Goal: Task Accomplishment & Management: Manage account settings

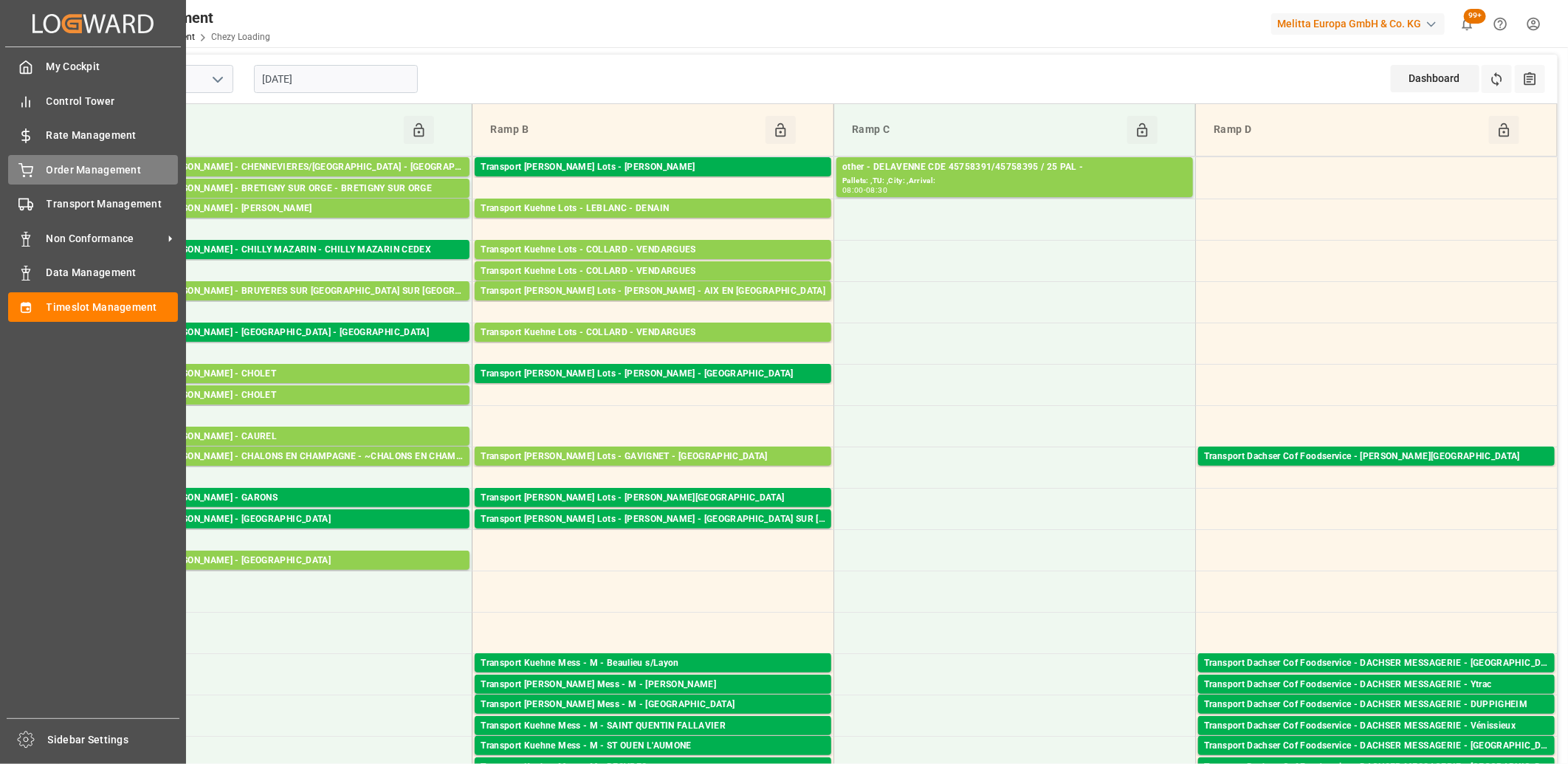
click at [30, 171] on icon at bounding box center [25, 170] width 15 height 15
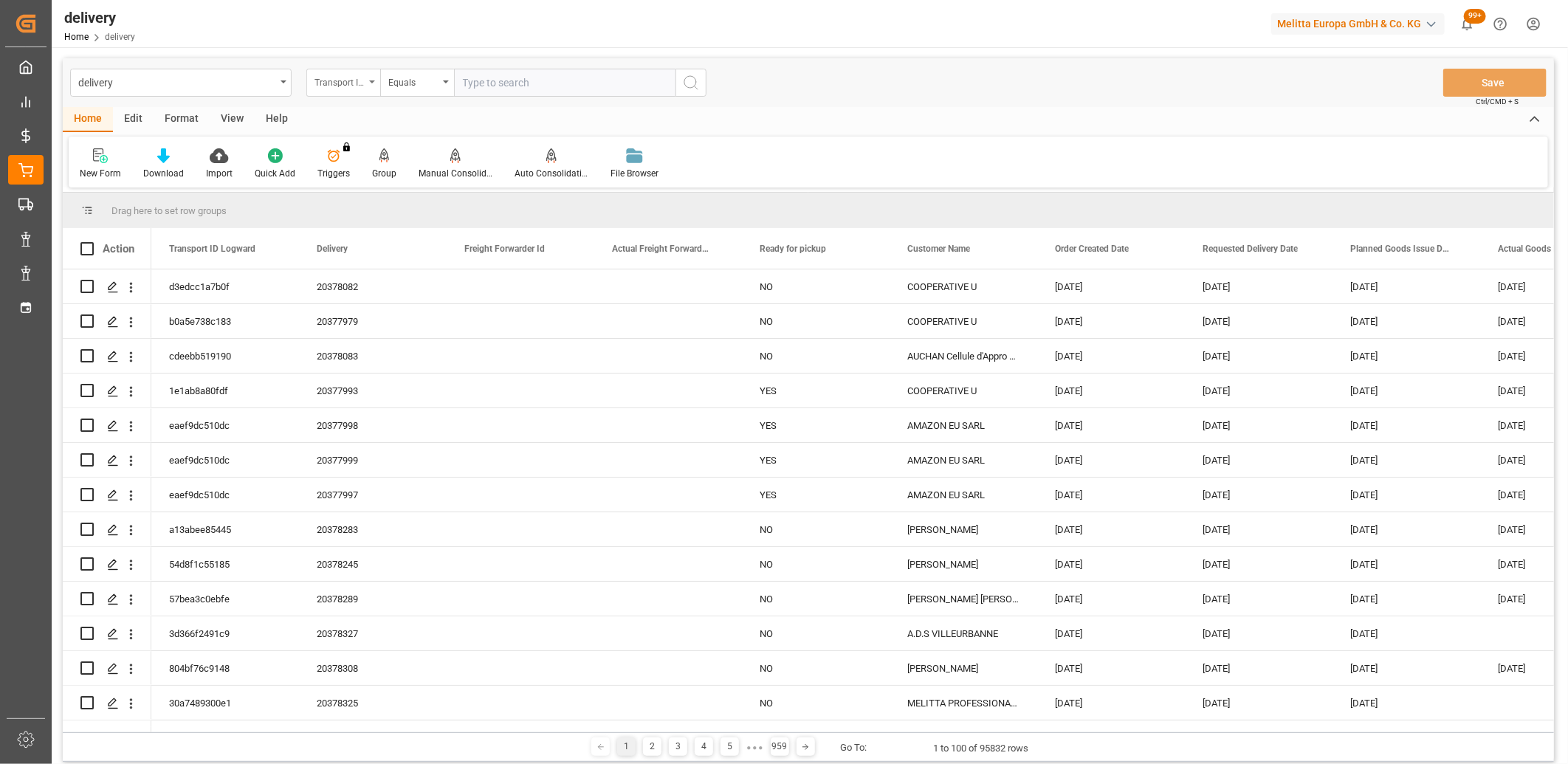
click at [349, 78] on div "Transport ID Logward" at bounding box center [339, 81] width 50 height 17
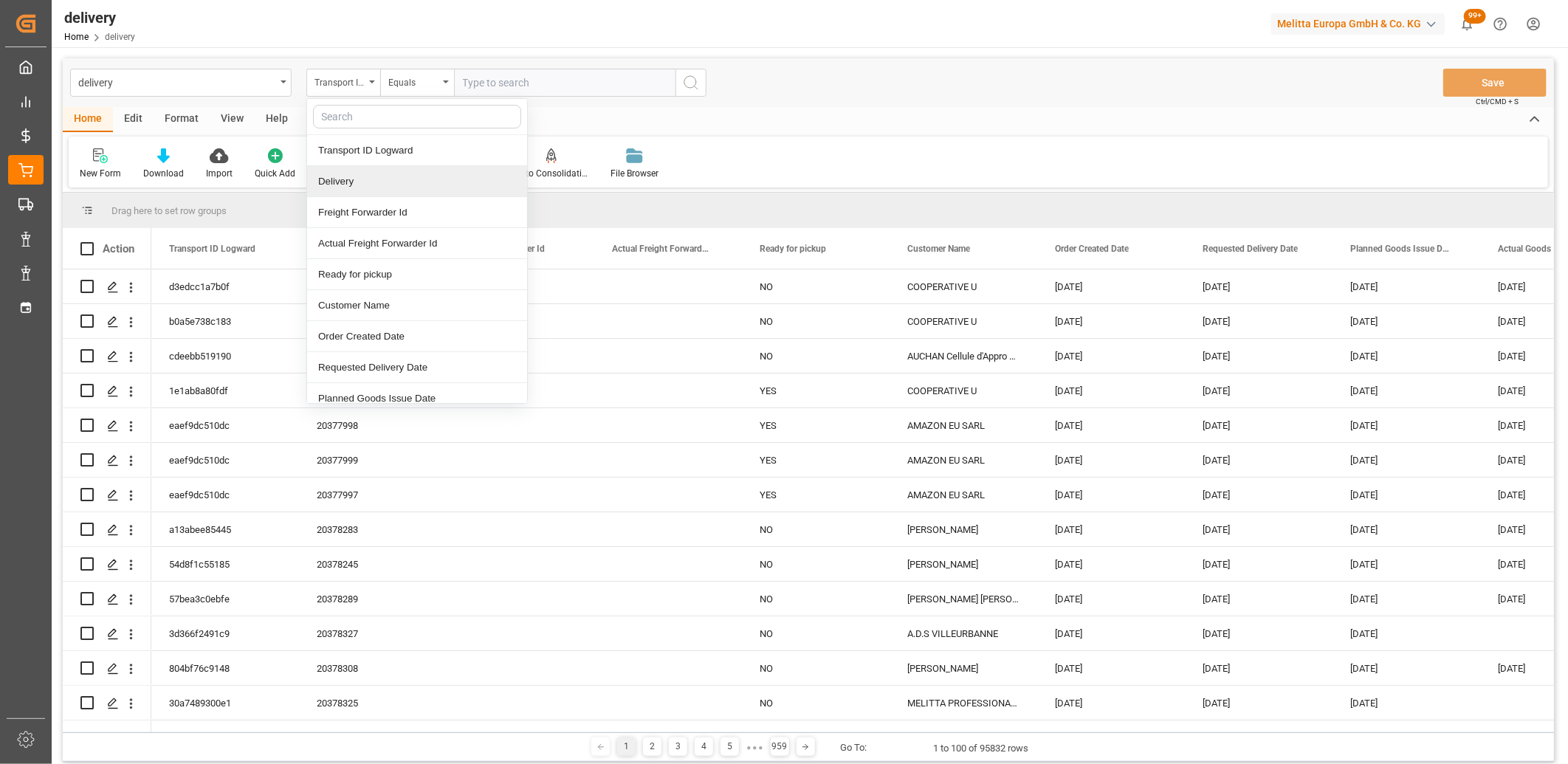
click at [349, 187] on div "Delivery" at bounding box center [417, 181] width 220 height 31
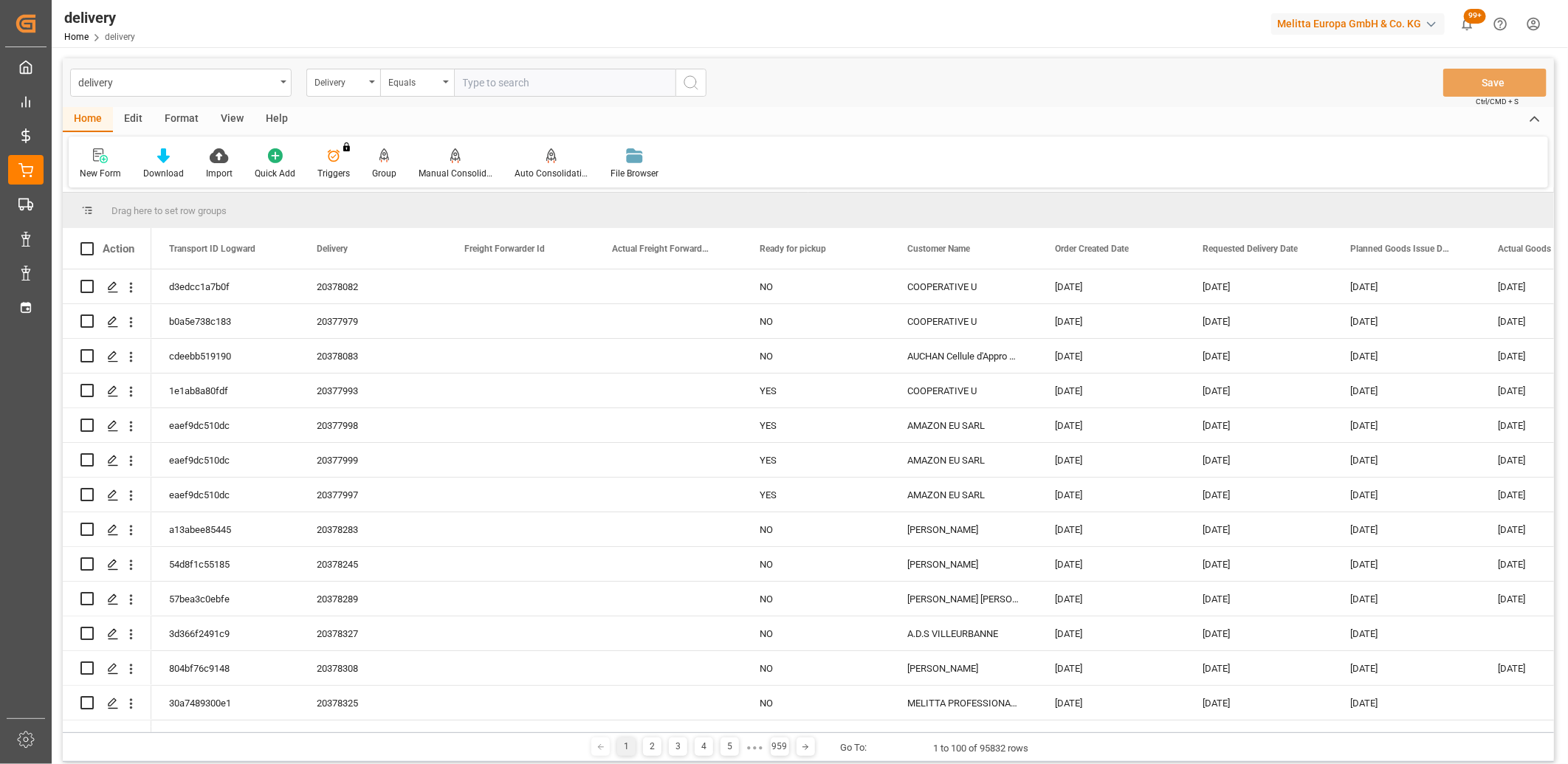
click at [485, 83] on input "text" at bounding box center [565, 82] width 221 height 28
paste input "92556617"
type input "92556617"
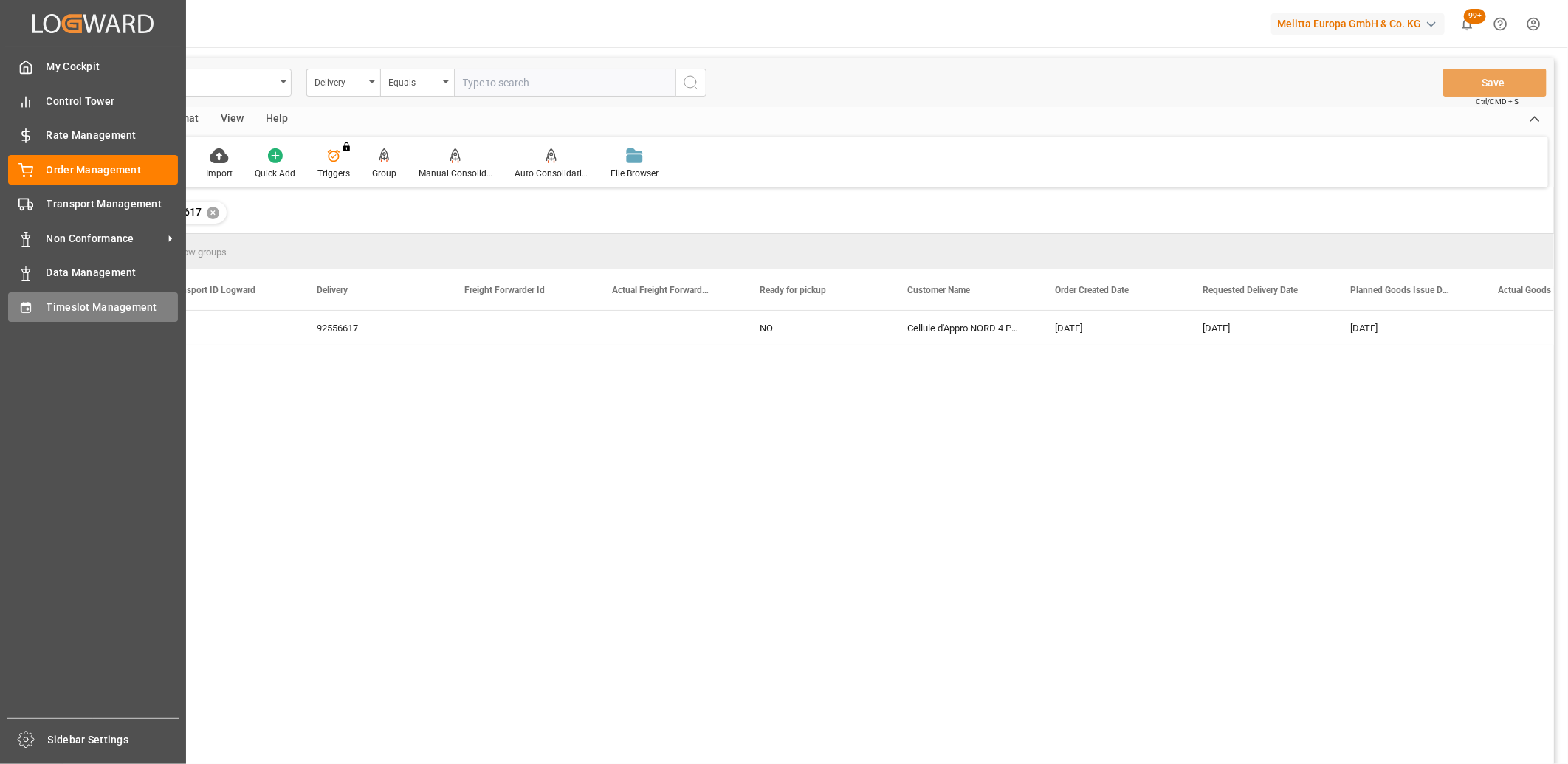
click at [34, 307] on div "Timeslot Management Timeslot Management" at bounding box center [93, 307] width 170 height 28
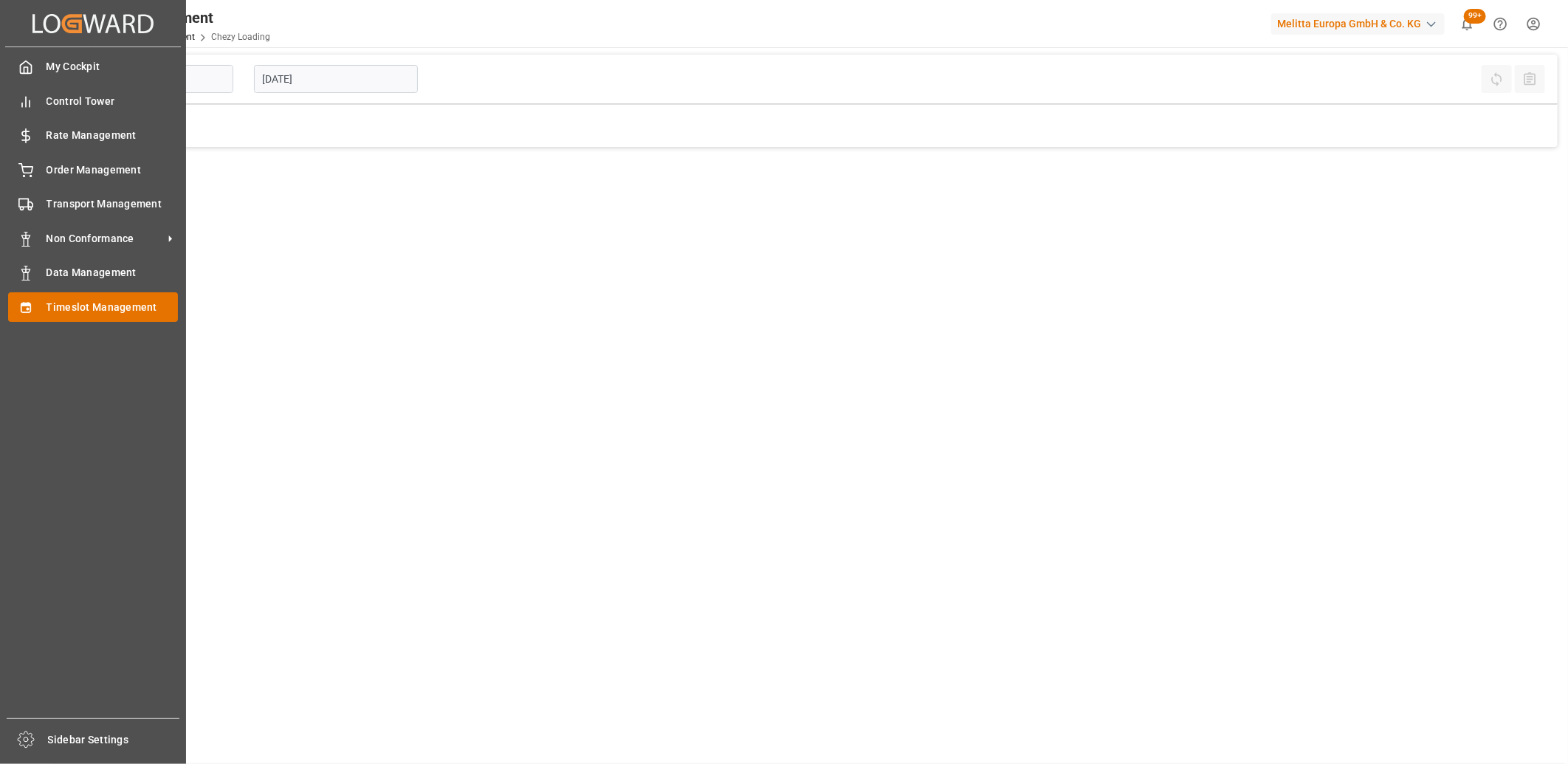
type input "Chezy Loading"
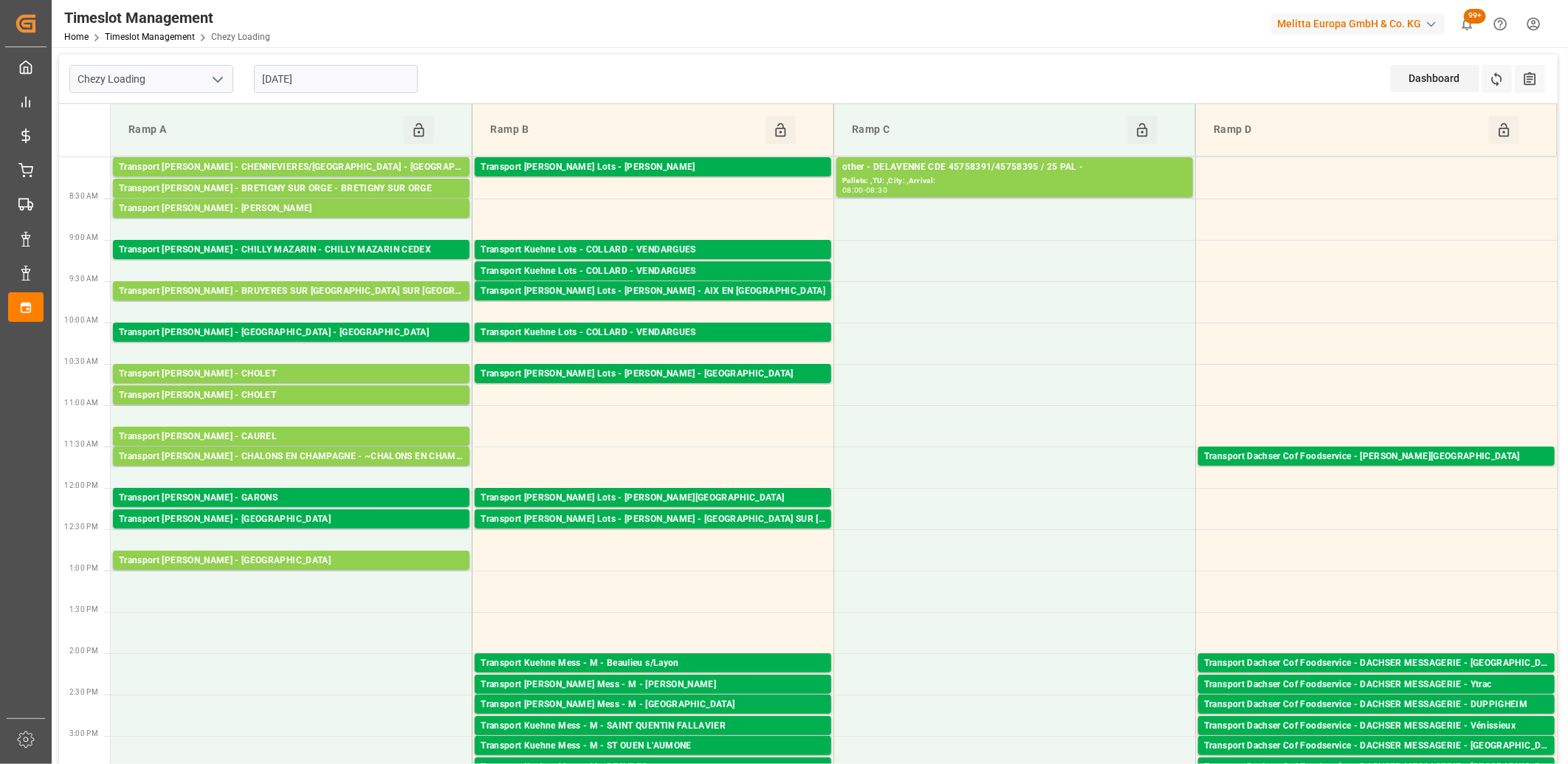
click at [341, 79] on input "[DATE]" at bounding box center [335, 78] width 164 height 28
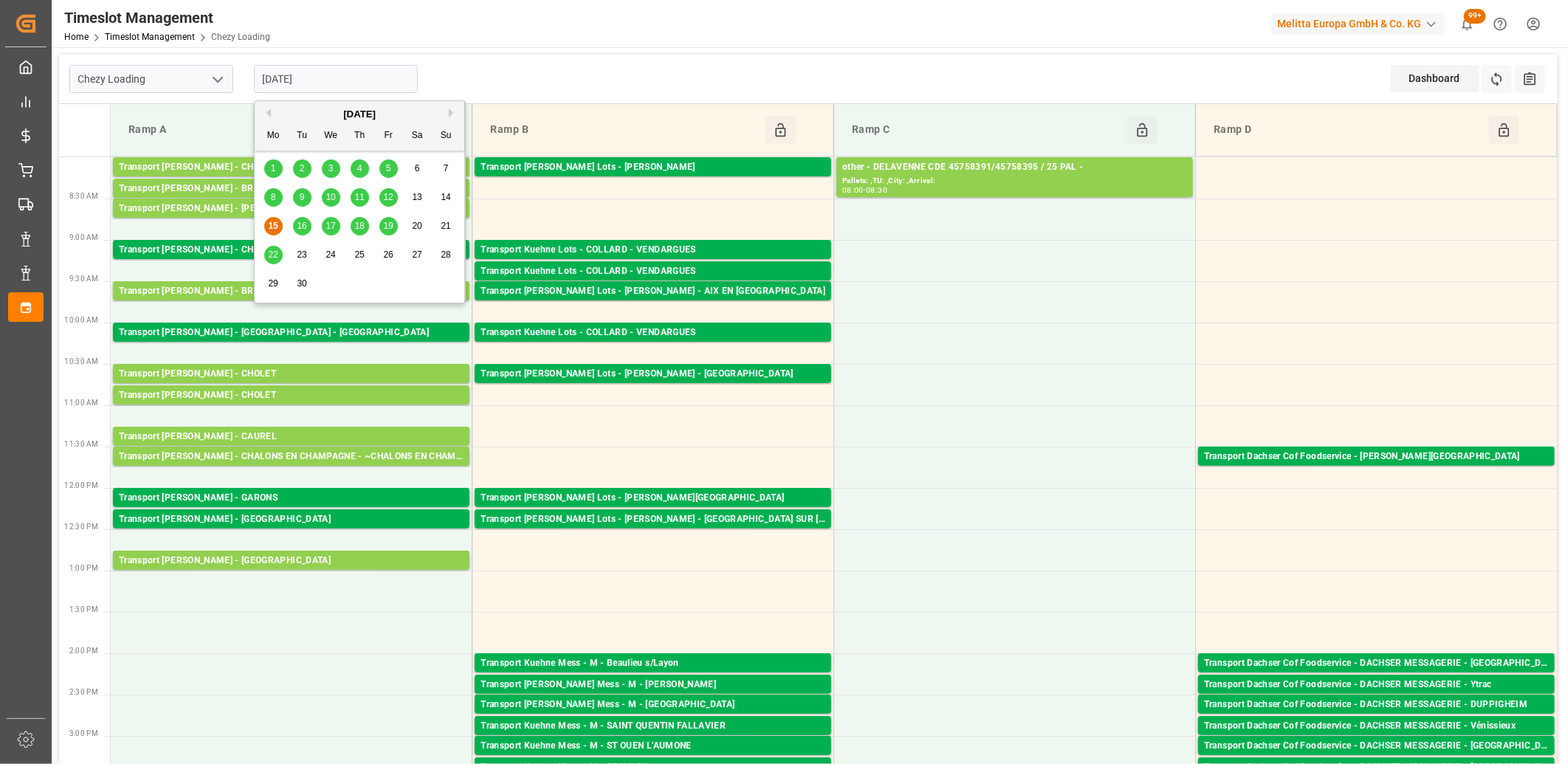
click at [300, 225] on span "16" at bounding box center [301, 225] width 9 height 10
type input "[DATE]"
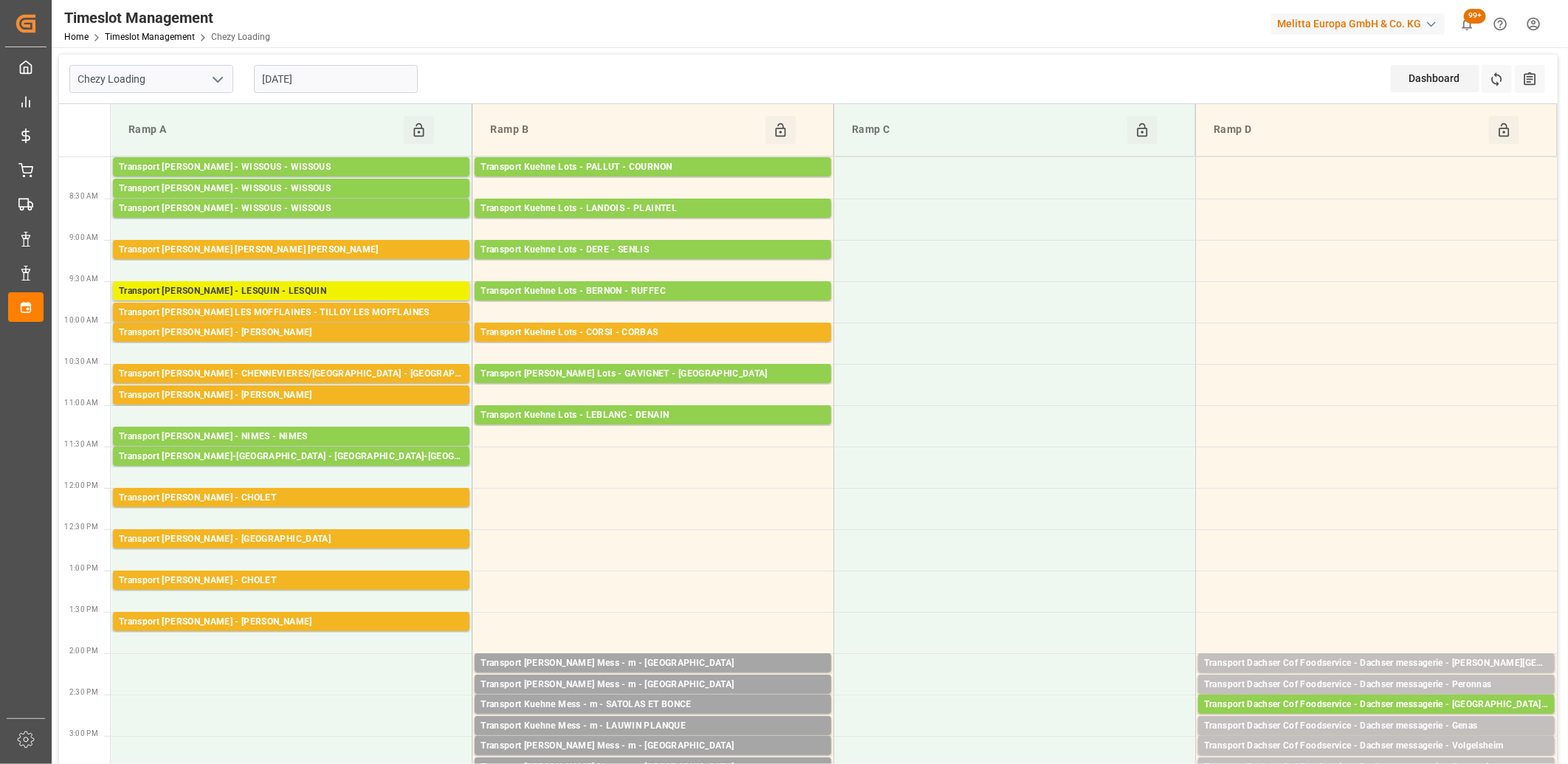
click at [300, 292] on div "Transport [PERSON_NAME] - LESQUIN - LESQUIN" at bounding box center [291, 291] width 345 height 15
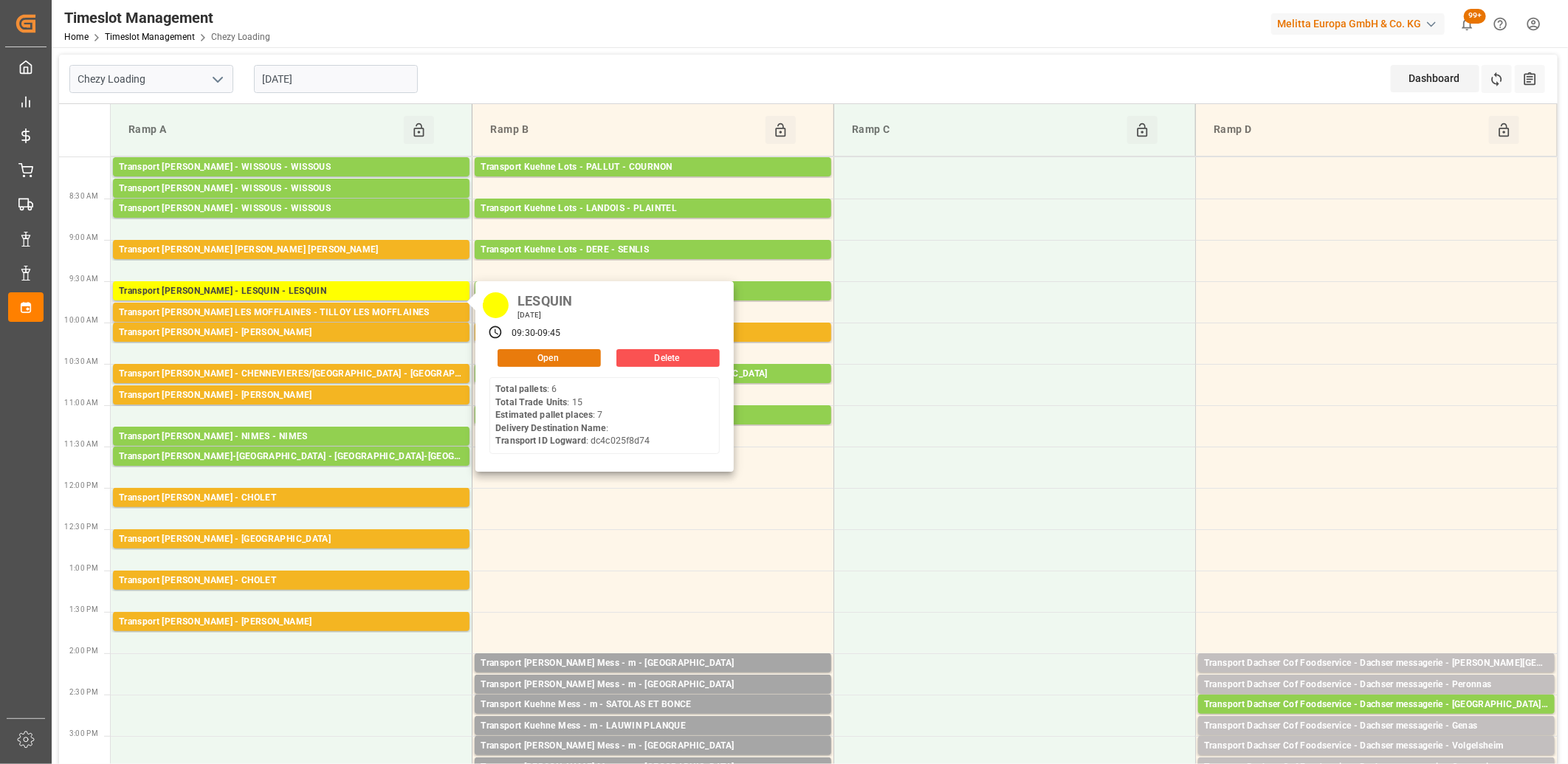
click at [532, 358] on button "Open" at bounding box center [549, 358] width 104 height 17
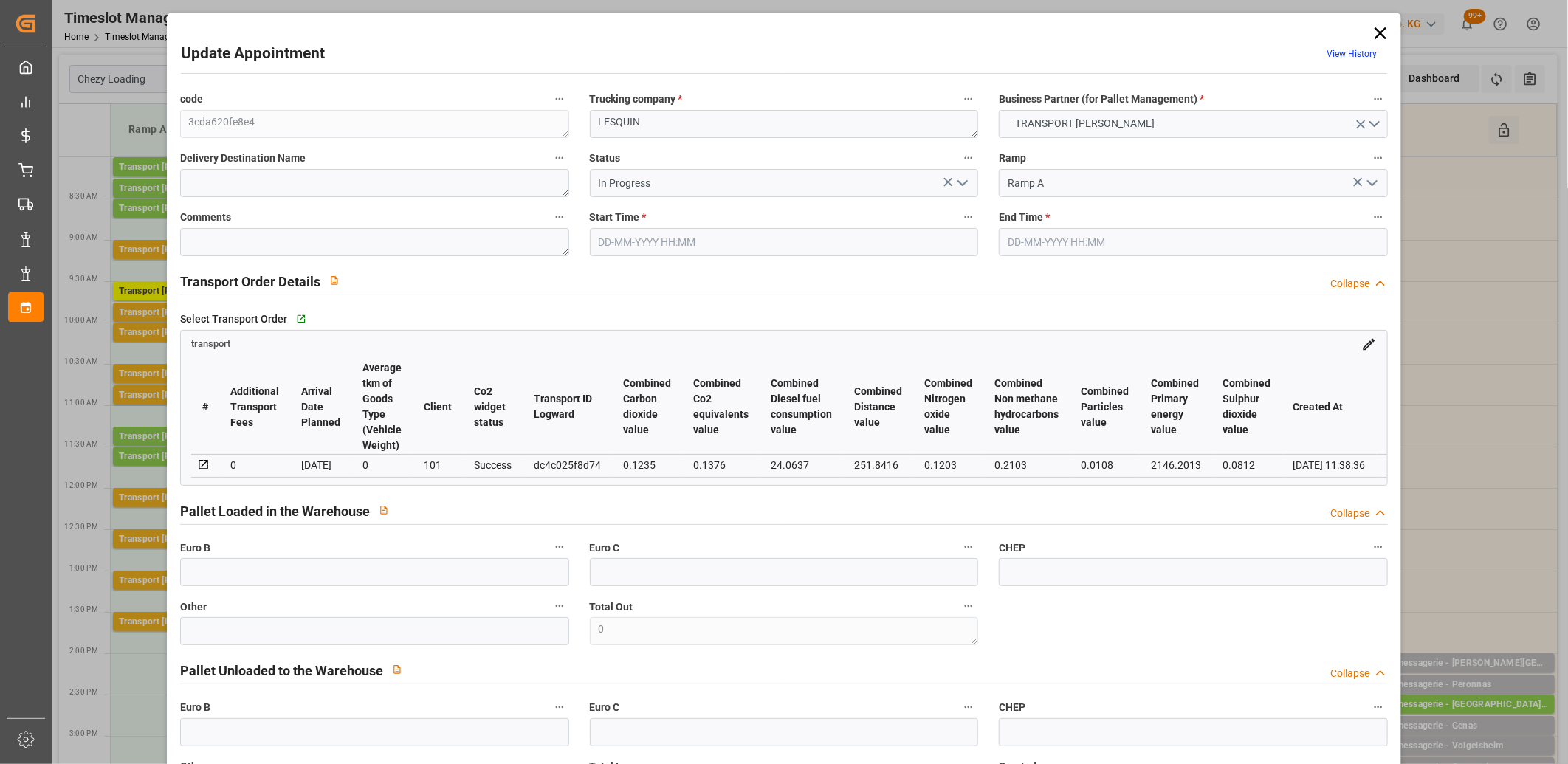
type input "16-09-2025 09:30"
type input "16-09-2025 09:45"
type input "11-09-2025 13:49"
type input "11-09-2025 11:38"
type input "[DATE]"
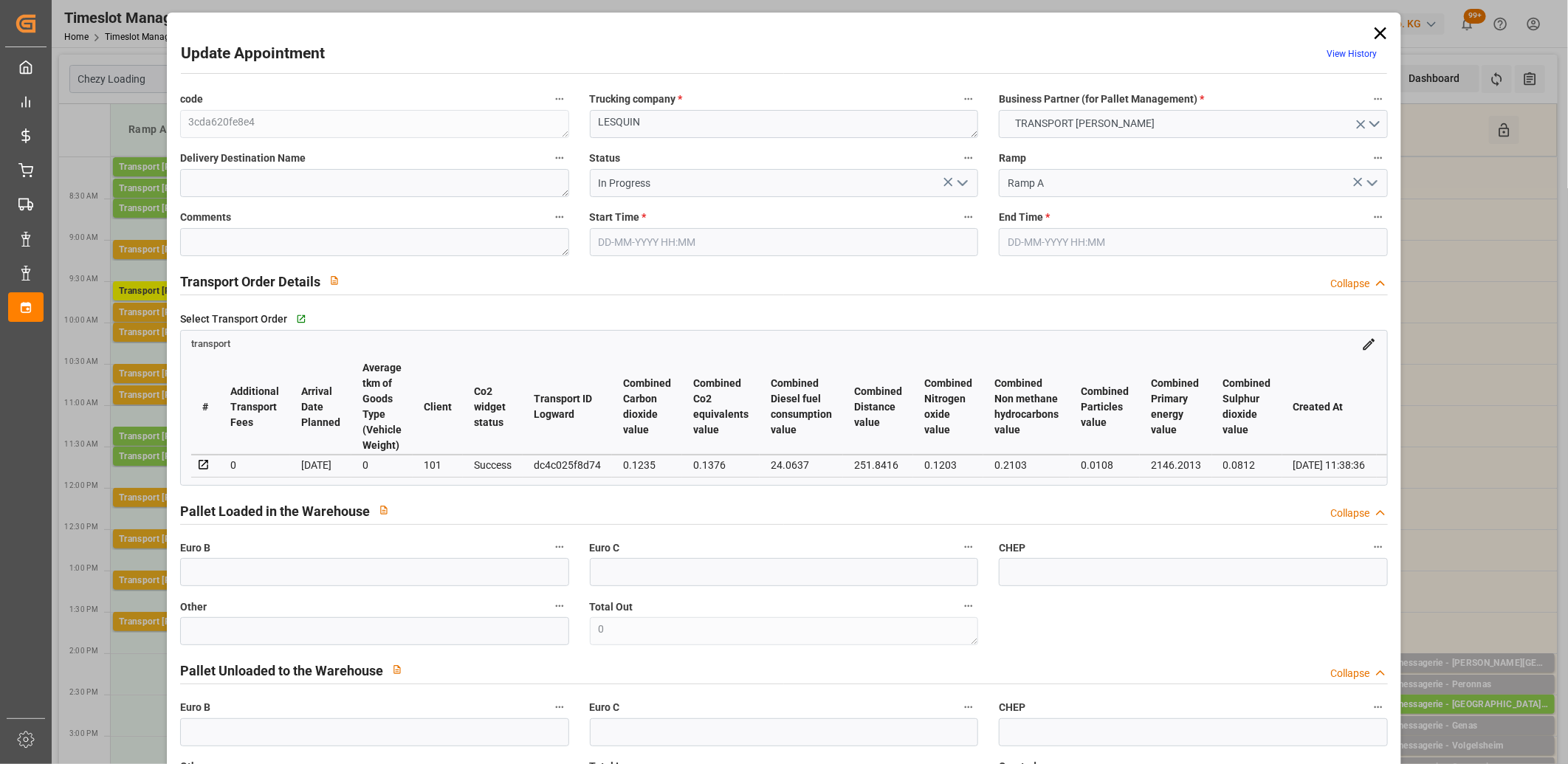
type input "[DATE]"
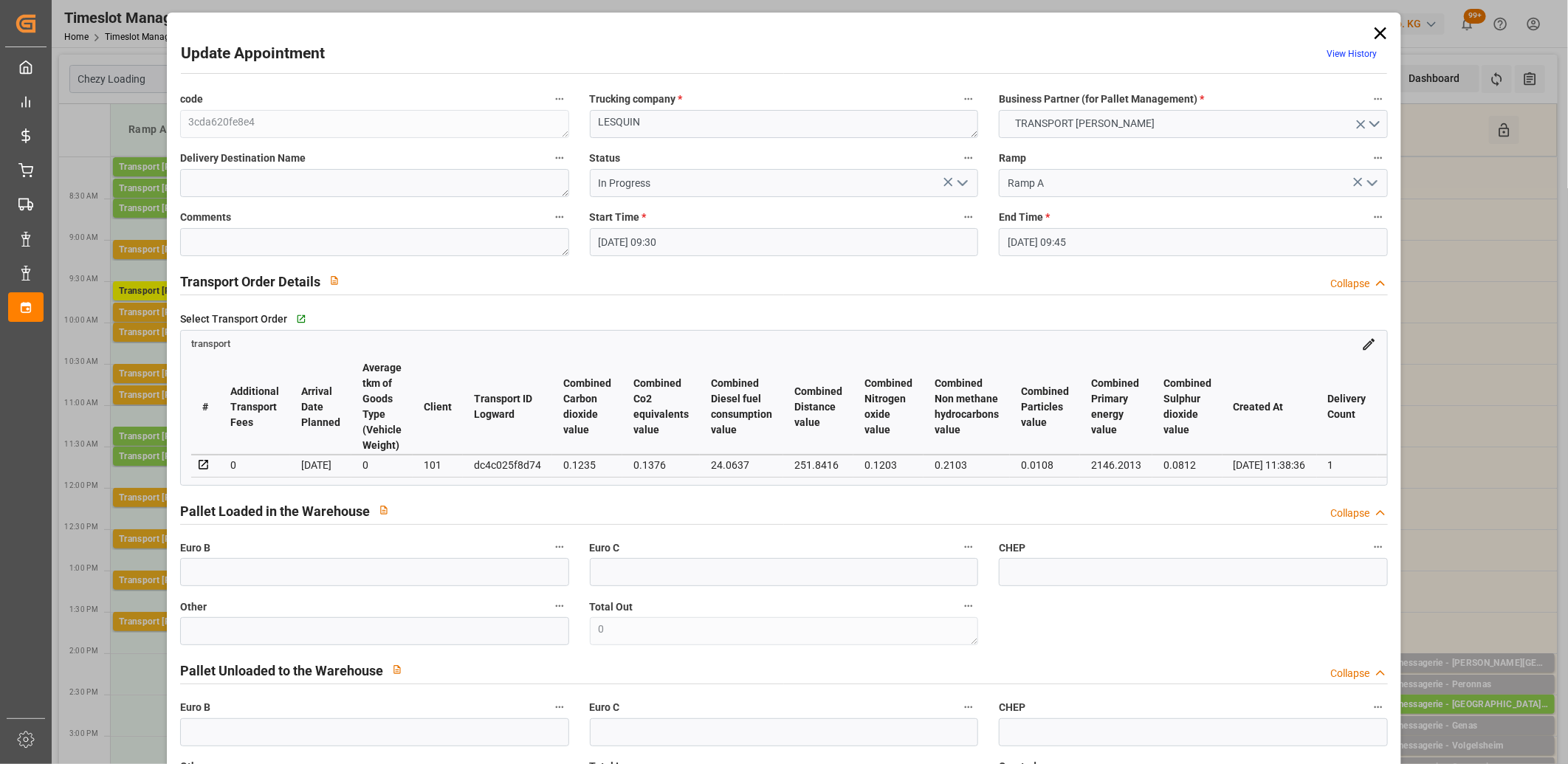
click at [958, 183] on polyline "open menu" at bounding box center [962, 183] width 9 height 5
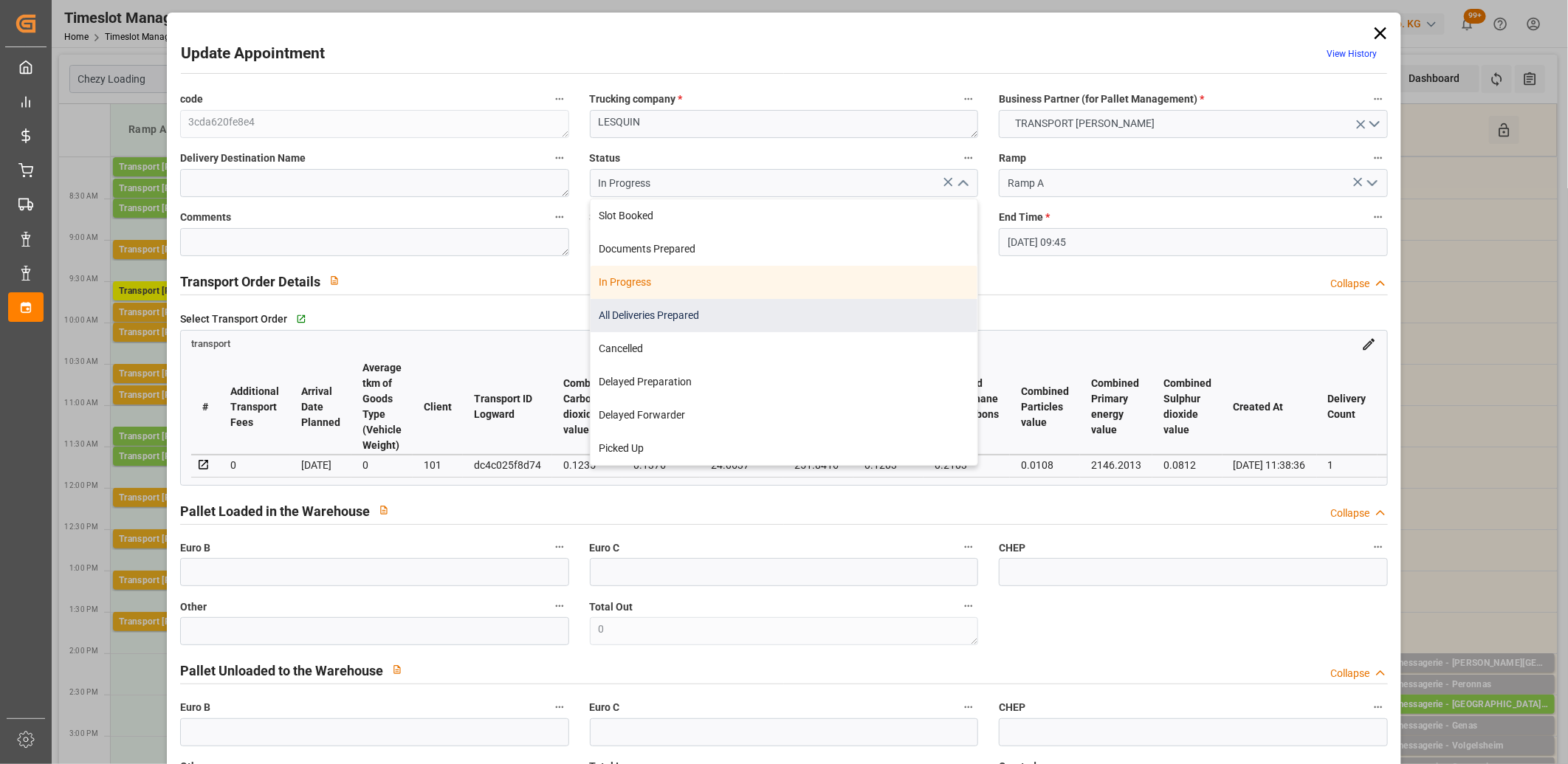
click at [847, 318] on div "All Deliveries Prepared" at bounding box center [784, 316] width 387 height 33
type input "All Deliveries Prepared"
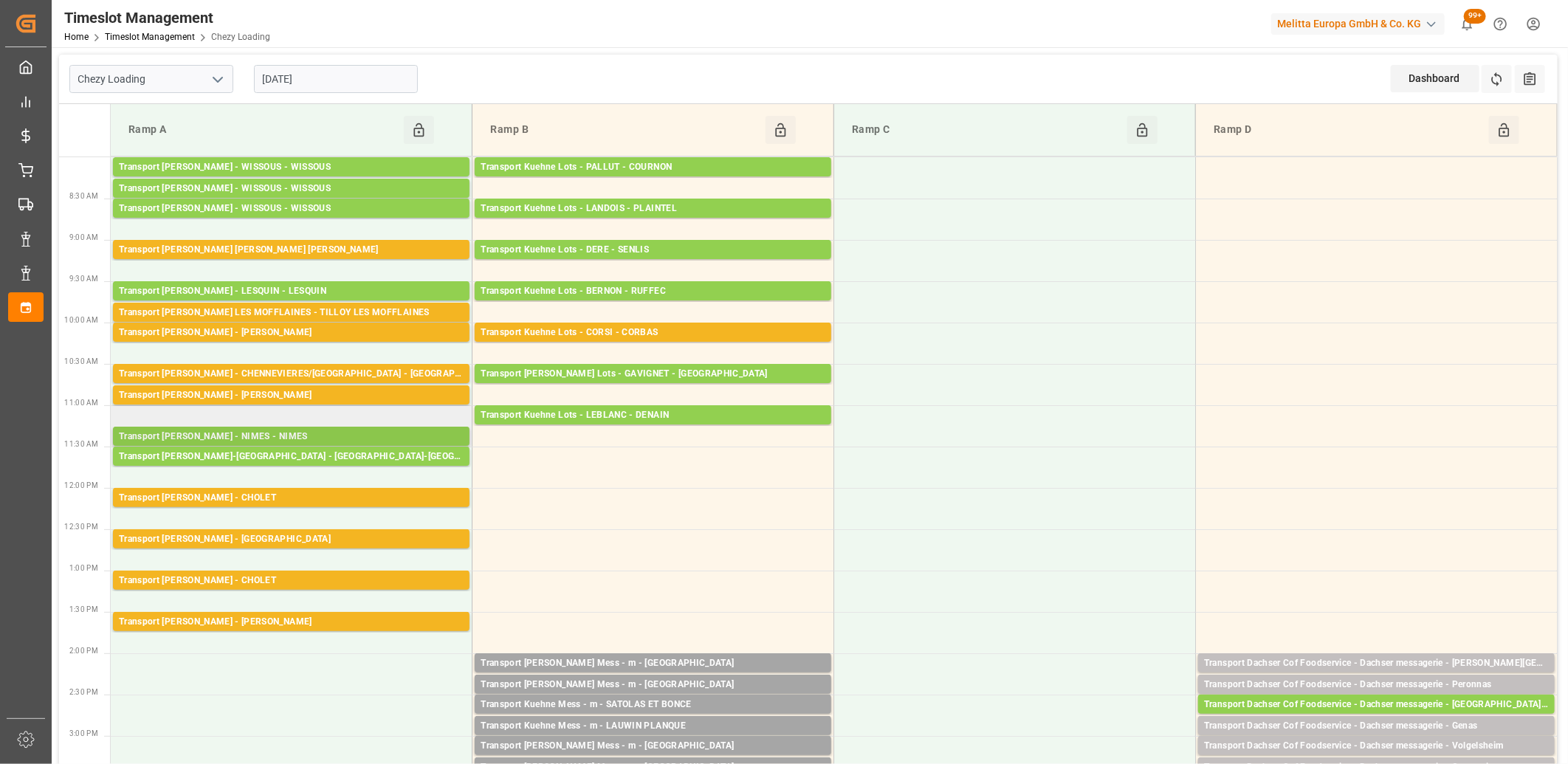
scroll to position [410, 0]
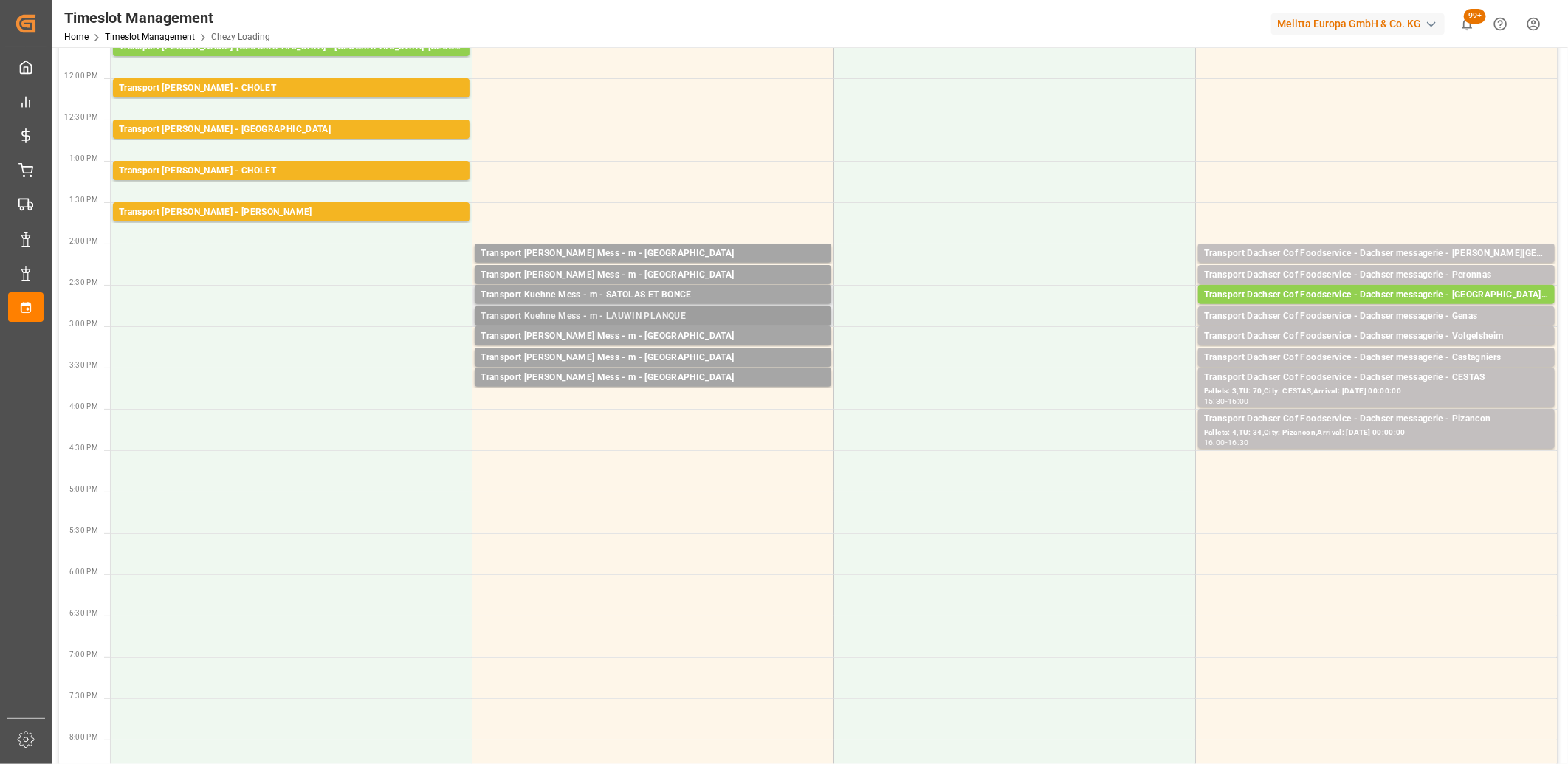
click at [547, 315] on div "Transport Kuehne Mess - m - LAUWIN PLANQUE" at bounding box center [653, 316] width 345 height 15
click at [680, 316] on div "Transport Kuehne Mess - m - LAUWIN PLANQUE" at bounding box center [653, 316] width 345 height 15
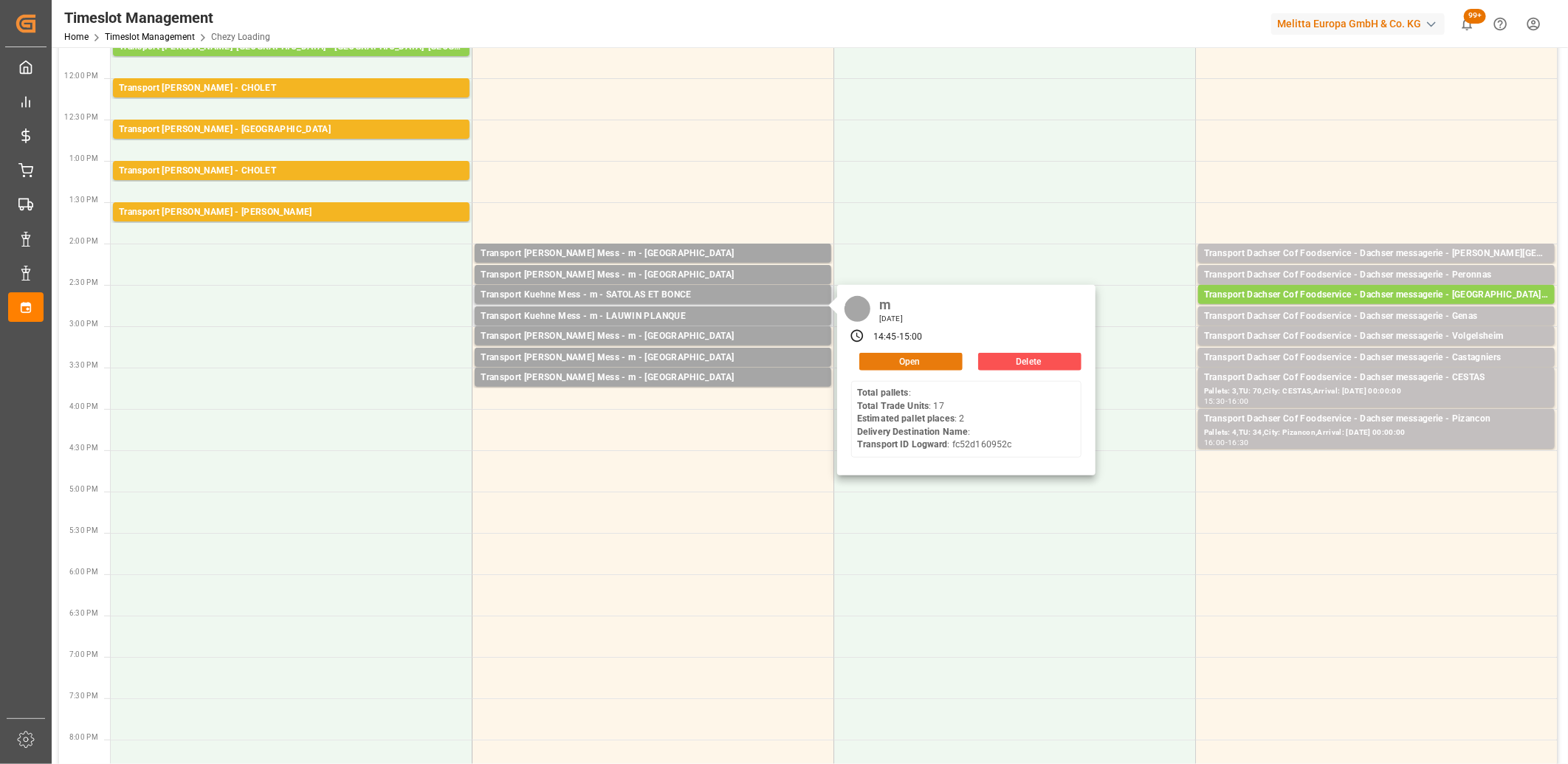
click at [874, 354] on button "Open" at bounding box center [911, 361] width 104 height 17
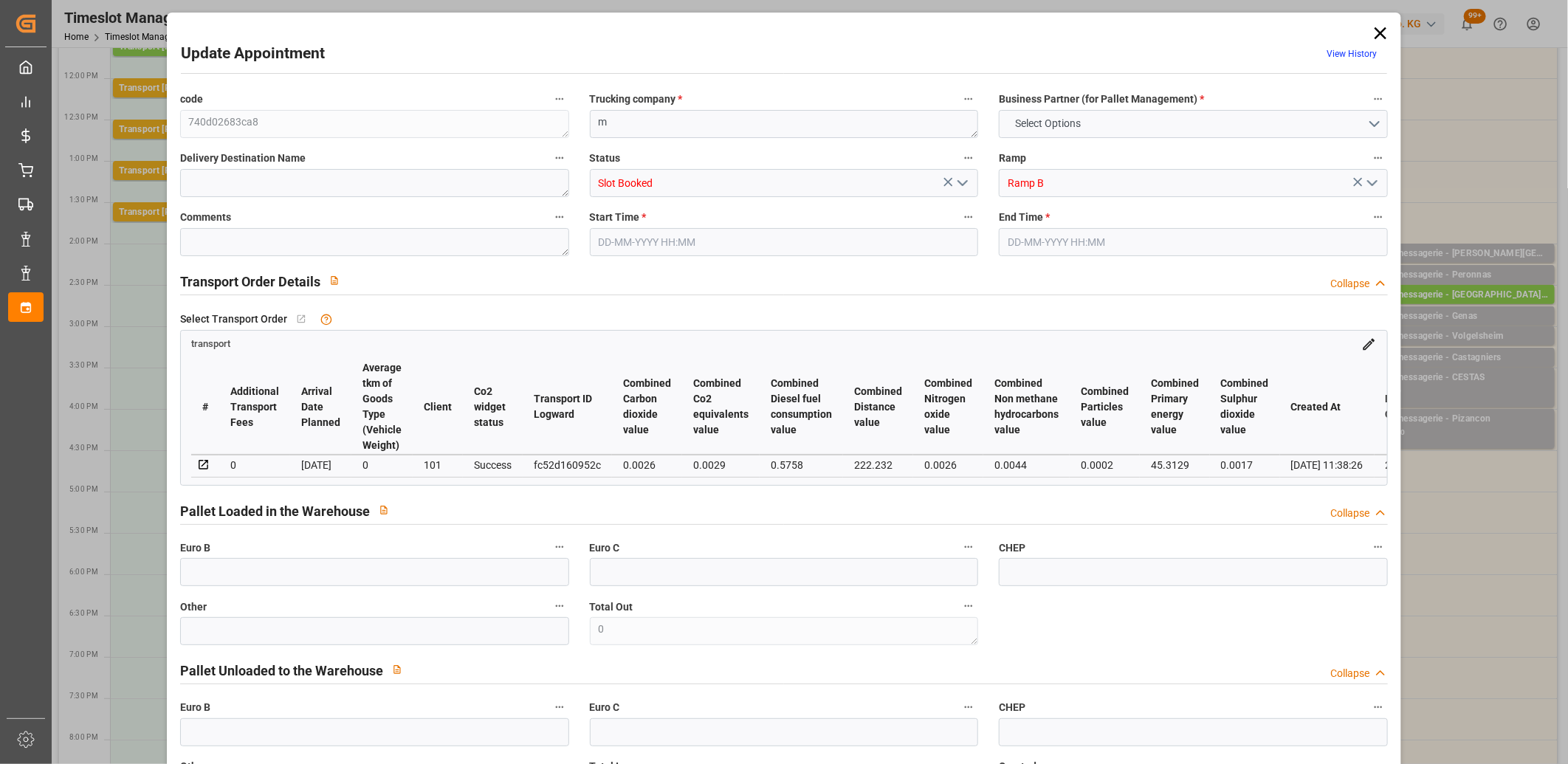
type input "0"
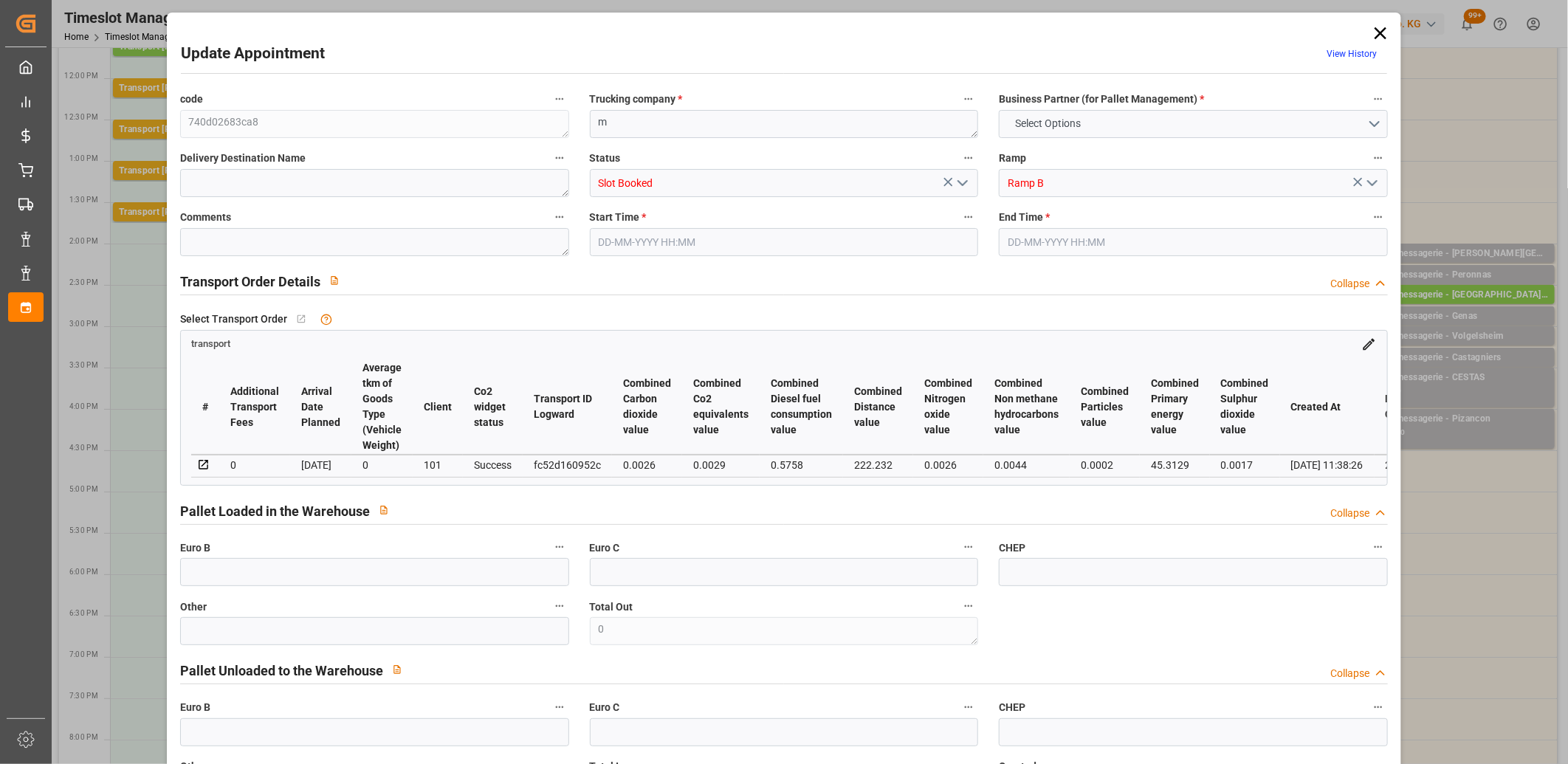
type input "0"
type input "2"
type input "36.59"
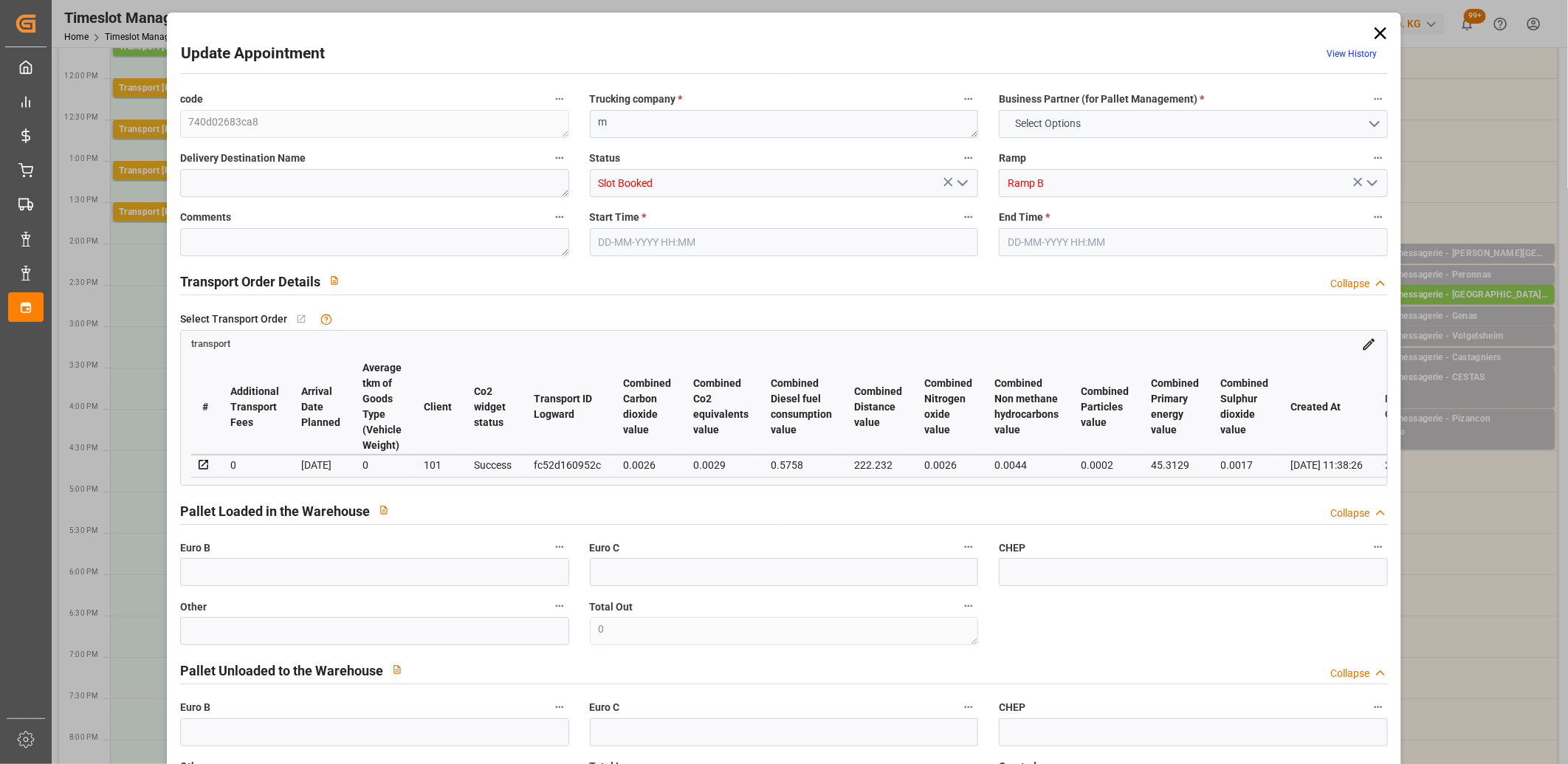
type input "0"
type input "36.59"
type input "0"
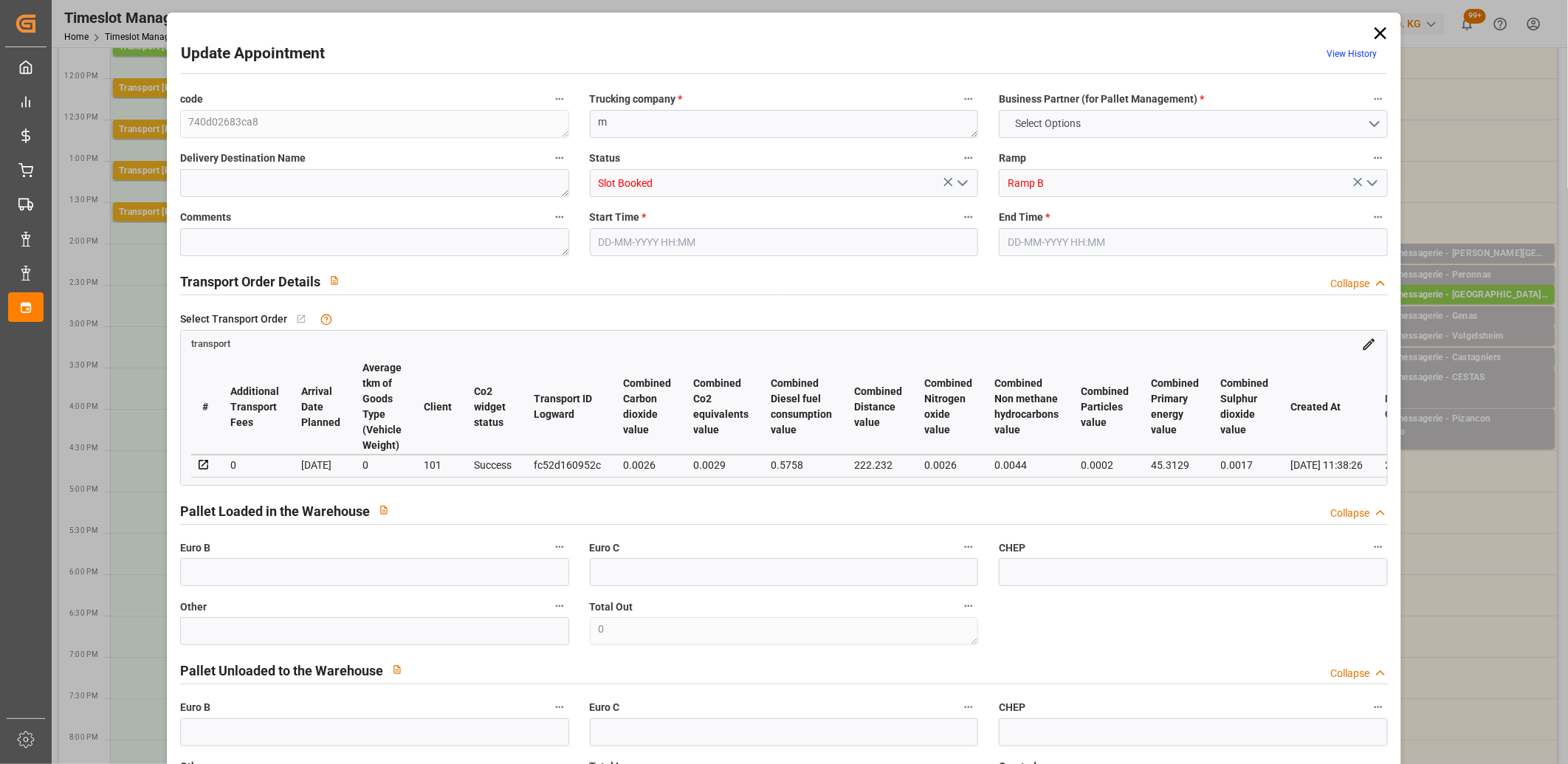
type input "2"
type input "17.199"
type input "68.858"
type input "218.198"
type input "59"
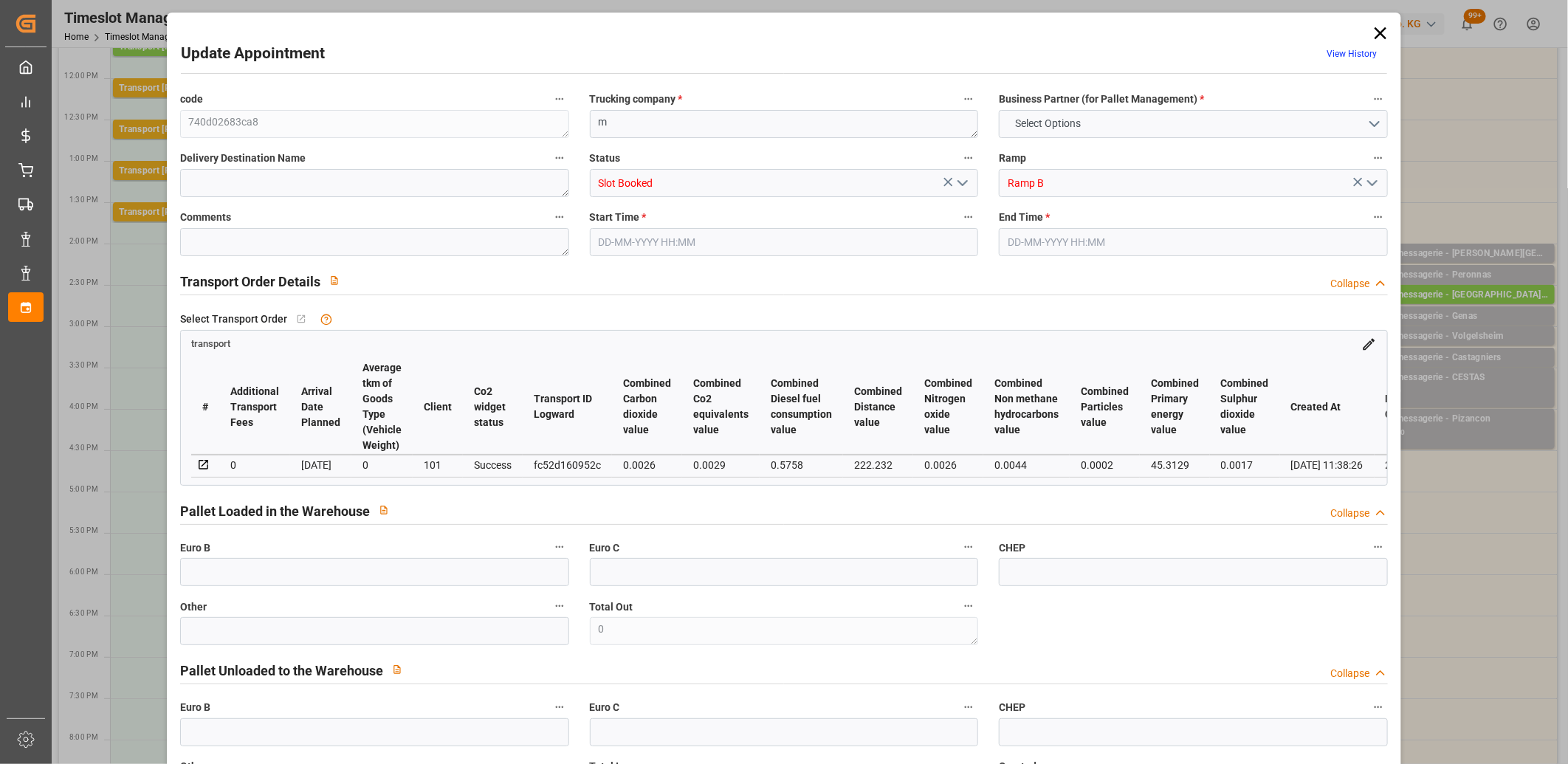
type input "0"
type input "17"
type input "2"
type input "101"
type input "22.858"
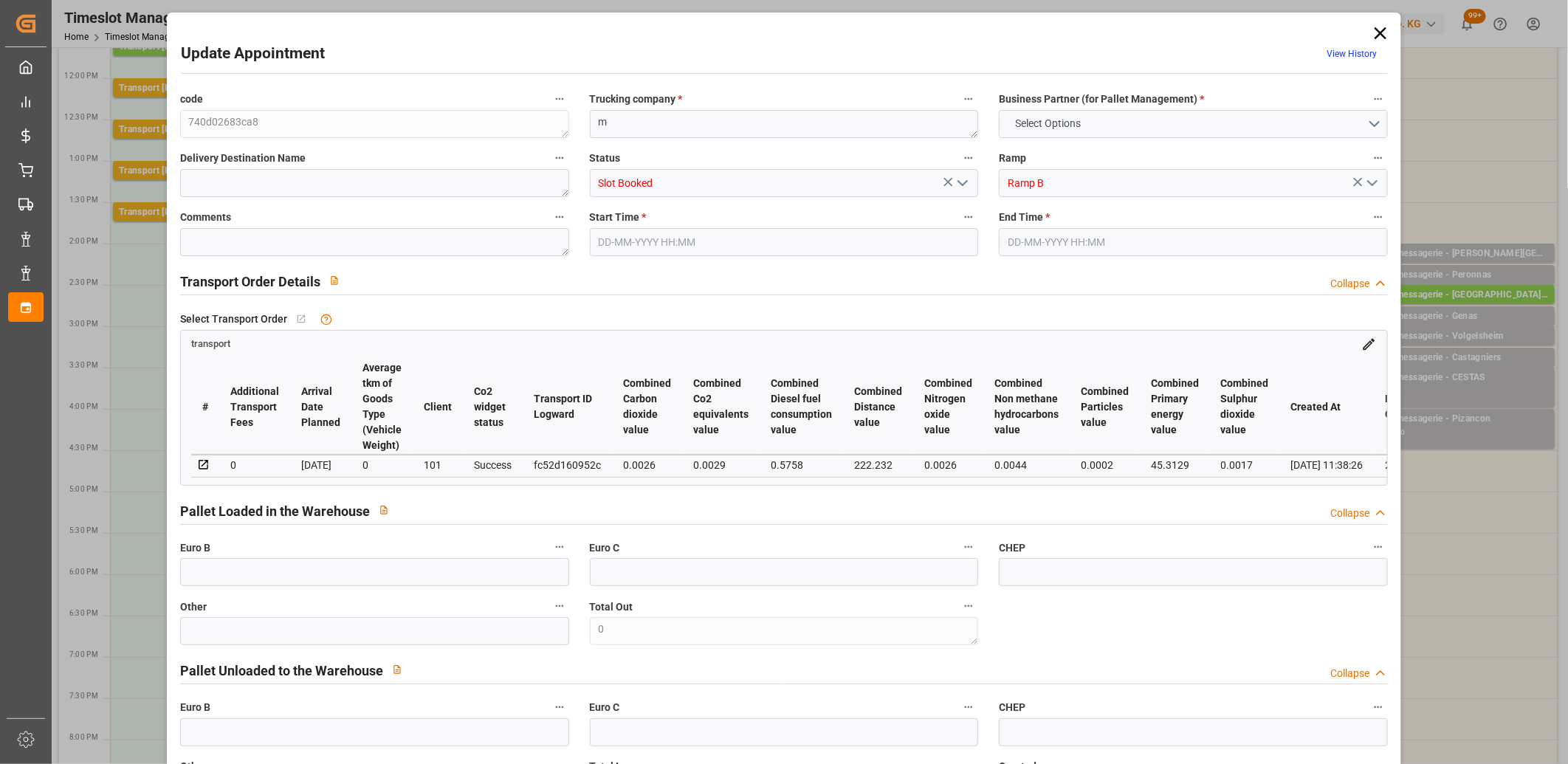
type input "0"
type input "4710.8598"
type input "0"
type input "21"
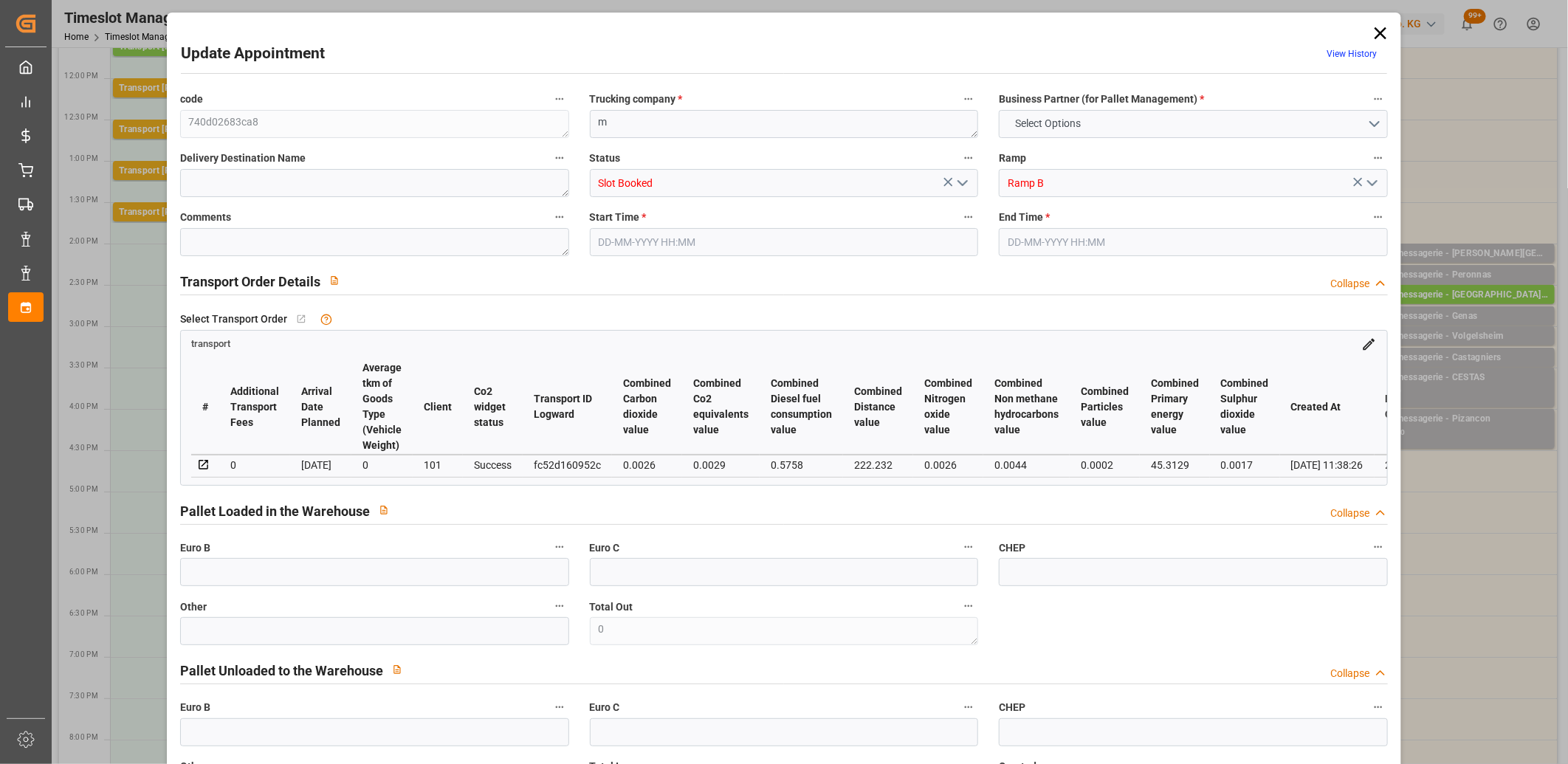
type input "35"
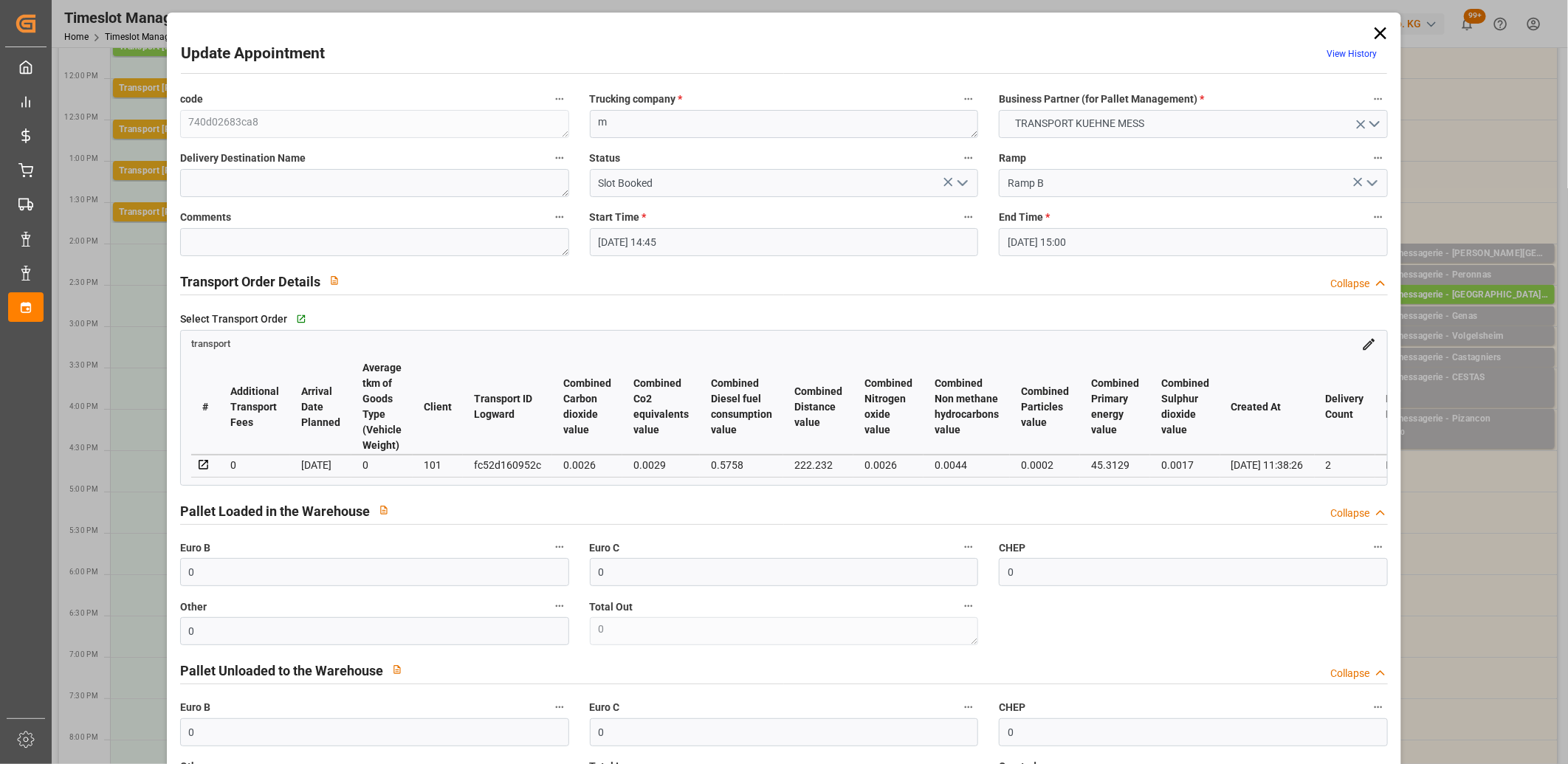
type input "16-09-2025 14:45"
type input "16-09-2025 15:00"
type input "15-09-2025 11:38"
type input "[DATE]"
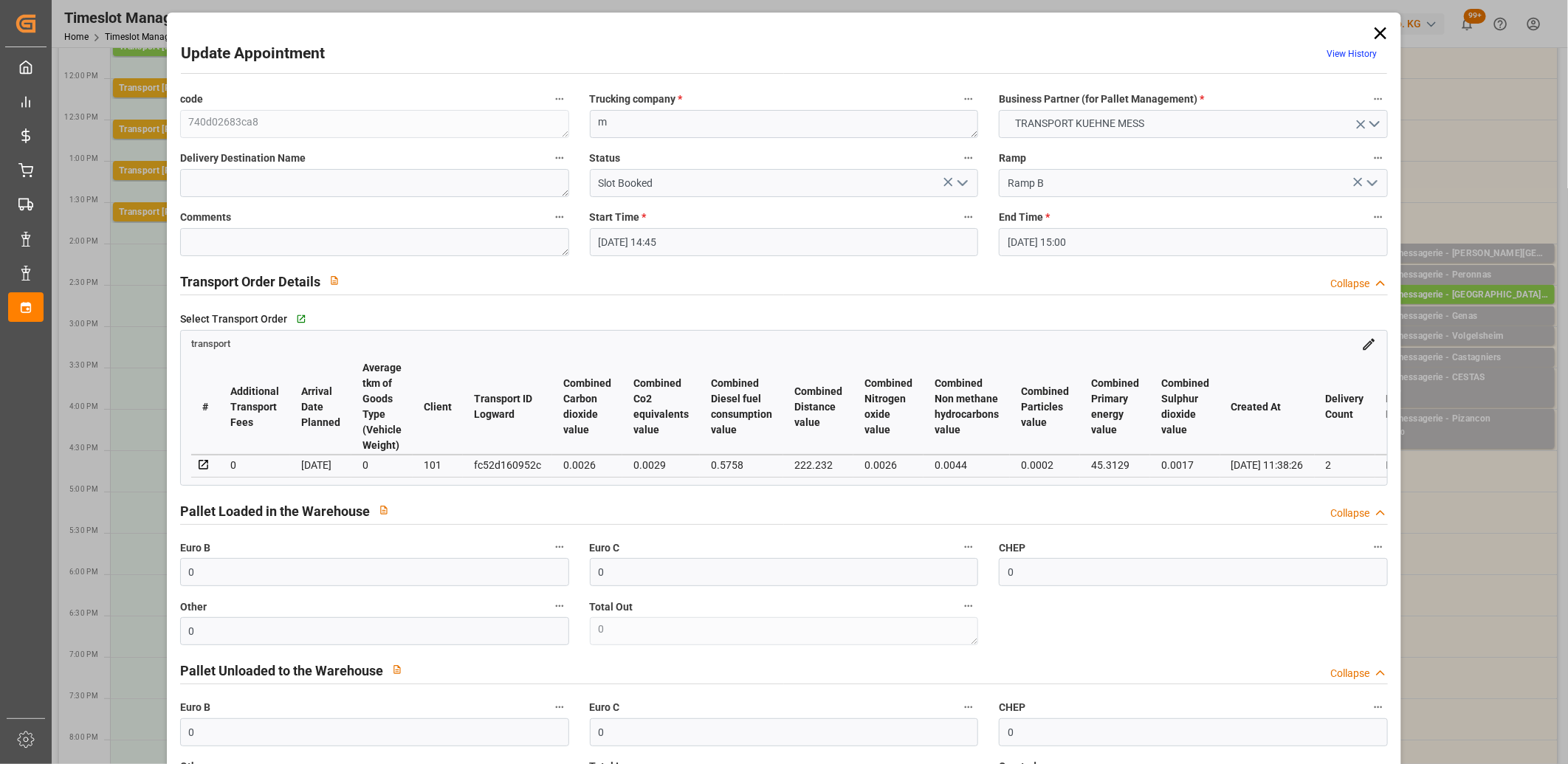
type input "[DATE]"
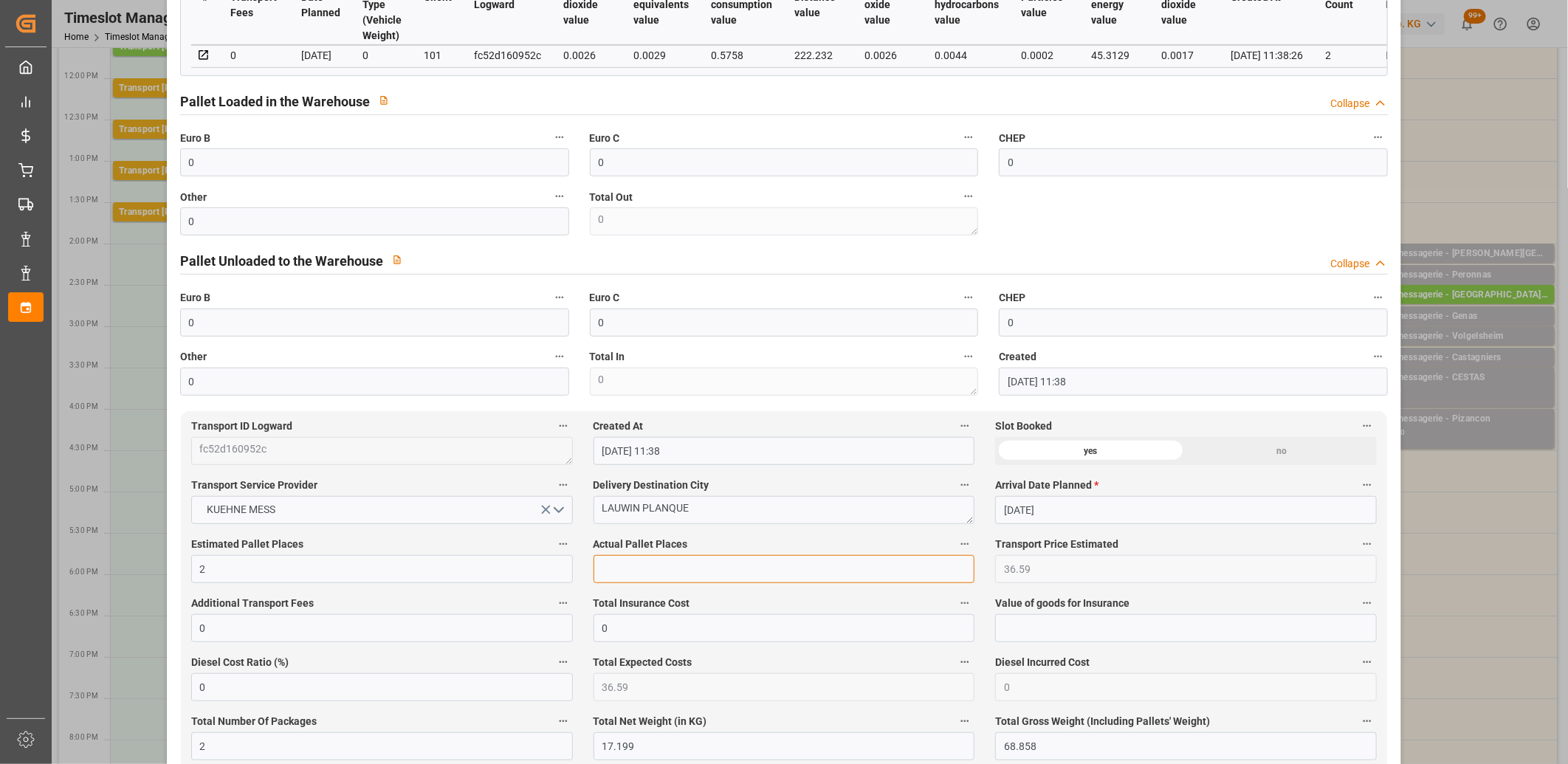
click at [603, 572] on input "text" at bounding box center [784, 569] width 382 height 28
type input "1"
drag, startPoint x: 229, startPoint y: 173, endPoint x: 193, endPoint y: 164, distance: 37.1
click at [193, 164] on input "0" at bounding box center [375, 162] width 389 height 28
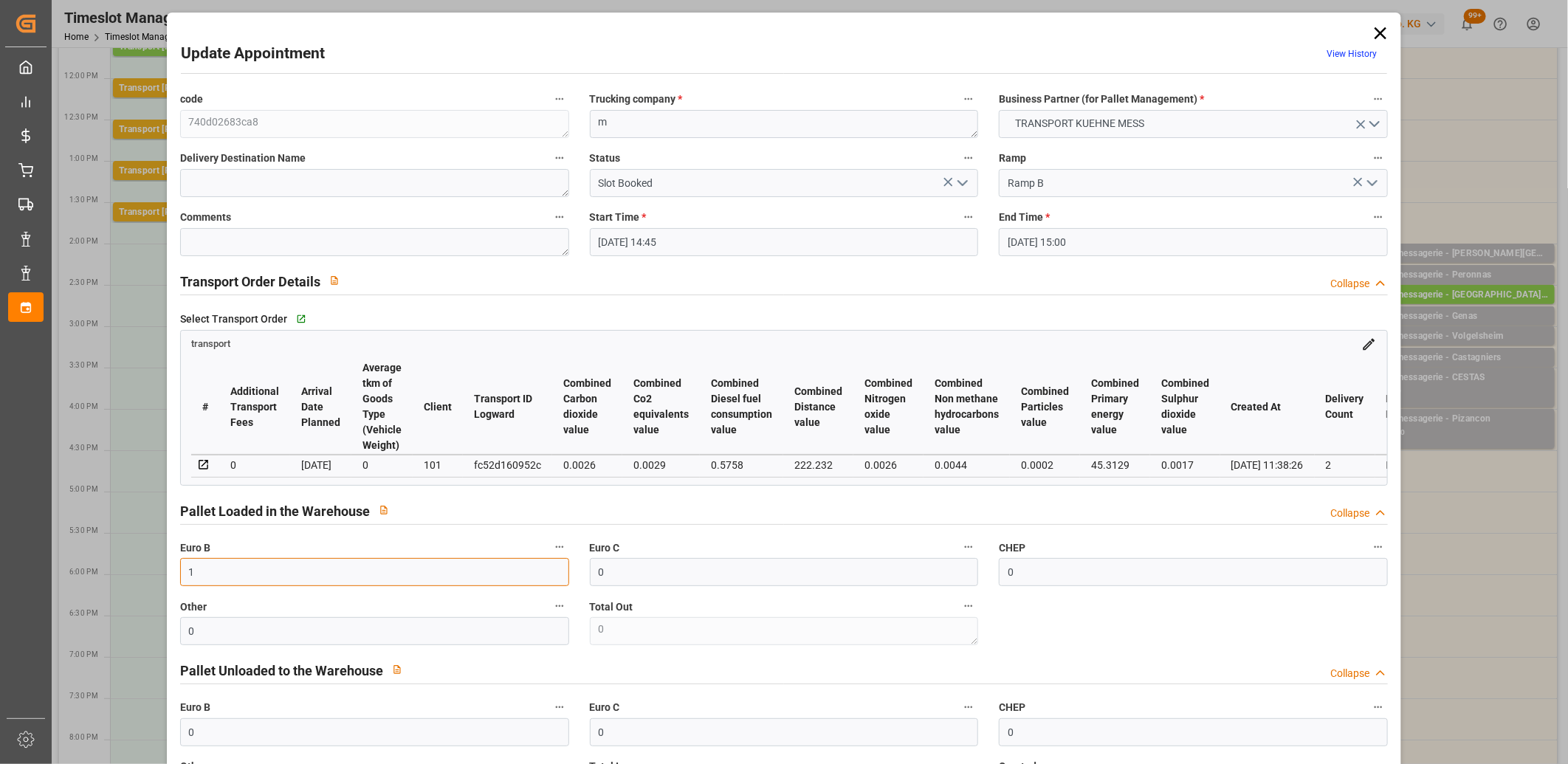
type input "1"
click at [962, 183] on icon "open menu" at bounding box center [962, 183] width 17 height 17
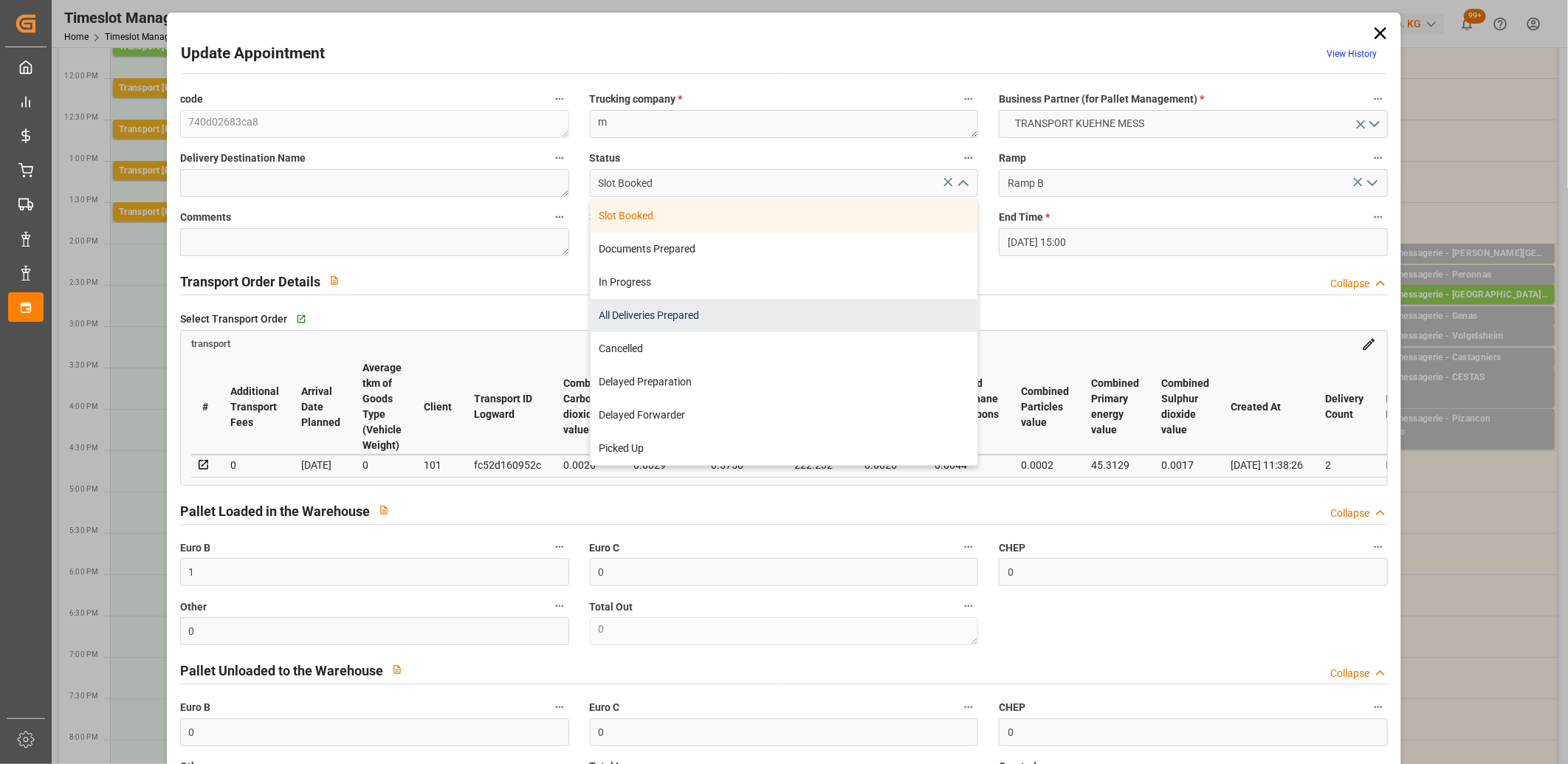
click at [805, 315] on div "All Deliveries Prepared" at bounding box center [784, 316] width 387 height 33
type input "All Deliveries Prepared"
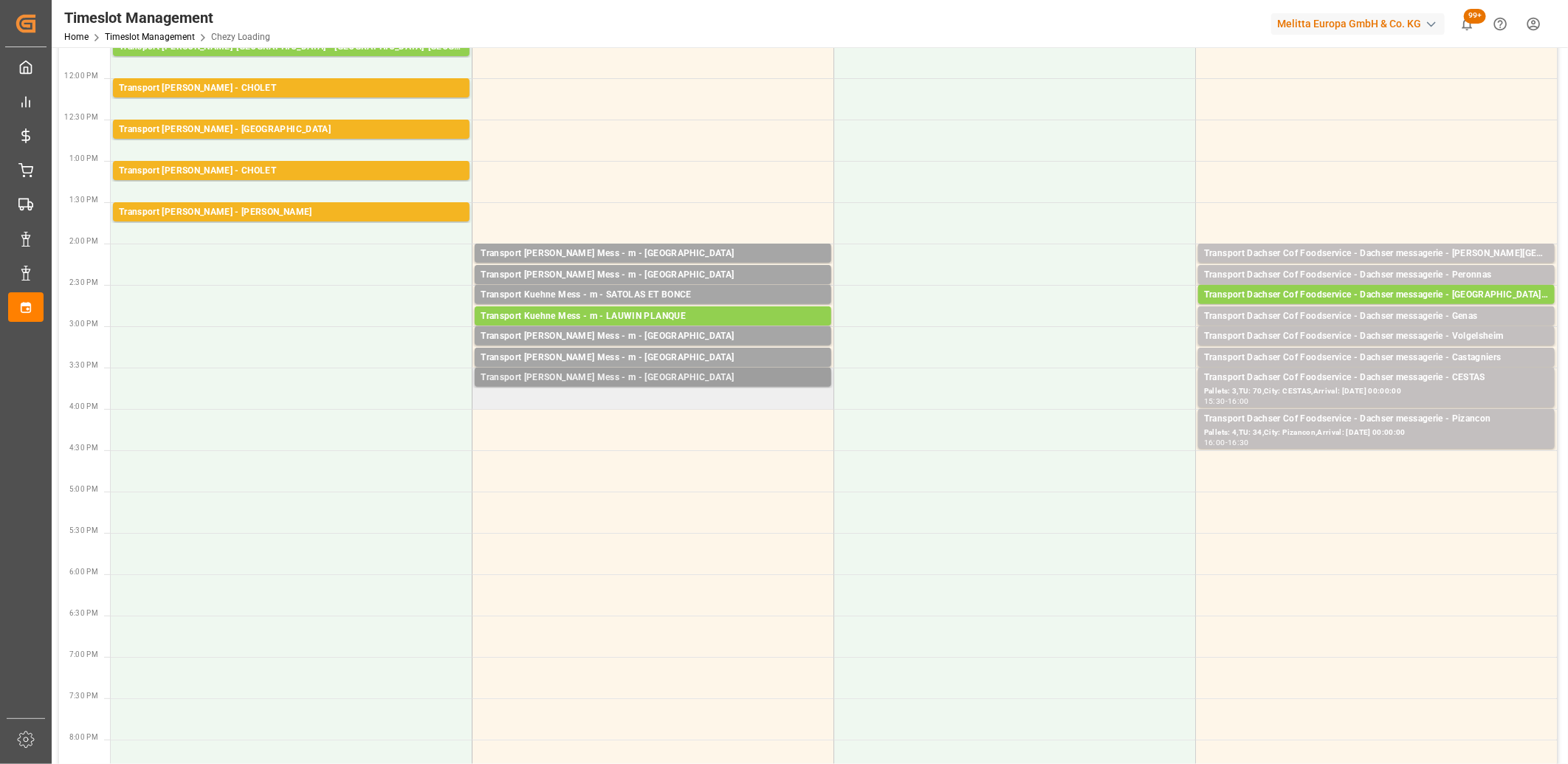
click at [618, 376] on div "Transport [PERSON_NAME] Mess - m - [GEOGRAPHIC_DATA]" at bounding box center [653, 378] width 345 height 15
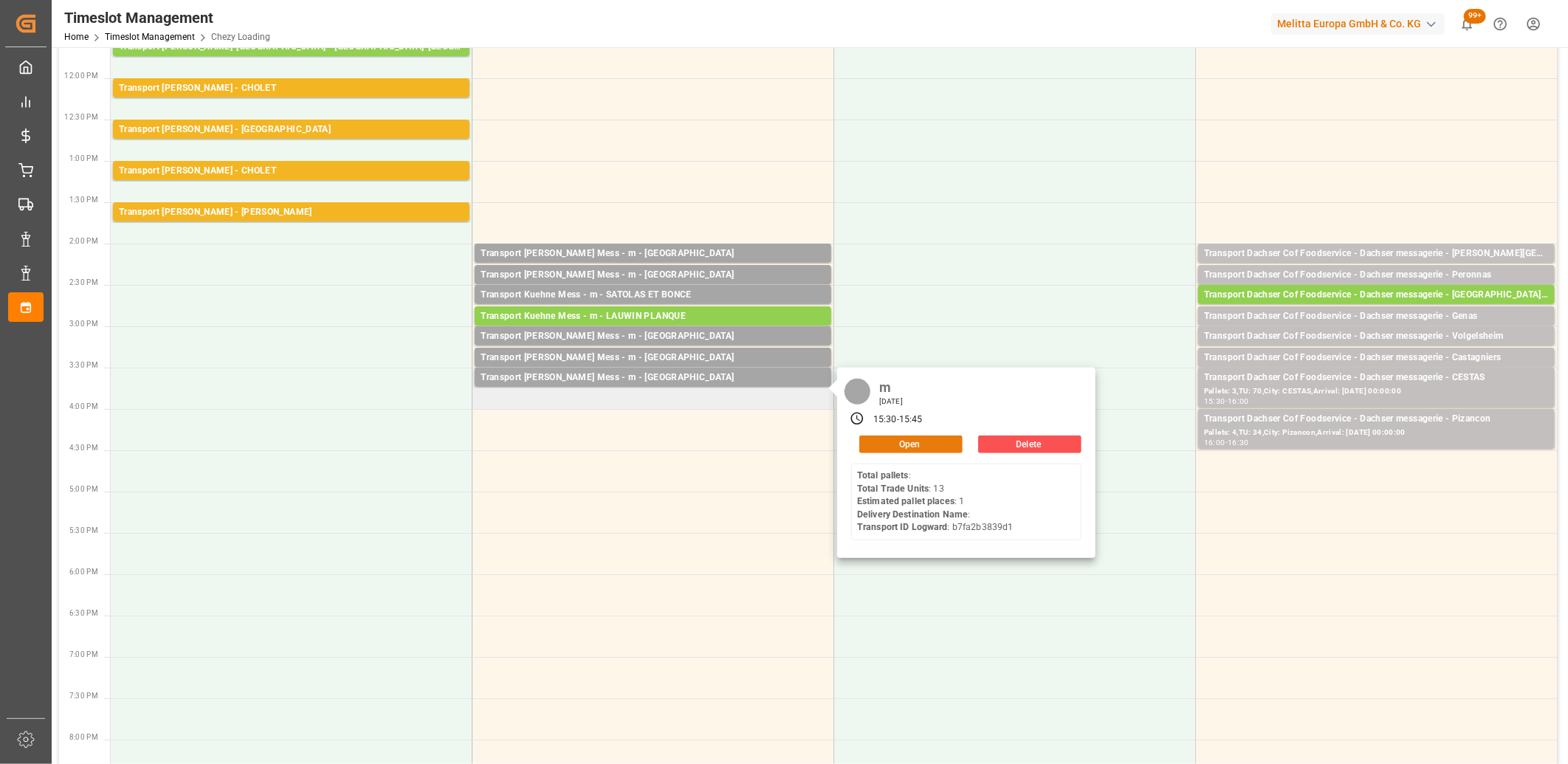
click at [891, 441] on button "Open" at bounding box center [911, 444] width 104 height 17
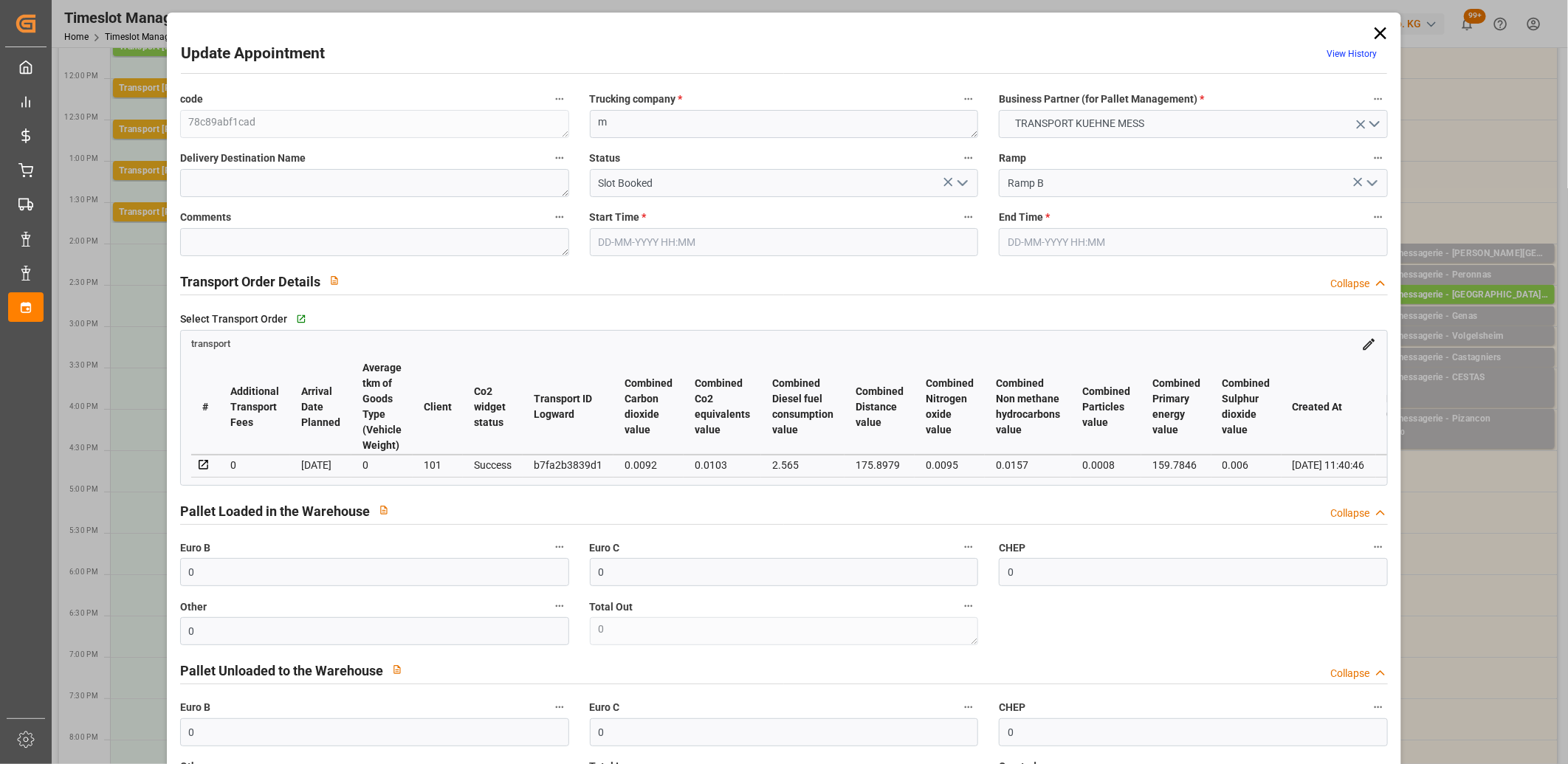
type input "16-09-2025 15:30"
type input "16-09-2025 15:45"
type input "15-09-2025 11:41"
type input "15-09-2025 11:40"
type input "[DATE]"
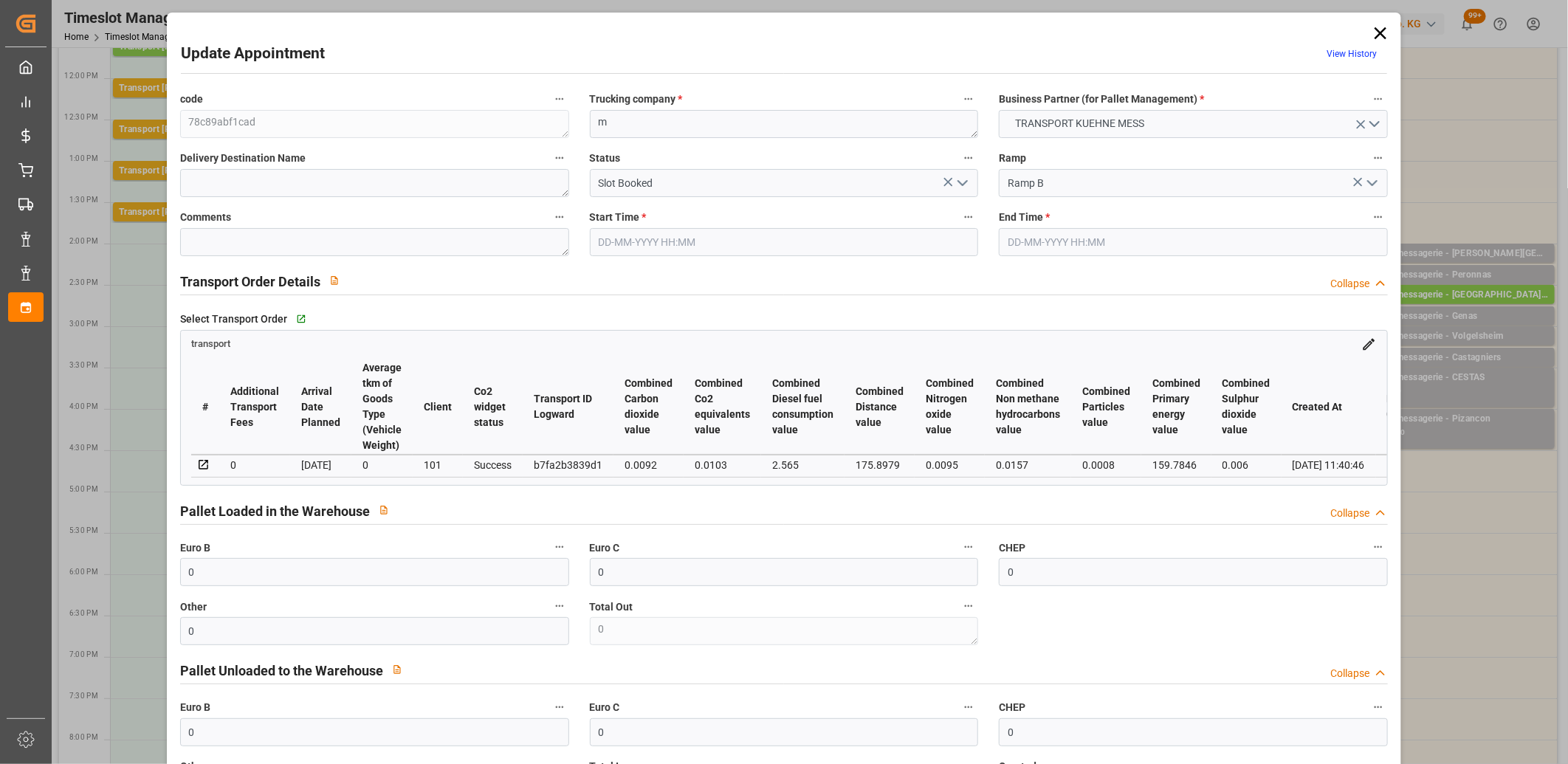
type input "[DATE]"
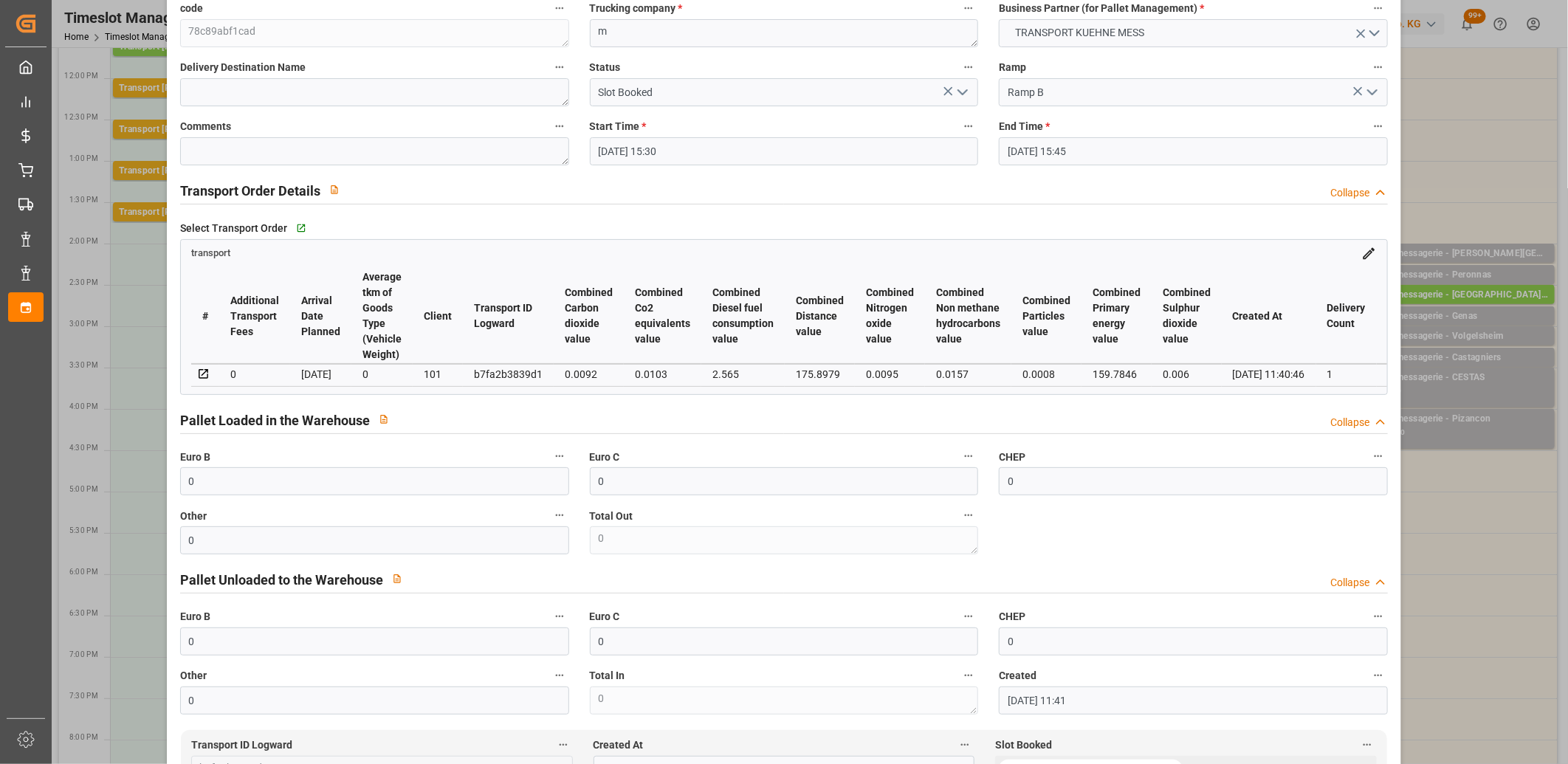
scroll to position [492, 0]
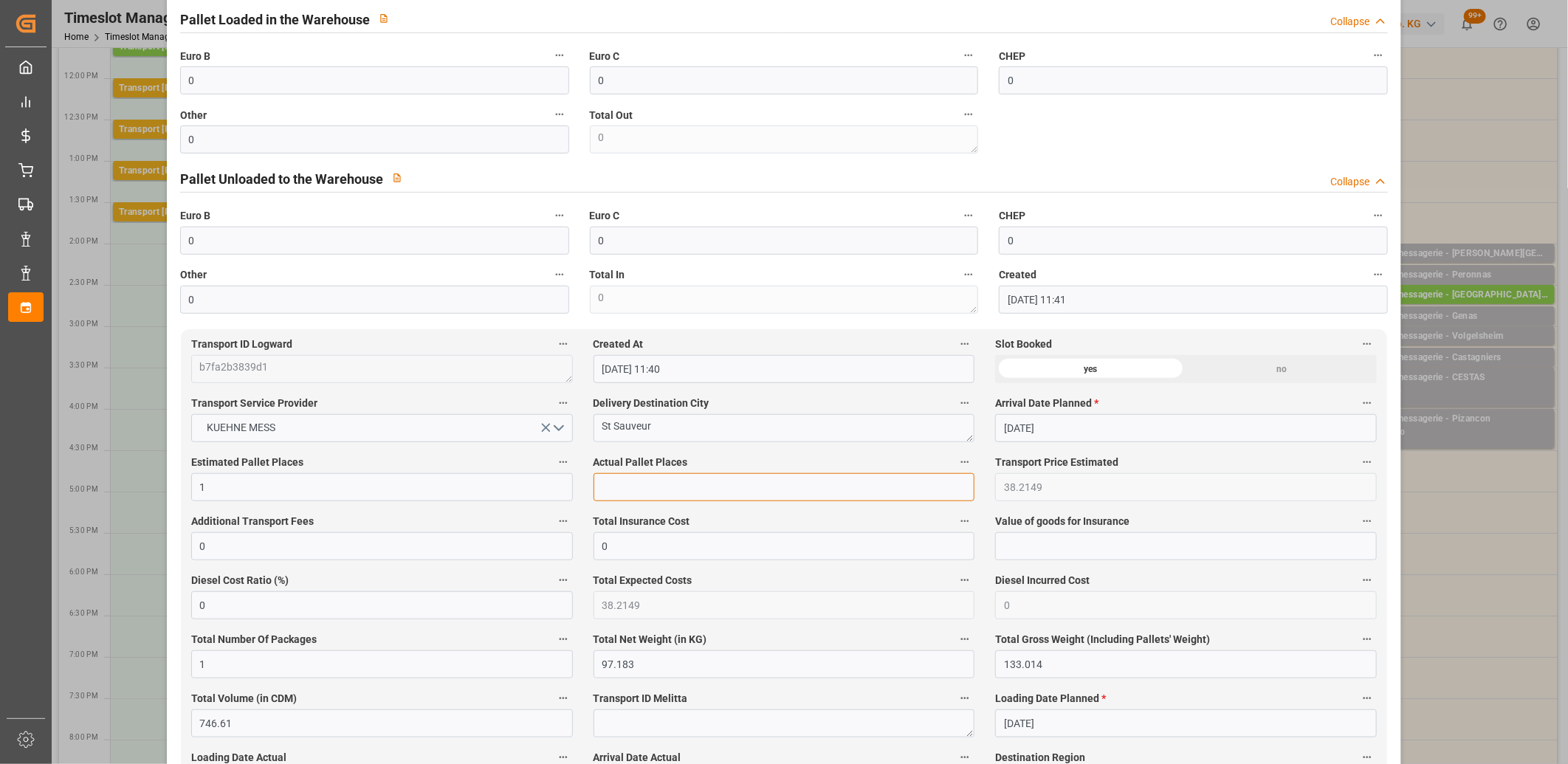
click at [630, 490] on input "text" at bounding box center [784, 487] width 382 height 28
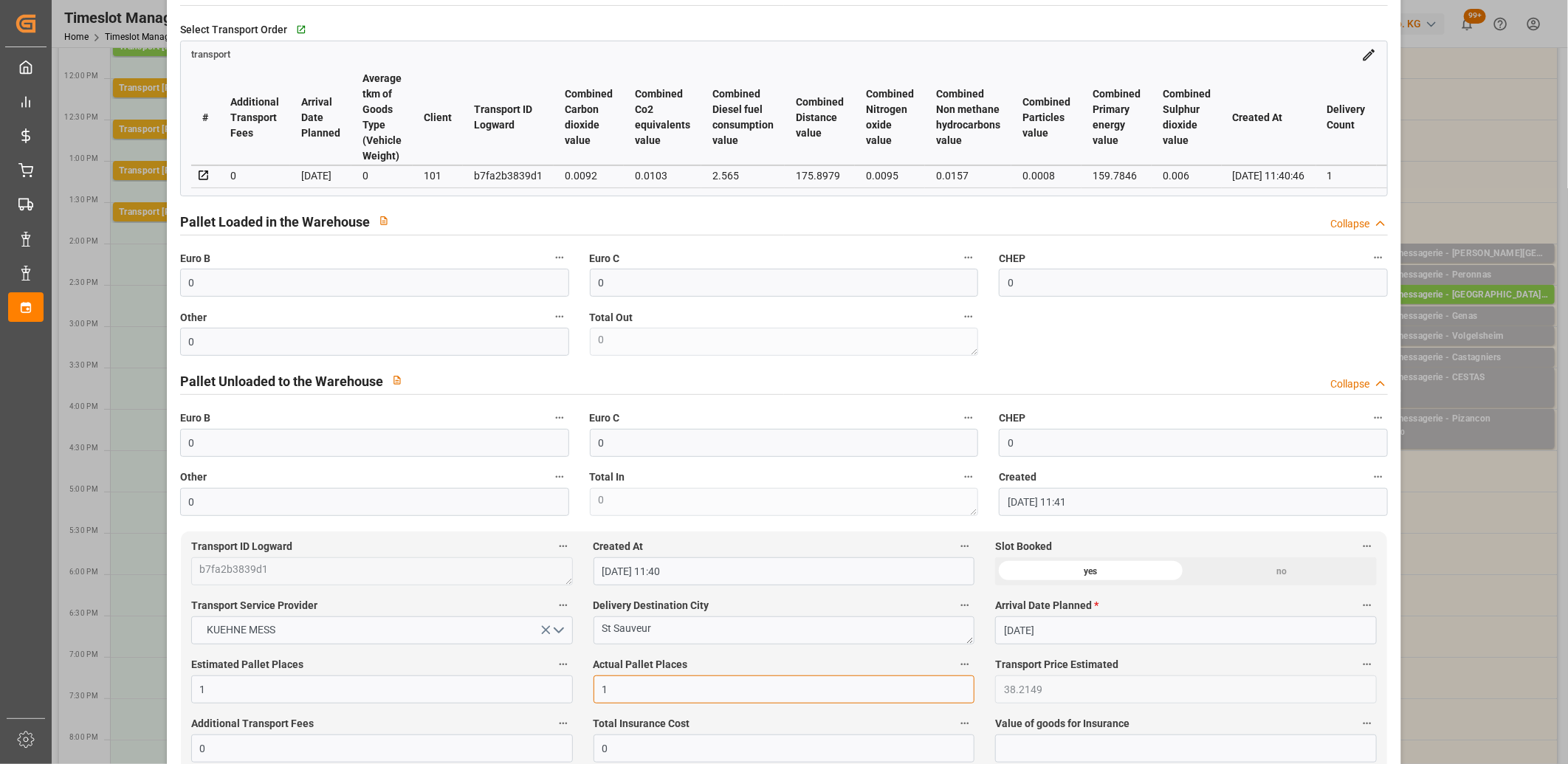
scroll to position [246, 0]
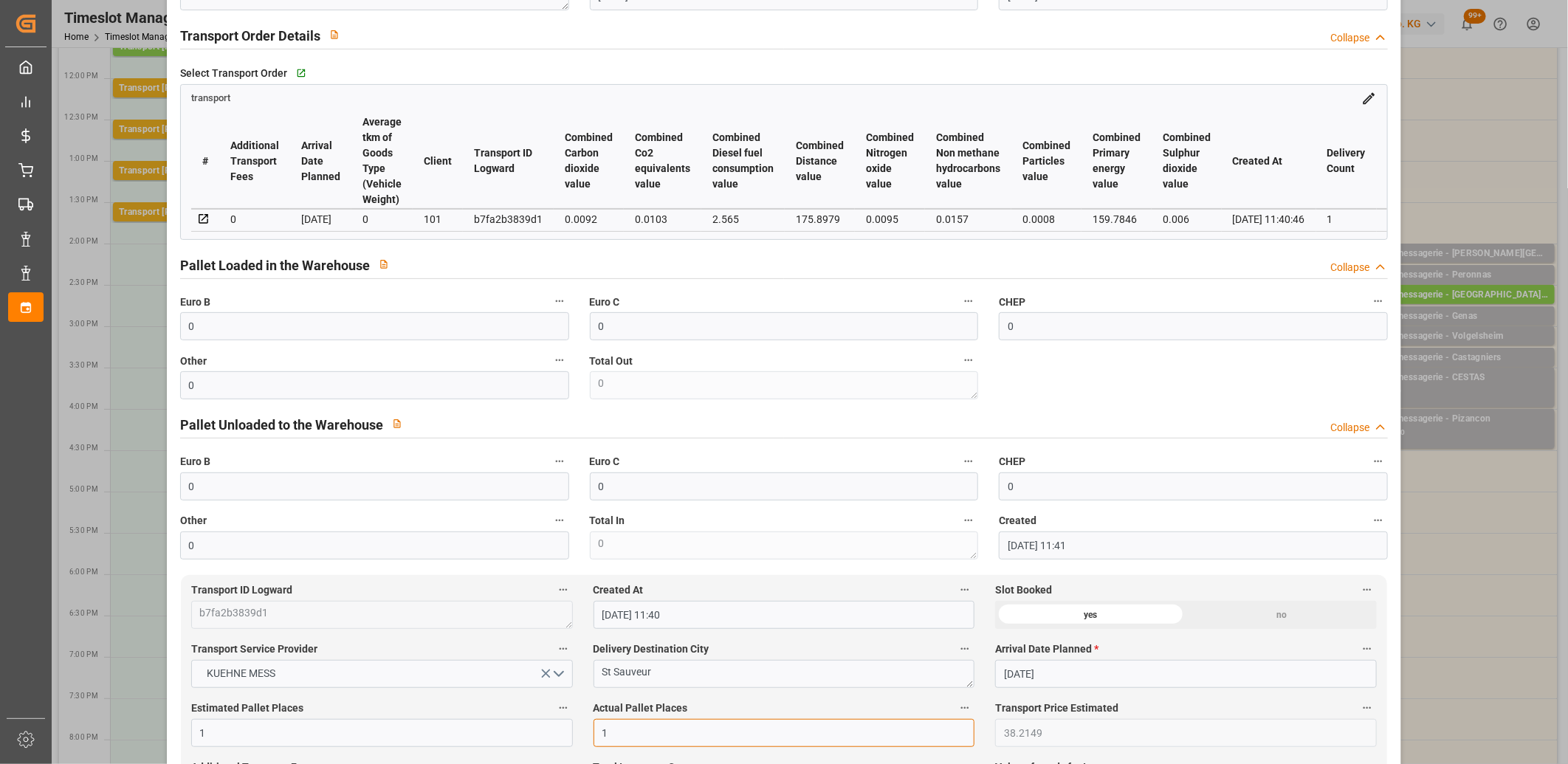
type input "1"
click at [198, 331] on input "0" at bounding box center [375, 326] width 389 height 28
type input "1"
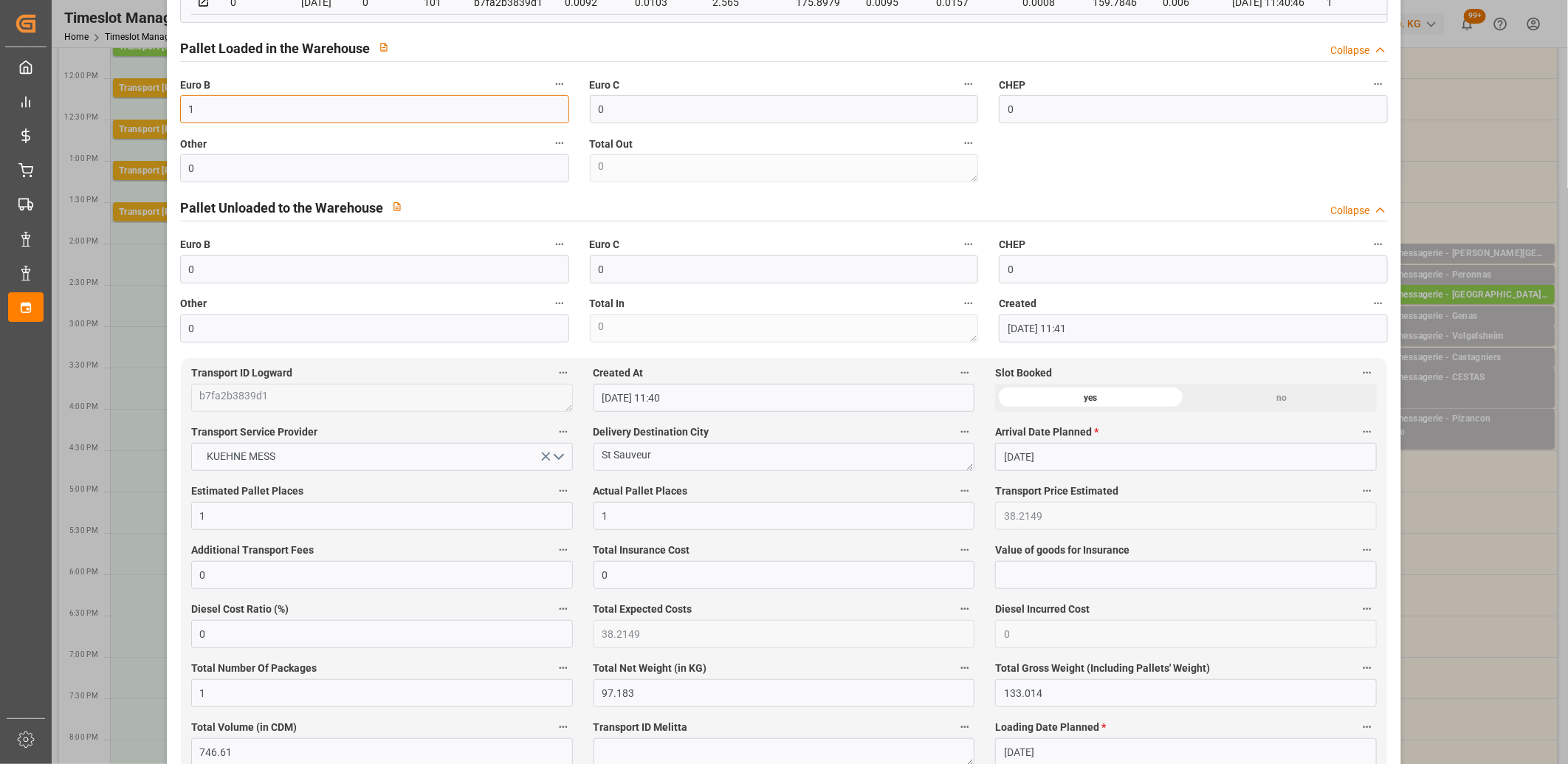
scroll to position [492, 0]
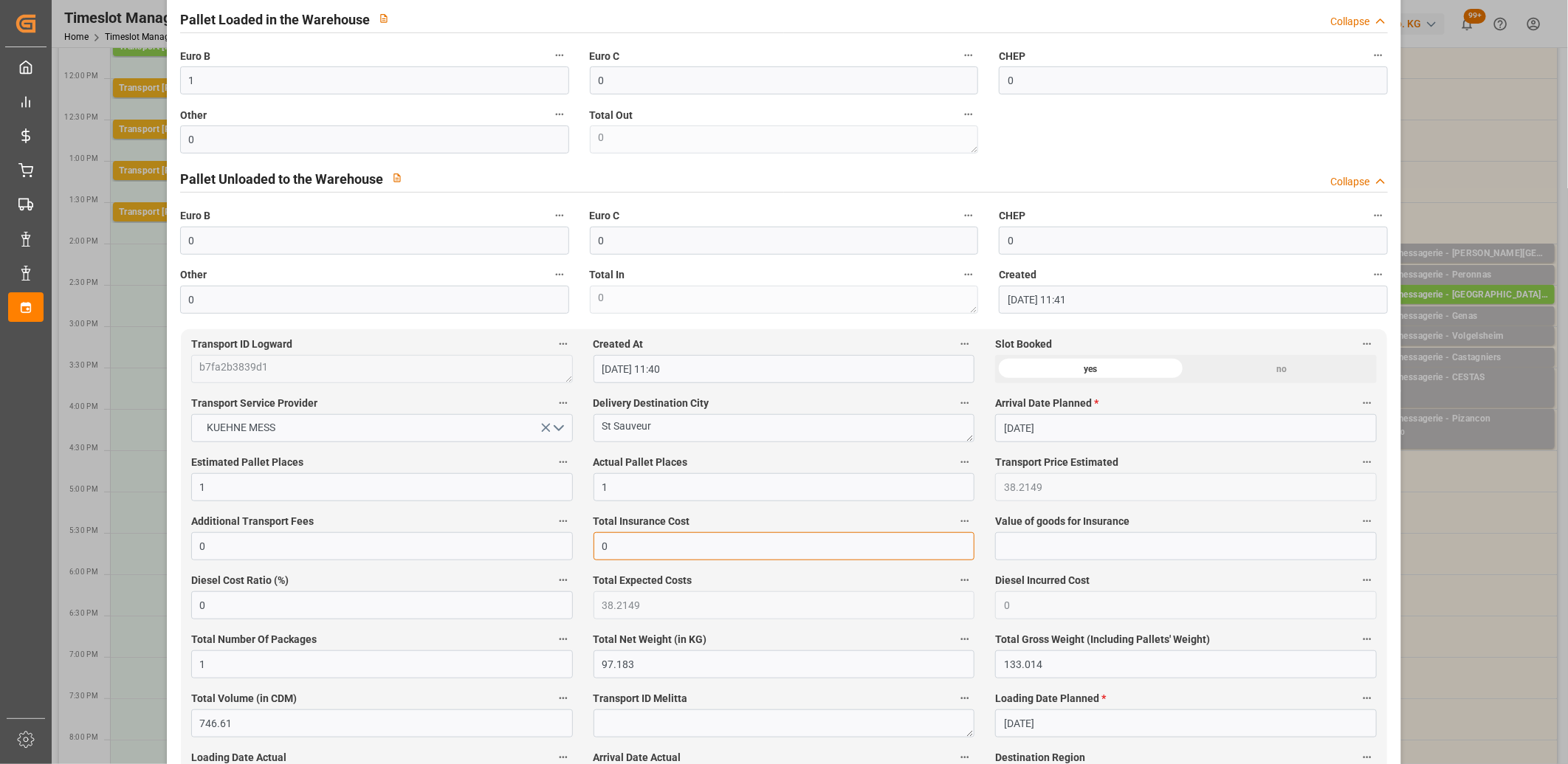
drag, startPoint x: 620, startPoint y: 556, endPoint x: 542, endPoint y: 552, distance: 78.1
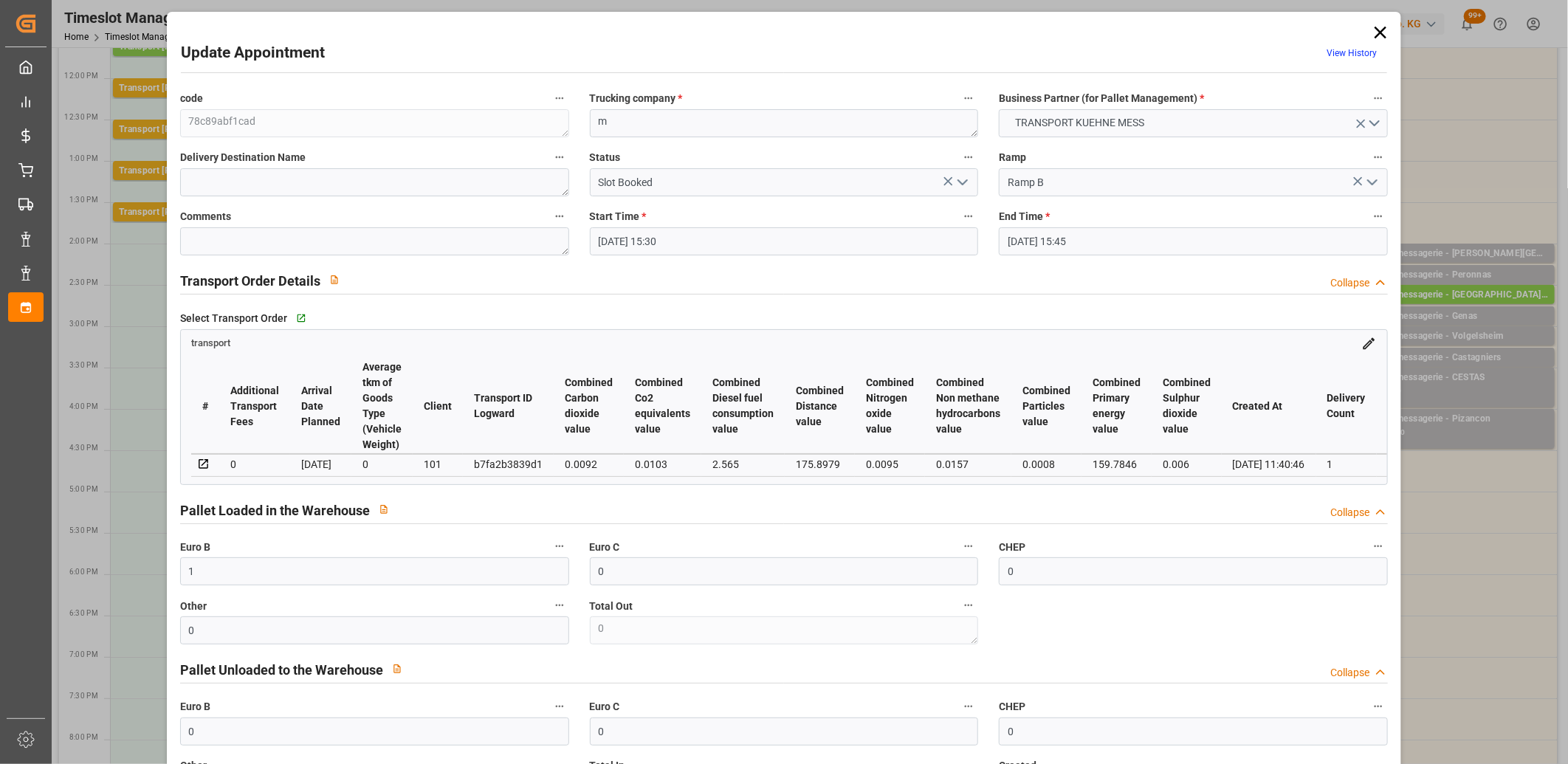
scroll to position [0, 0]
type input "26.4"
click at [962, 183] on polyline "open menu" at bounding box center [962, 183] width 9 height 5
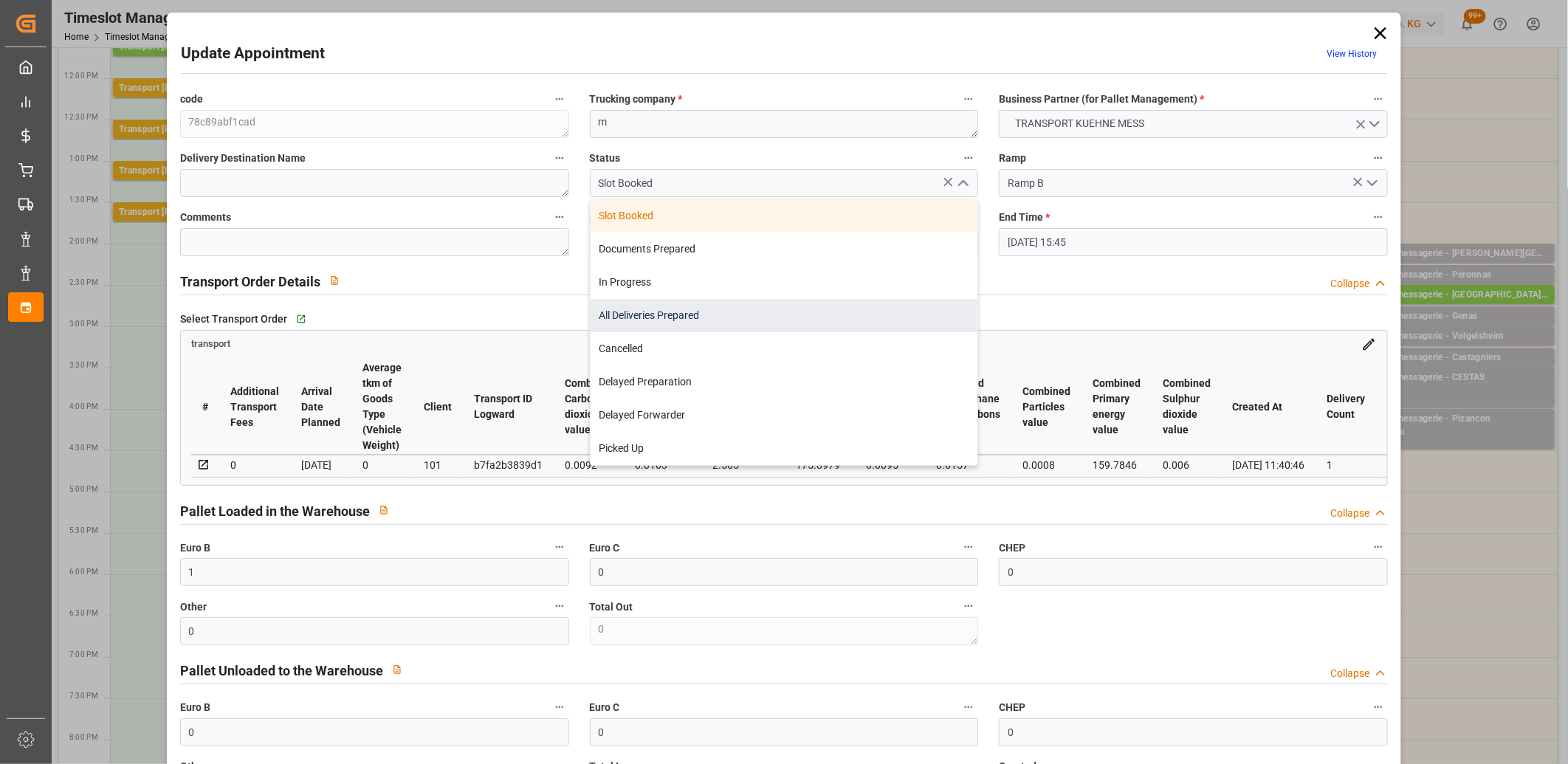
click at [890, 307] on div "All Deliveries Prepared" at bounding box center [784, 316] width 387 height 33
type input "All Deliveries Prepared"
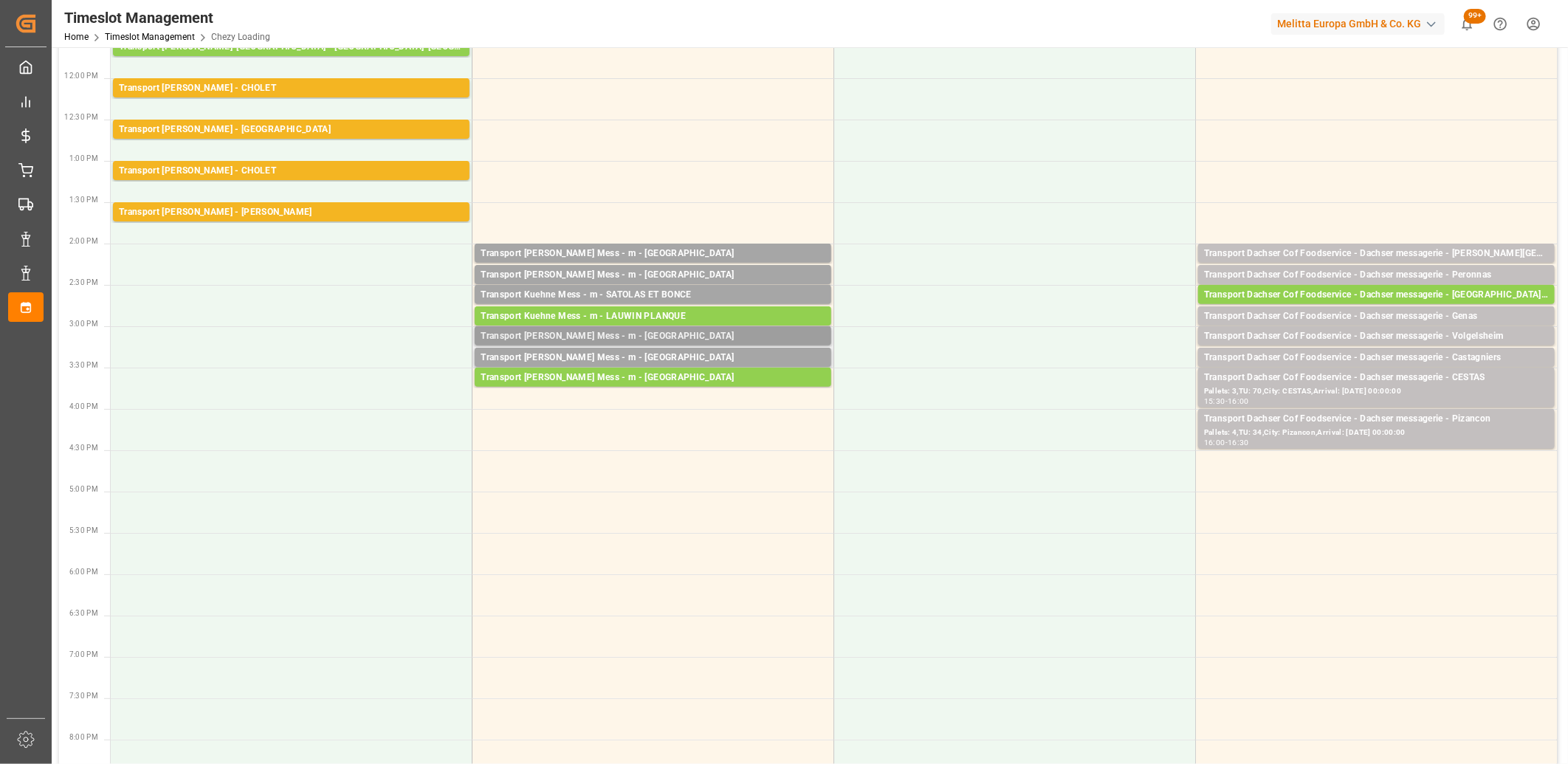
click at [664, 337] on div "Transport [PERSON_NAME] Mess - m - [GEOGRAPHIC_DATA]" at bounding box center [653, 336] width 345 height 15
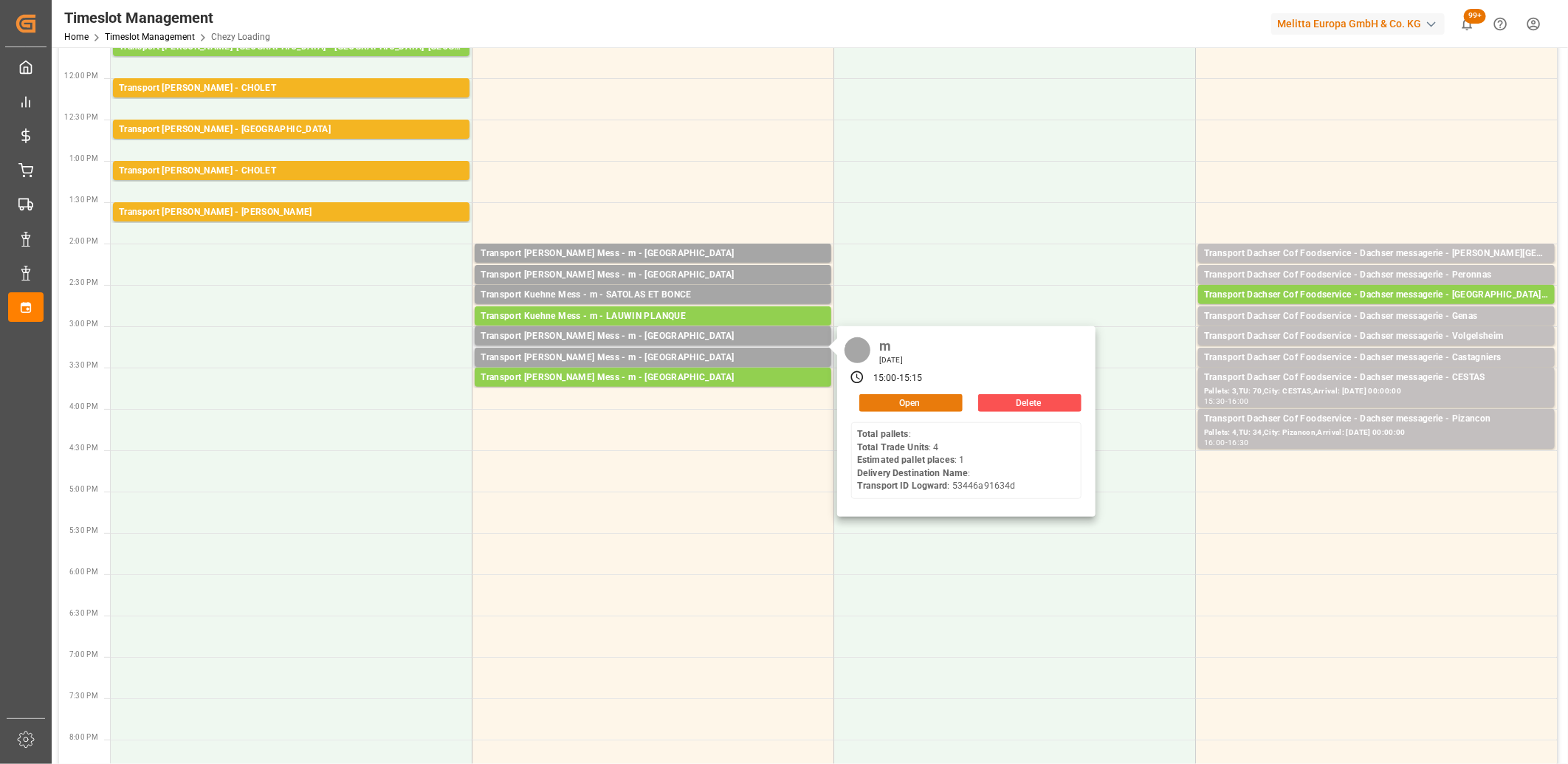
click at [874, 400] on button "Open" at bounding box center [911, 403] width 104 height 17
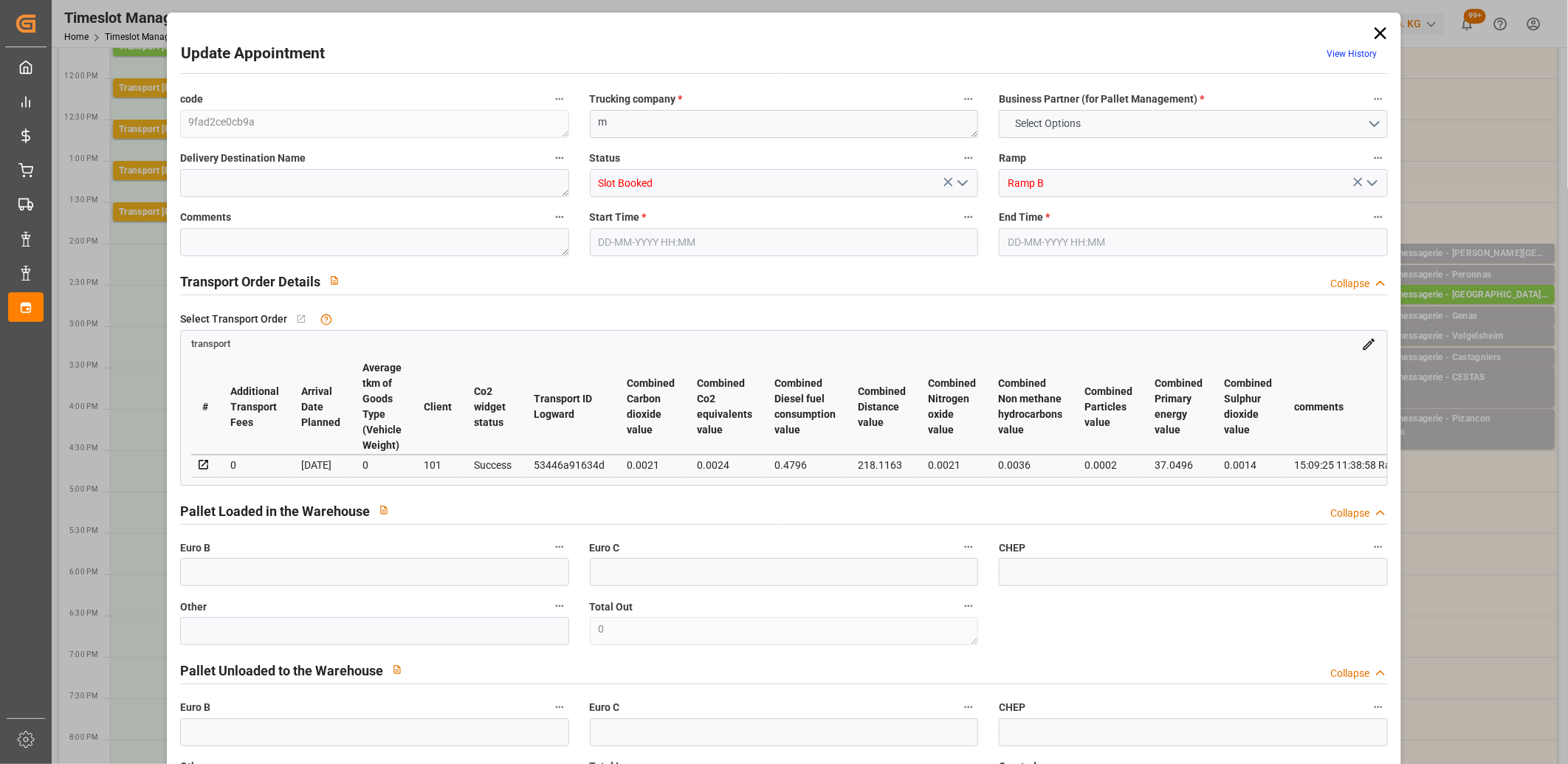
type input "0"
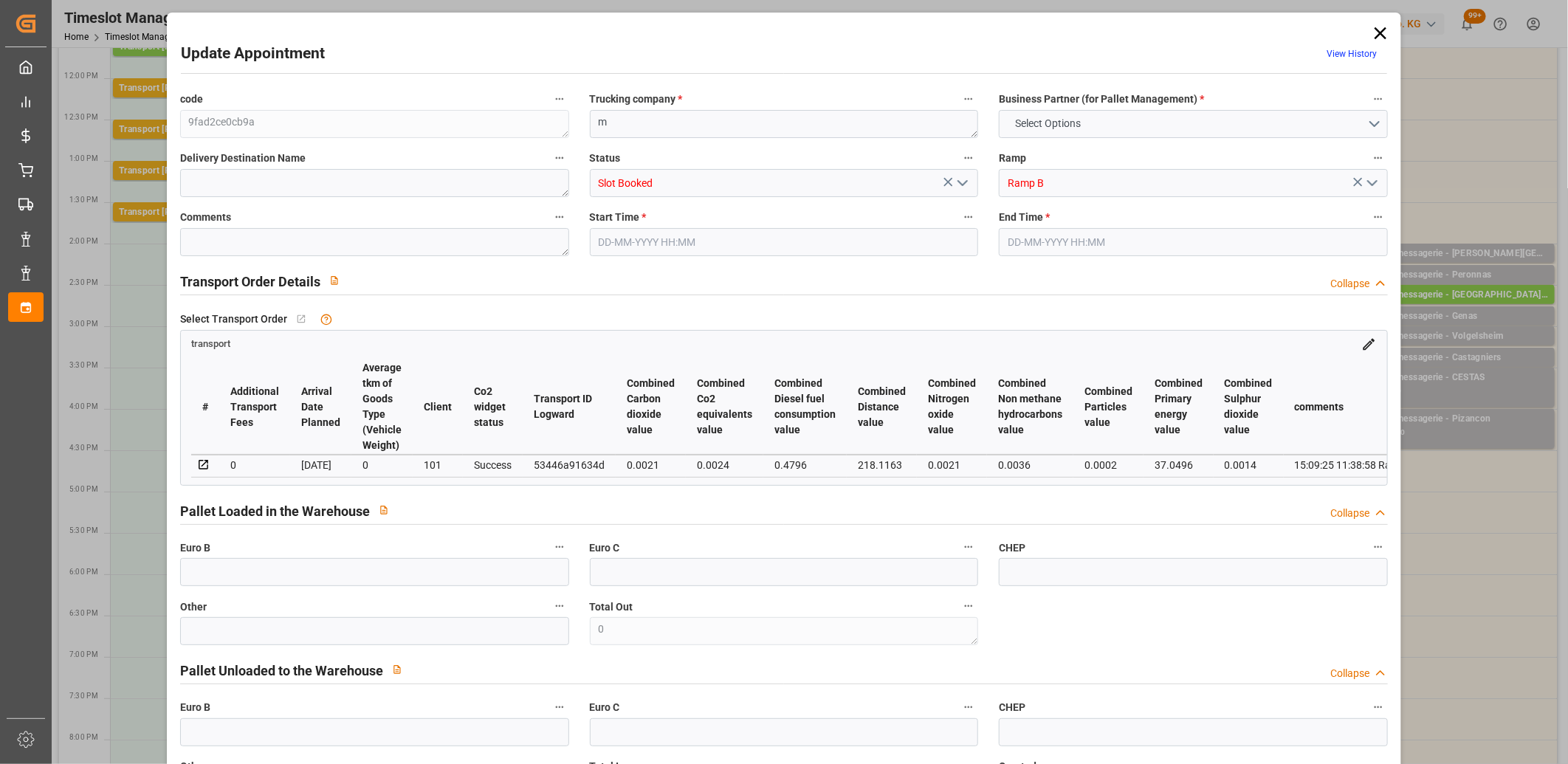
type input "0"
type input "1"
type input "35.16"
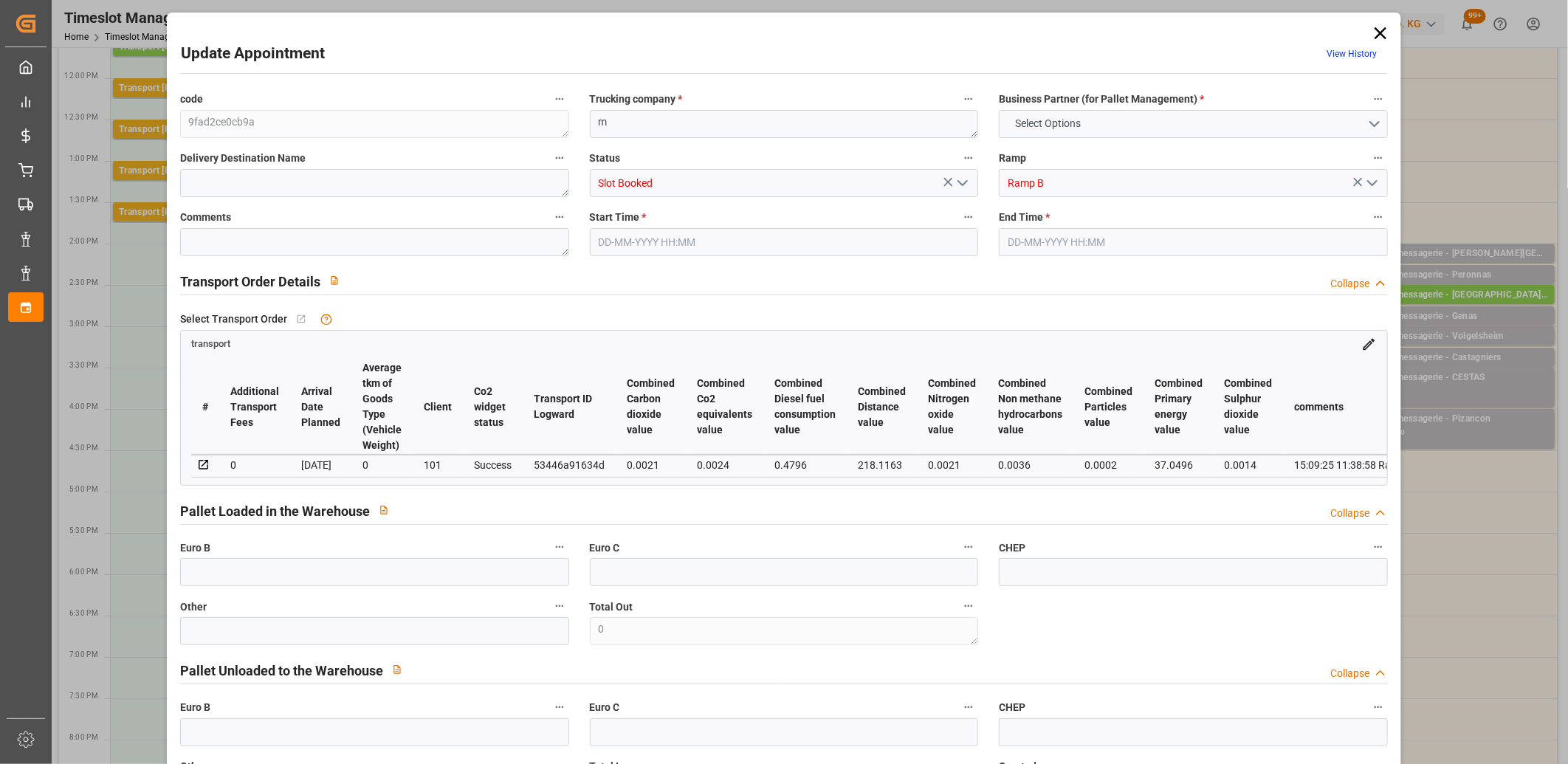
type input "0"
type input "35.16"
type input "0"
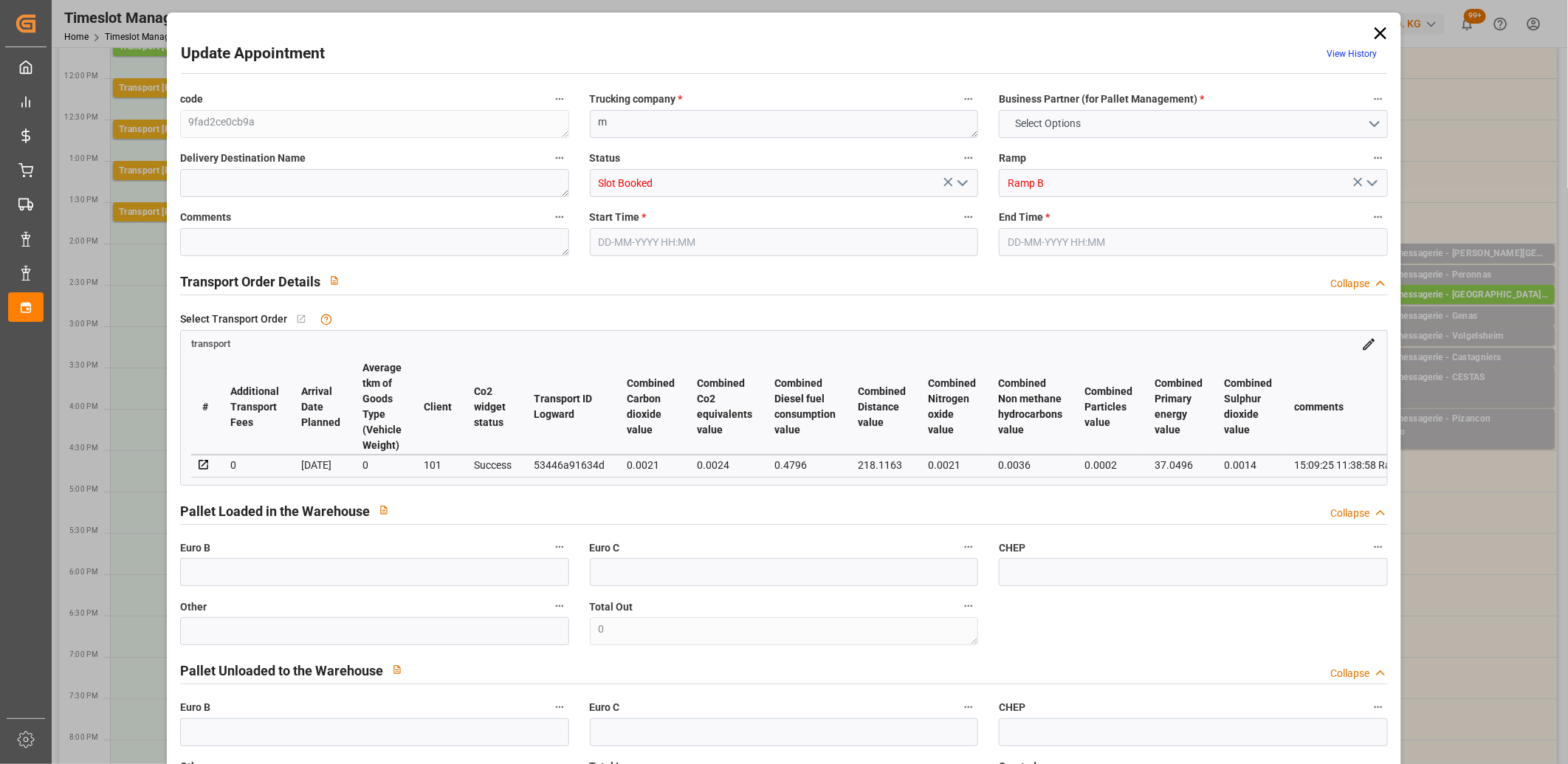
type input "1"
type input "15.585"
type input "41.857"
type input "151.165"
type input "62"
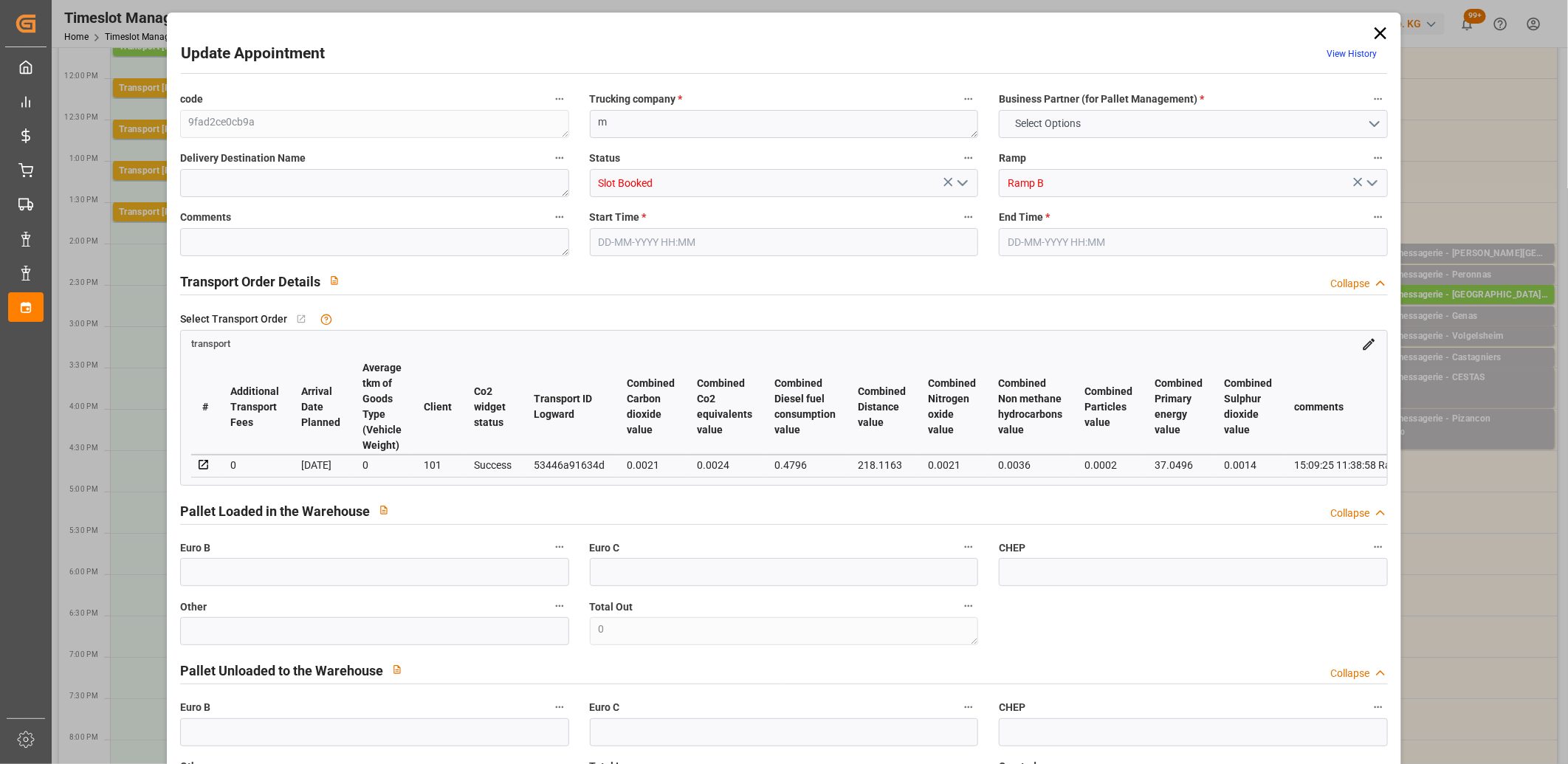
type input "0"
type input "4"
type input "1"
type input "101"
type input "18.857"
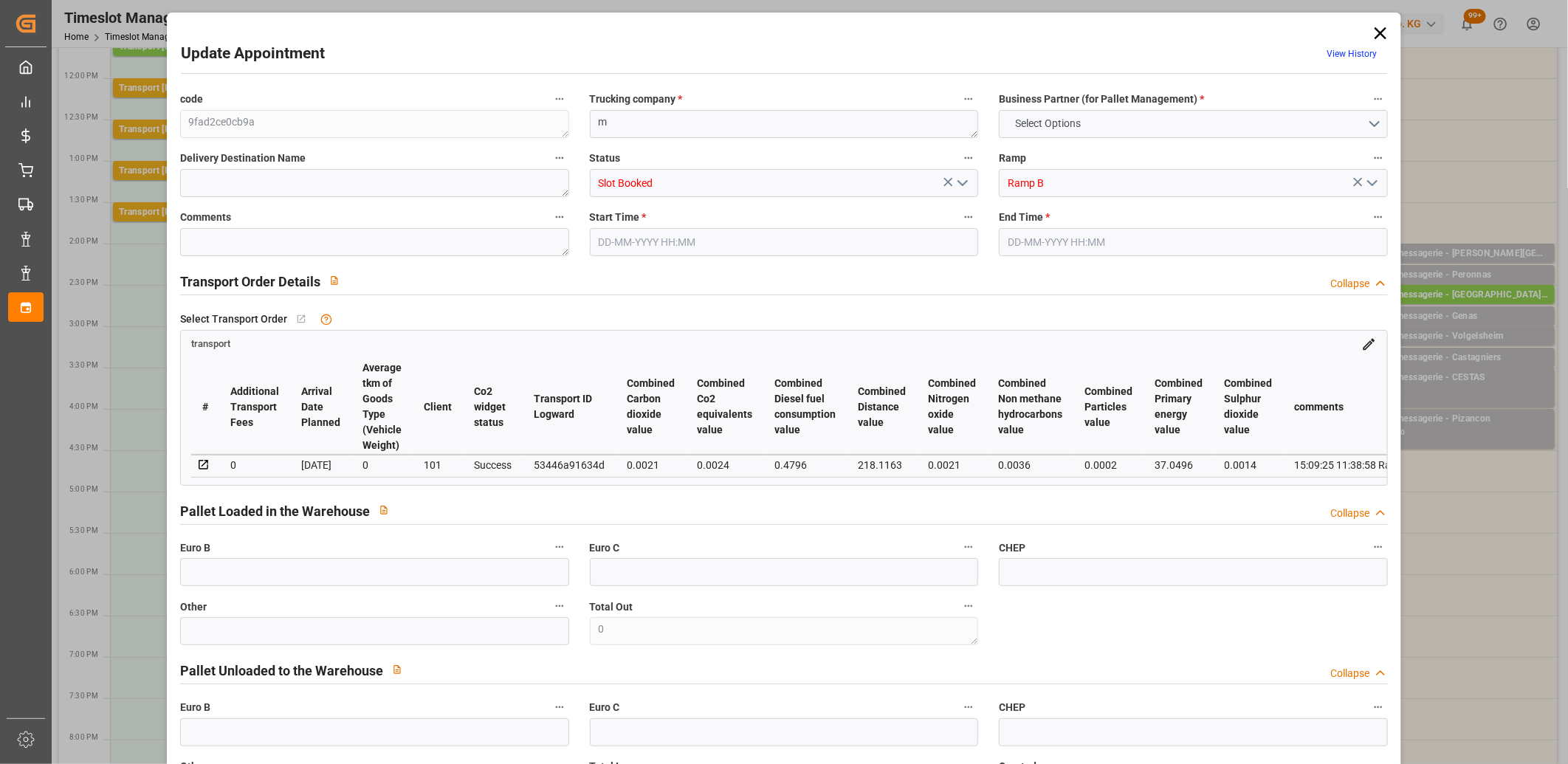
type input "0"
type input "4710.8598"
type input "0"
type input "21"
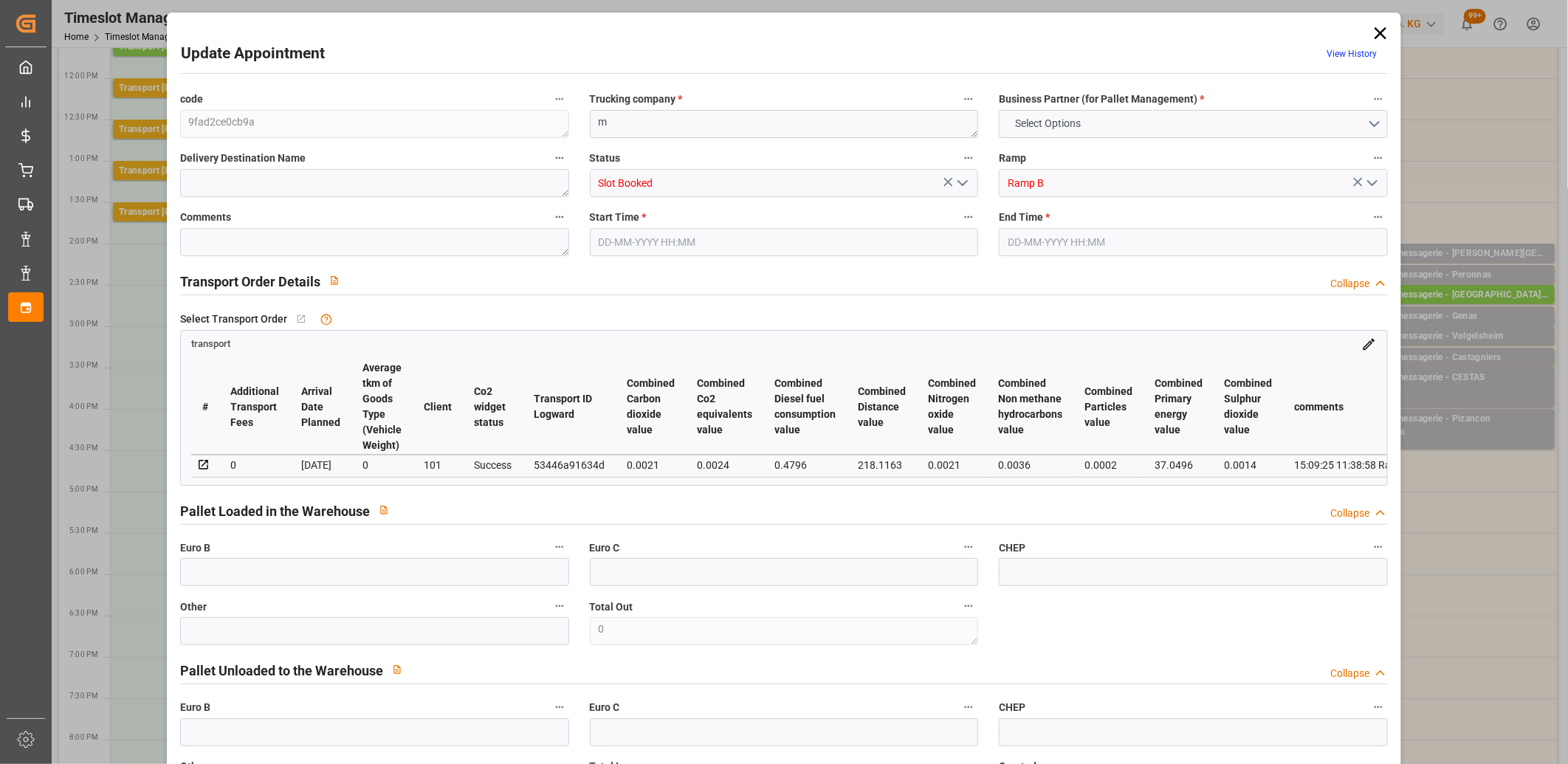
type input "35"
type input "16-09-2025 15:00"
type input "16-09-2025 15:15"
type input "15-09-2025 11:39"
type input "15-09-2025 11:38"
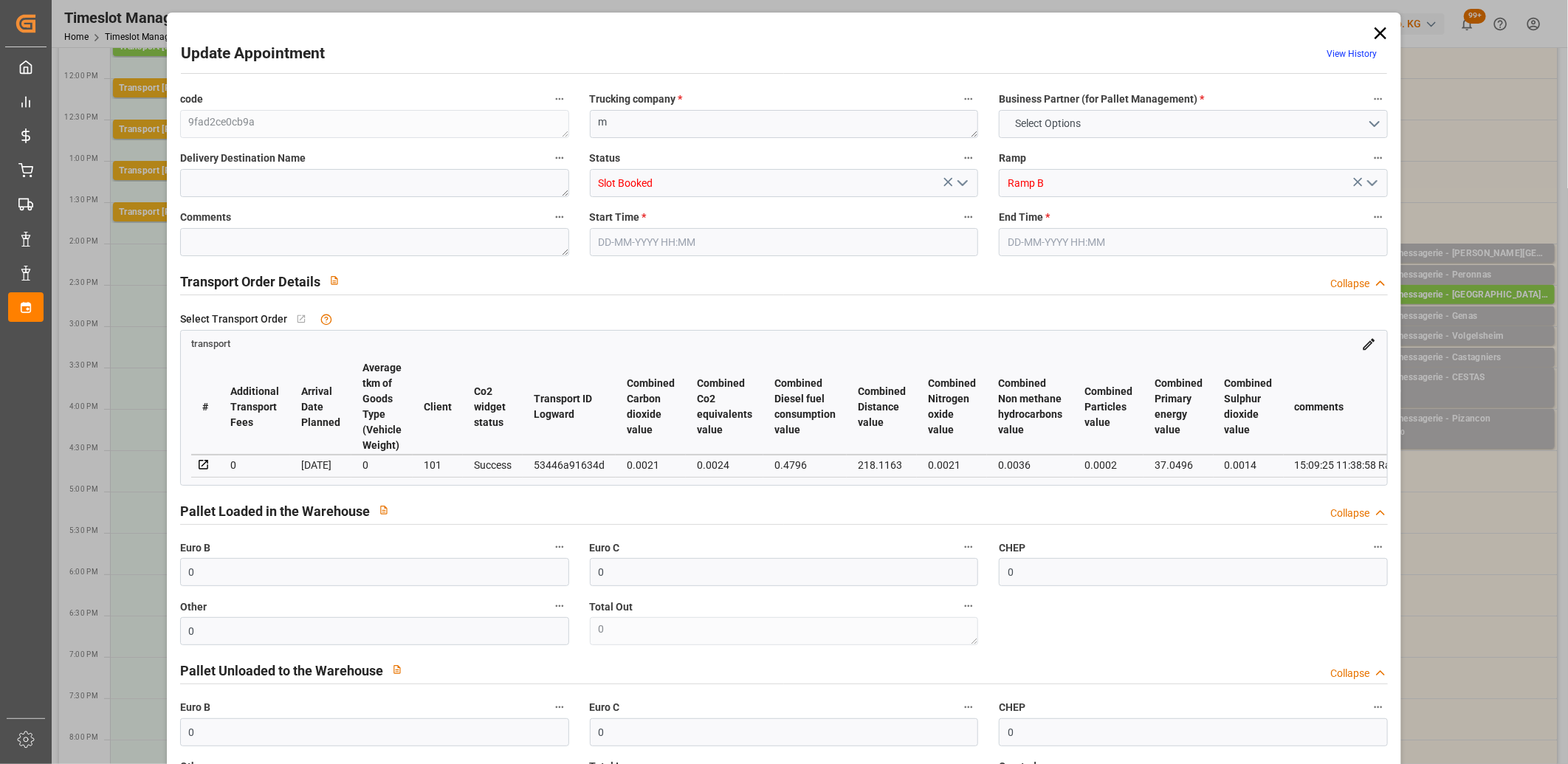
type input "[DATE]"
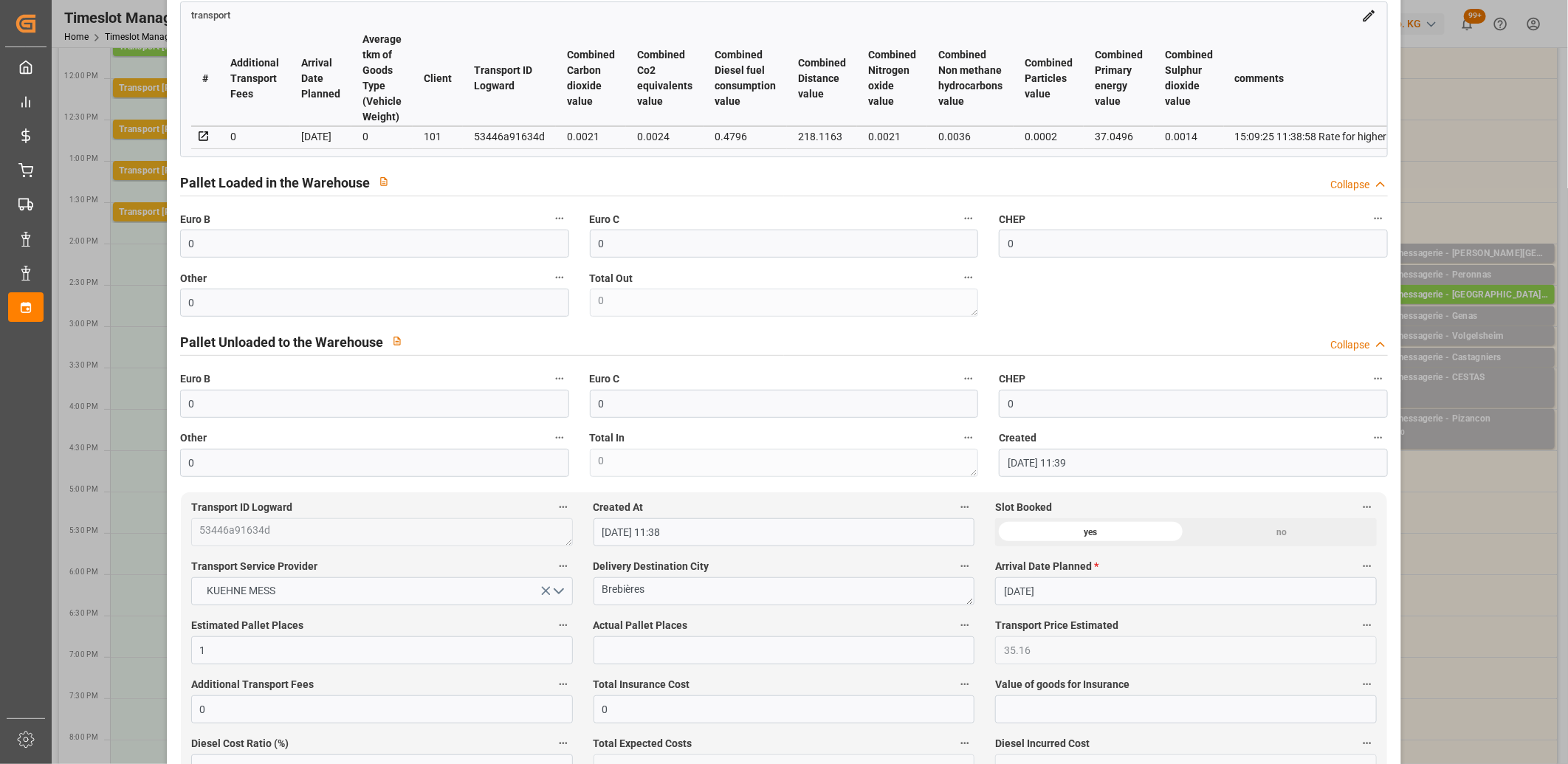
scroll to position [492, 0]
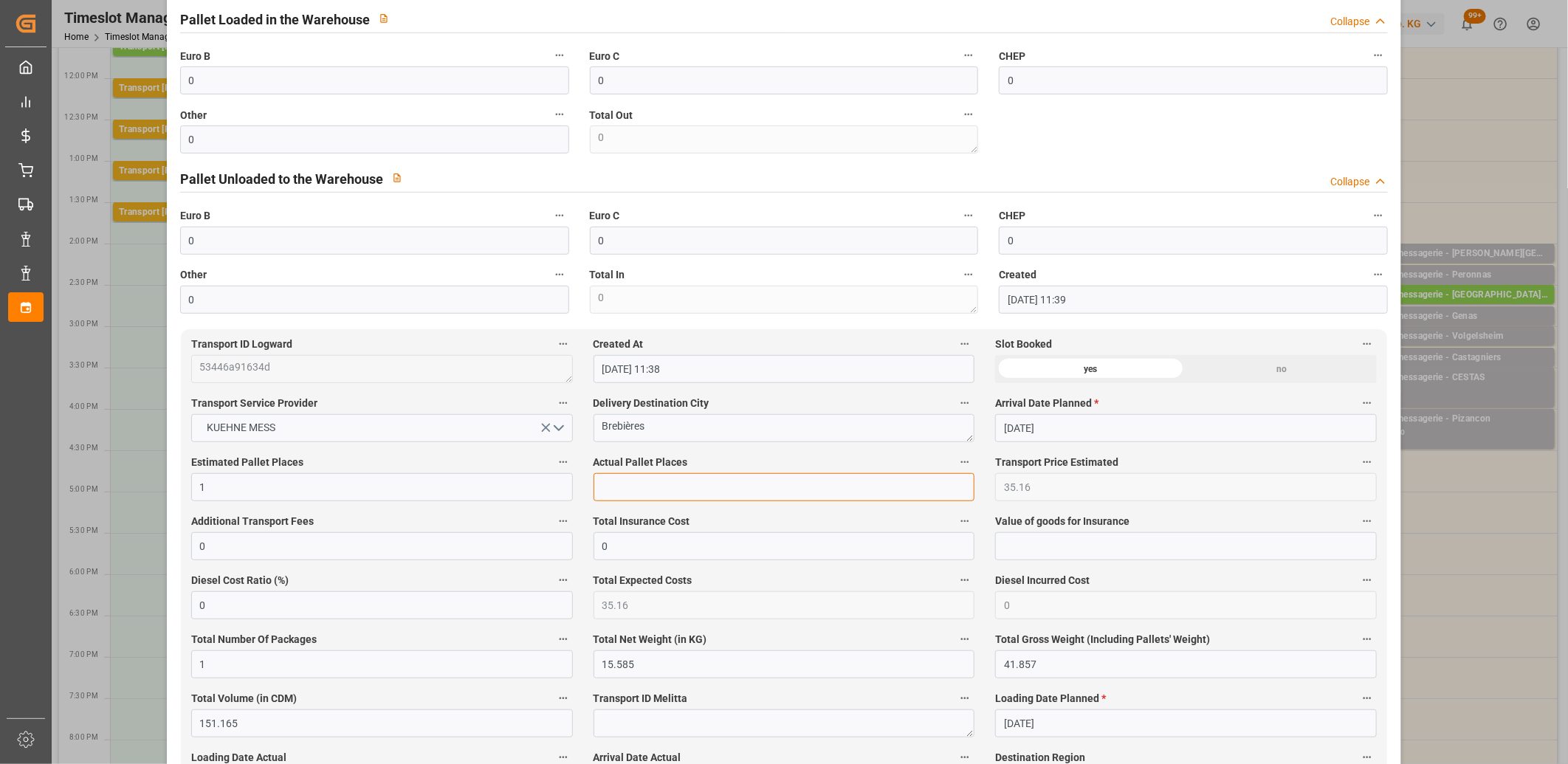
click at [606, 490] on input "text" at bounding box center [784, 487] width 382 height 28
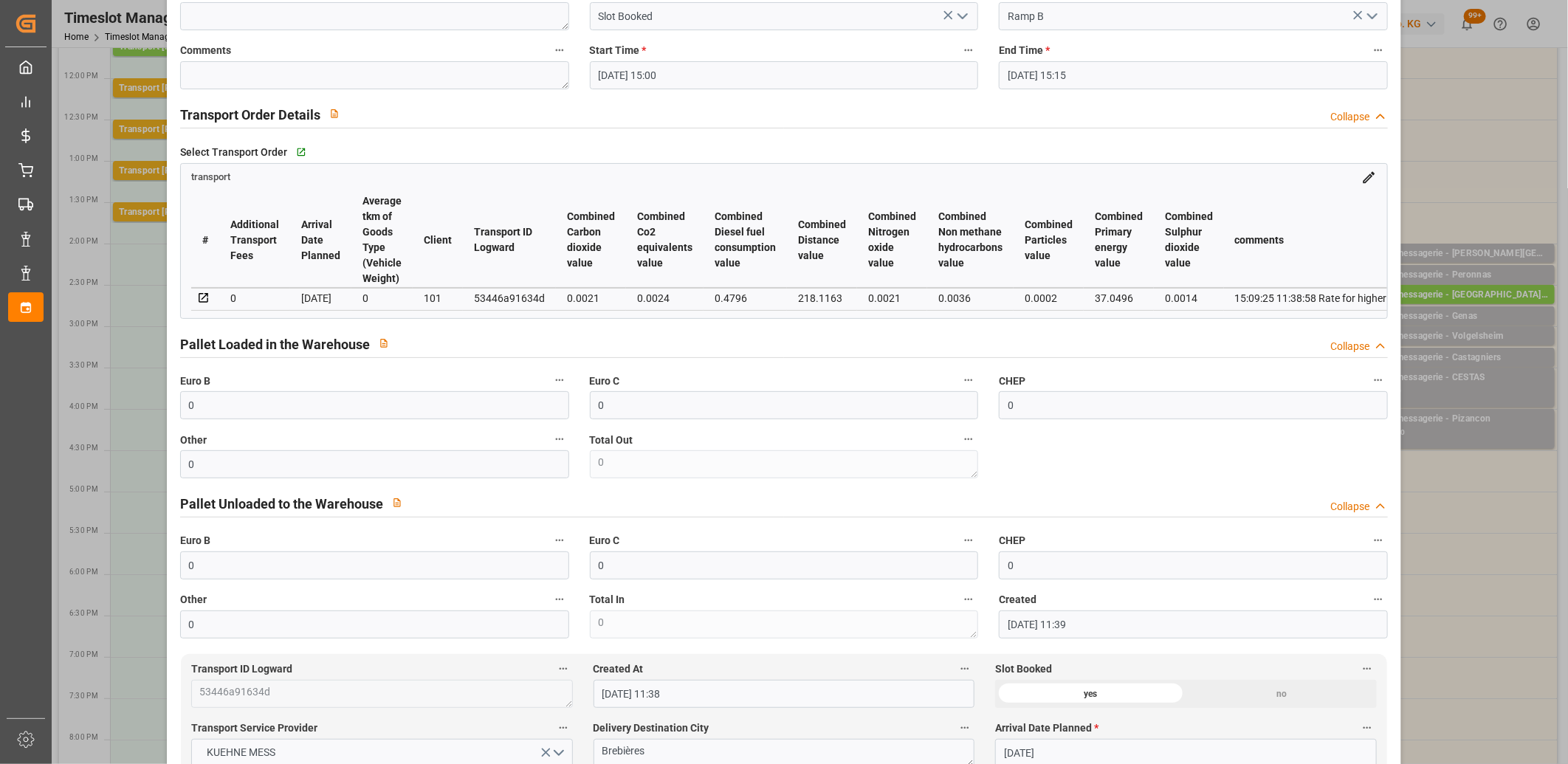
scroll to position [164, 0]
type input "1"
click at [260, 414] on input "0" at bounding box center [375, 408] width 389 height 28
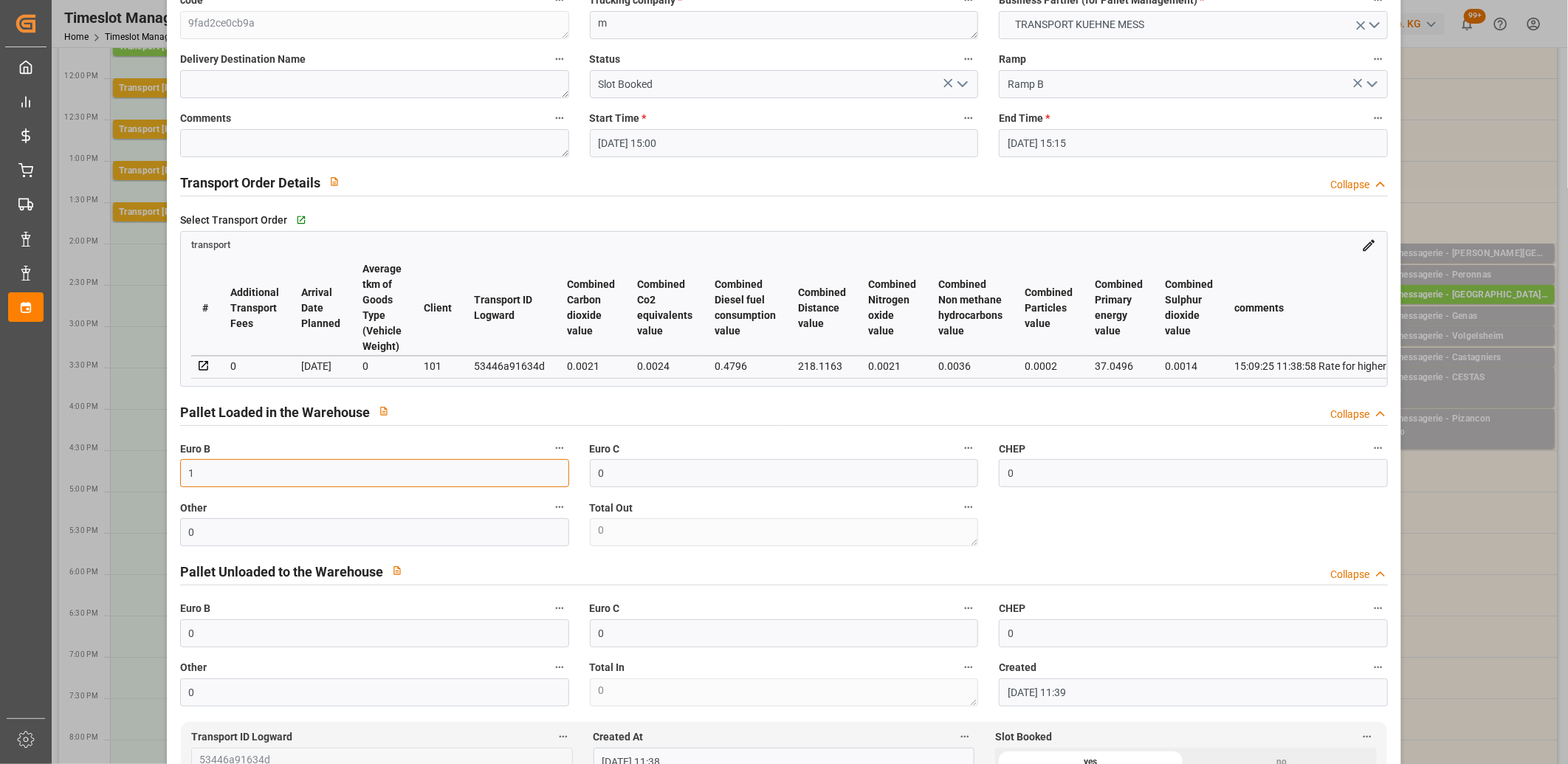
scroll to position [0, 0]
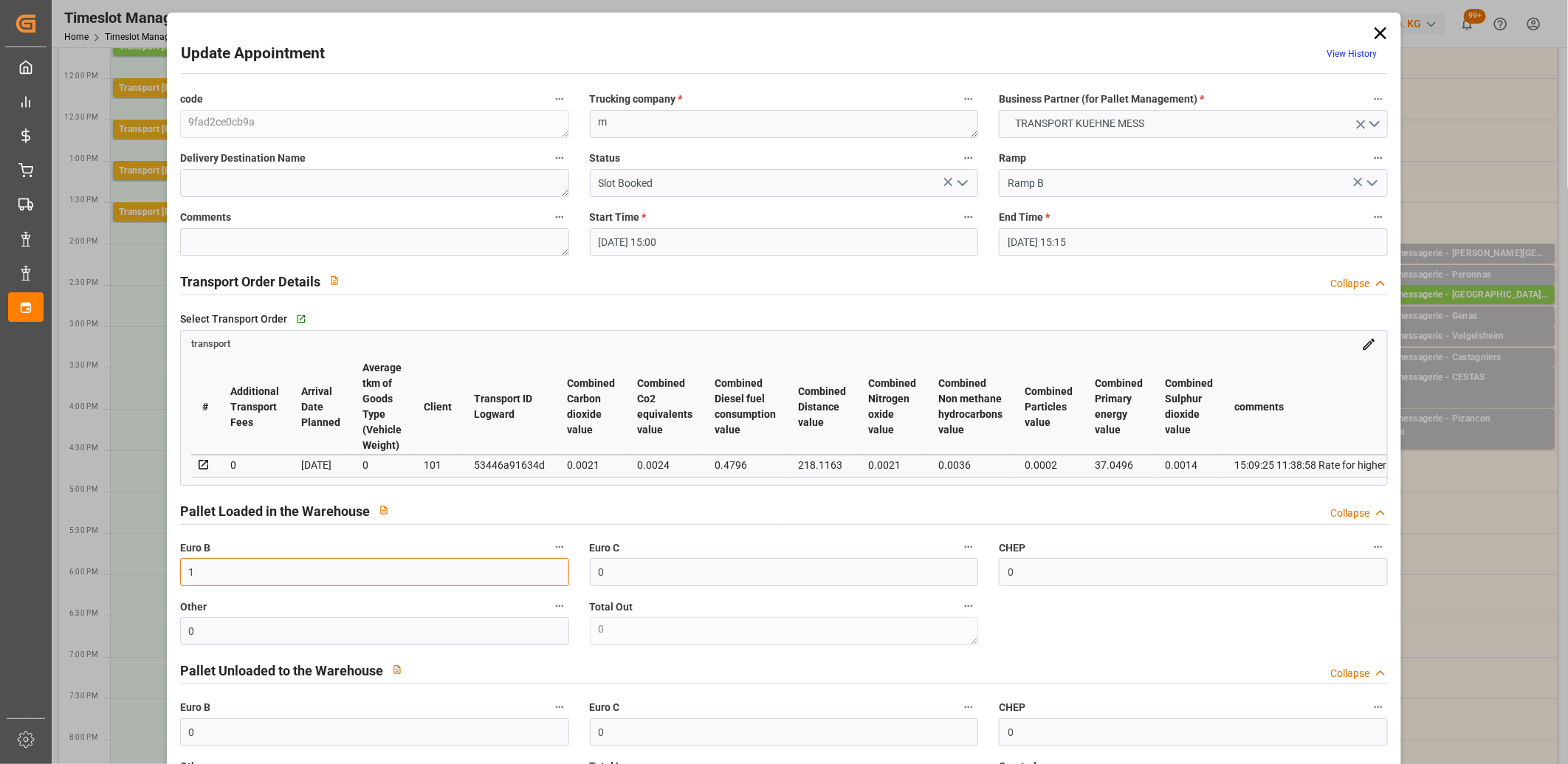
type input "1"
click at [962, 182] on icon "open menu" at bounding box center [962, 183] width 17 height 17
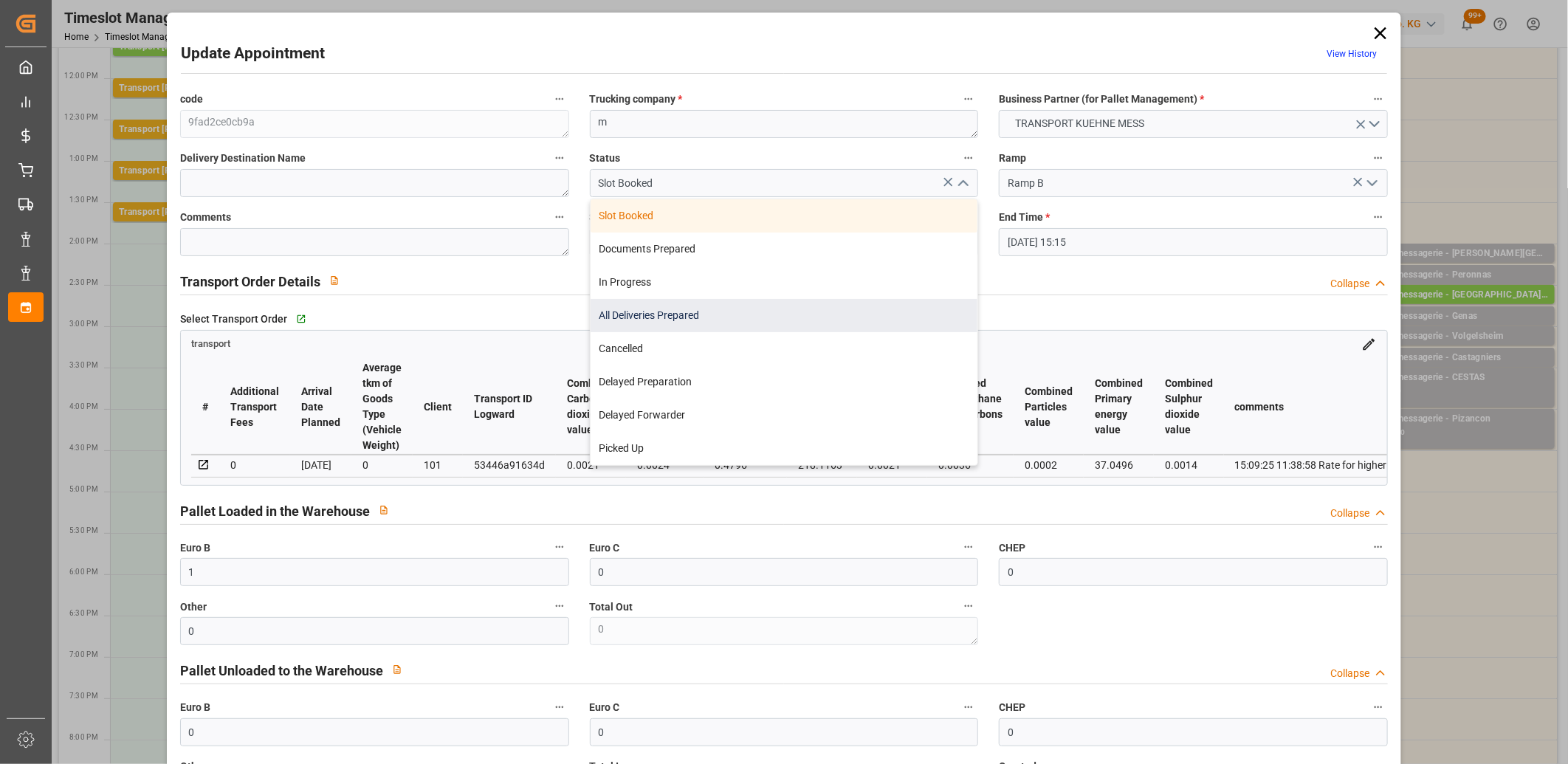
click at [798, 314] on div "All Deliveries Prepared" at bounding box center [784, 316] width 387 height 33
type input "All Deliveries Prepared"
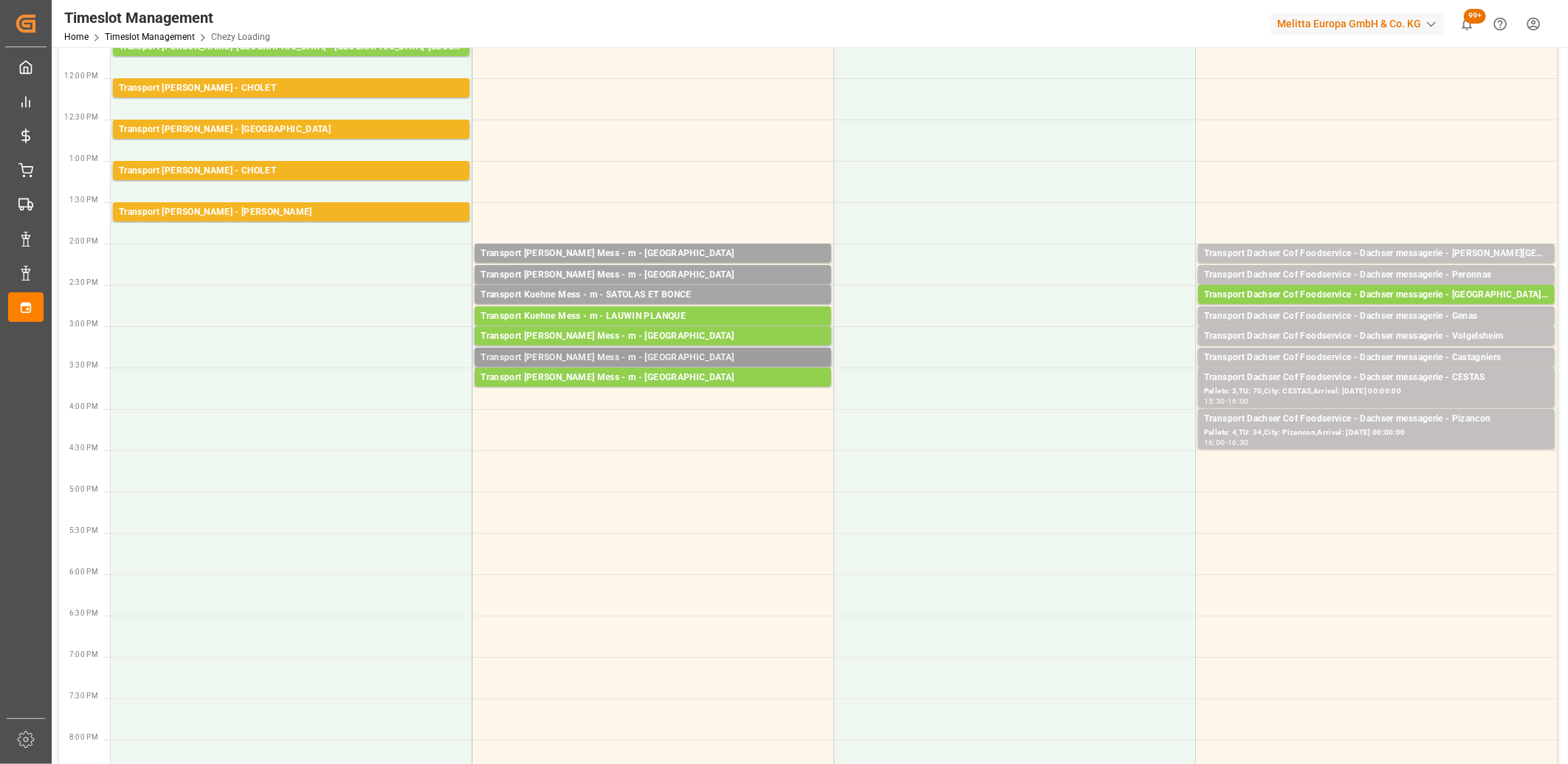
click at [640, 354] on div "Transport [PERSON_NAME] Mess - m - [GEOGRAPHIC_DATA]" at bounding box center [653, 358] width 345 height 15
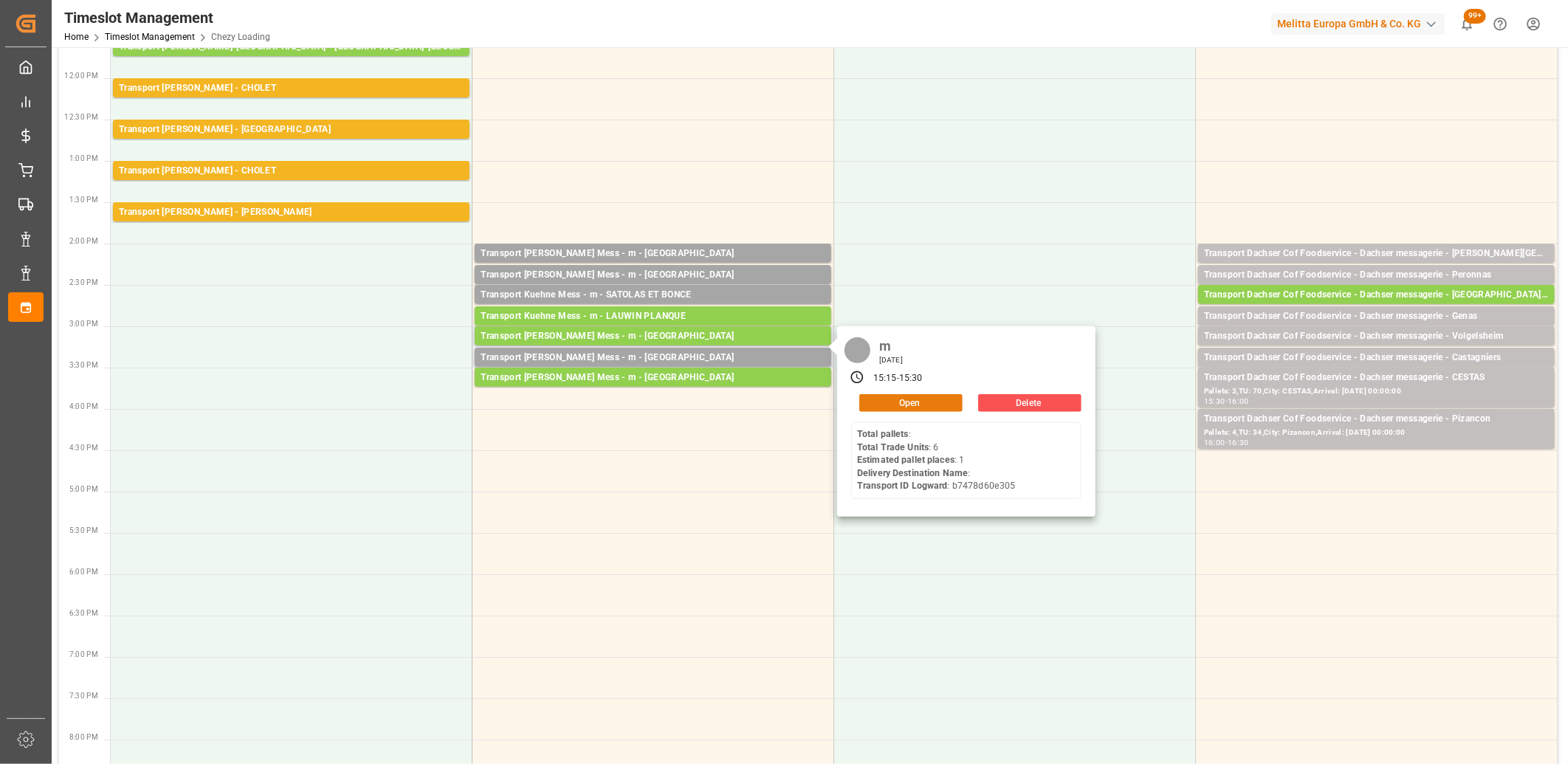
click at [876, 400] on button "Open" at bounding box center [911, 403] width 104 height 17
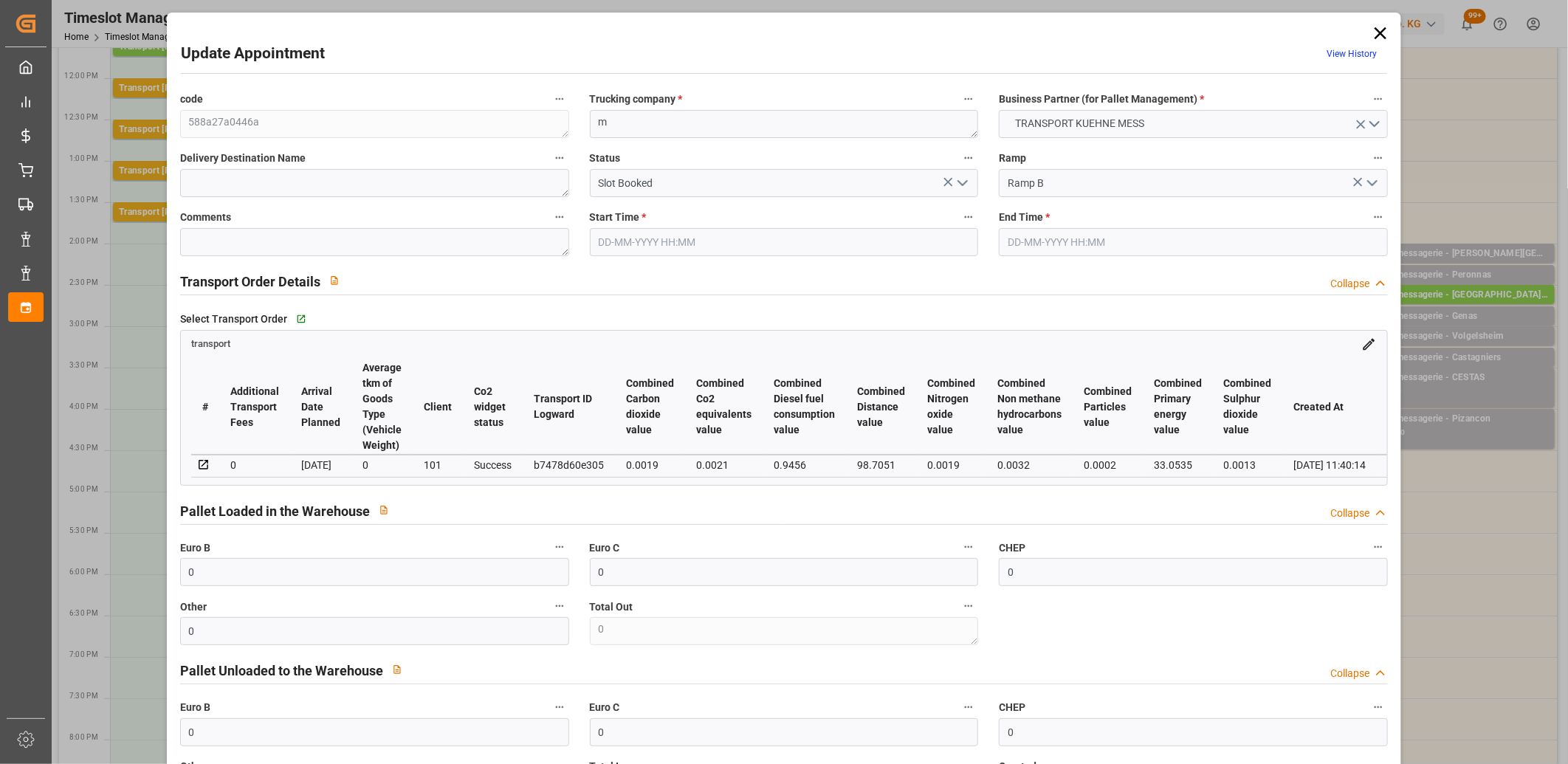
type input "0"
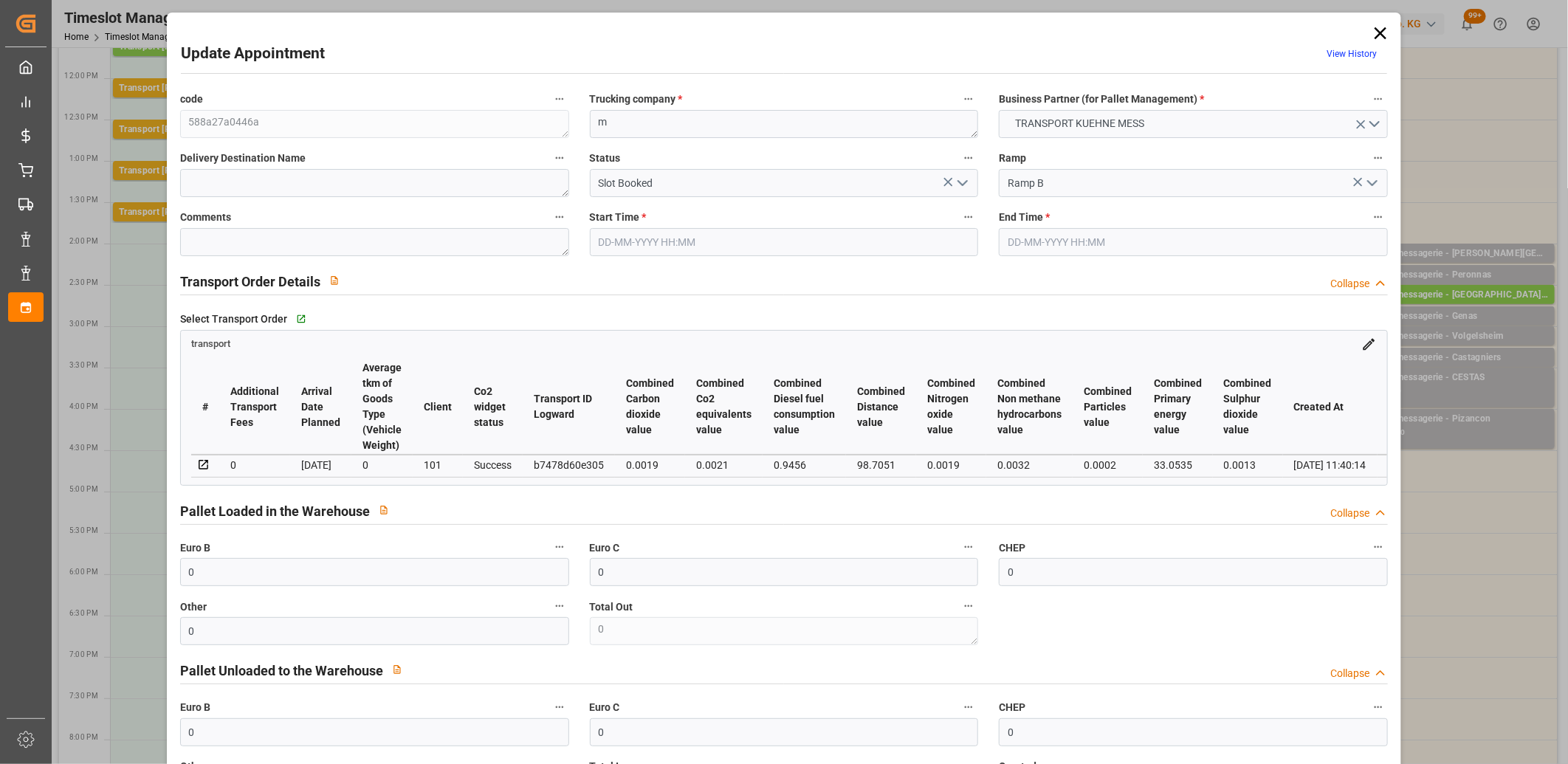
type input "0"
type input "1"
type input "40.54"
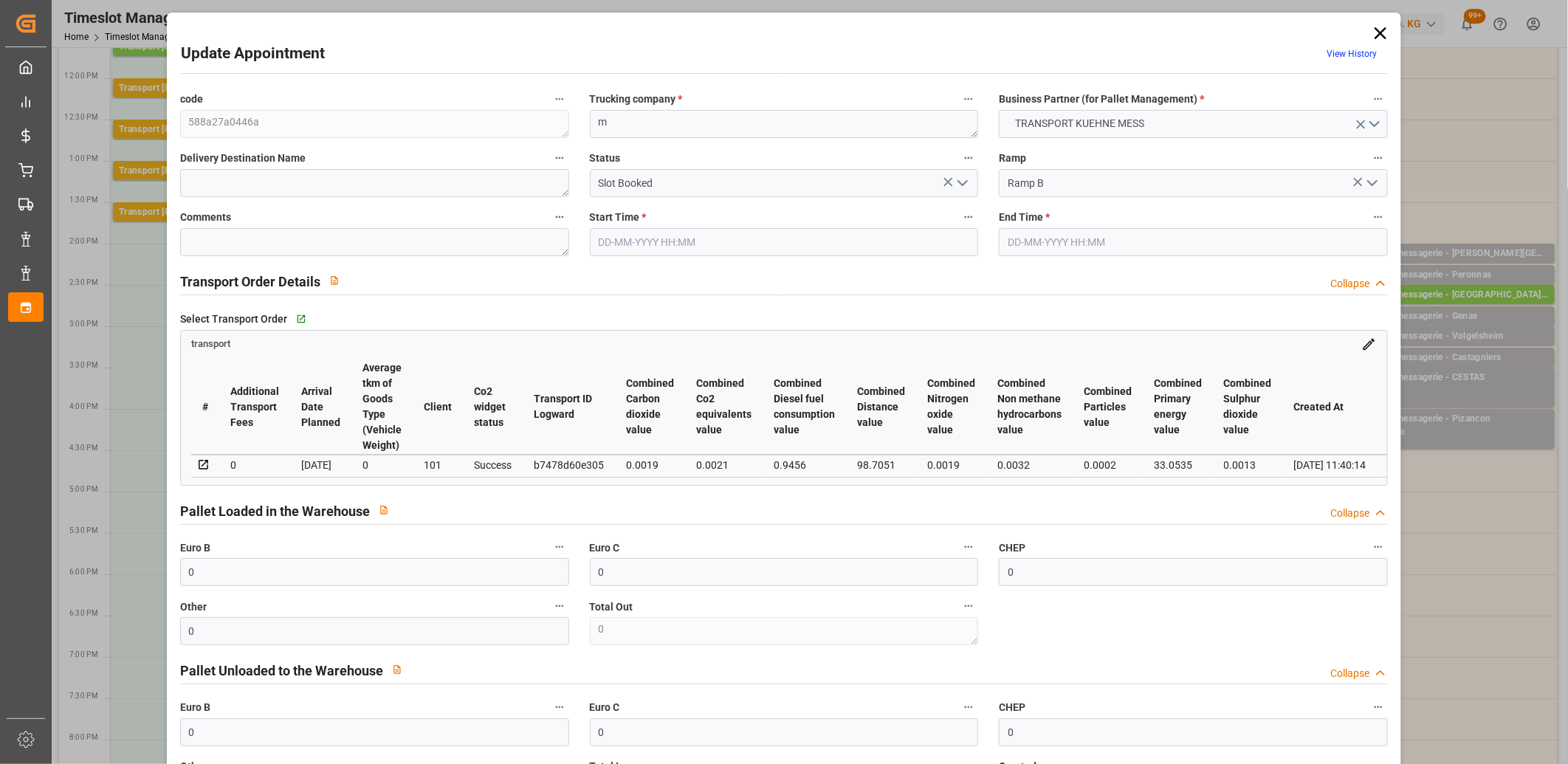
type input "0"
type input "40.54"
type input "0"
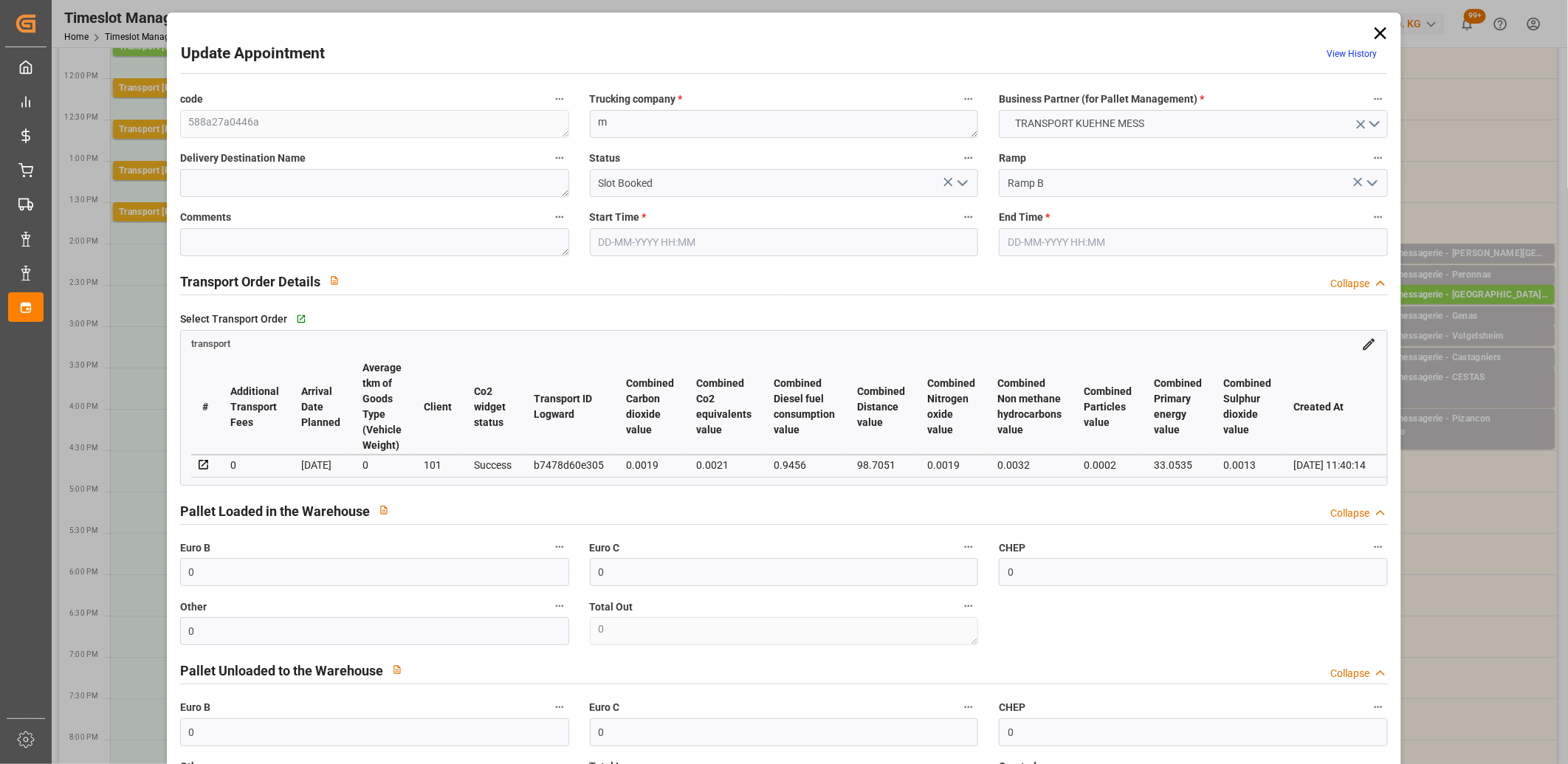
type input "1"
type input "32.292"
type input "61.772"
type input "303.711"
type input "77"
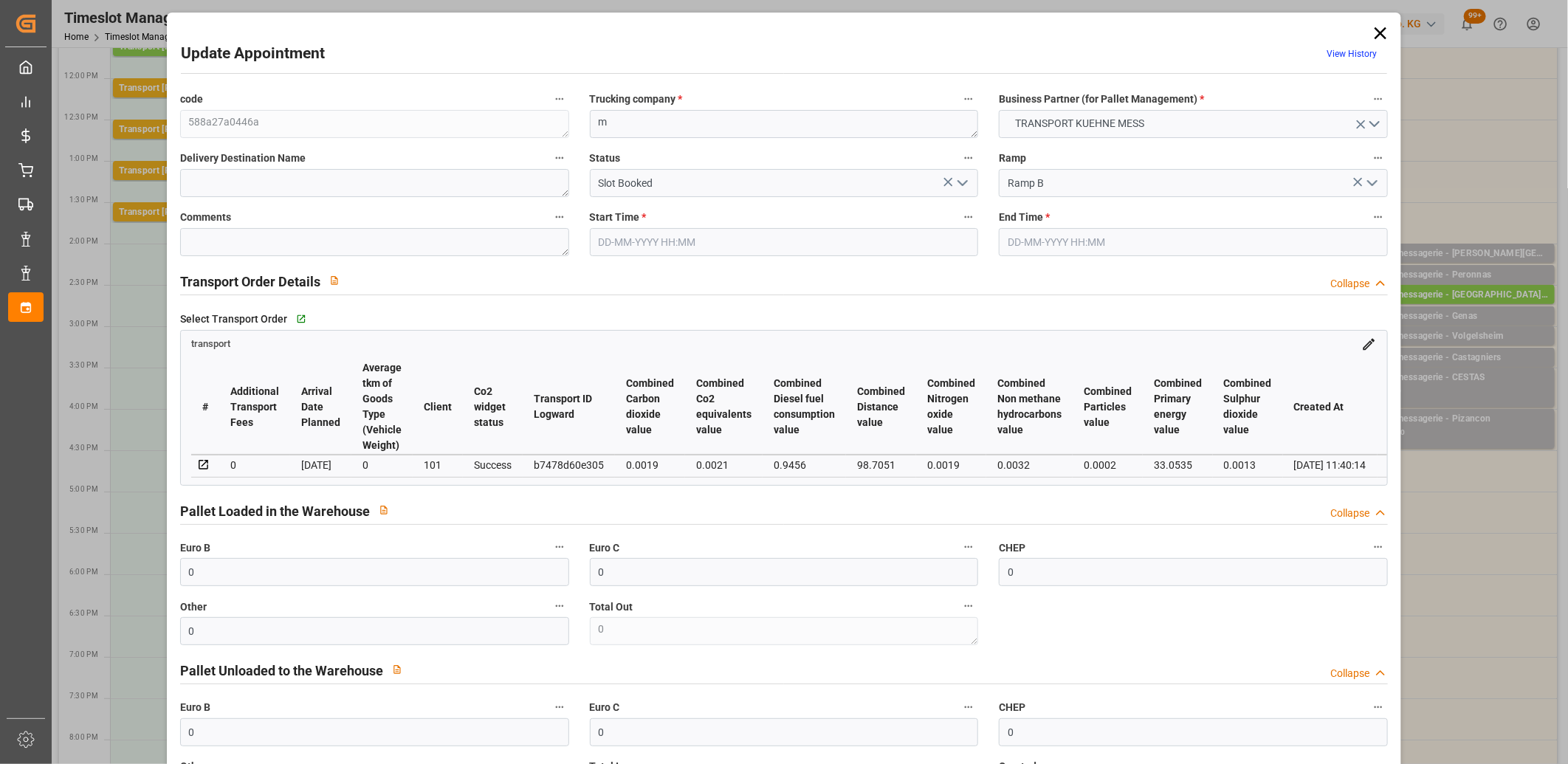
type input "0"
type input "6"
type input "1"
type input "101"
type input "38.772"
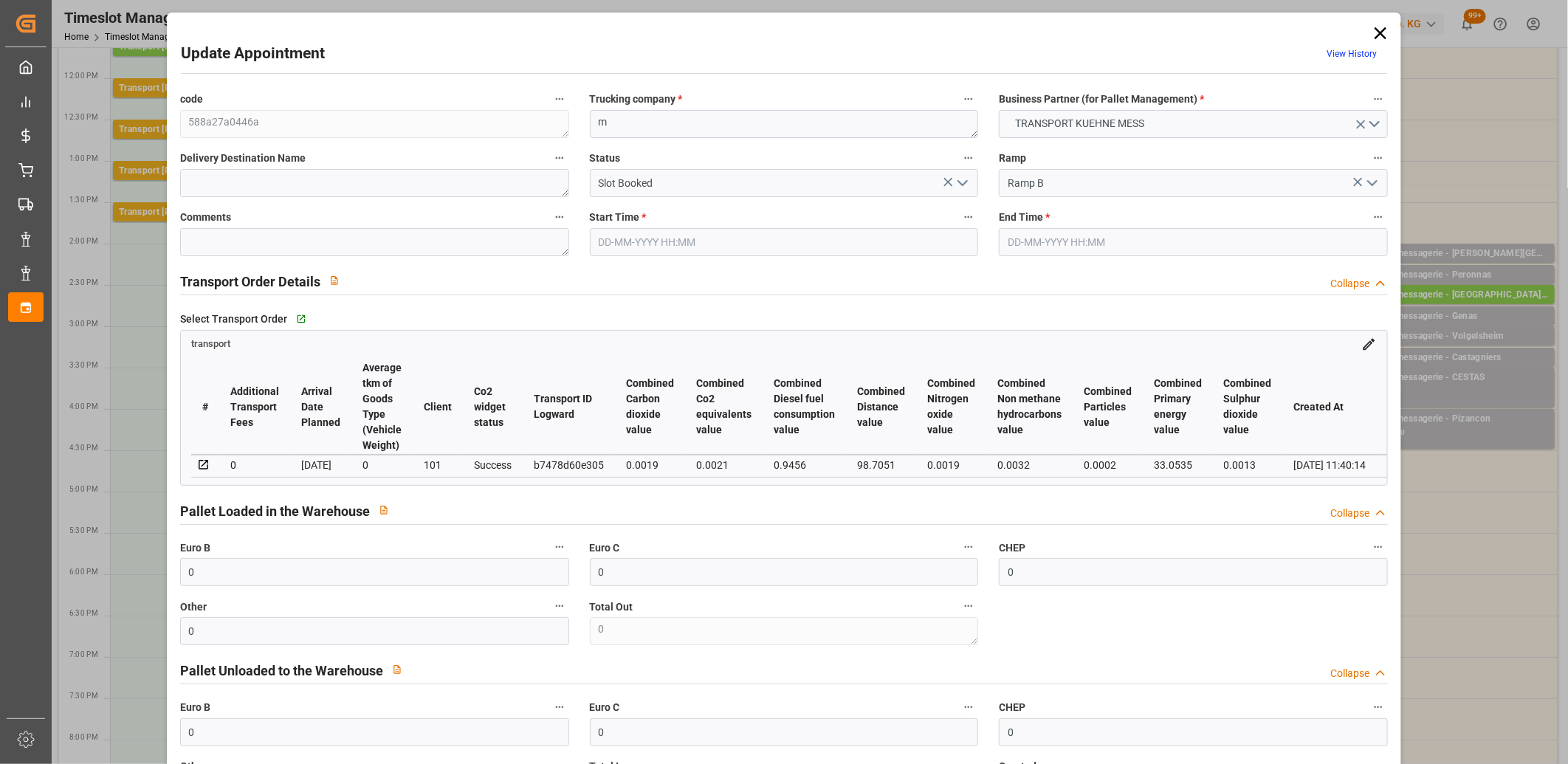
type input "0"
type input "4710.8598"
type input "0"
type input "21"
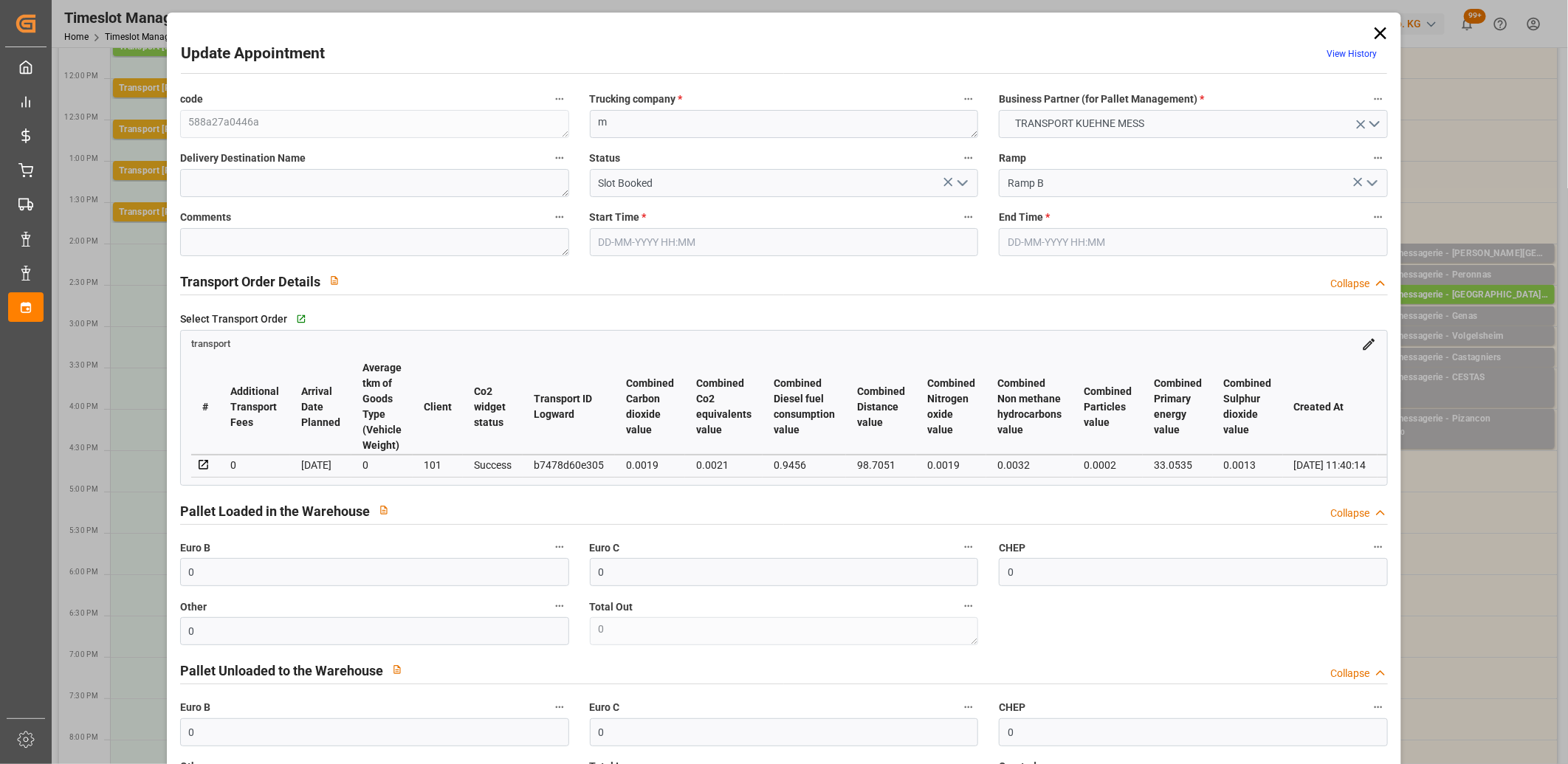
type input "35"
type input "16-09-2025 15:15"
type input "16-09-2025 15:30"
type input "15-09-2025 11:40"
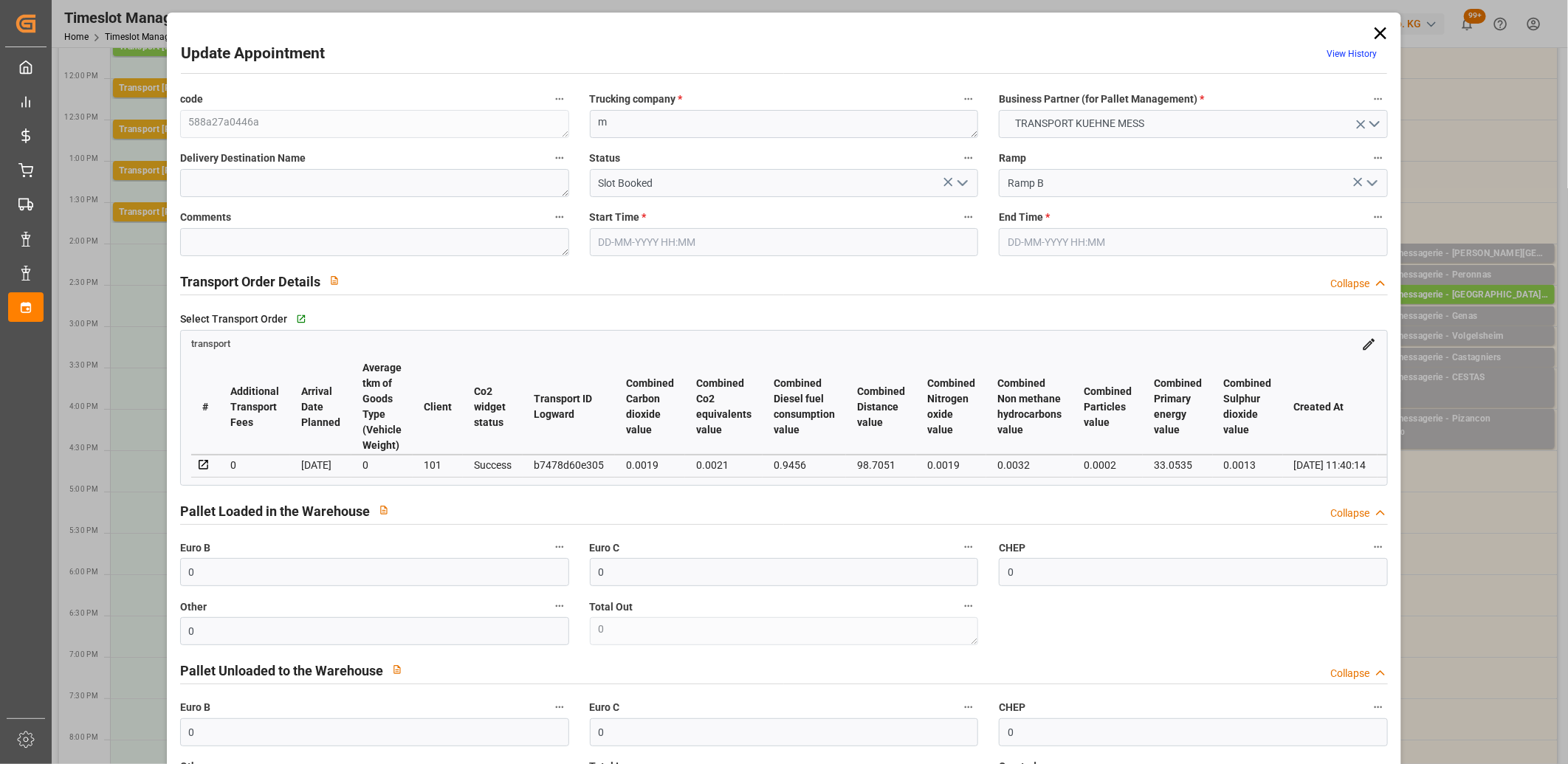
type input "[DATE]"
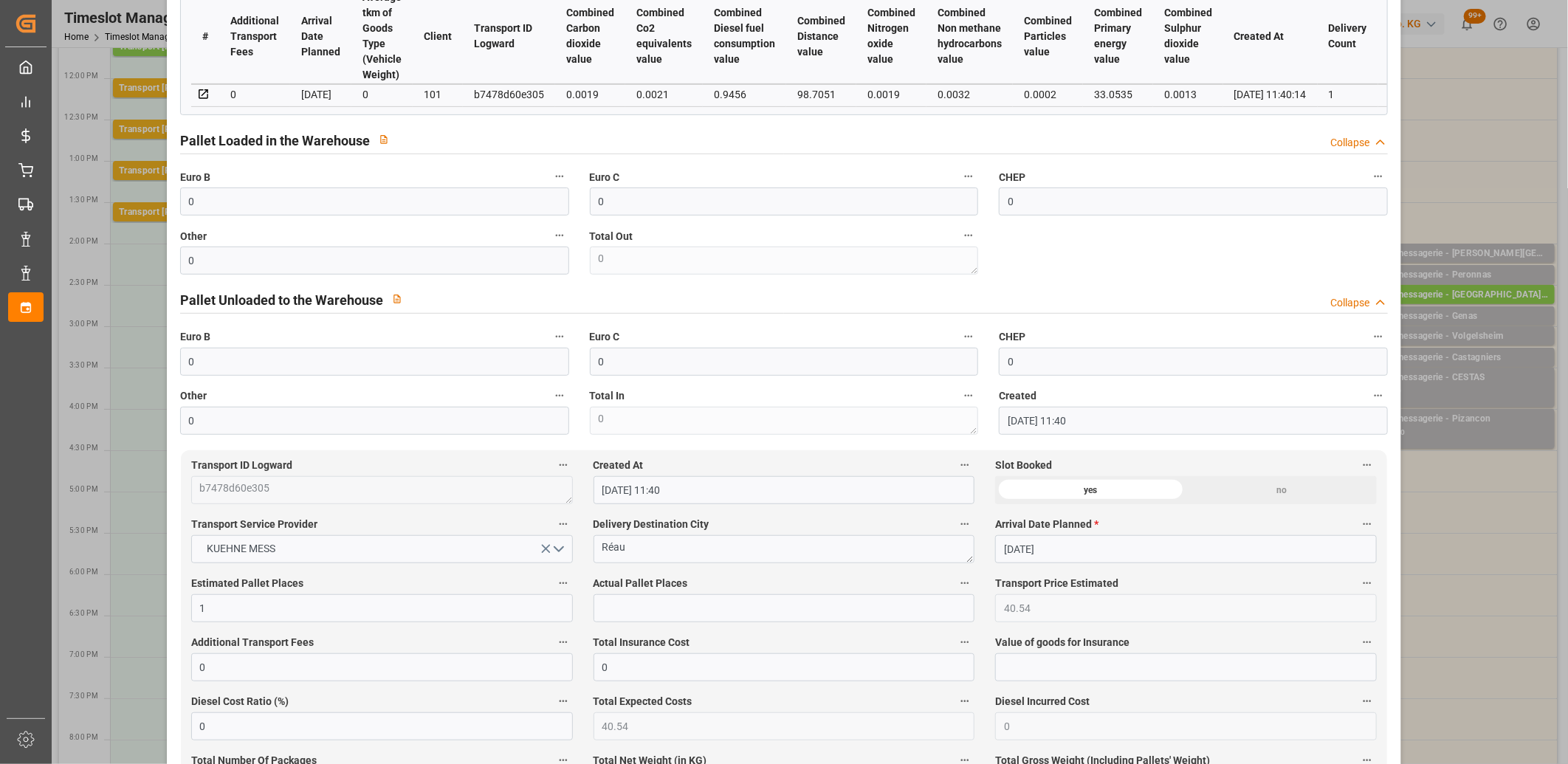
scroll to position [492, 0]
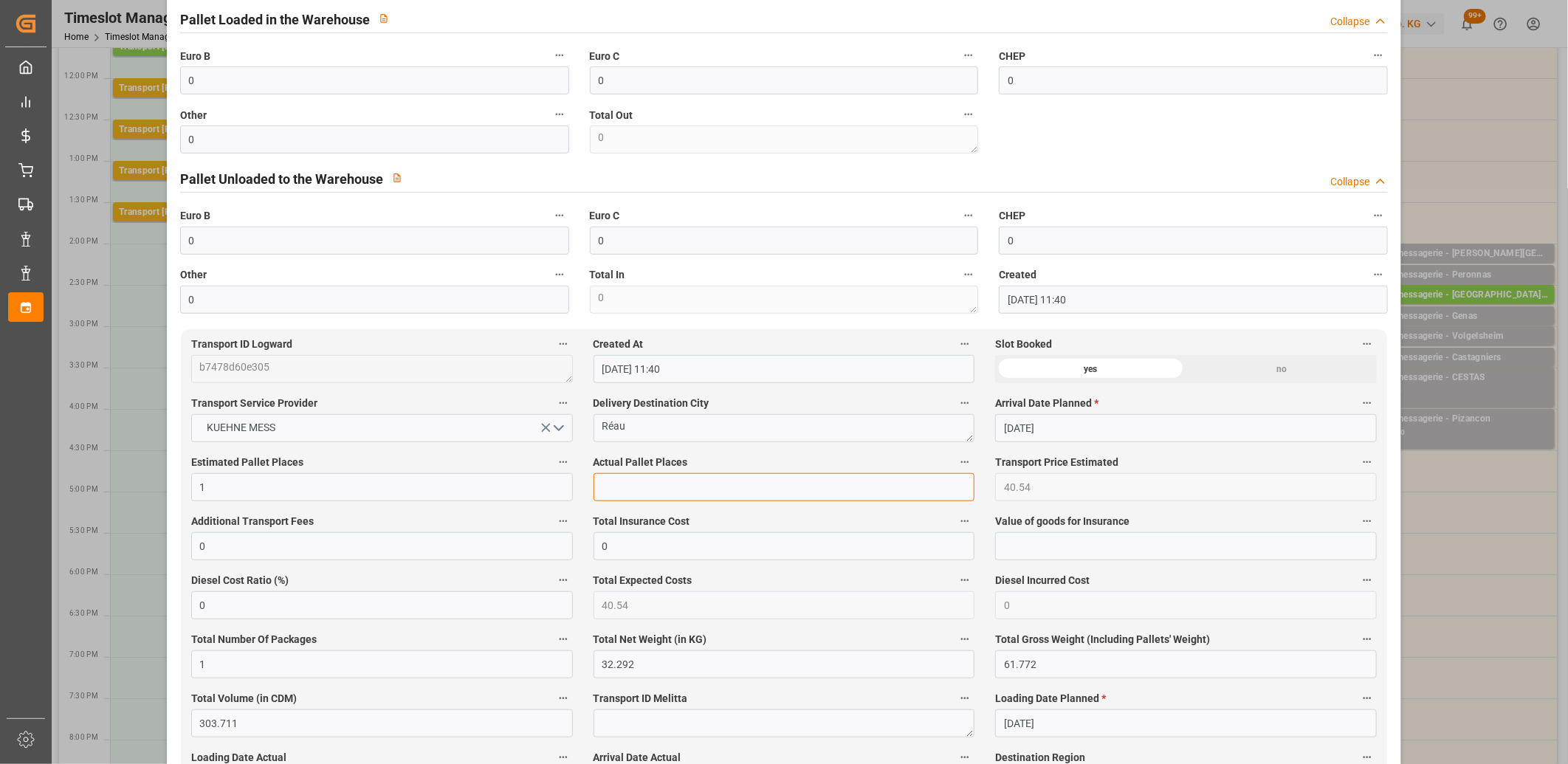
click at [647, 485] on input "text" at bounding box center [784, 487] width 382 height 28
type input "1"
click at [346, 76] on input "0" at bounding box center [375, 80] width 389 height 28
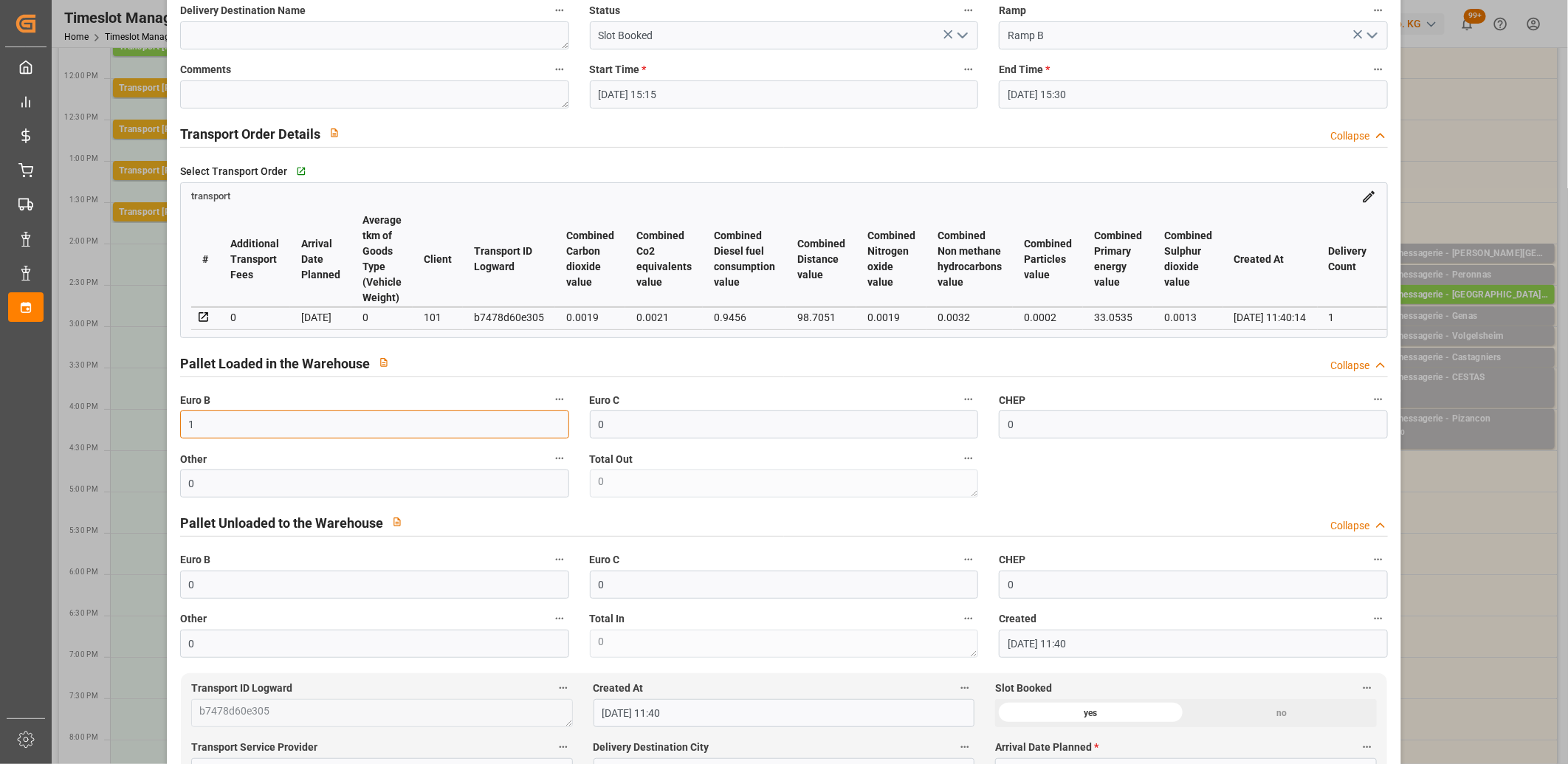
scroll to position [0, 0]
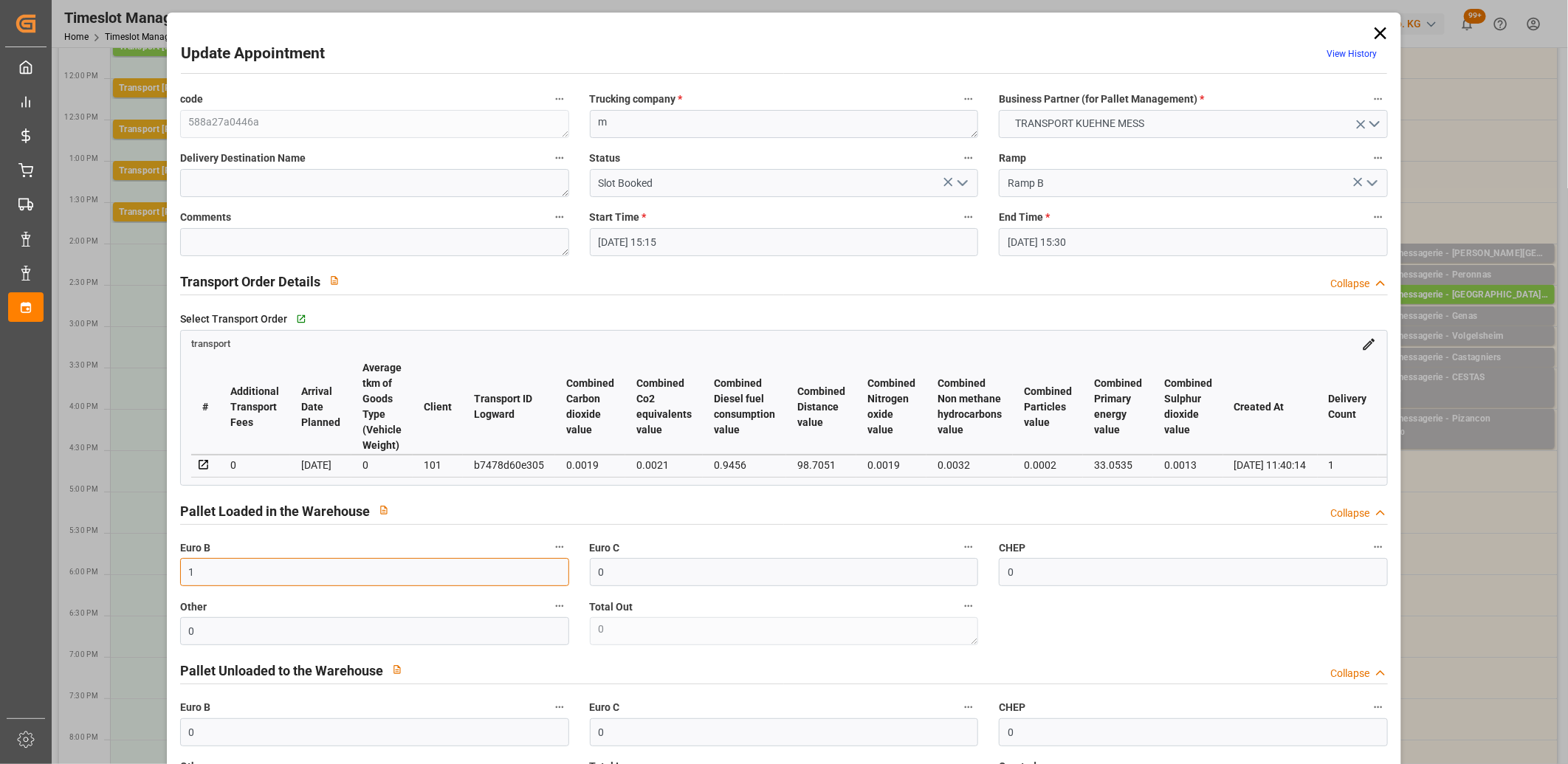
type input "1"
click at [961, 184] on polyline "open menu" at bounding box center [962, 183] width 9 height 5
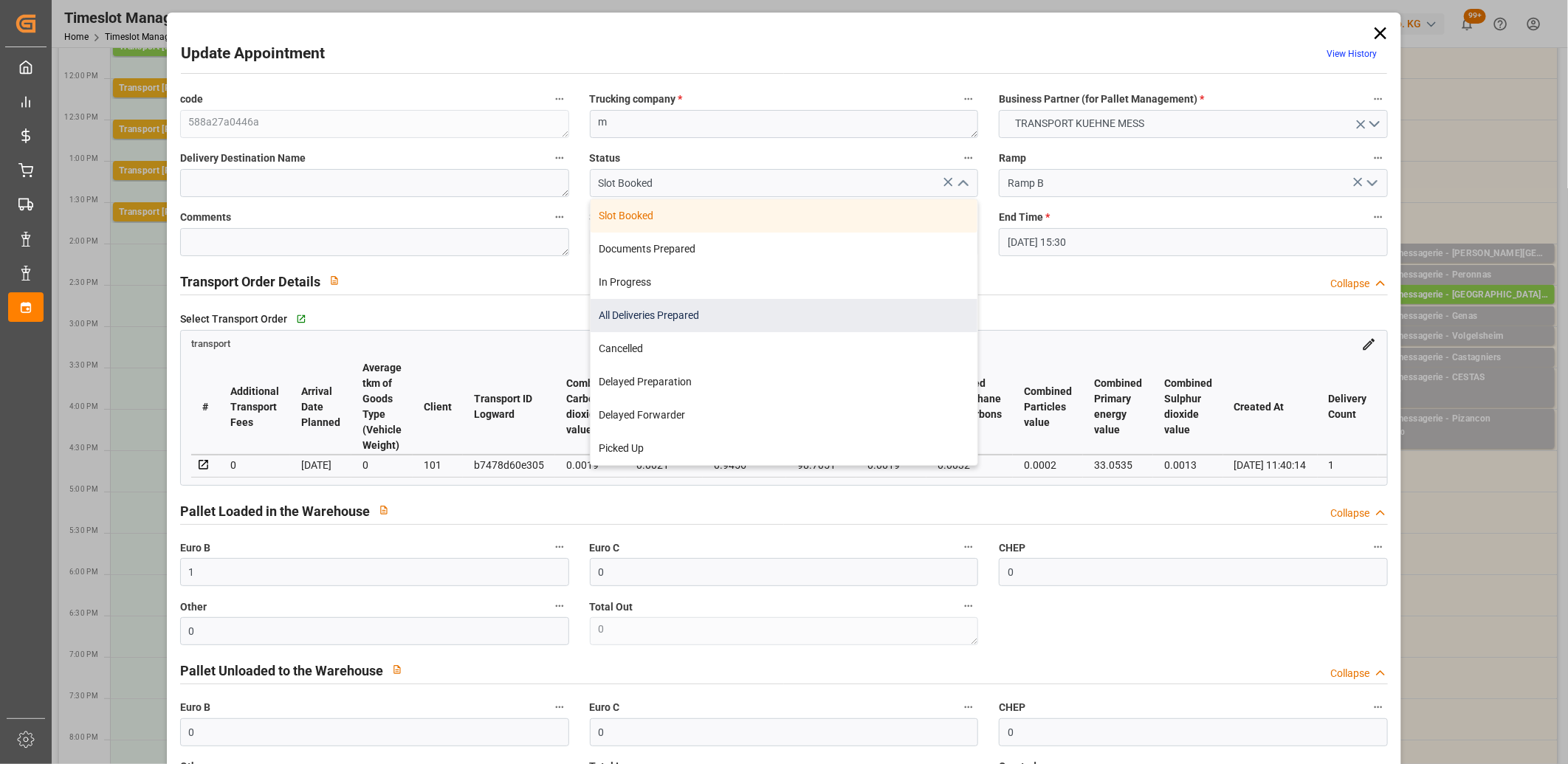
click at [874, 313] on div "All Deliveries Prepared" at bounding box center [784, 316] width 387 height 33
type input "All Deliveries Prepared"
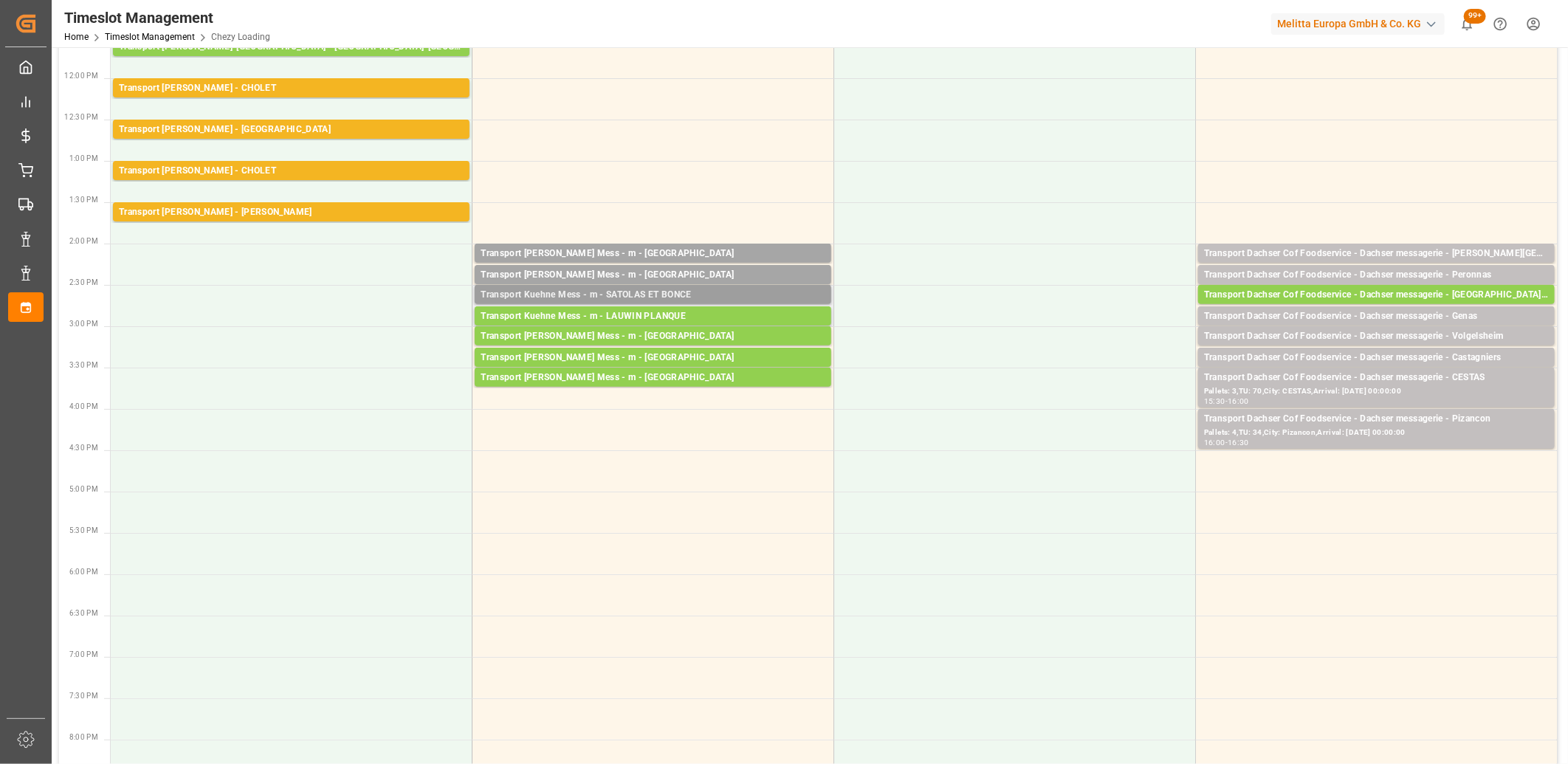
click at [591, 291] on div "Transport Kuehne Mess - m - SATOLAS ET BONCE" at bounding box center [653, 295] width 345 height 15
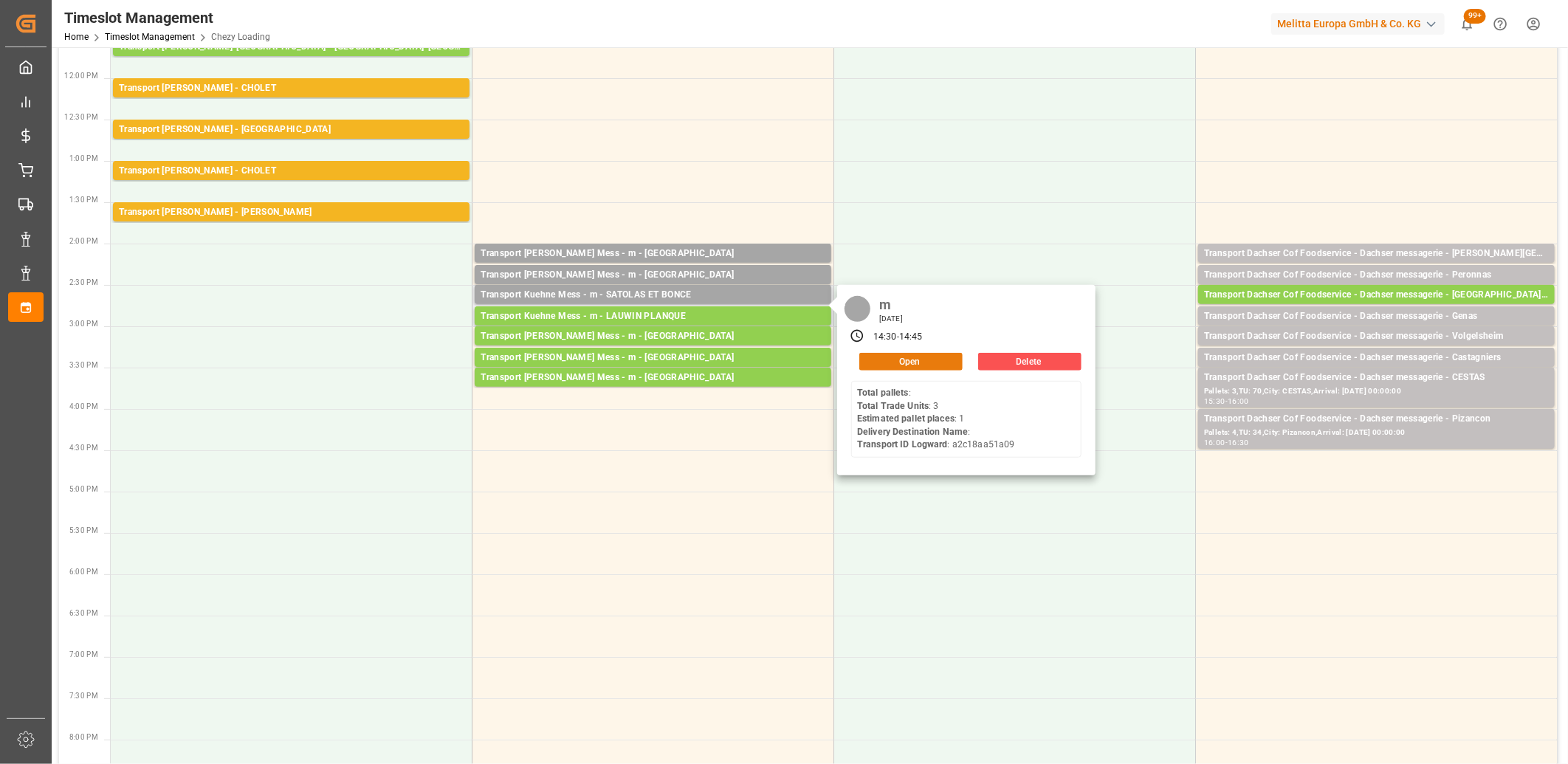
click at [897, 358] on button "Open" at bounding box center [911, 361] width 104 height 17
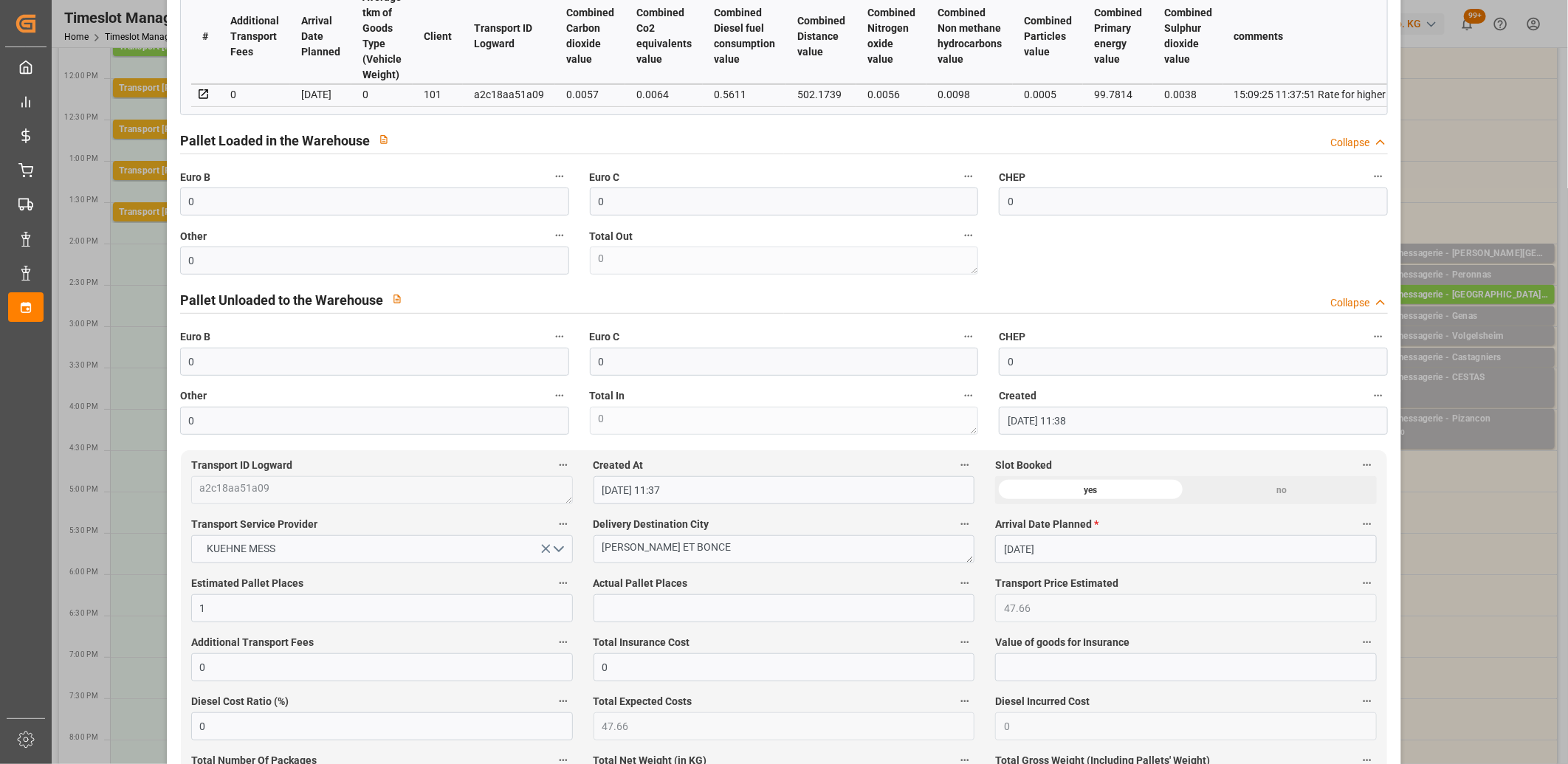
scroll to position [410, 0]
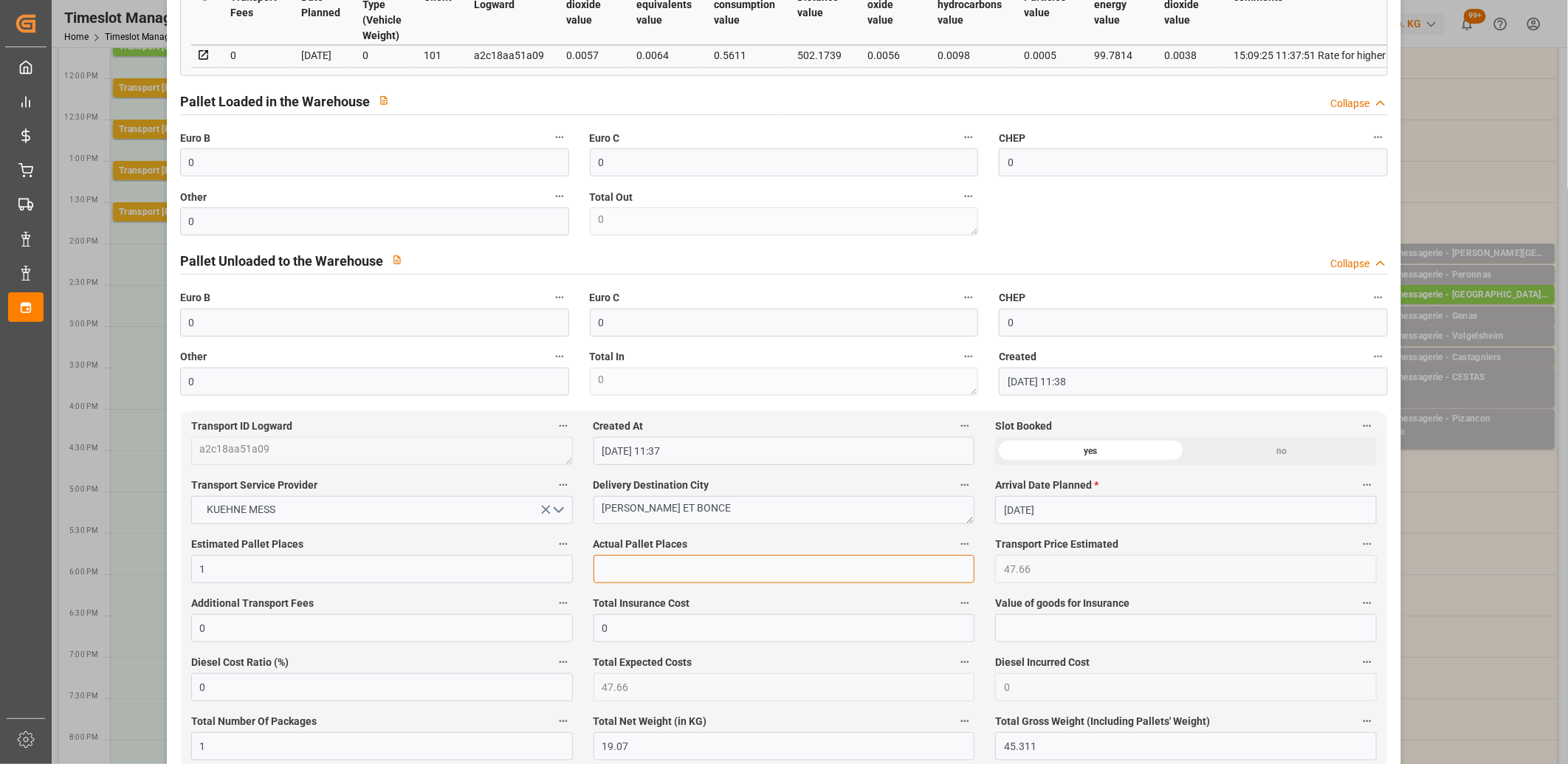
click at [678, 569] on input "text" at bounding box center [784, 569] width 382 height 28
type input "1"
click at [259, 176] on input "0" at bounding box center [375, 162] width 389 height 28
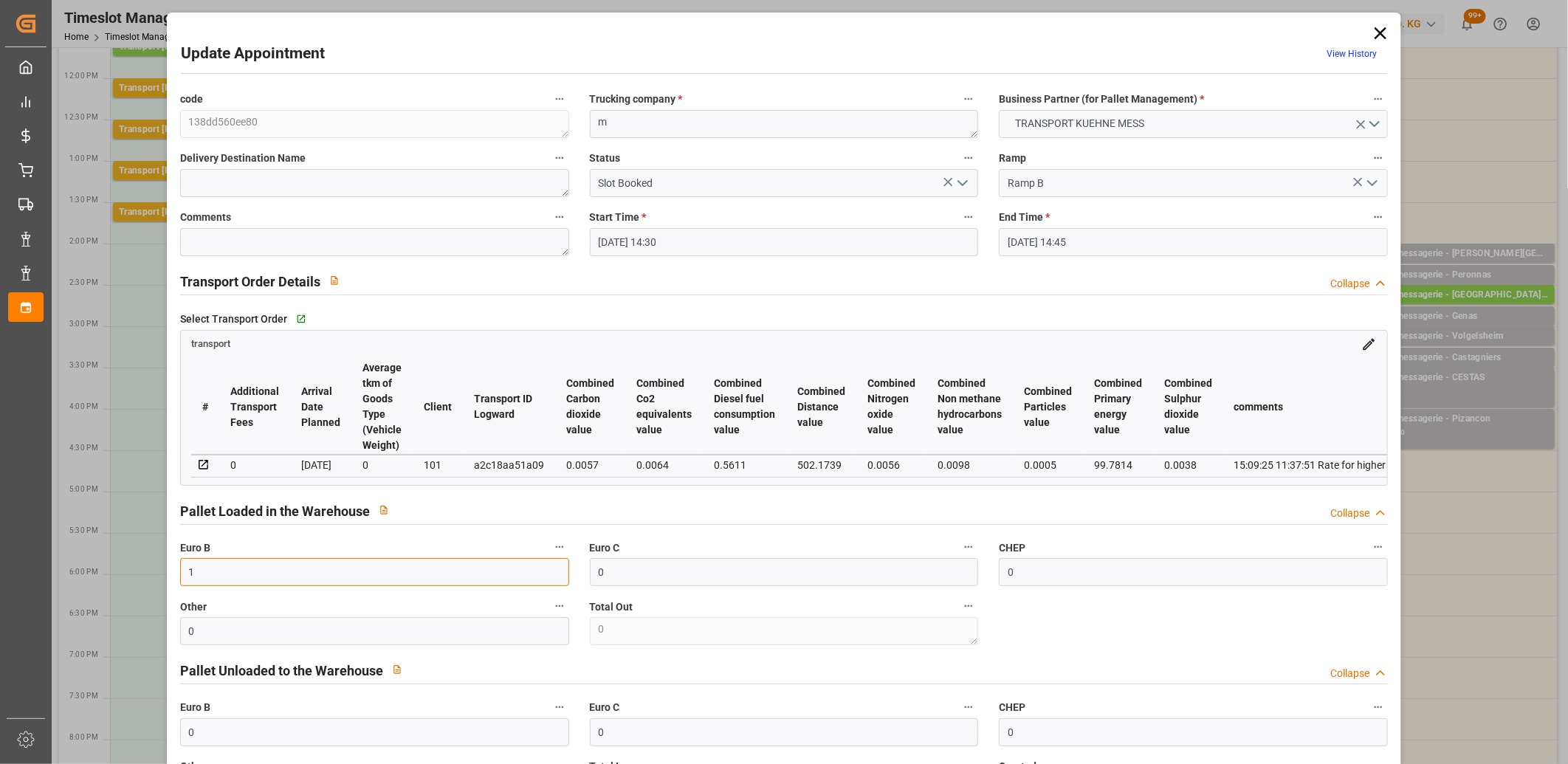
type input "1"
click at [964, 186] on icon "open menu" at bounding box center [962, 183] width 17 height 17
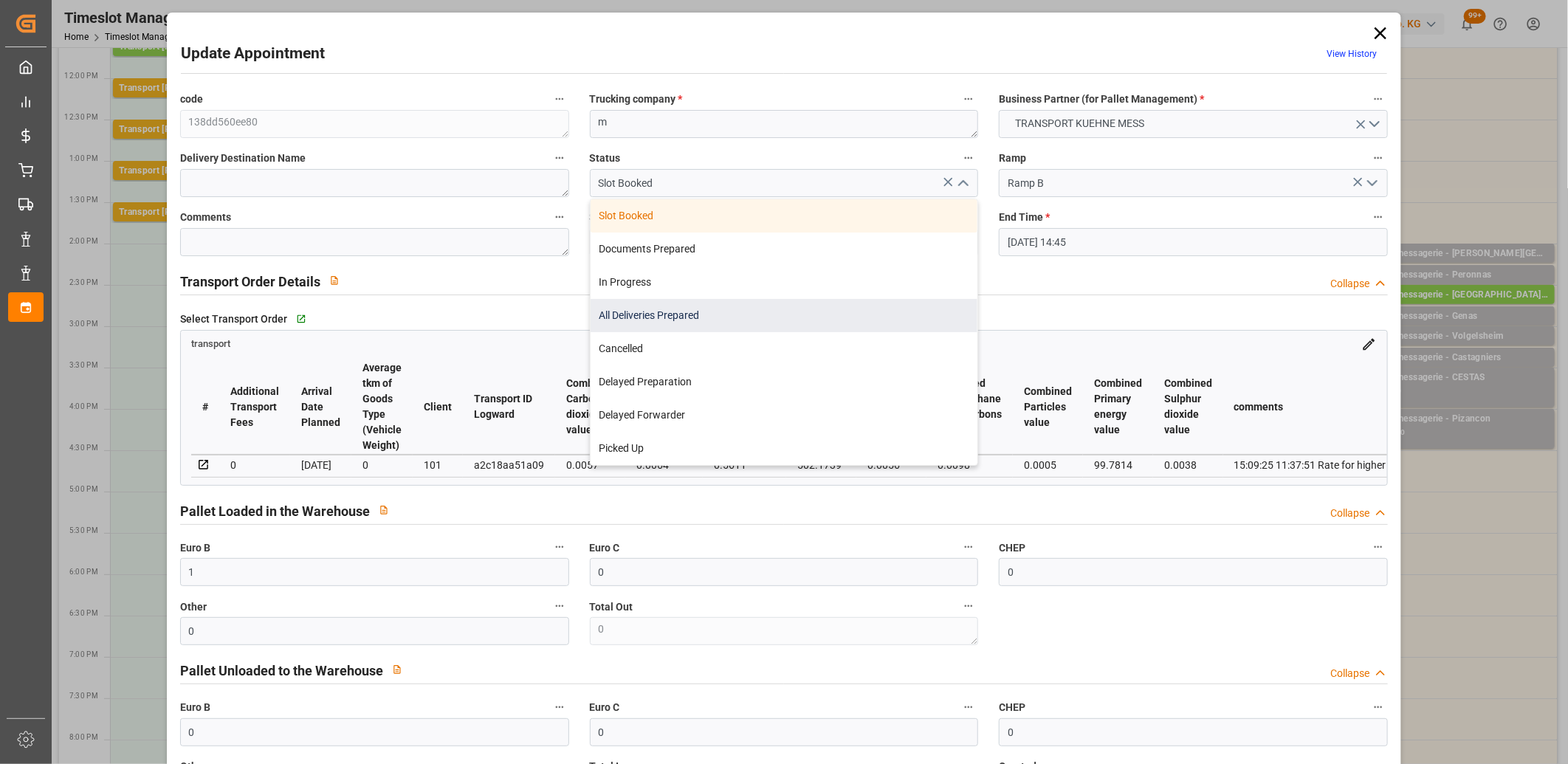
click at [869, 327] on div "All Deliveries Prepared" at bounding box center [784, 316] width 387 height 33
type input "All Deliveries Prepared"
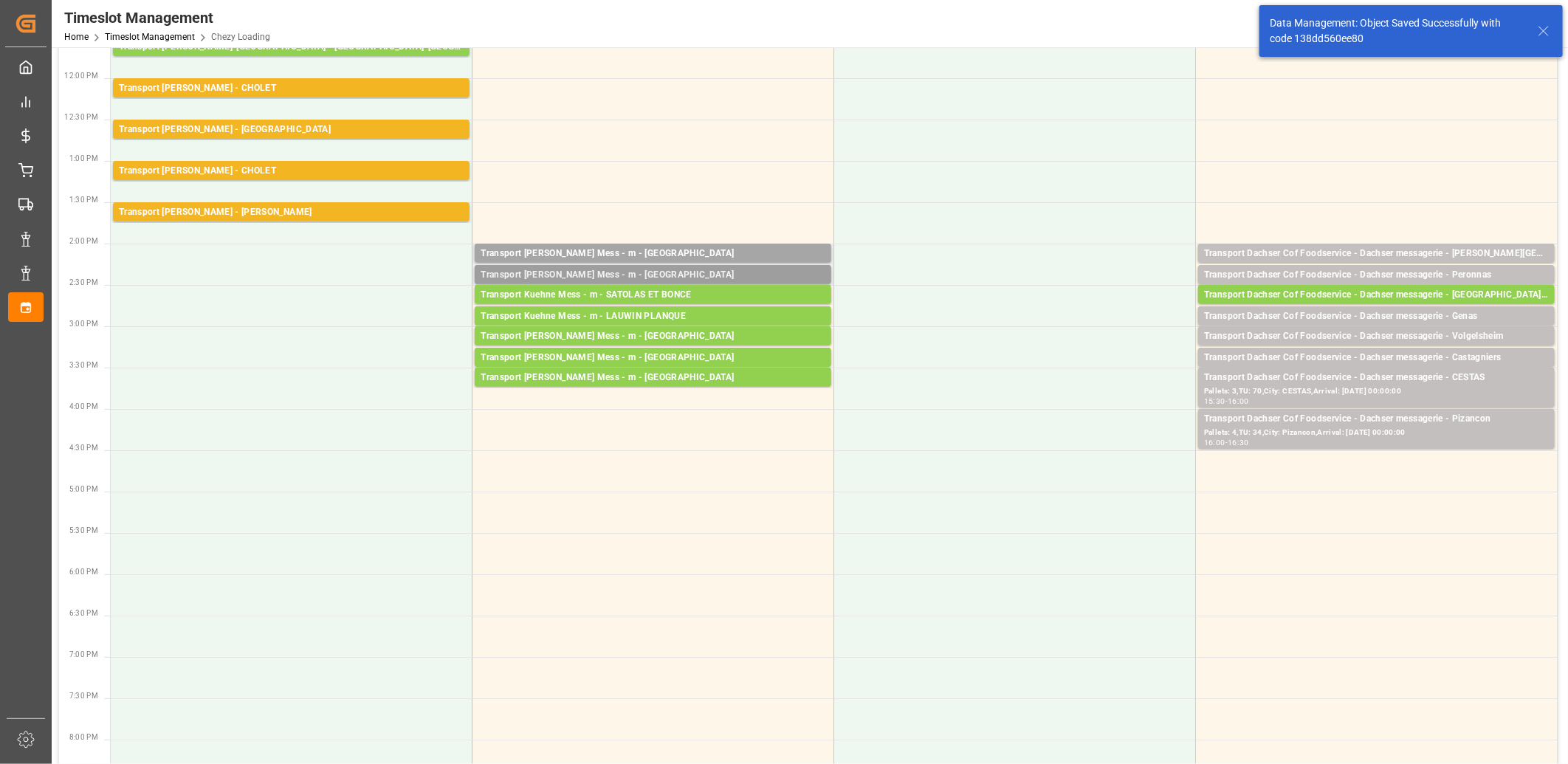
click at [643, 272] on div "Transport [PERSON_NAME] Mess - m - [GEOGRAPHIC_DATA]" at bounding box center [653, 275] width 345 height 15
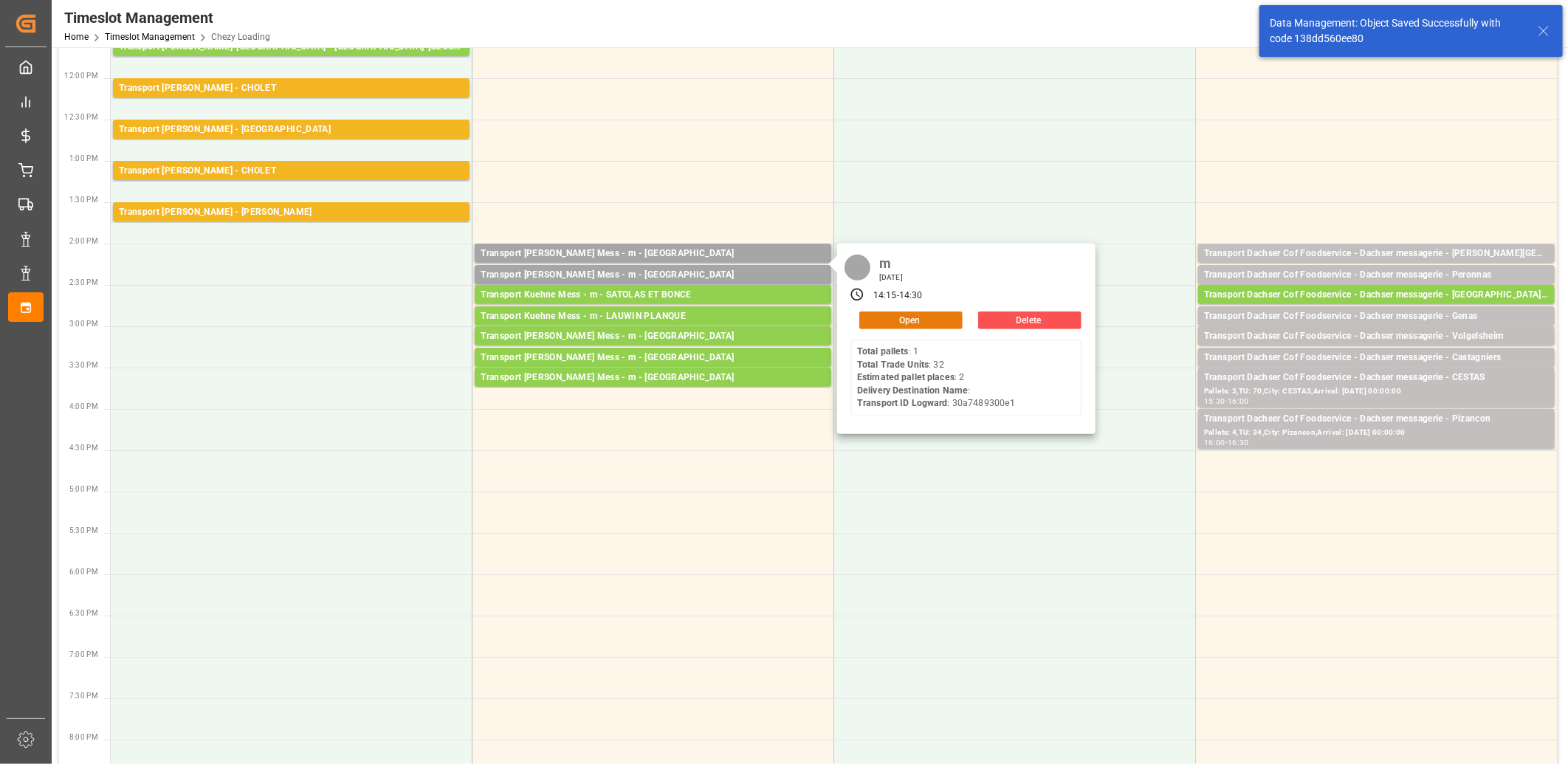
click at [913, 319] on button "Open" at bounding box center [911, 320] width 104 height 17
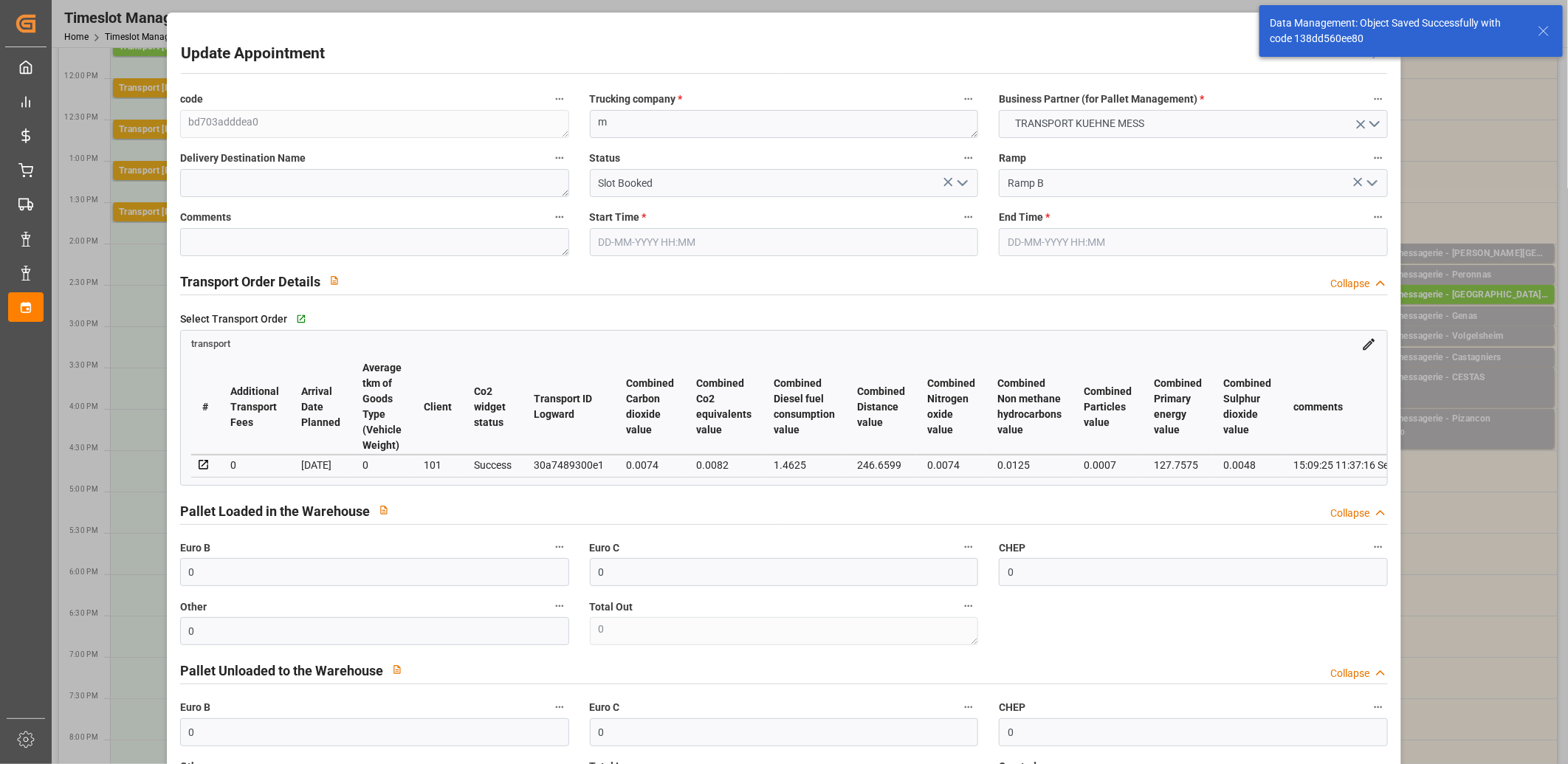
type input "16-09-2025 14:15"
type input "16-09-2025 14:30"
type input "15-09-2025 11:37"
type input "[DATE]"
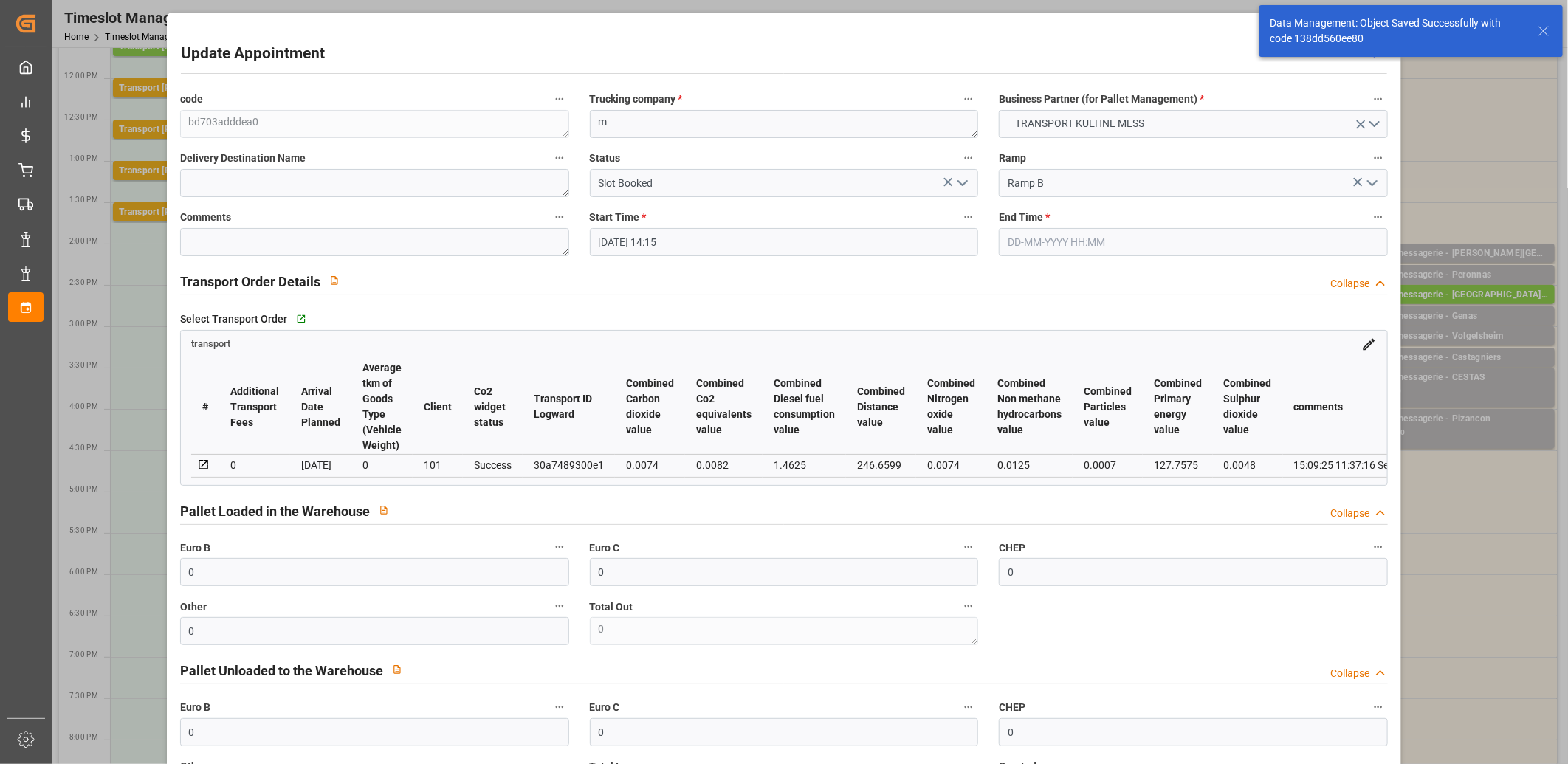
type input "[DATE]"
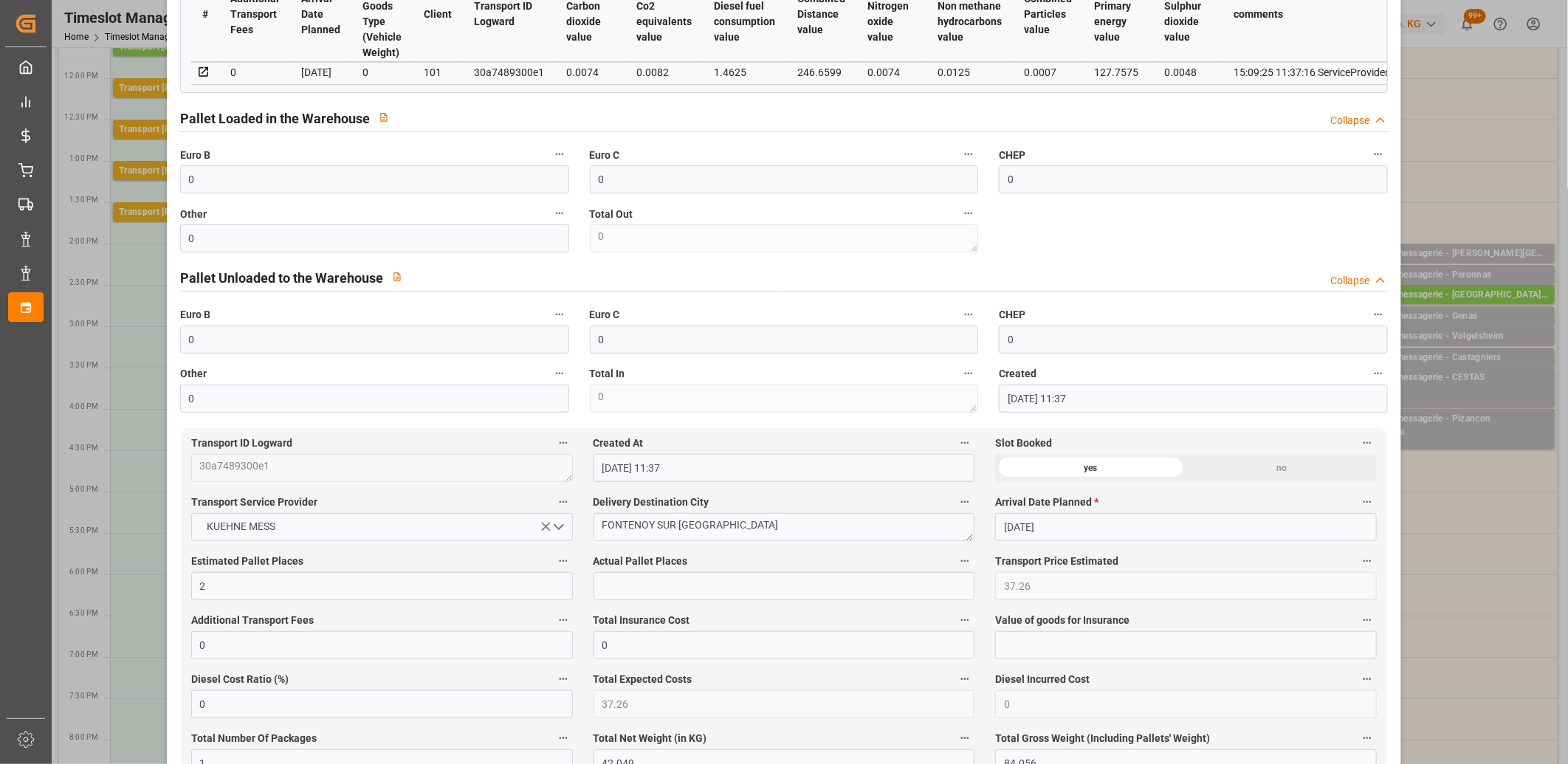
scroll to position [410, 0]
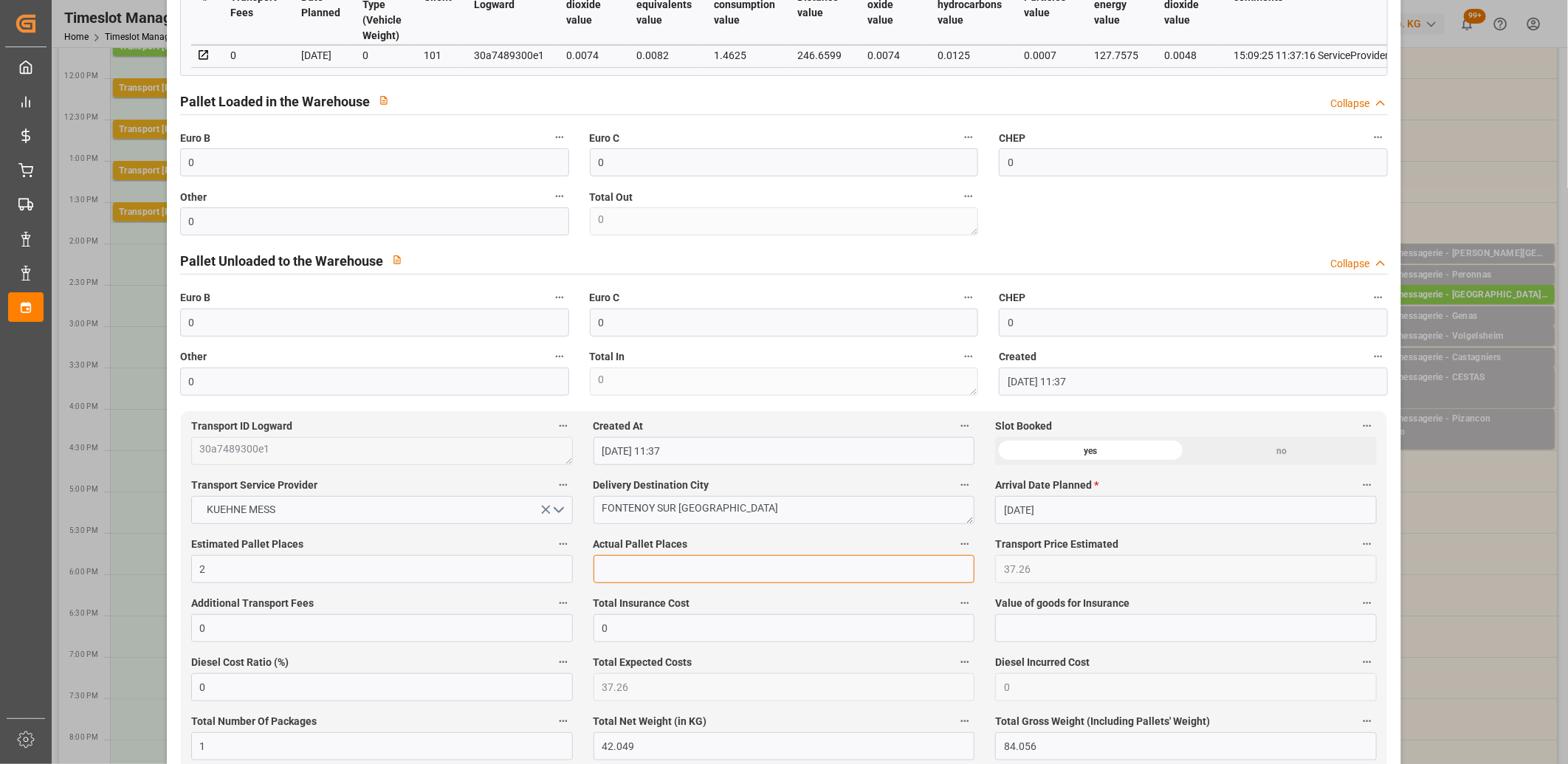
click at [683, 582] on input "text" at bounding box center [784, 569] width 382 height 28
type input "1"
click at [451, 227] on input "0" at bounding box center [375, 221] width 389 height 28
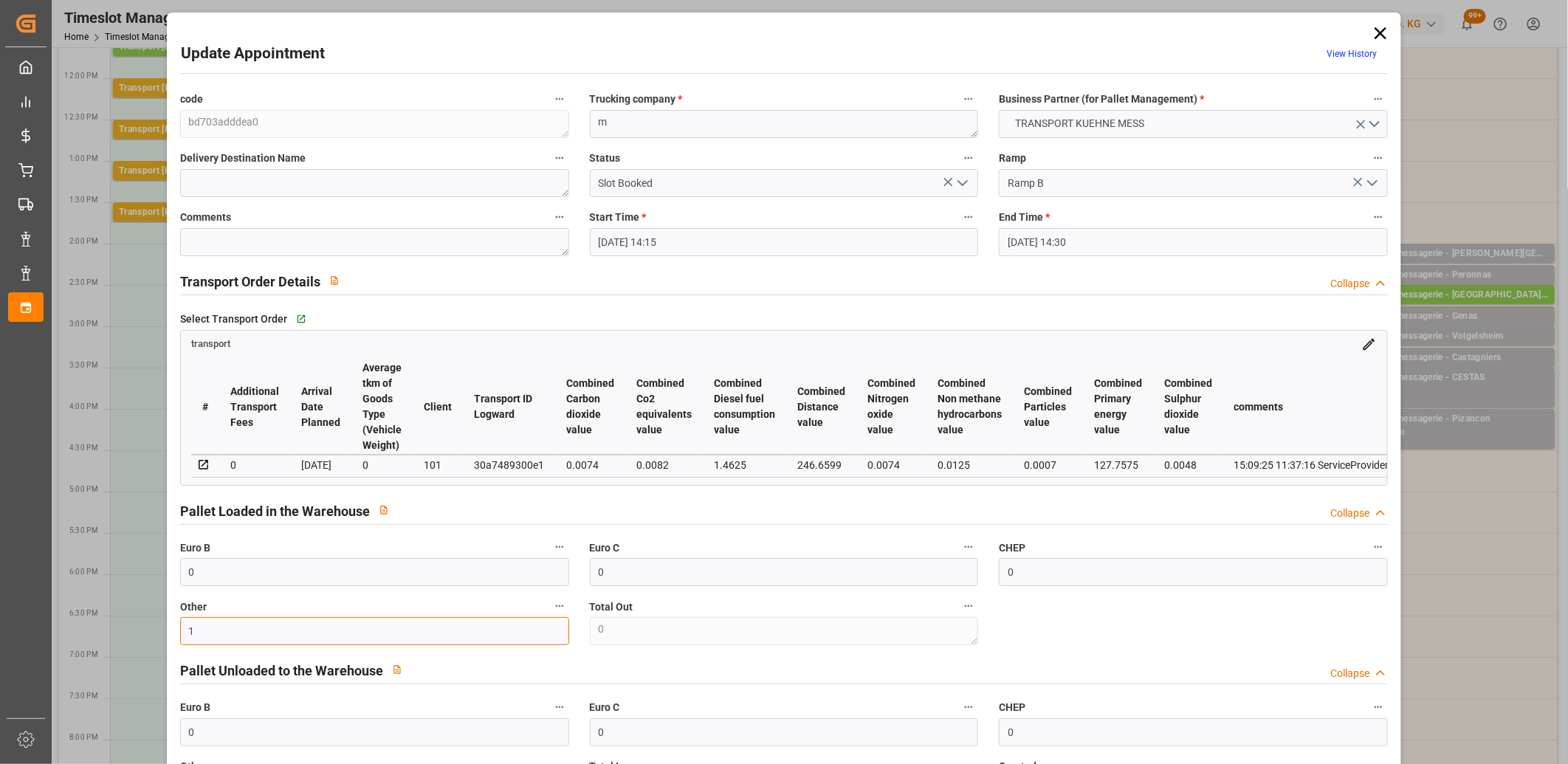
type input "1"
click at [958, 182] on icon "open menu" at bounding box center [962, 183] width 17 height 17
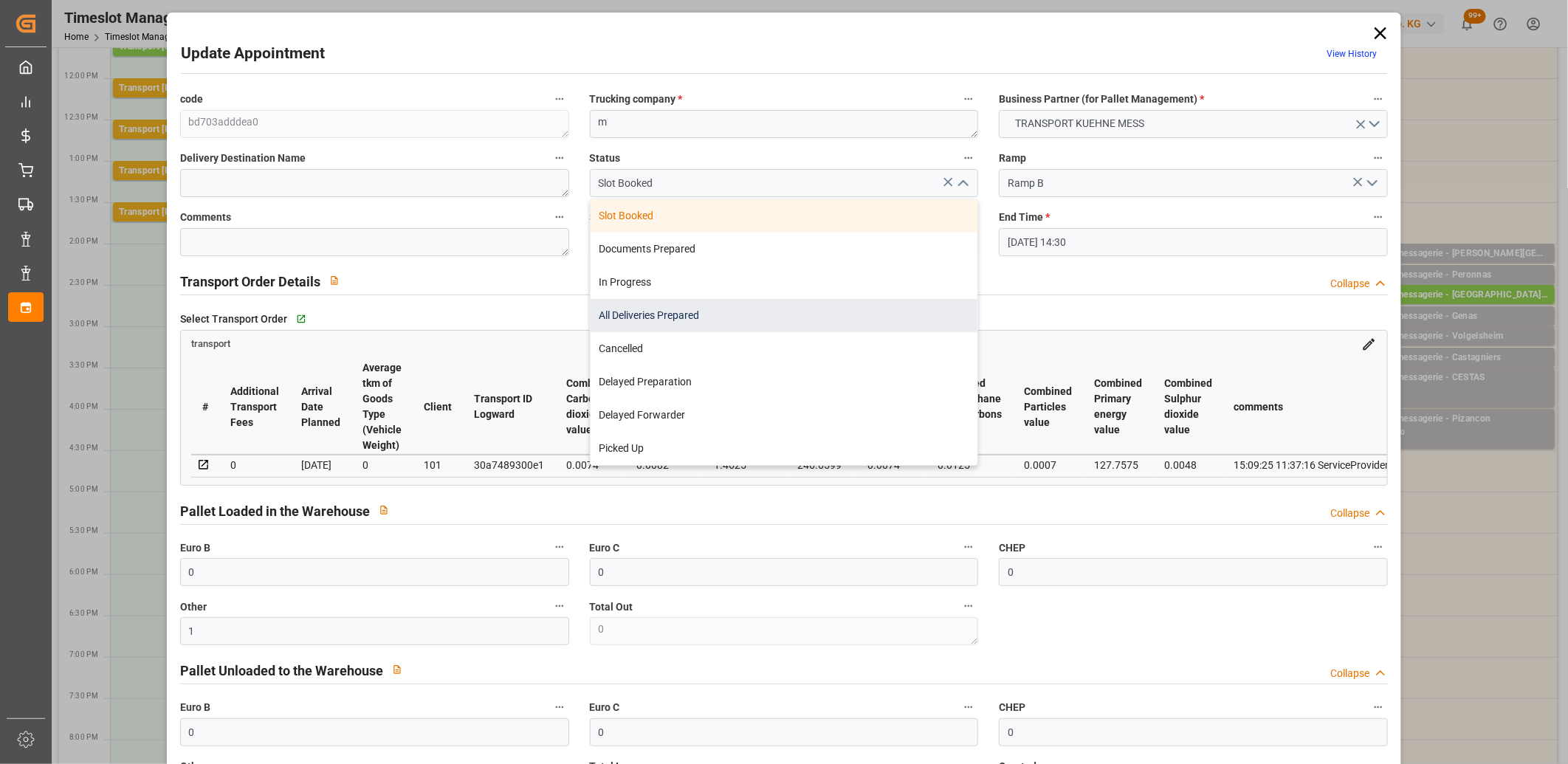
click at [862, 301] on div "All Deliveries Prepared" at bounding box center [784, 316] width 387 height 33
type input "All Deliveries Prepared"
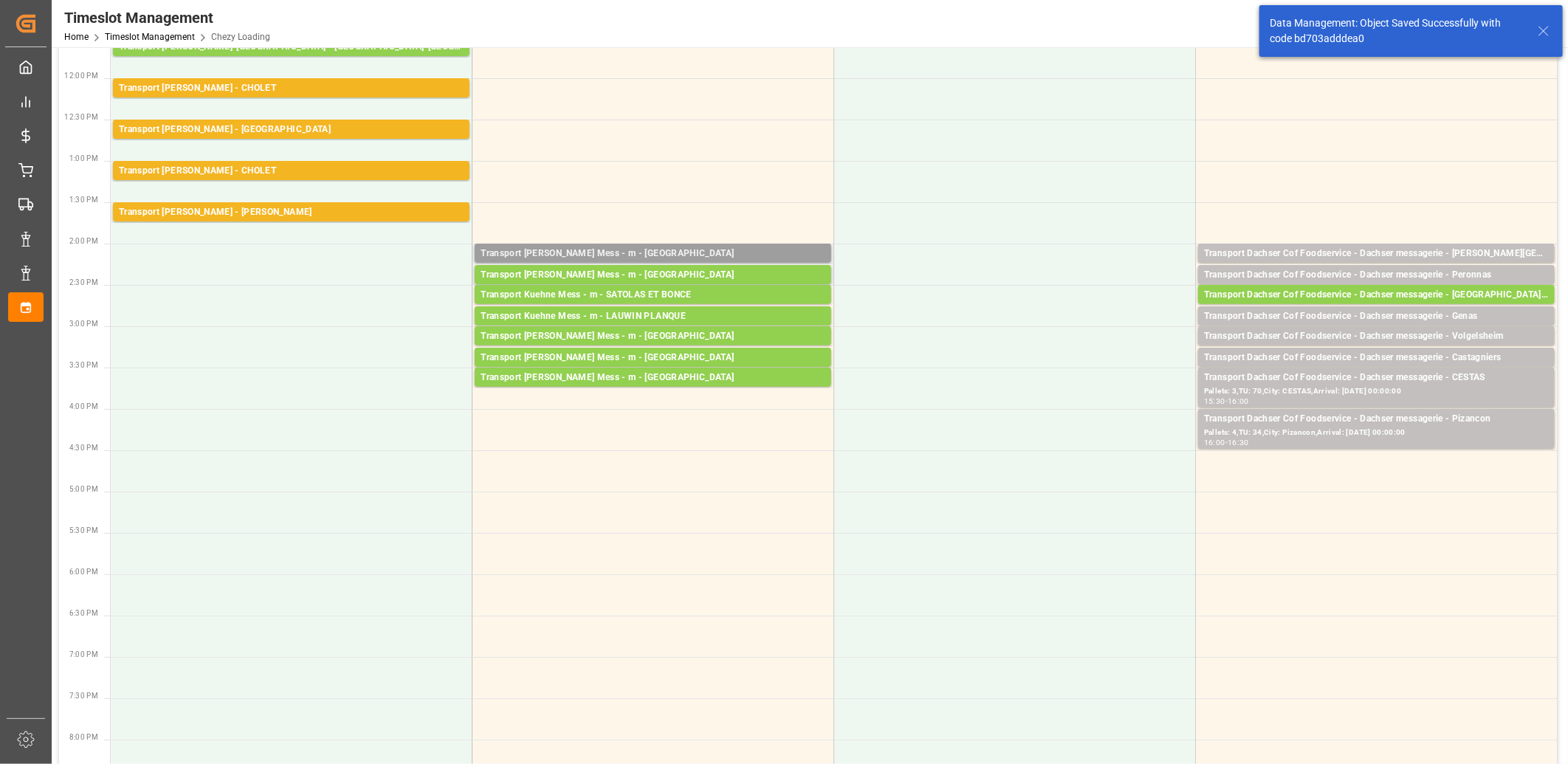
click at [629, 252] on div "Transport [PERSON_NAME] Mess - m - [GEOGRAPHIC_DATA]" at bounding box center [653, 254] width 345 height 15
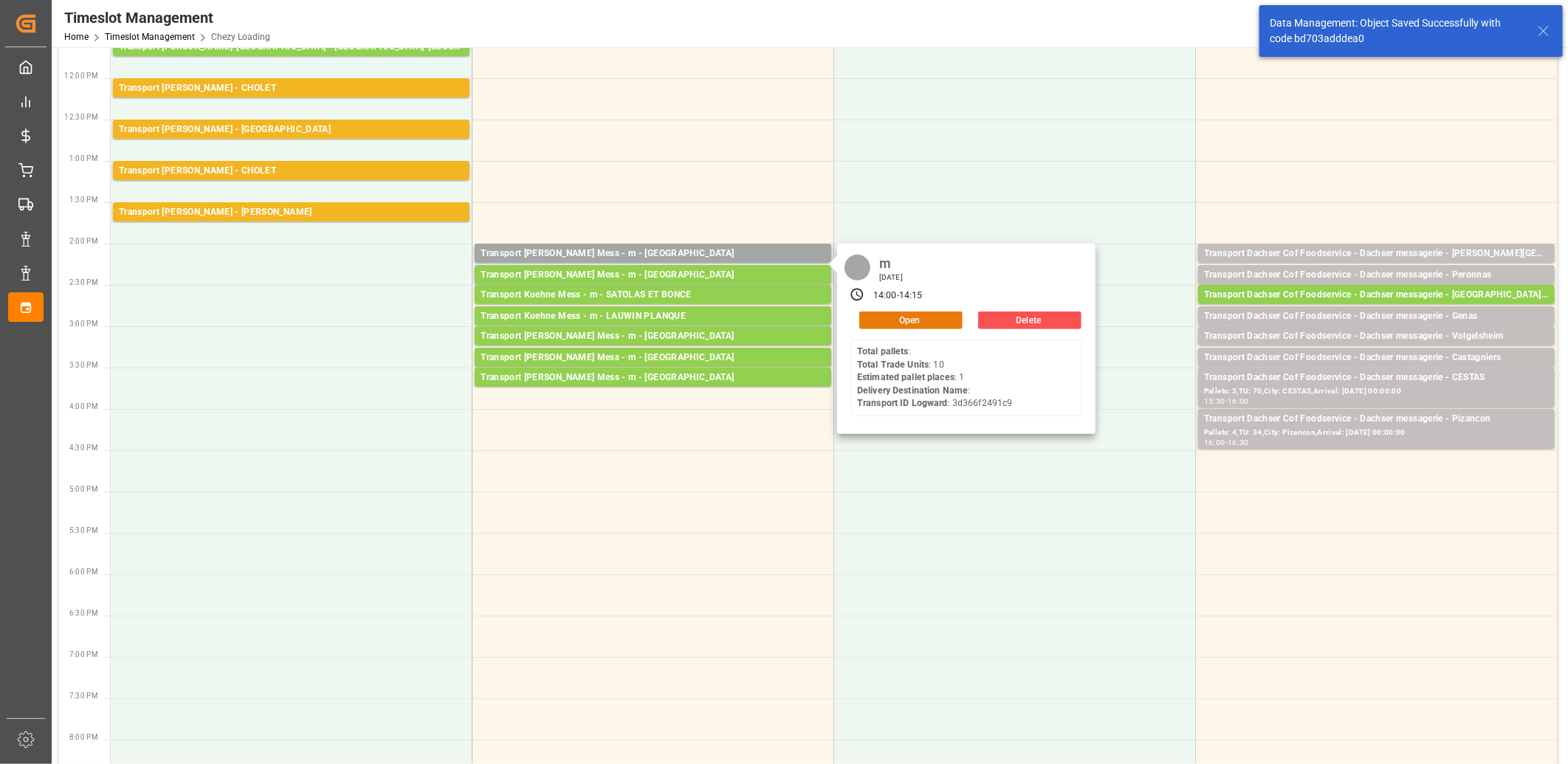
click at [898, 322] on button "Open" at bounding box center [911, 320] width 104 height 17
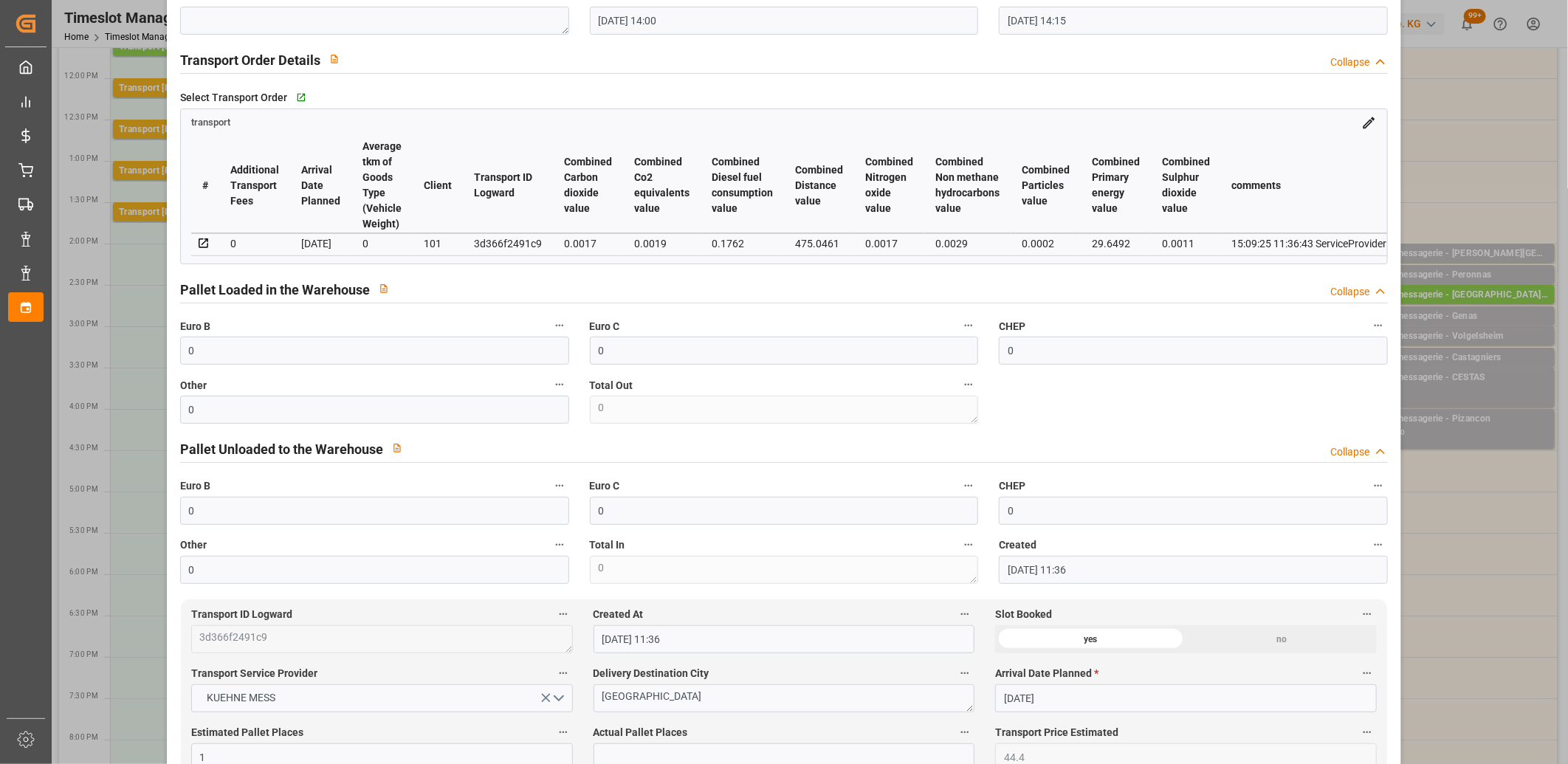
scroll to position [410, 0]
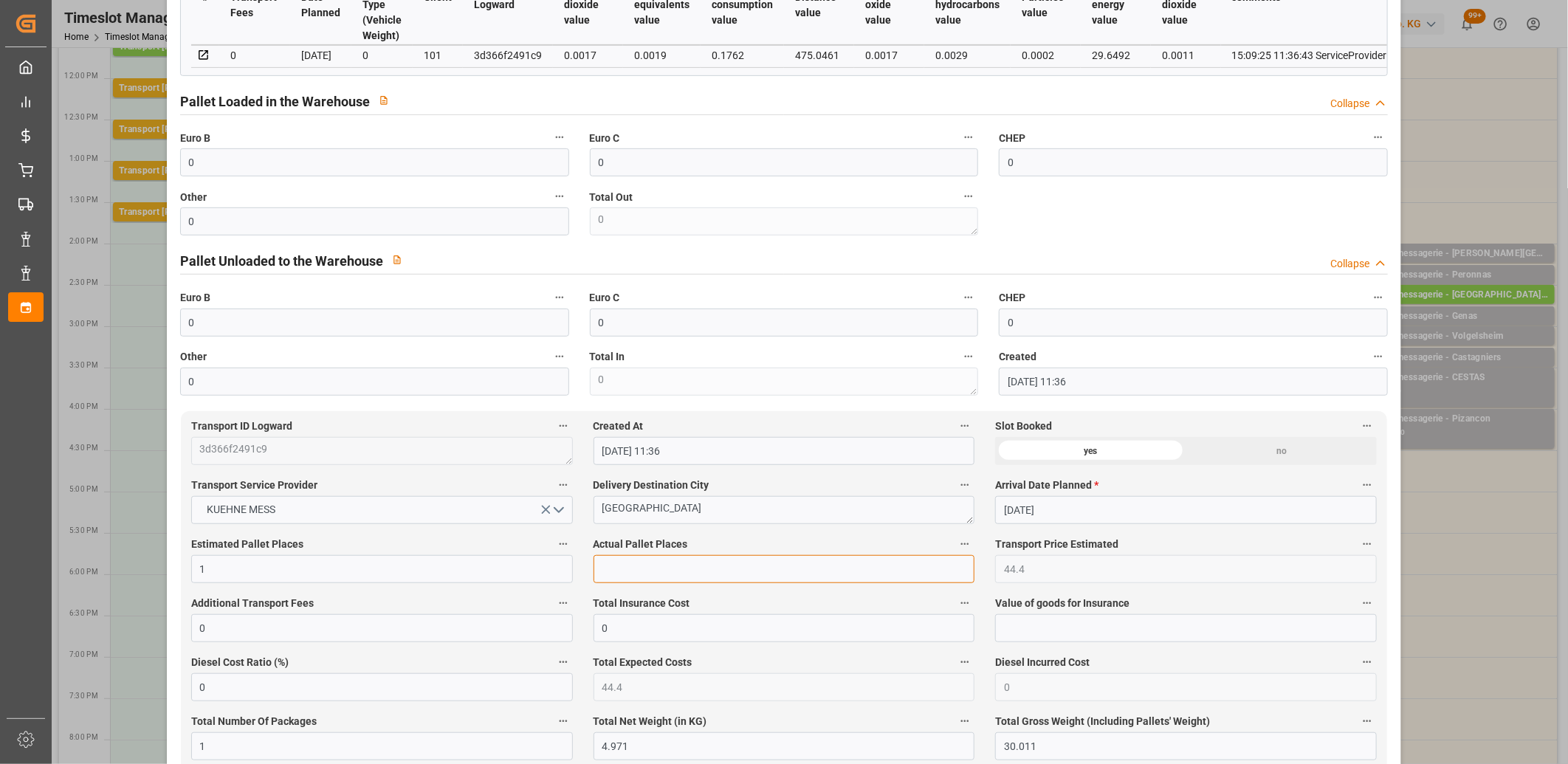
click at [669, 580] on input "text" at bounding box center [784, 569] width 382 height 28
type input "1"
click at [230, 170] on input "0" at bounding box center [375, 162] width 389 height 28
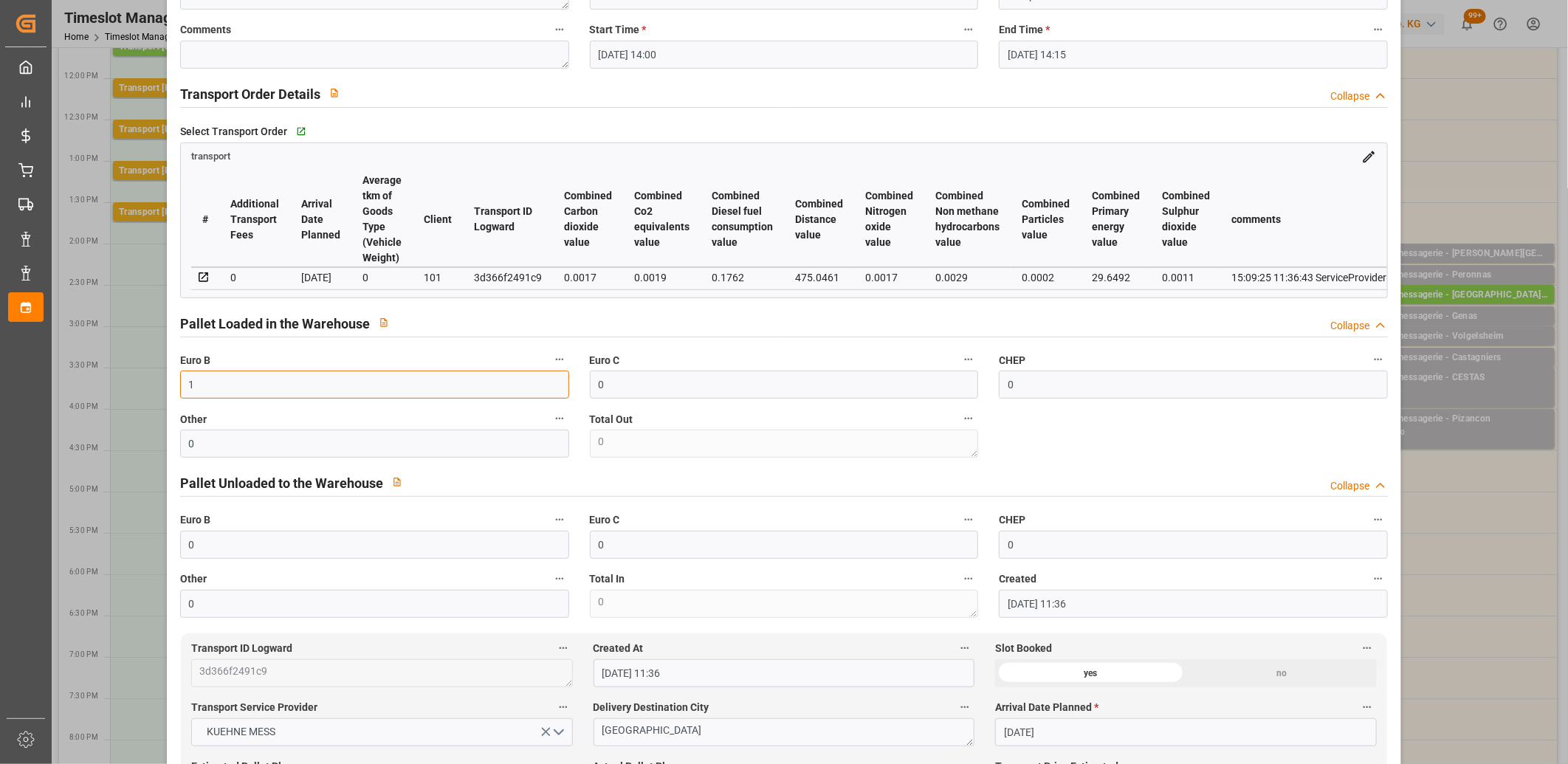
scroll to position [0, 0]
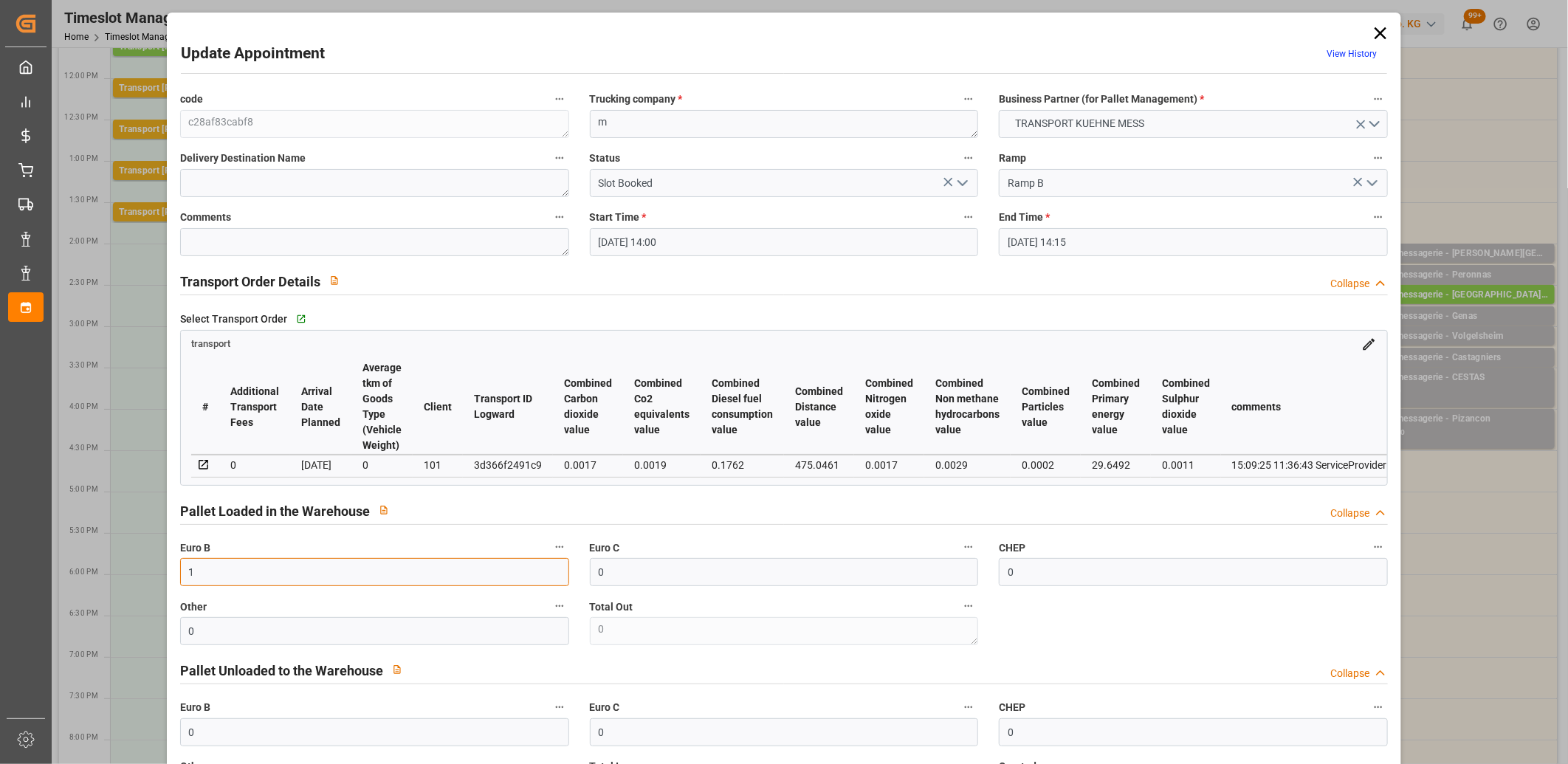
type input "1"
click at [961, 183] on icon "open menu" at bounding box center [962, 183] width 17 height 17
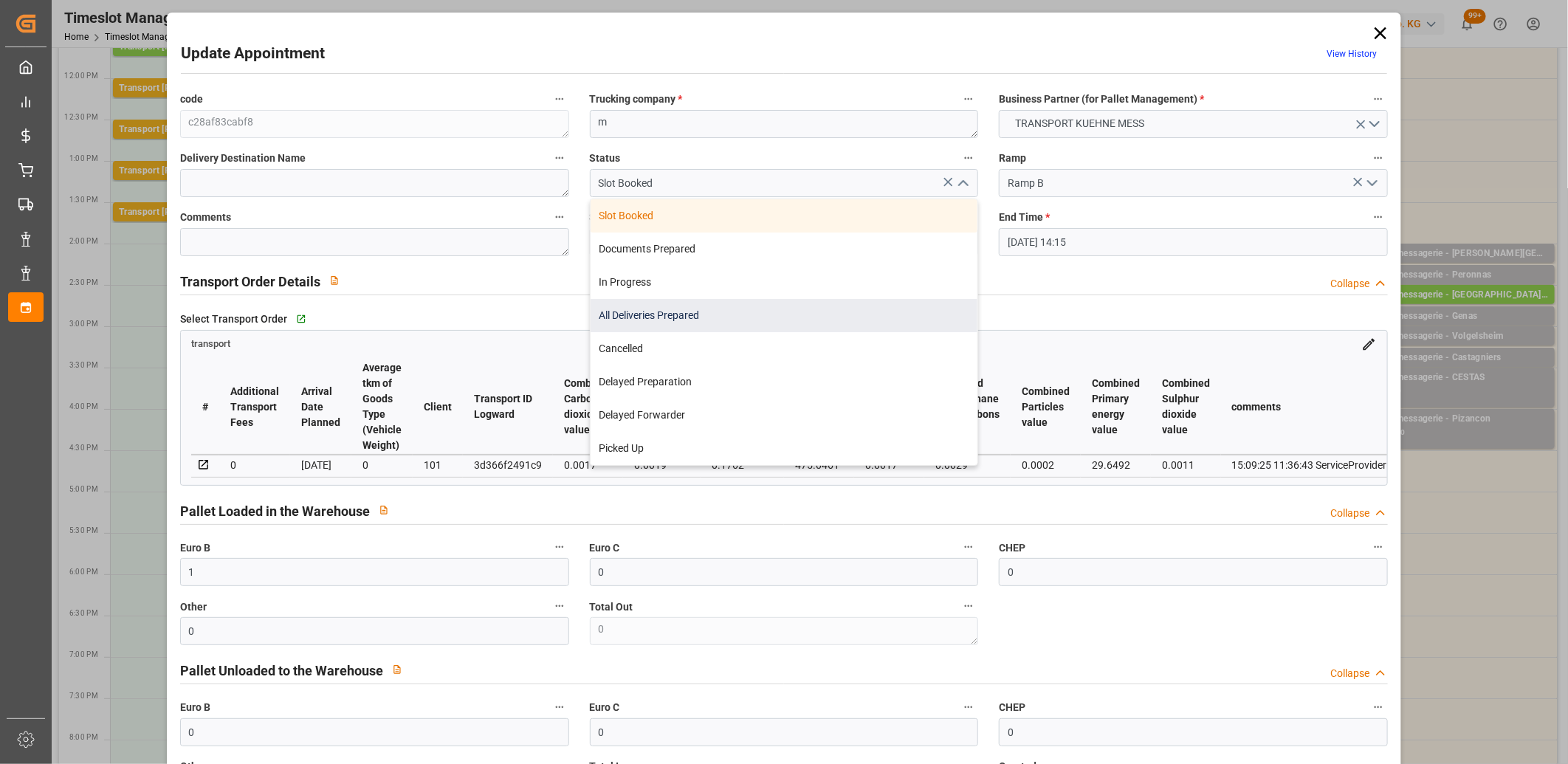
click at [860, 310] on div "All Deliveries Prepared" at bounding box center [784, 316] width 387 height 33
type input "All Deliveries Prepared"
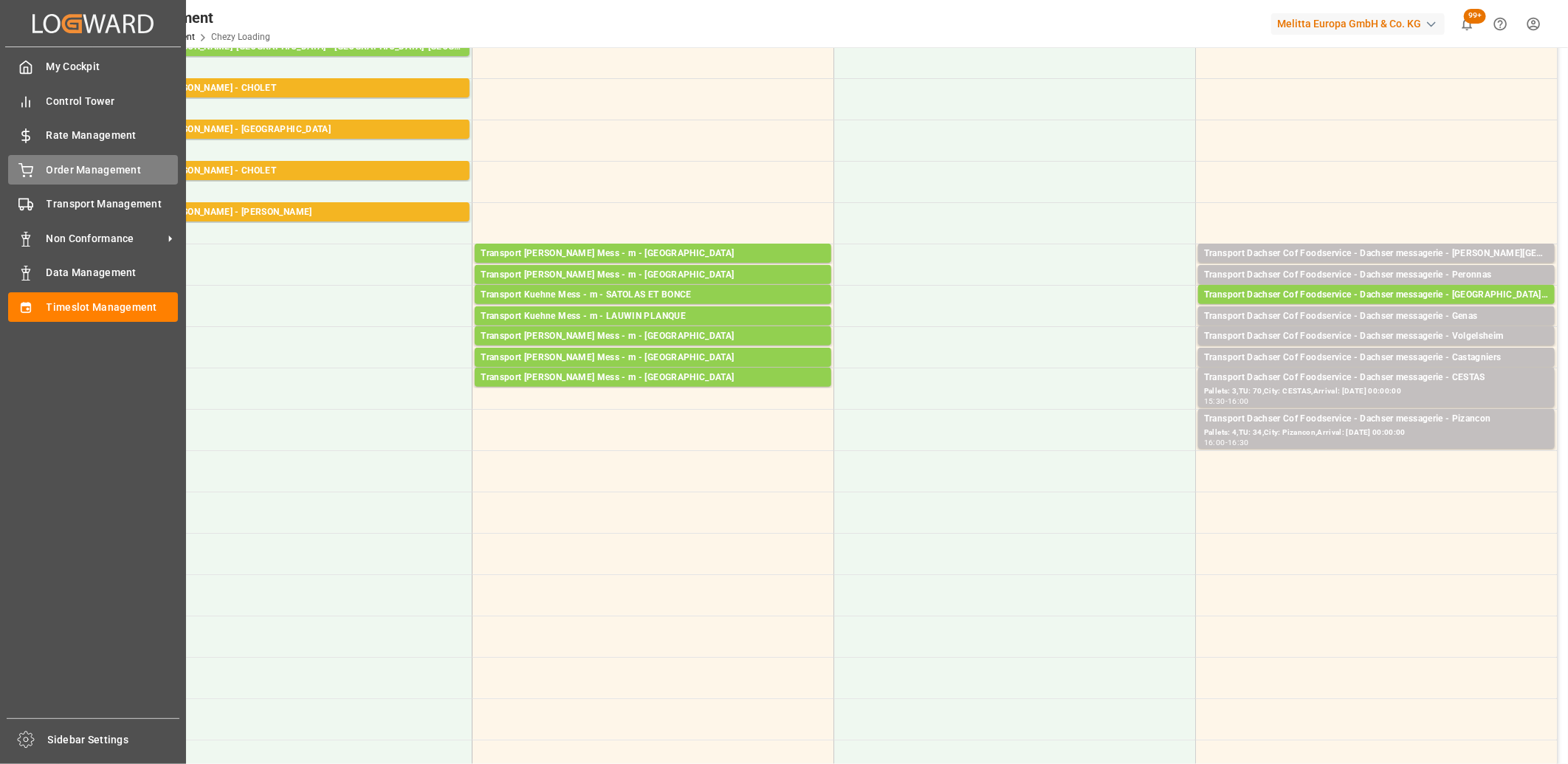
click at [32, 180] on div "Order Management Order Management" at bounding box center [93, 169] width 170 height 28
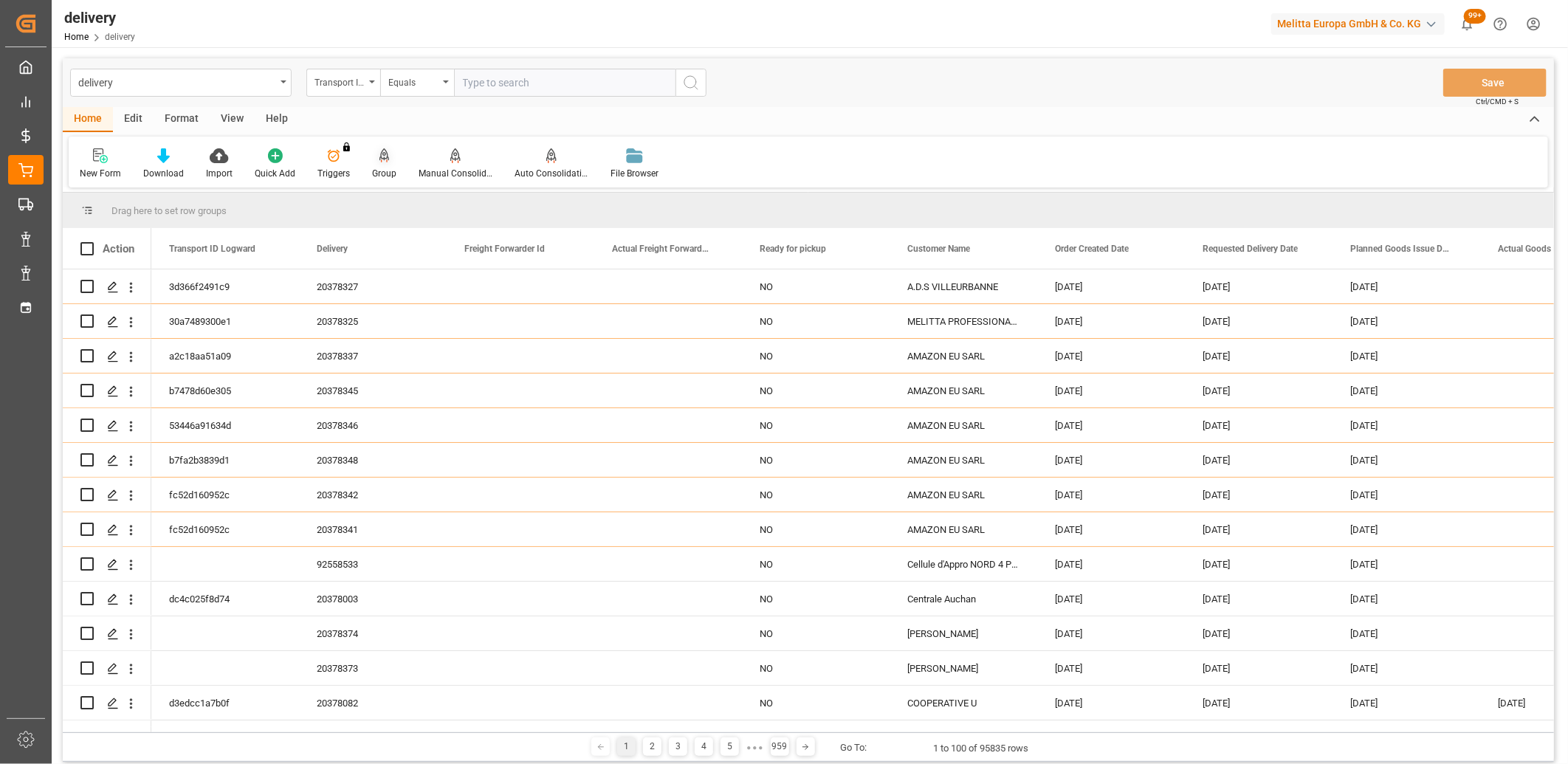
click at [380, 157] on icon at bounding box center [384, 156] width 10 height 15
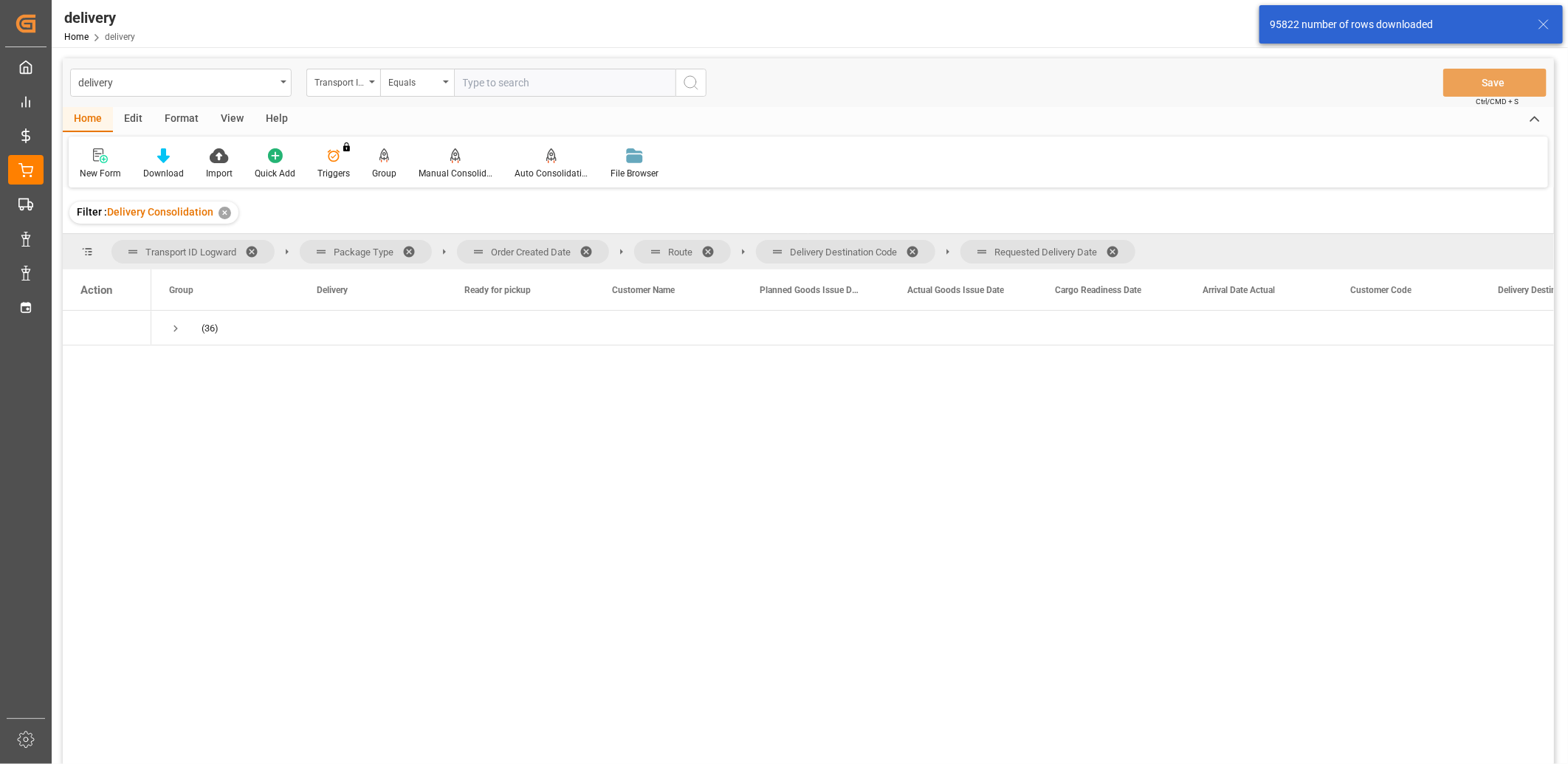
click at [1119, 253] on span at bounding box center [1118, 252] width 24 height 13
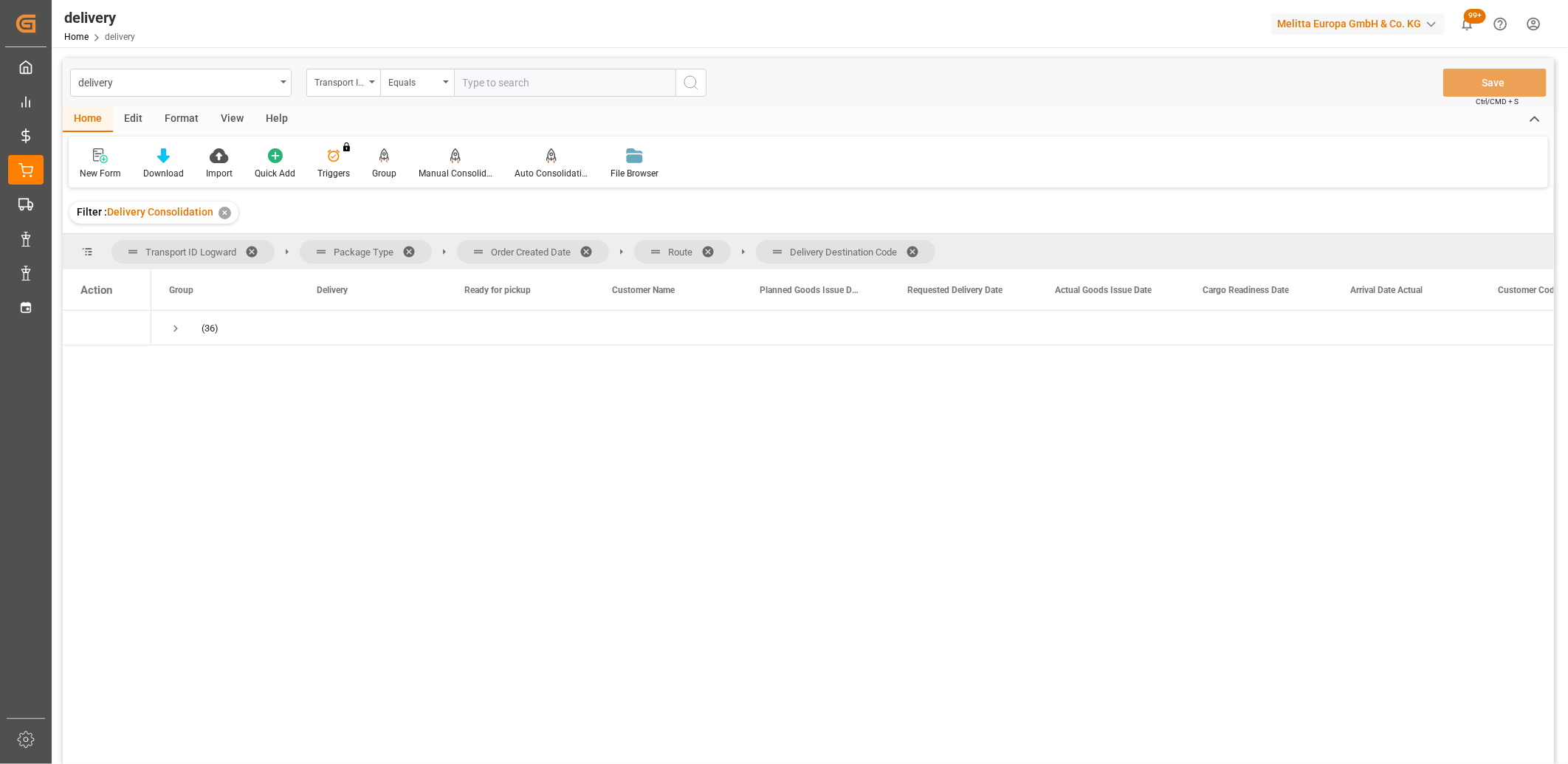
click at [914, 250] on span at bounding box center [918, 252] width 24 height 13
click at [706, 250] on span at bounding box center [713, 252] width 24 height 13
click at [591, 248] on span at bounding box center [591, 252] width 24 height 13
click at [173, 327] on span "Press SPACE to select this row." at bounding box center [176, 328] width 13 height 13
click at [206, 399] on span "Press SPACE to select this row." at bounding box center [206, 398] width 13 height 13
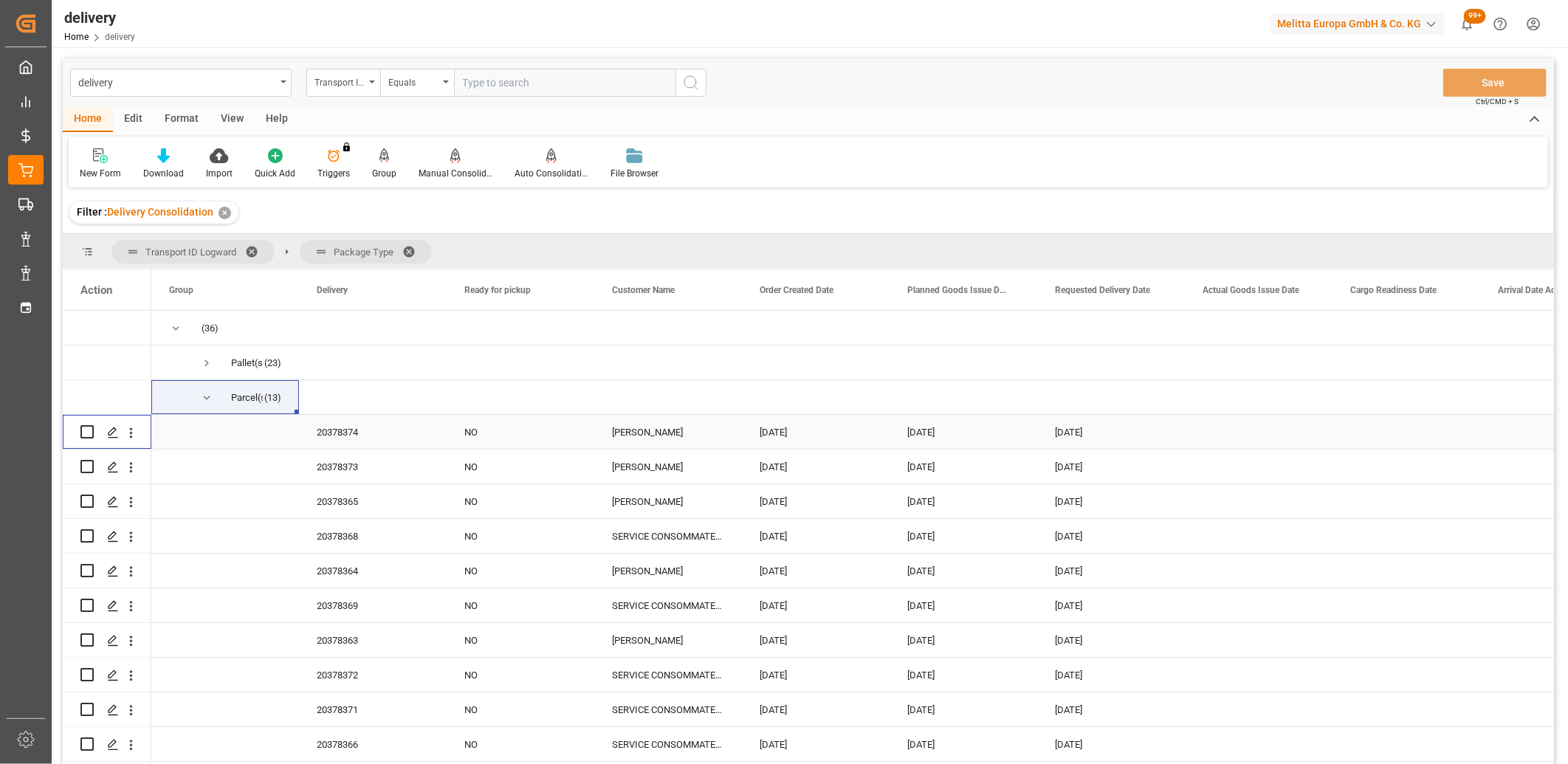
click at [91, 433] on input "Press Space to toggle row selection (unchecked)" at bounding box center [87, 432] width 13 height 13
checkbox input "true"
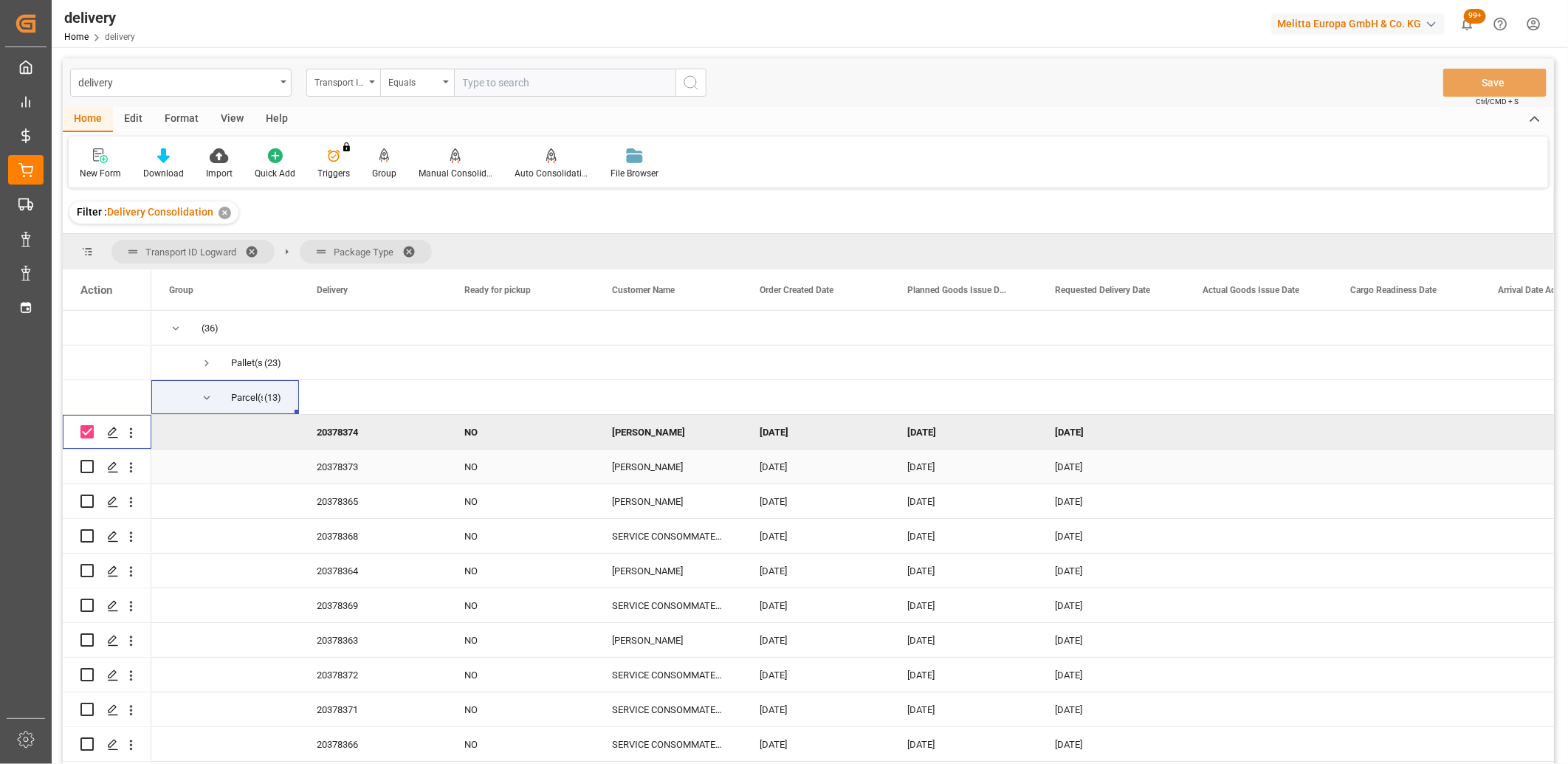
click at [90, 463] on input "Press Space to toggle row selection (unchecked)" at bounding box center [87, 467] width 13 height 13
checkbox input "true"
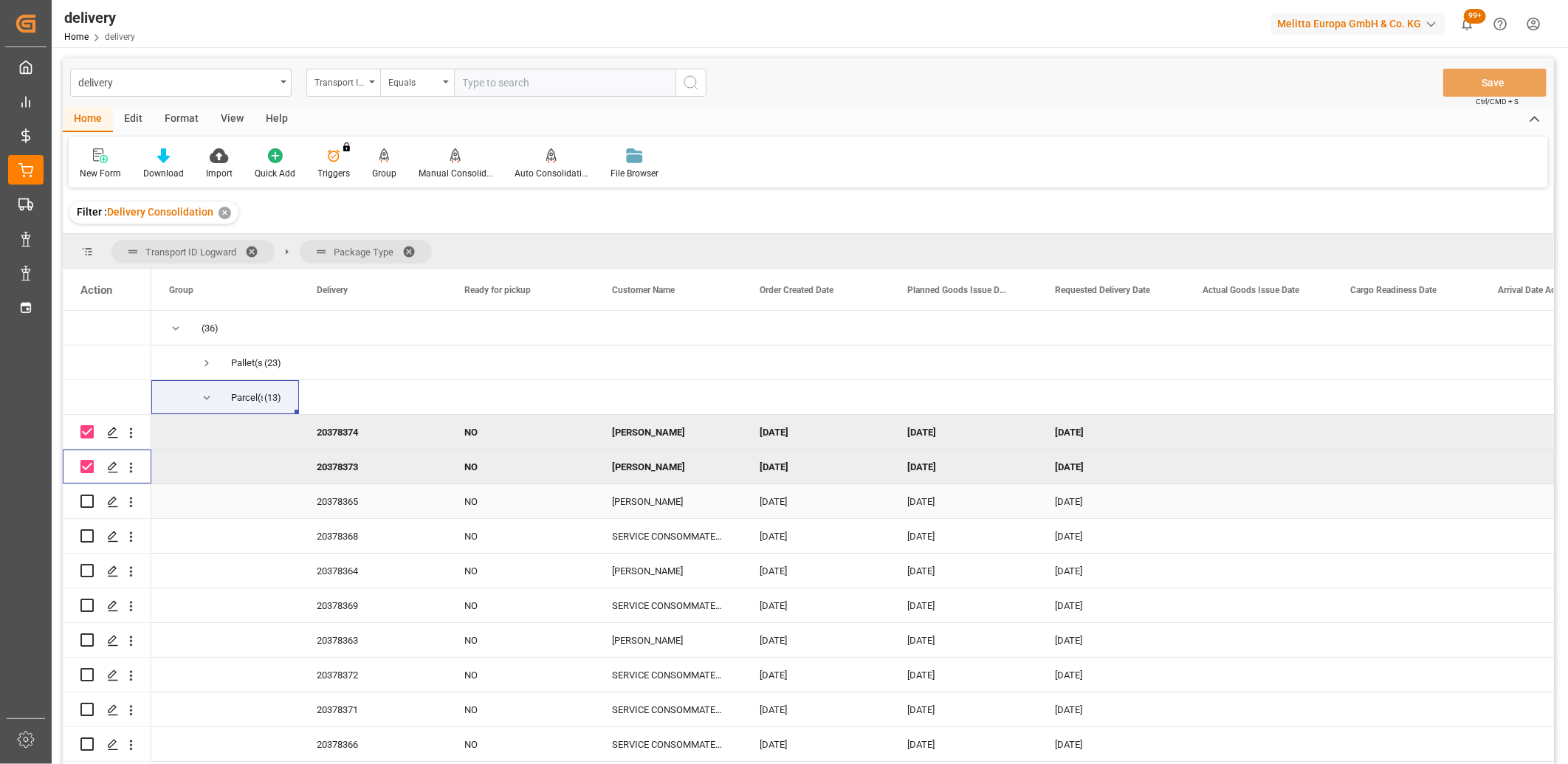
click at [85, 496] on input "Press Space to toggle row selection (unchecked)" at bounding box center [87, 501] width 13 height 13
checkbox input "true"
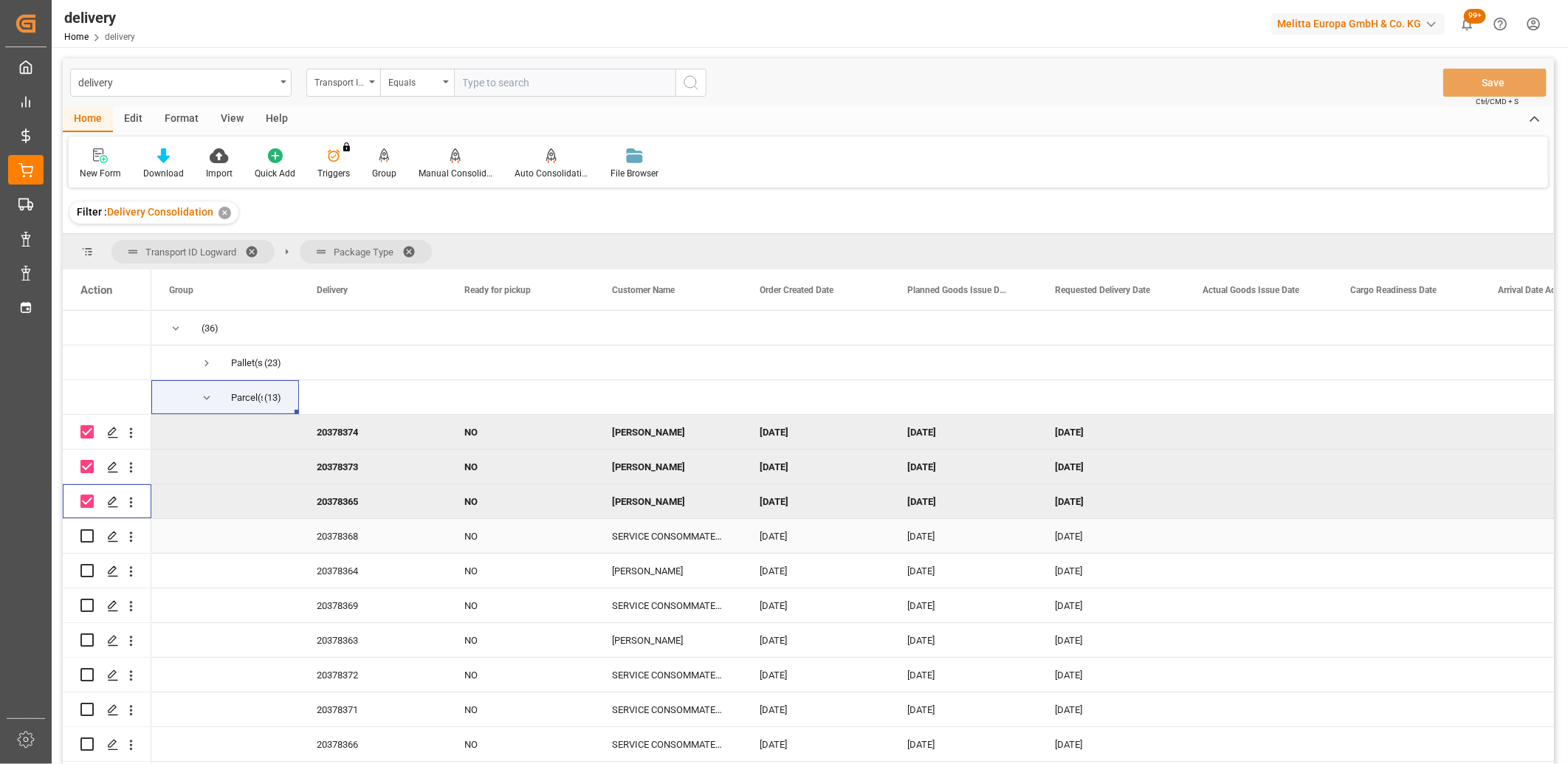
click at [87, 536] on input "Press Space to toggle row selection (unchecked)" at bounding box center [87, 535] width 13 height 13
checkbox input "true"
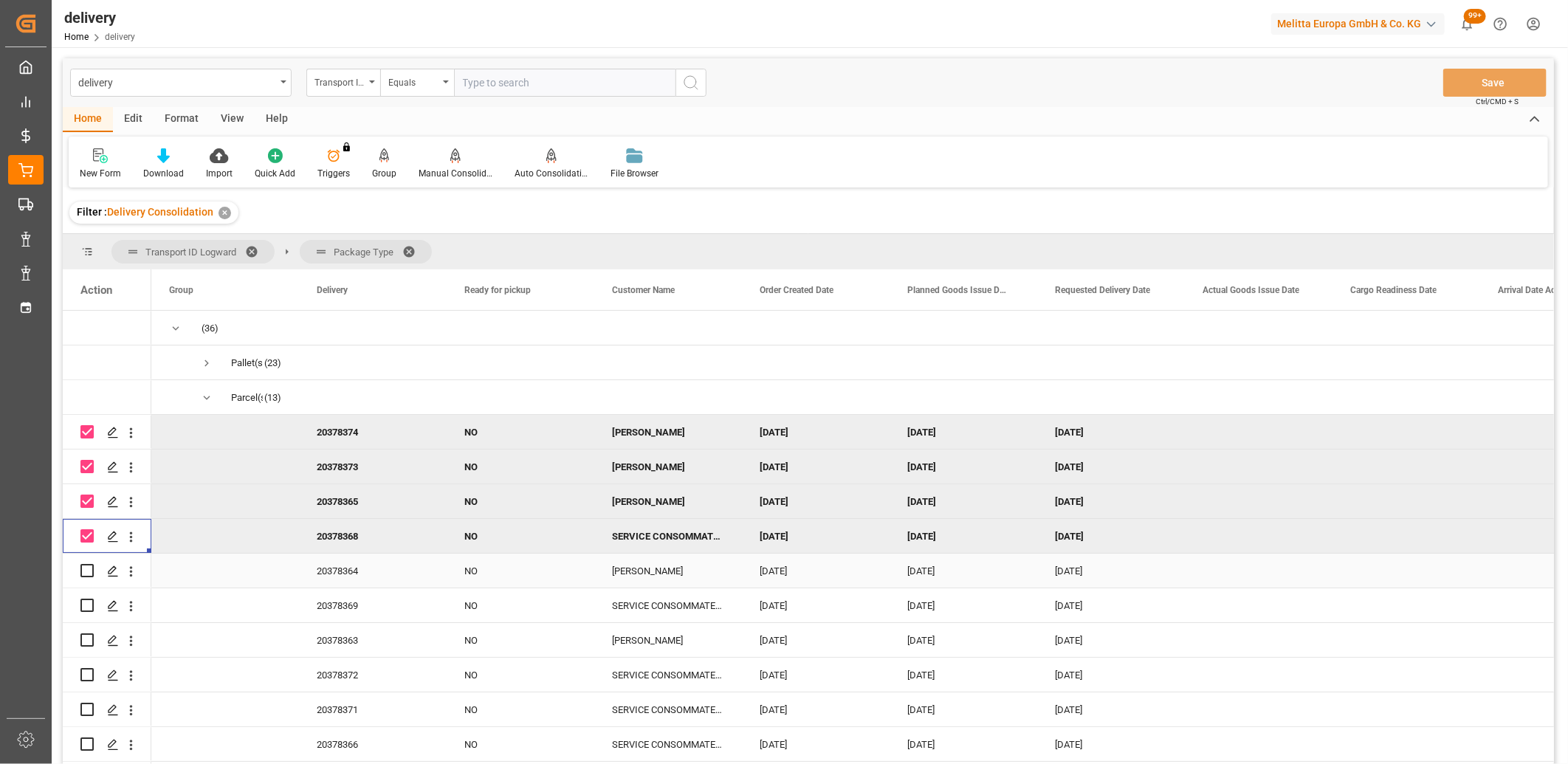
click at [86, 569] on input "Press Space to toggle row selection (unchecked)" at bounding box center [87, 570] width 13 height 13
checkbox input "true"
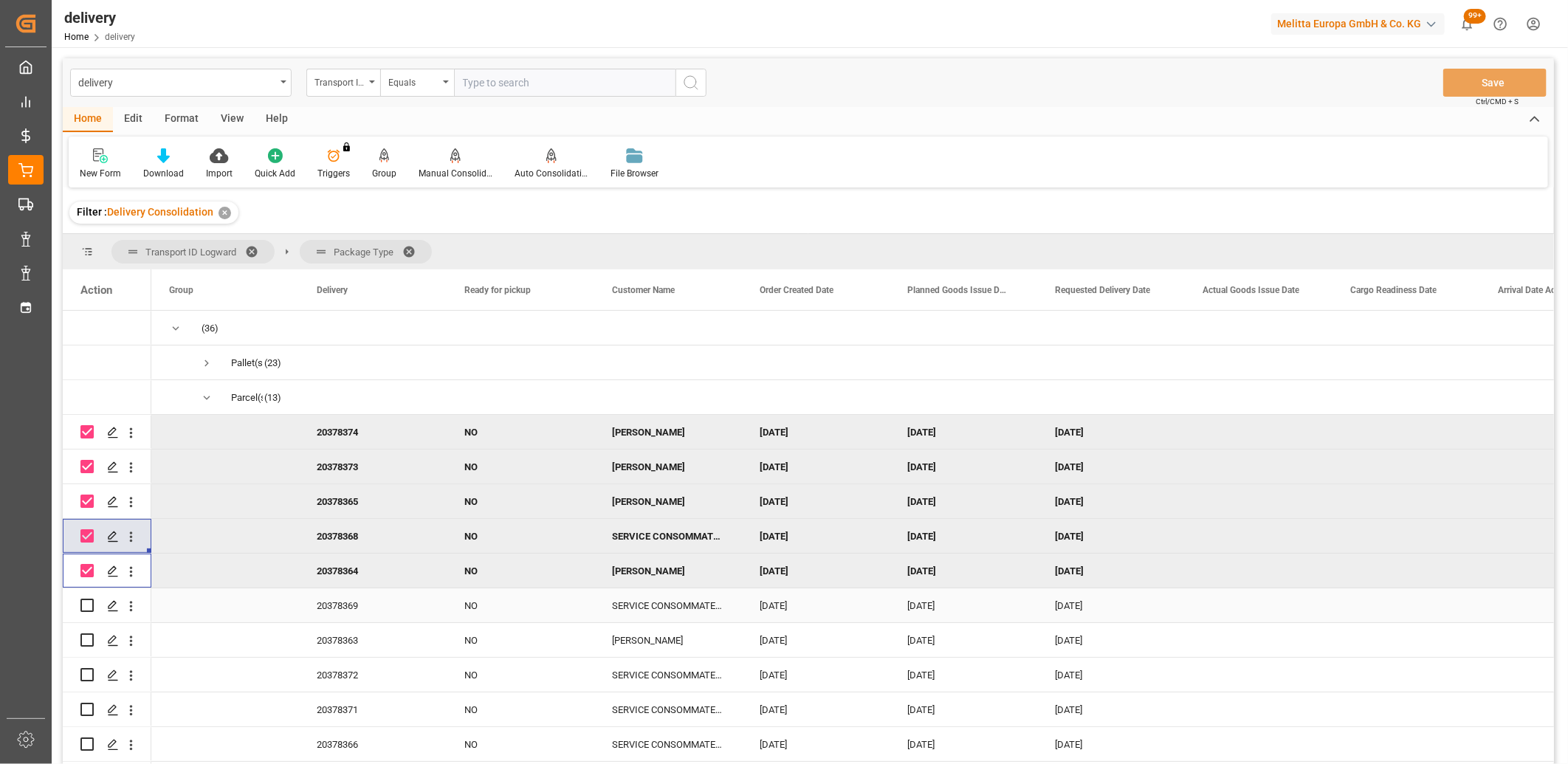
click at [86, 603] on input "Press Space to toggle row selection (unchecked)" at bounding box center [87, 605] width 13 height 13
checkbox input "true"
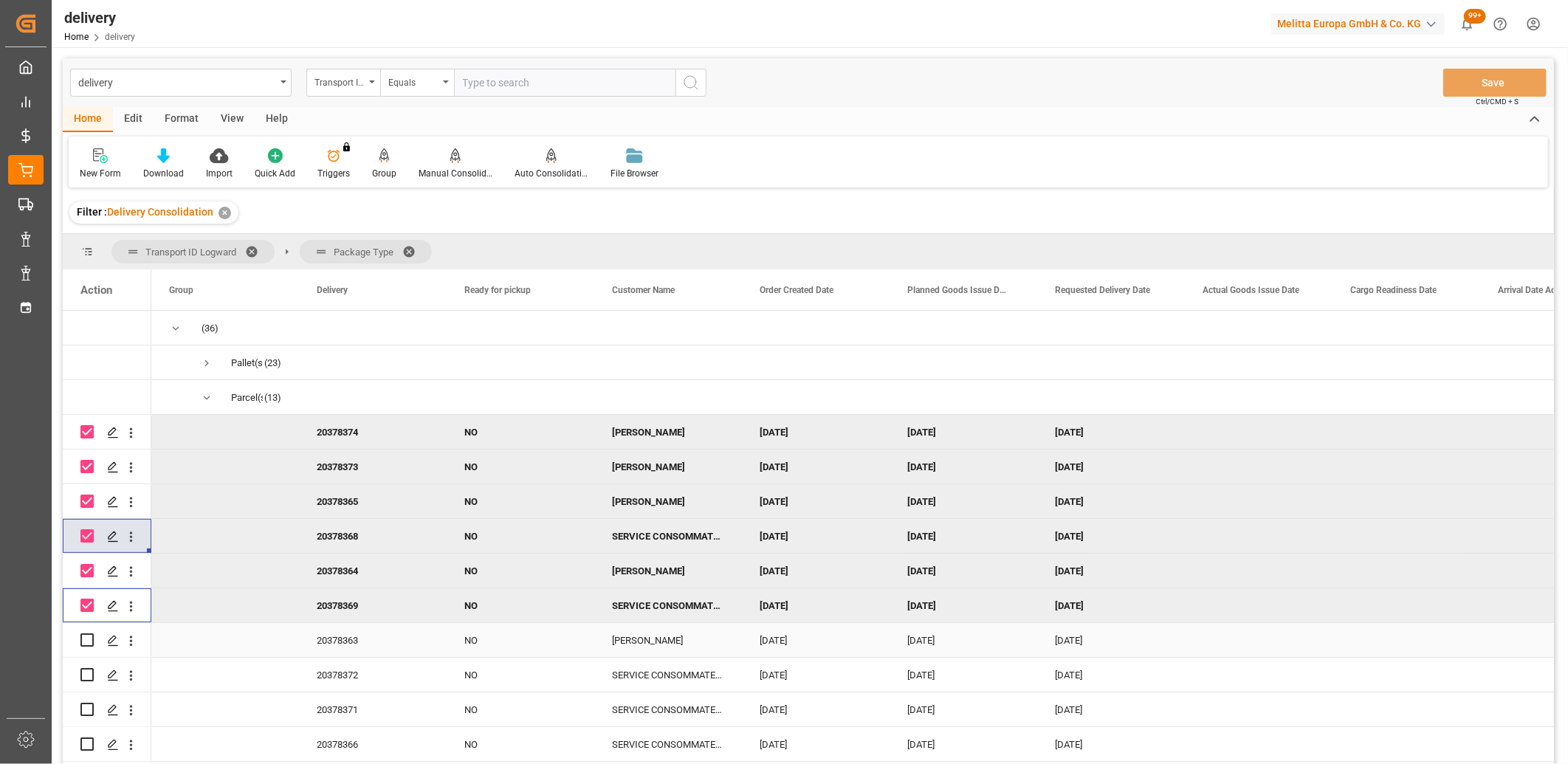
click at [86, 645] on input "Press Space to toggle row selection (unchecked)" at bounding box center [87, 640] width 13 height 13
checkbox input "true"
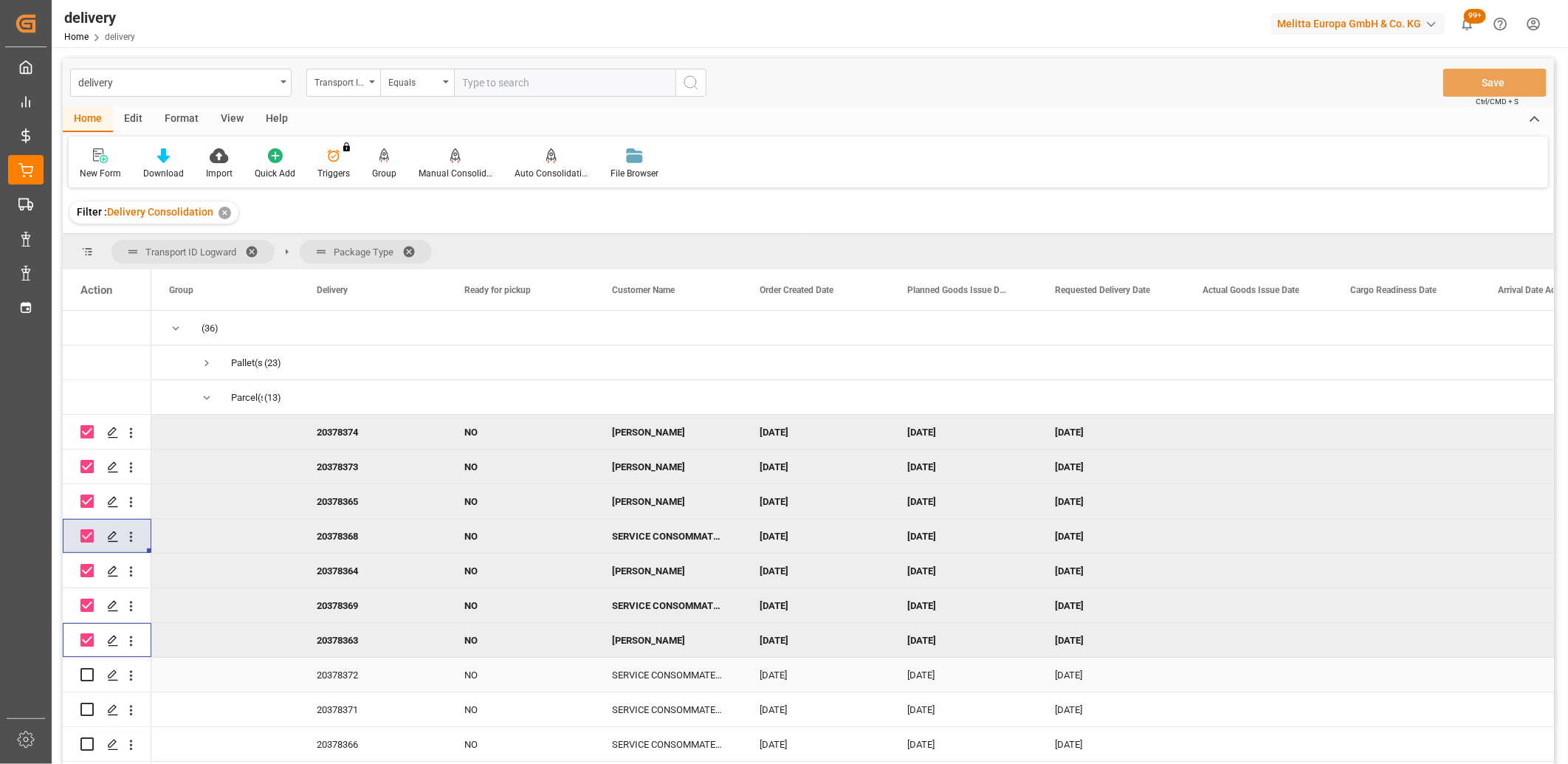
click at [89, 675] on input "Press Space to toggle row selection (unchecked)" at bounding box center [87, 675] width 13 height 13
checkbox input "true"
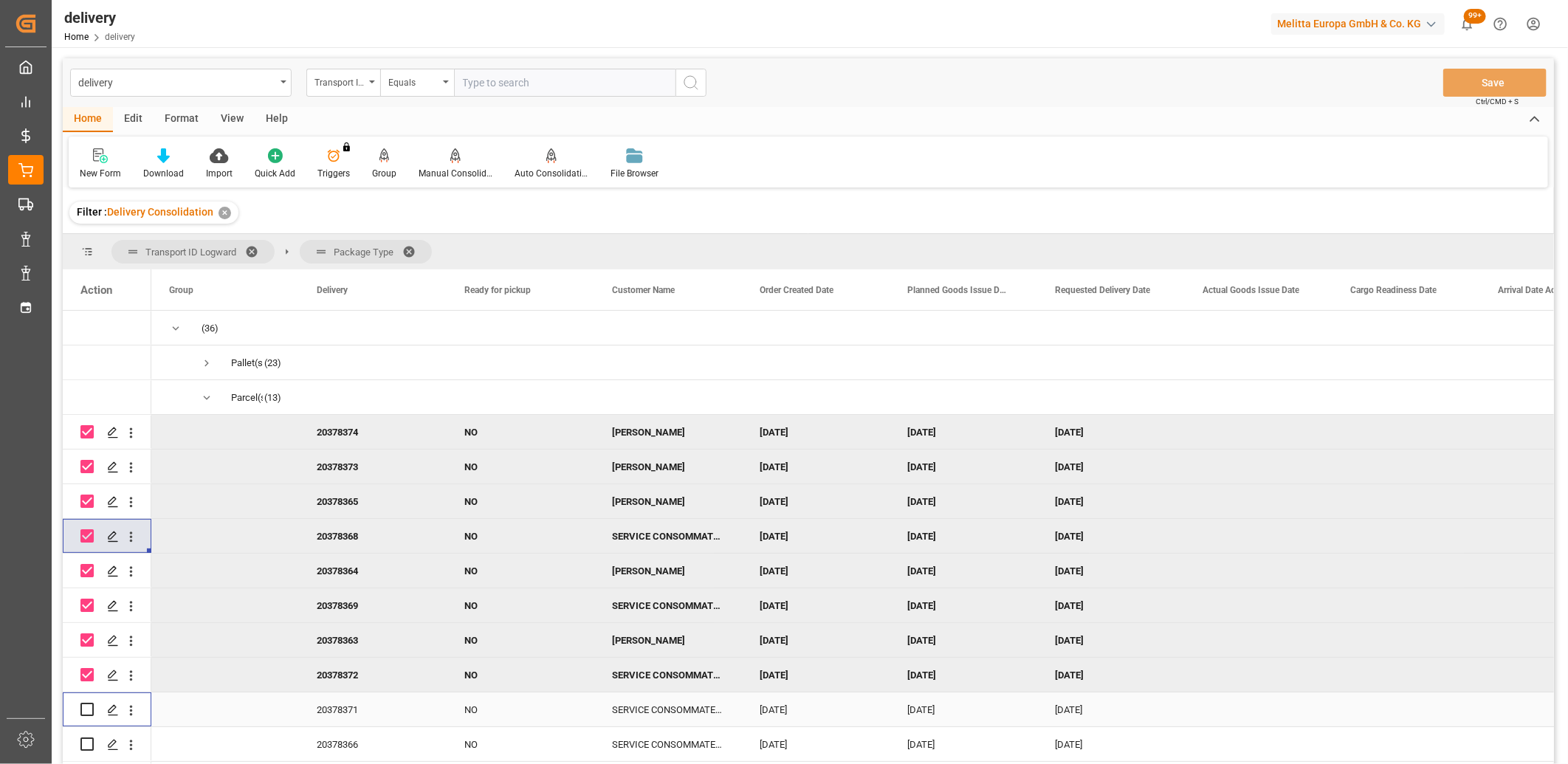
click at [87, 720] on div "Press SPACE to select this row." at bounding box center [87, 709] width 13 height 34
click at [84, 711] on input "Press Space to toggle row selection (unchecked)" at bounding box center [87, 709] width 13 height 13
checkbox input "true"
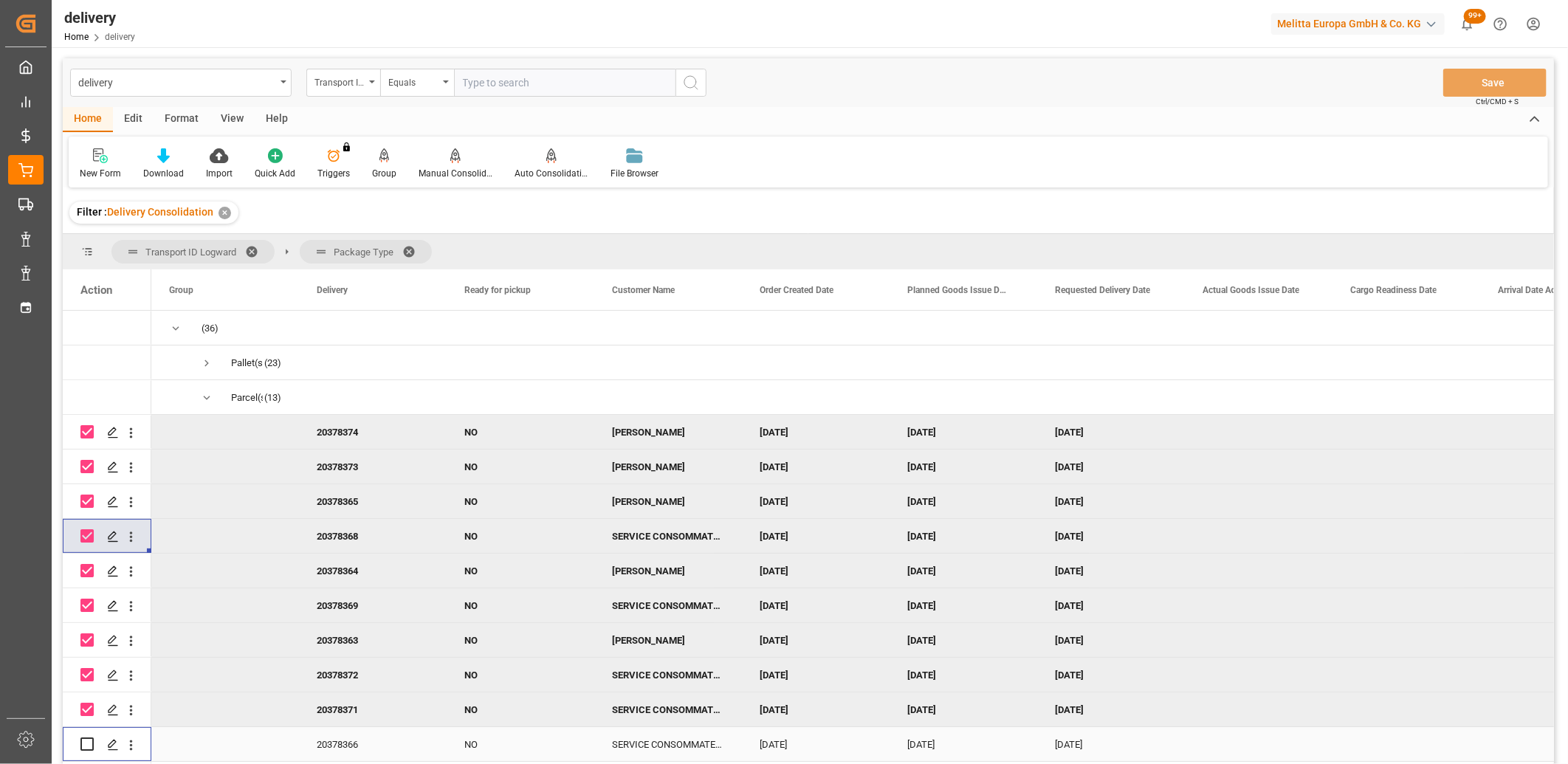
click at [87, 743] on input "Press Space to toggle row selection (unchecked)" at bounding box center [87, 744] width 13 height 13
checkbox input "true"
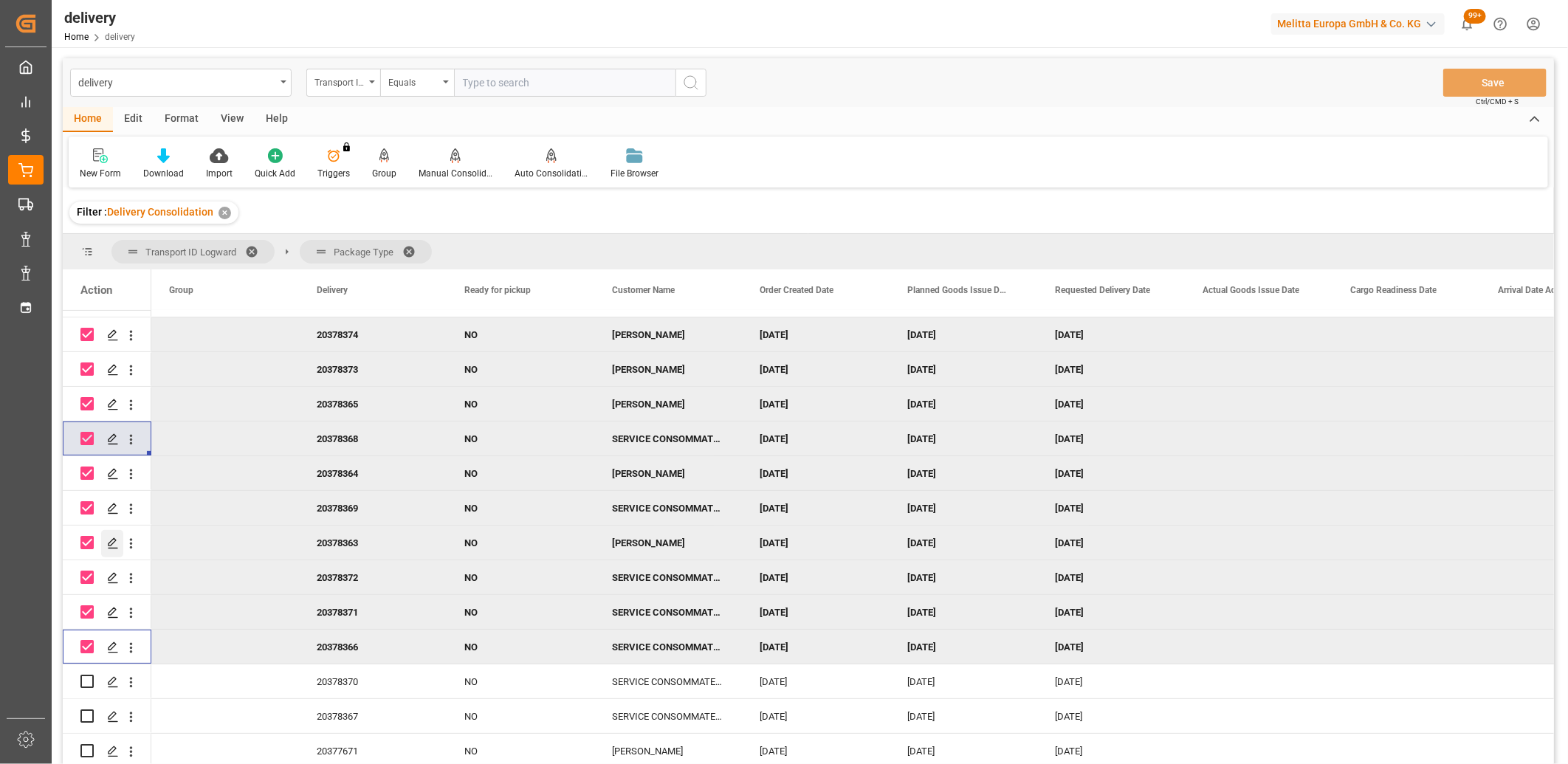
scroll to position [101, 0]
click at [89, 675] on input "Press Space to toggle row selection (unchecked)" at bounding box center [87, 681] width 13 height 13
checkbox input "true"
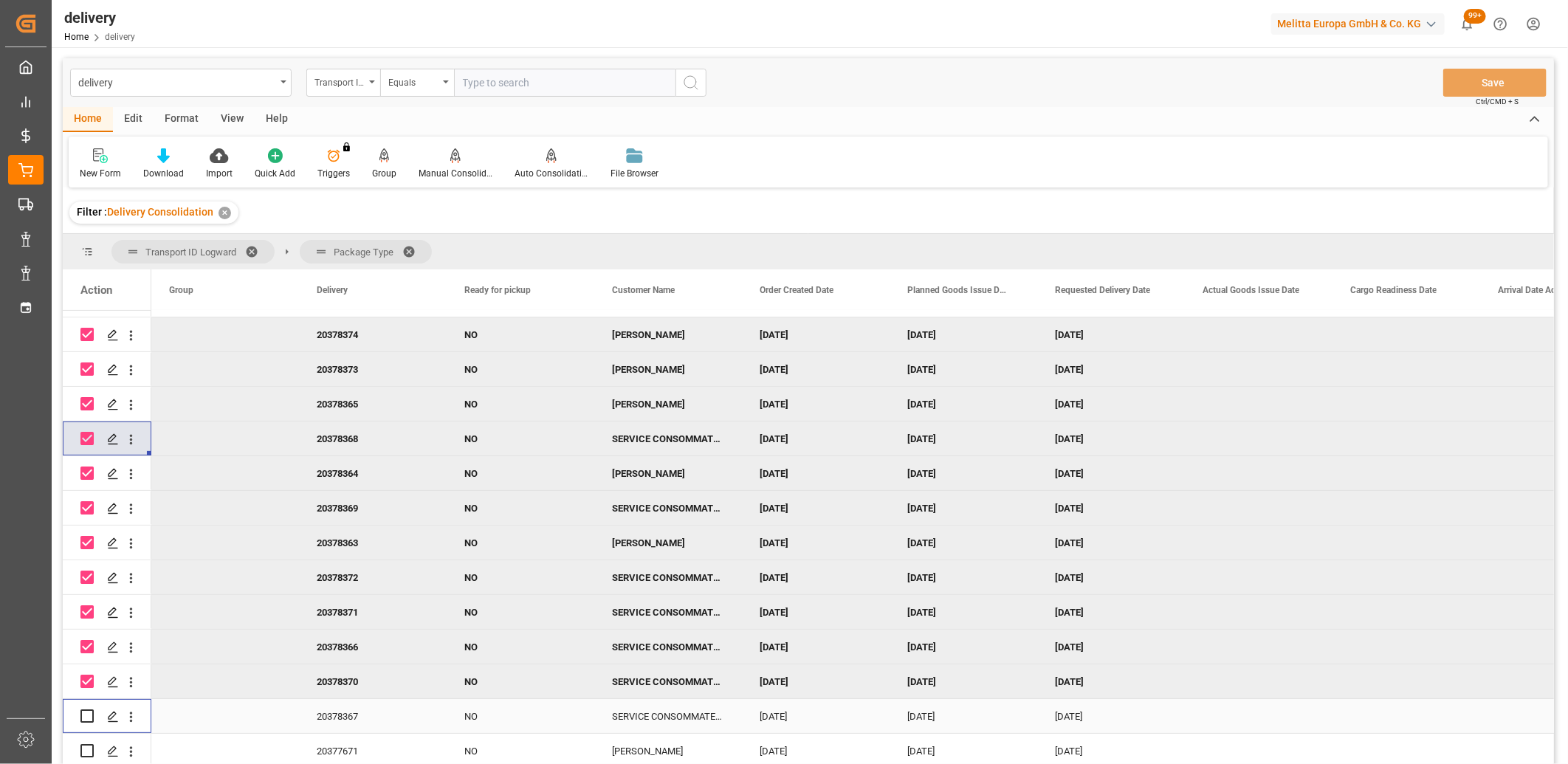
click at [90, 709] on input "Press Space to toggle row selection (unchecked)" at bounding box center [87, 716] width 13 height 13
checkbox input "true"
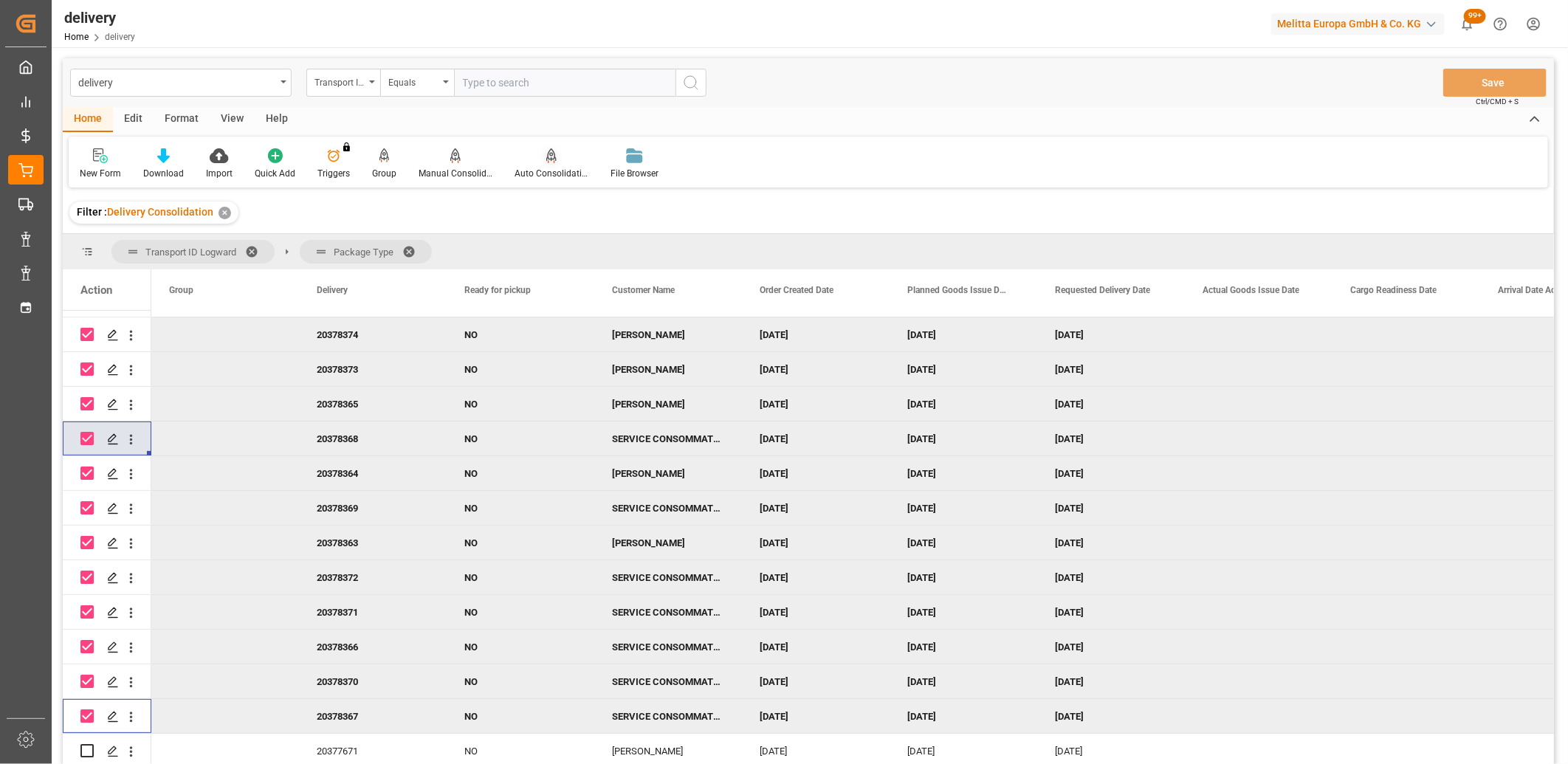
click at [556, 168] on div "Auto Consolidation" at bounding box center [551, 173] width 74 height 13
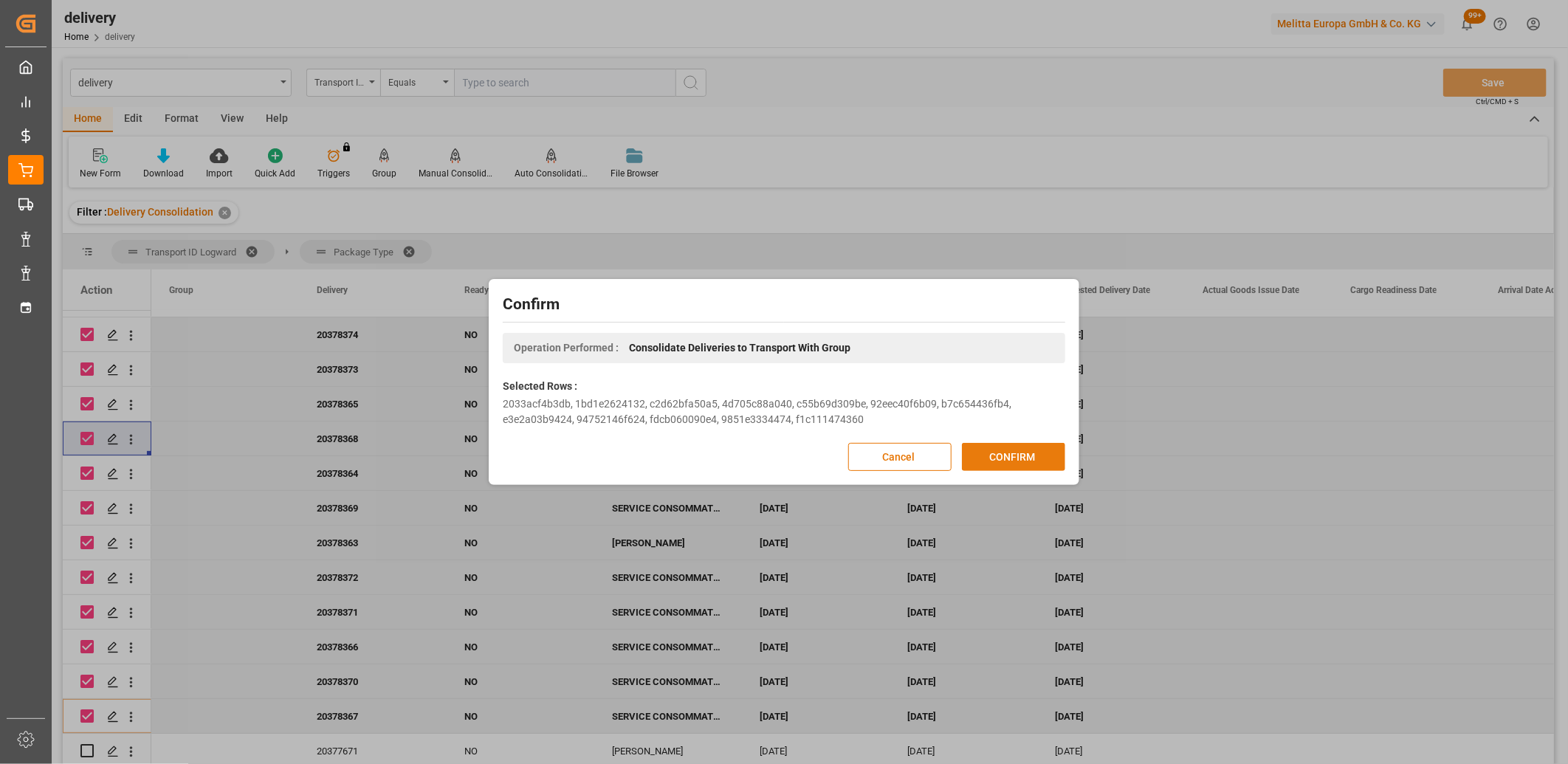
click at [1005, 452] on button "CONFIRM" at bounding box center [1014, 456] width 104 height 28
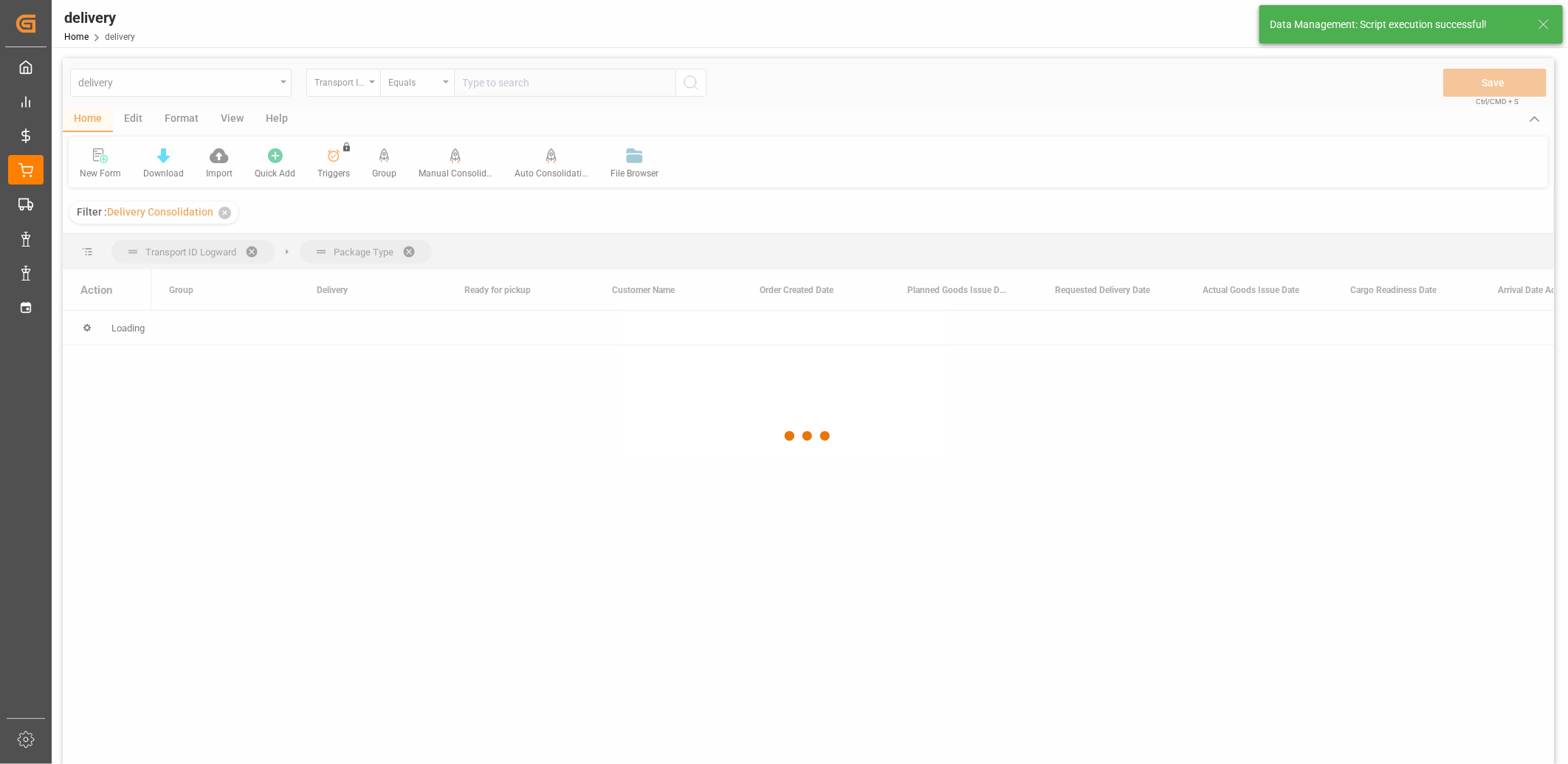
scroll to position [0, 0]
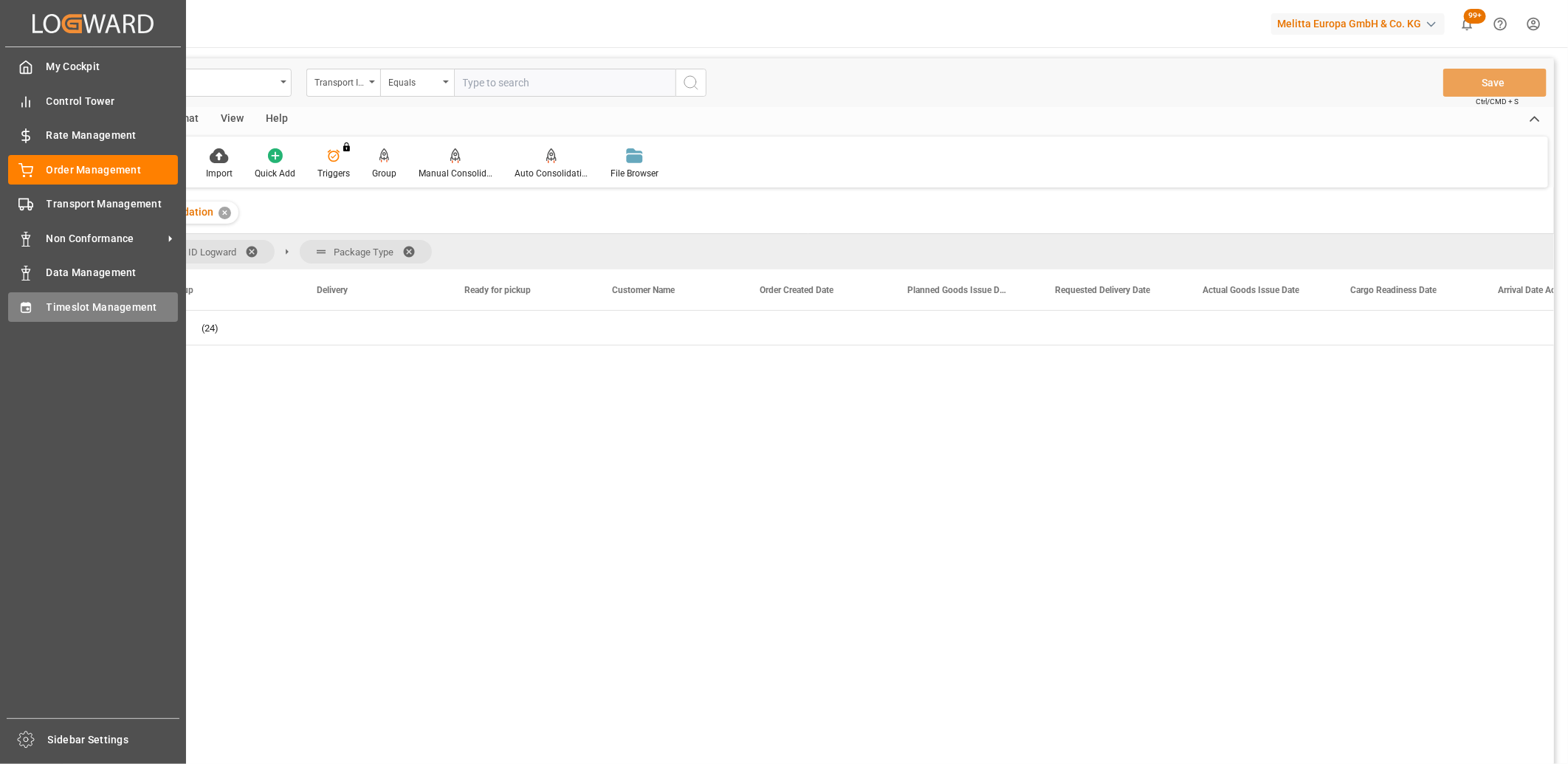
click at [37, 308] on div "Timeslot Management Timeslot Management" at bounding box center [93, 307] width 170 height 28
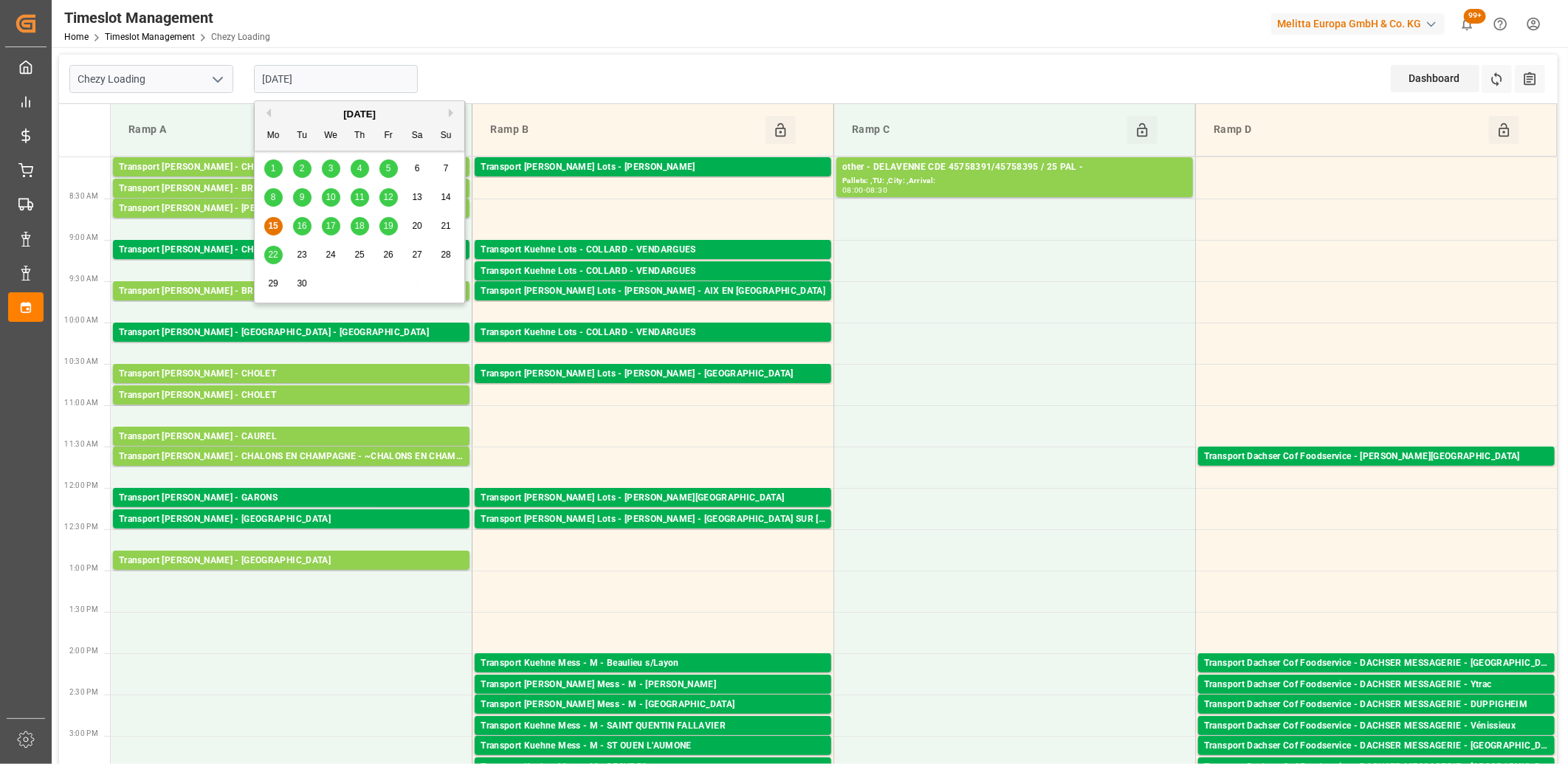
click at [372, 74] on input "[DATE]" at bounding box center [335, 78] width 164 height 28
click at [307, 225] on span "16" at bounding box center [301, 225] width 9 height 10
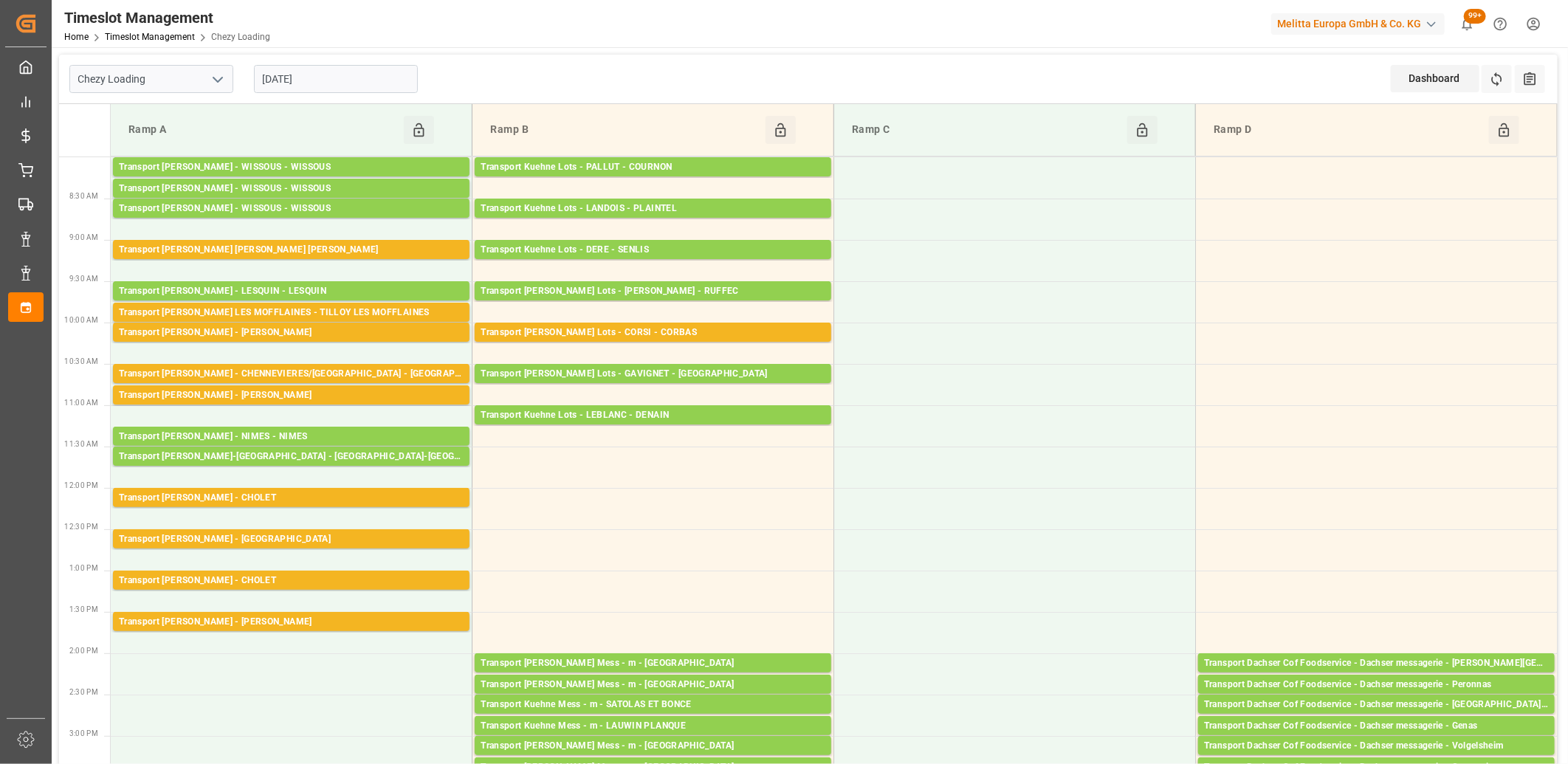
click at [315, 80] on input "[DATE]" at bounding box center [335, 78] width 164 height 28
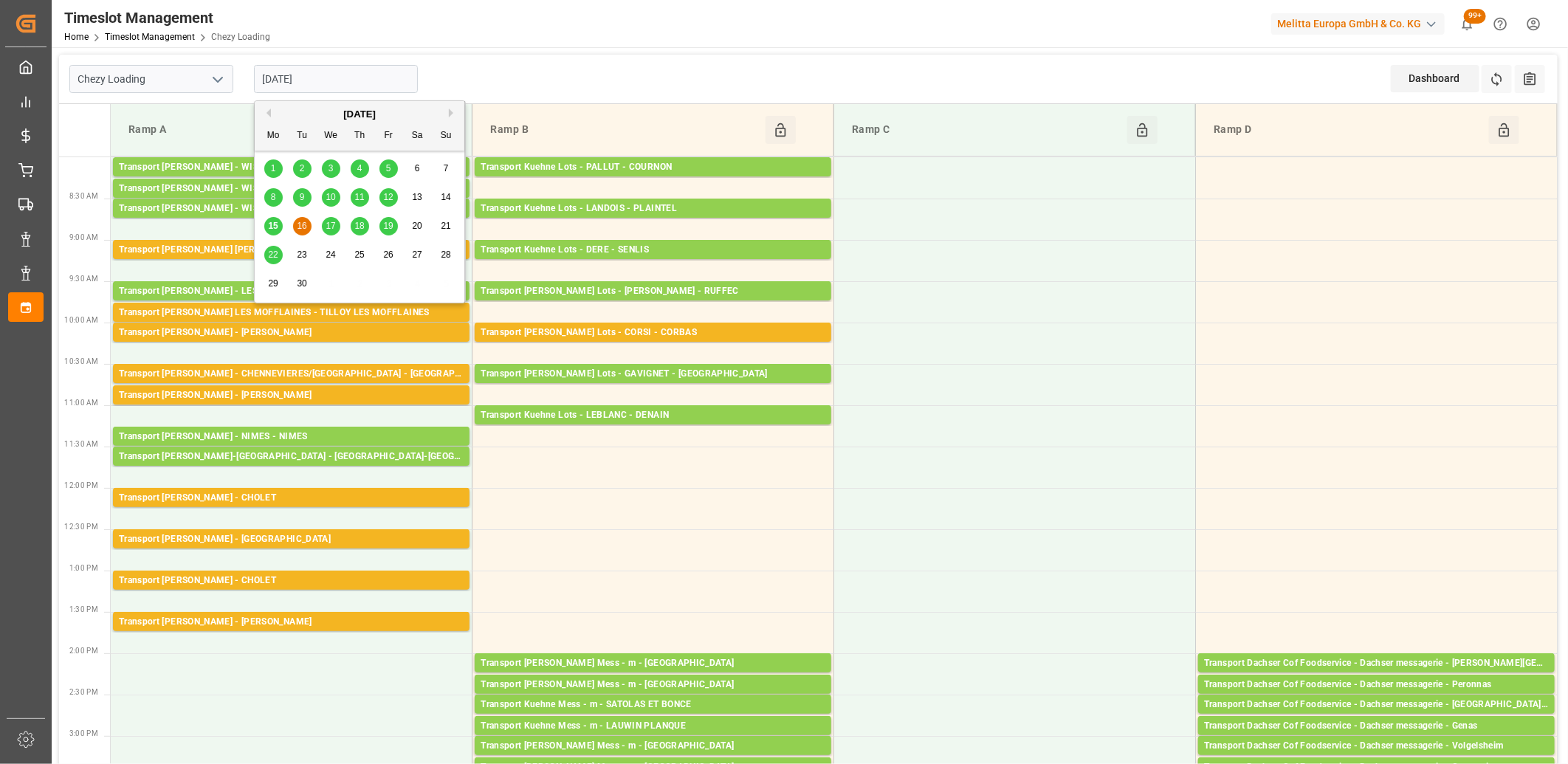
click at [272, 256] on span "22" at bounding box center [273, 255] width 9 height 10
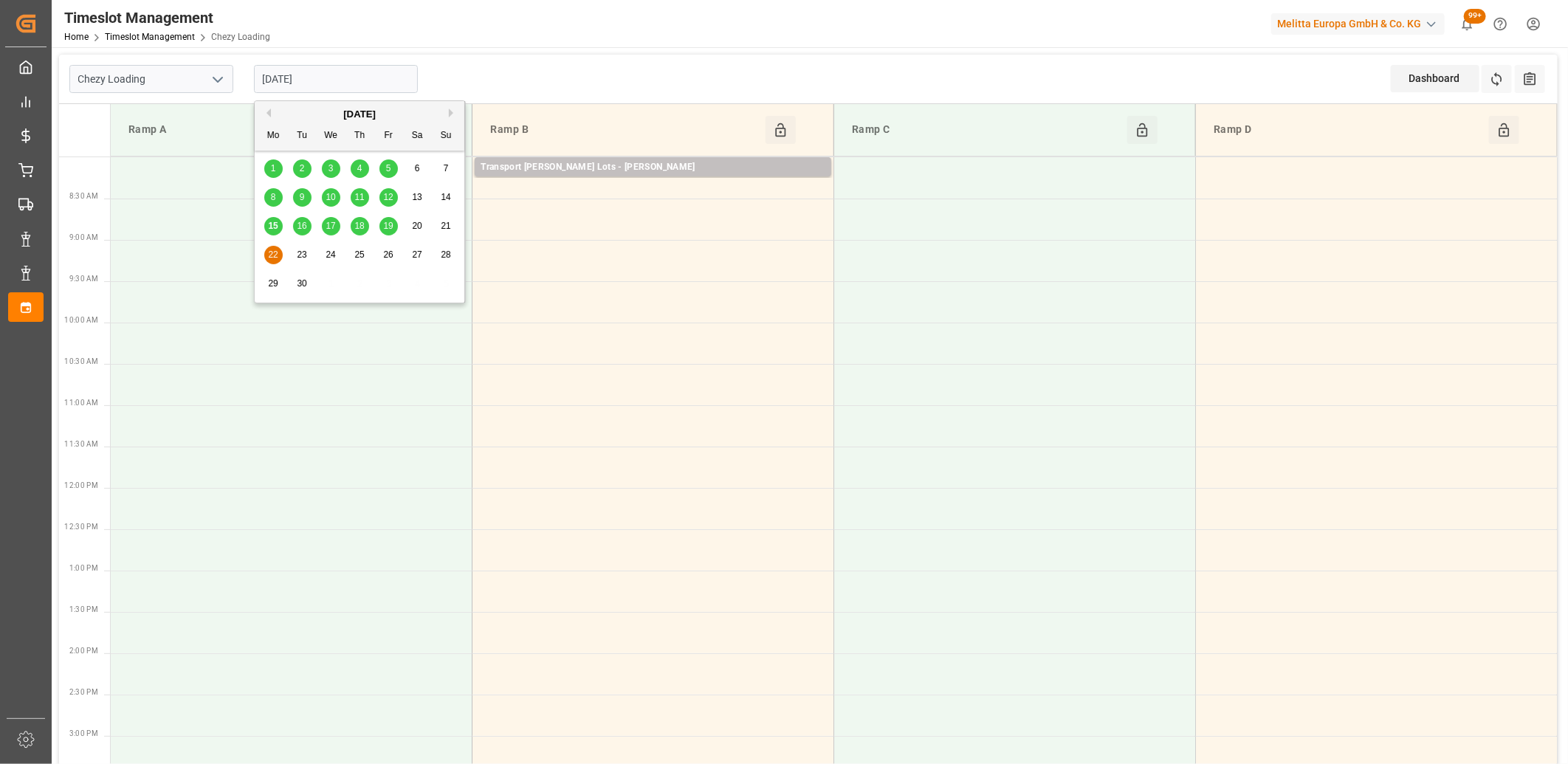
click at [334, 77] on input "[DATE]" at bounding box center [335, 78] width 164 height 28
click at [384, 222] on span "19" at bounding box center [388, 225] width 9 height 10
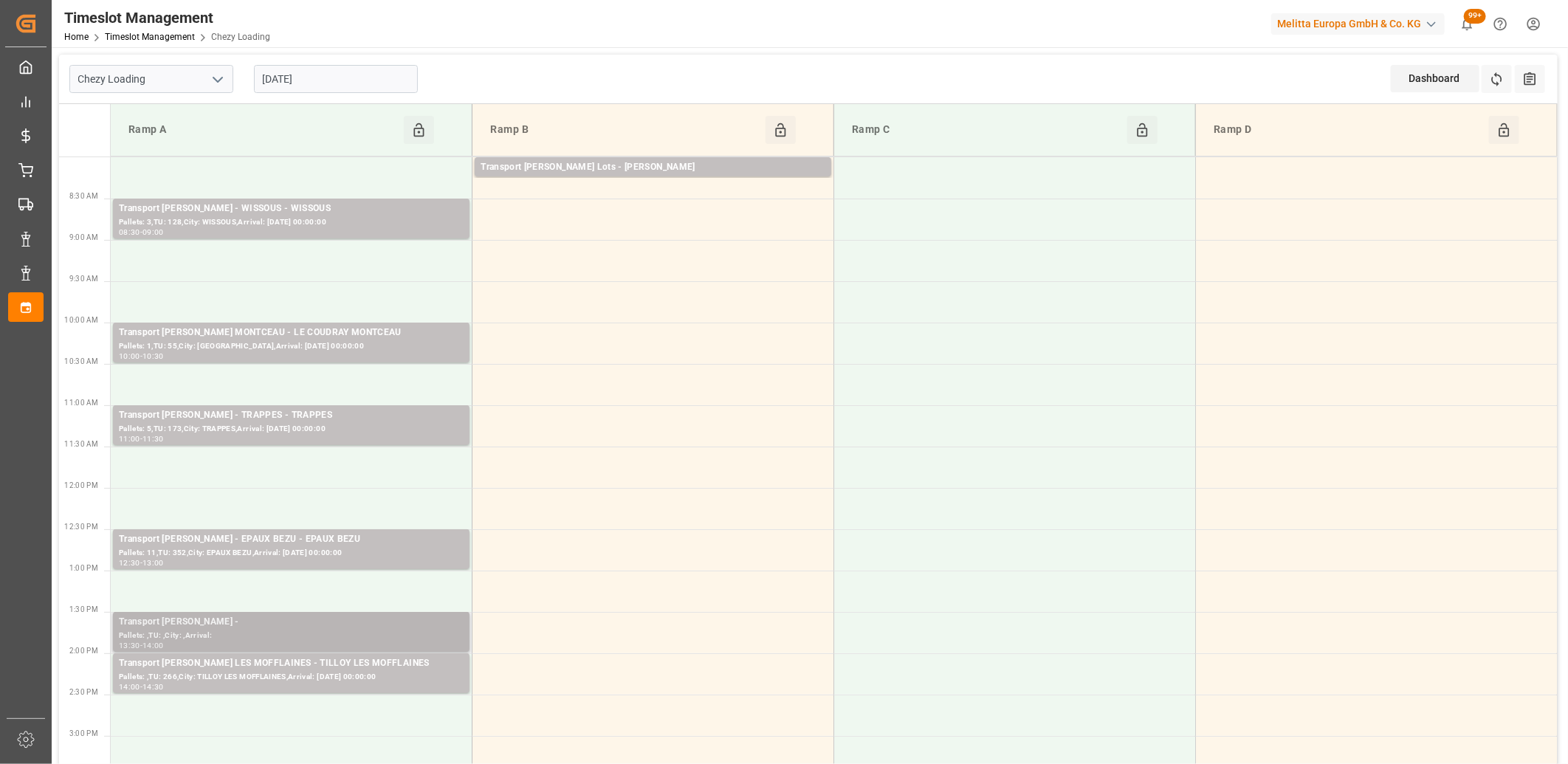
click at [278, 639] on div "Pallets: ,TU: ,City: ,Arrival:" at bounding box center [291, 636] width 345 height 13
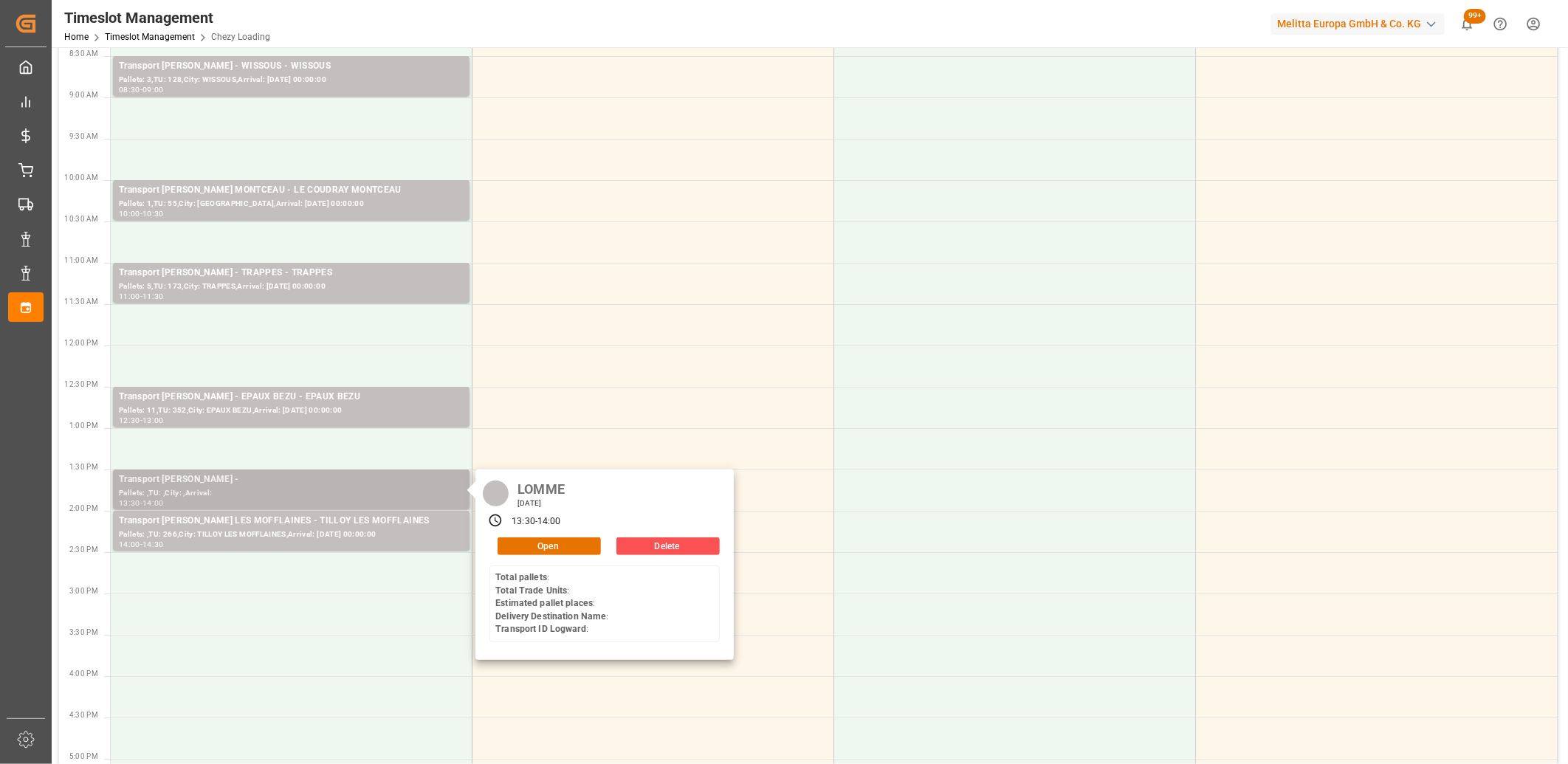
scroll to position [246, 0]
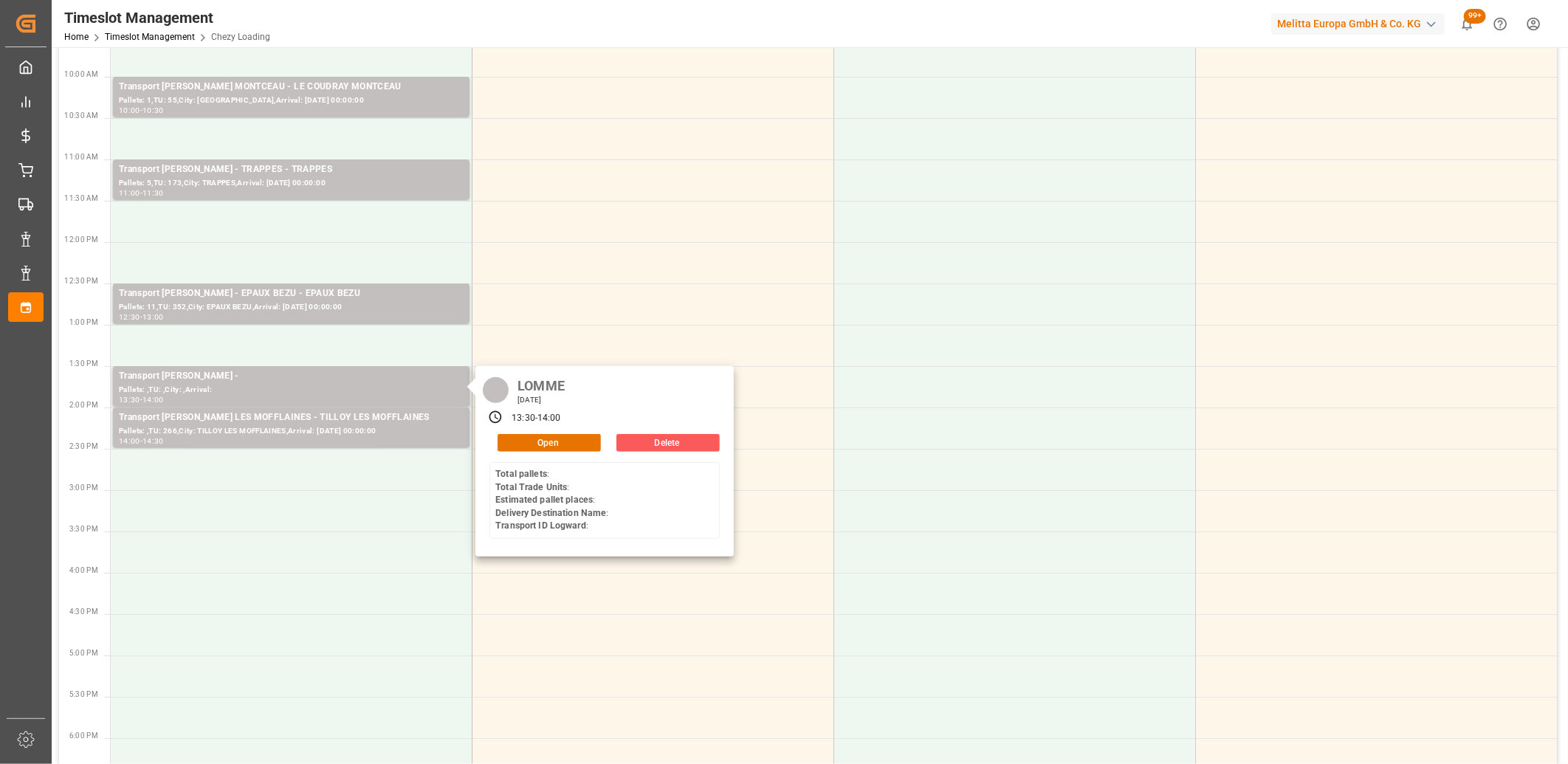
click at [644, 441] on button "Delete" at bounding box center [668, 443] width 104 height 17
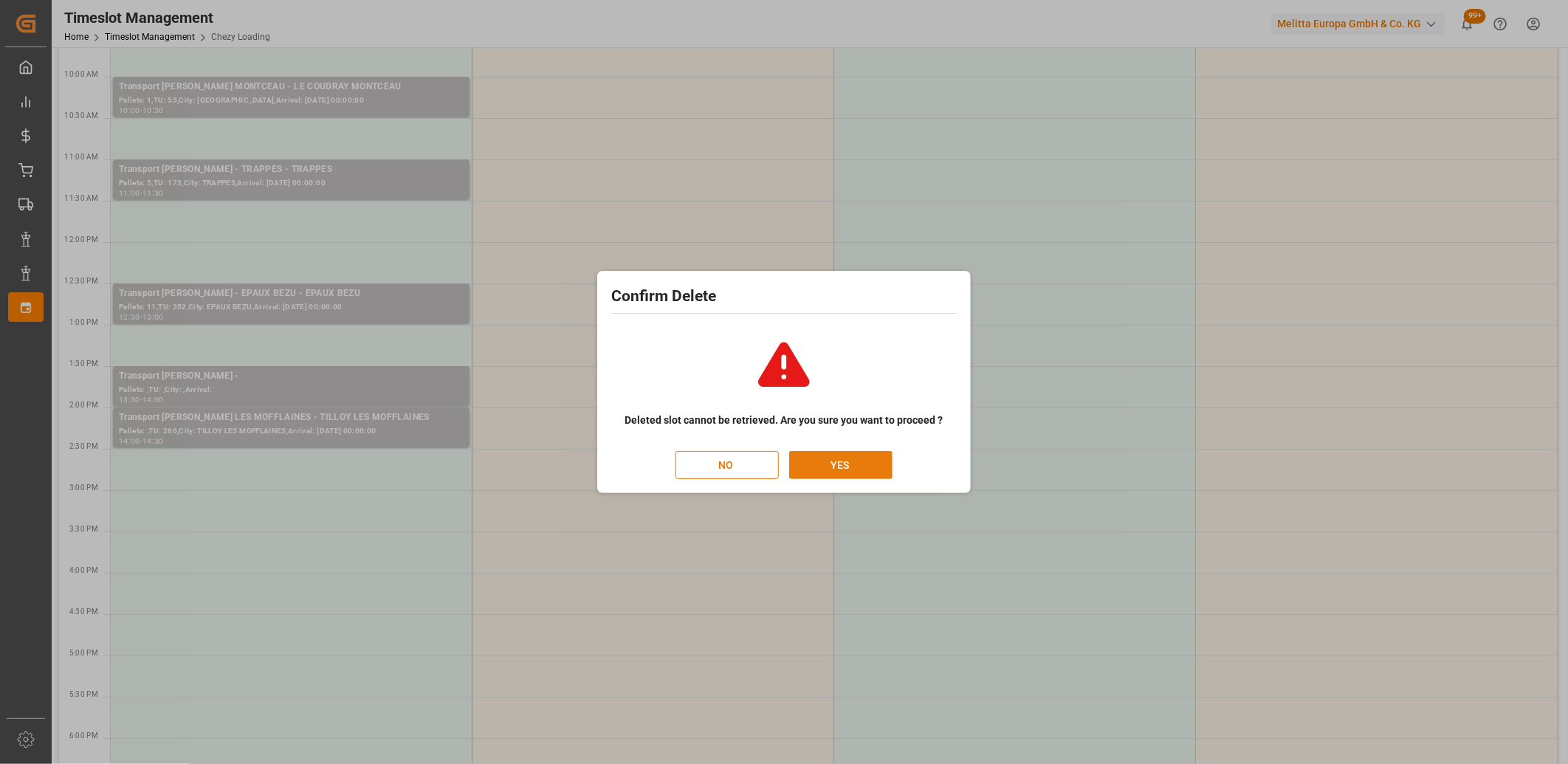
click at [815, 463] on button "YES" at bounding box center [841, 465] width 104 height 28
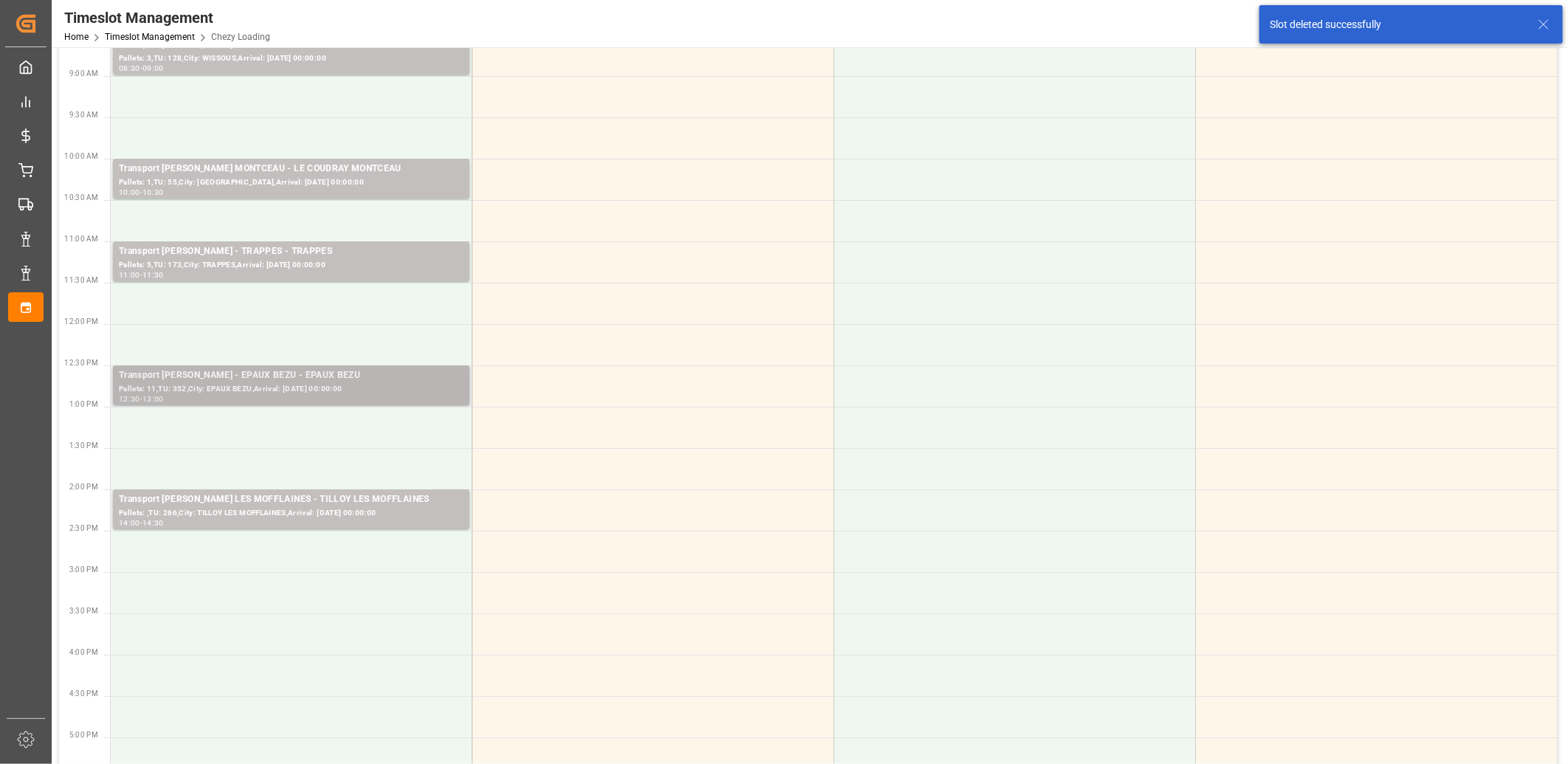
scroll to position [0, 0]
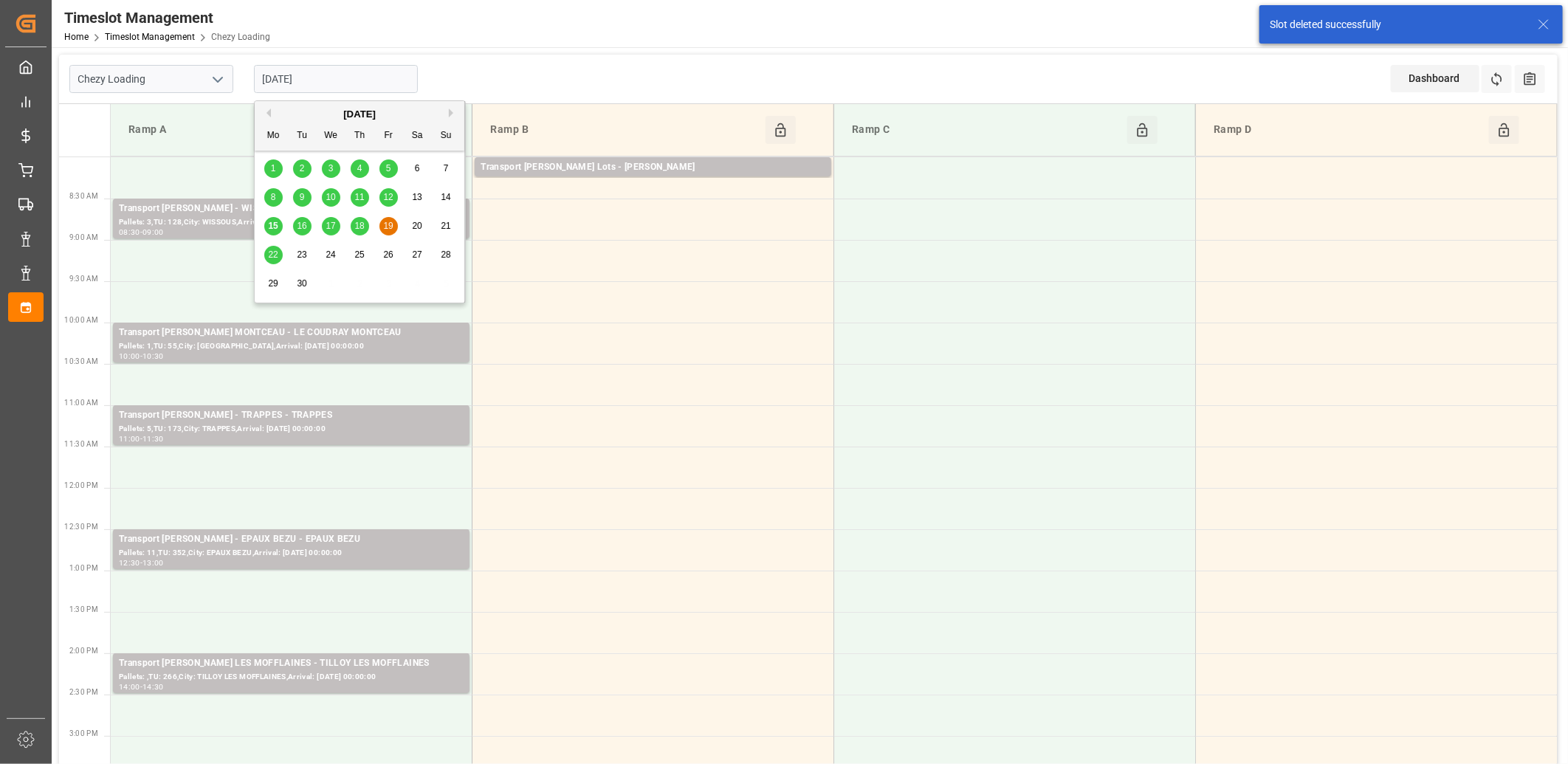
click at [372, 76] on input "[DATE]" at bounding box center [335, 78] width 164 height 28
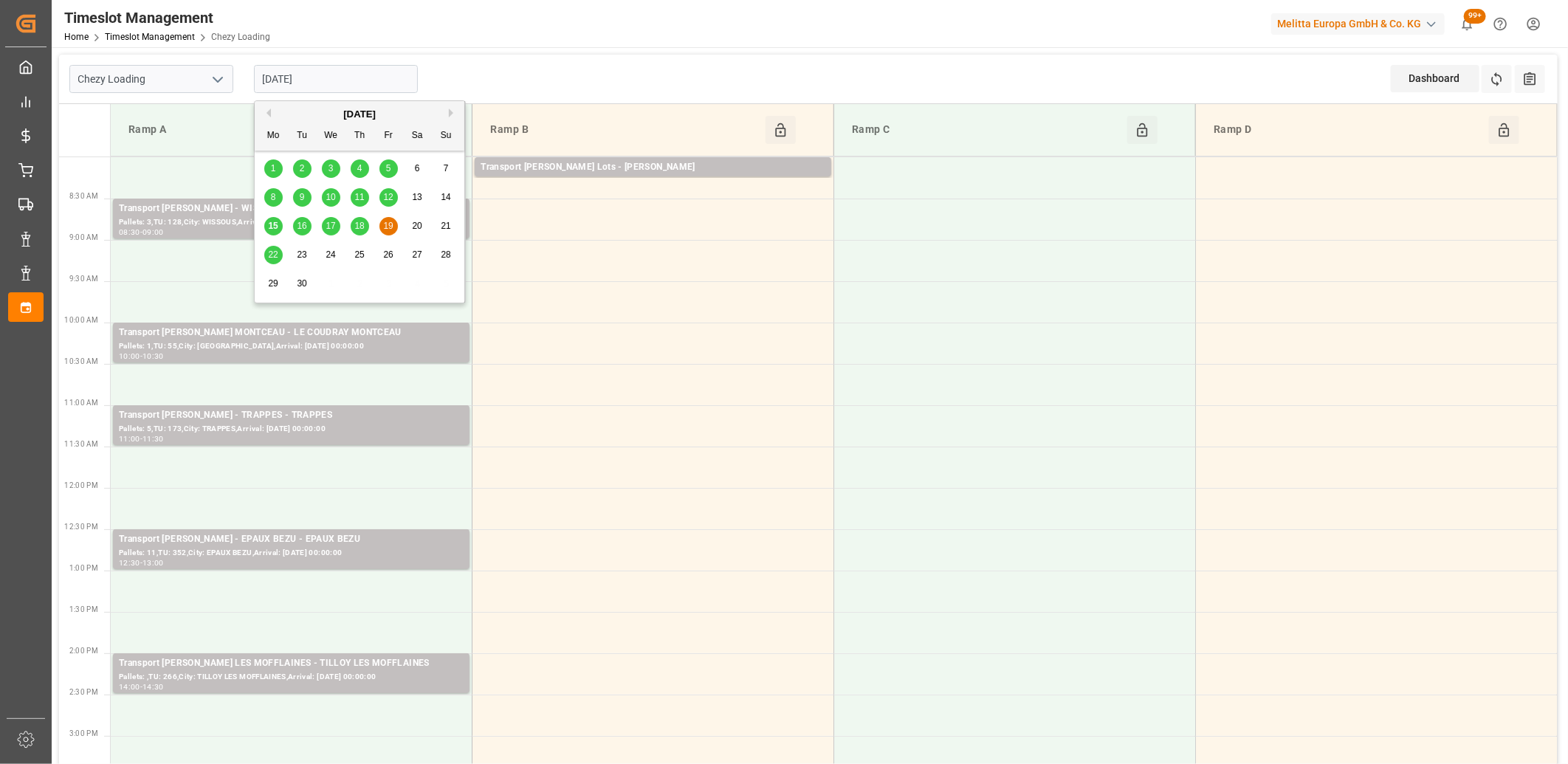
click at [360, 231] on span "18" at bounding box center [359, 225] width 9 height 10
type input "[DATE]"
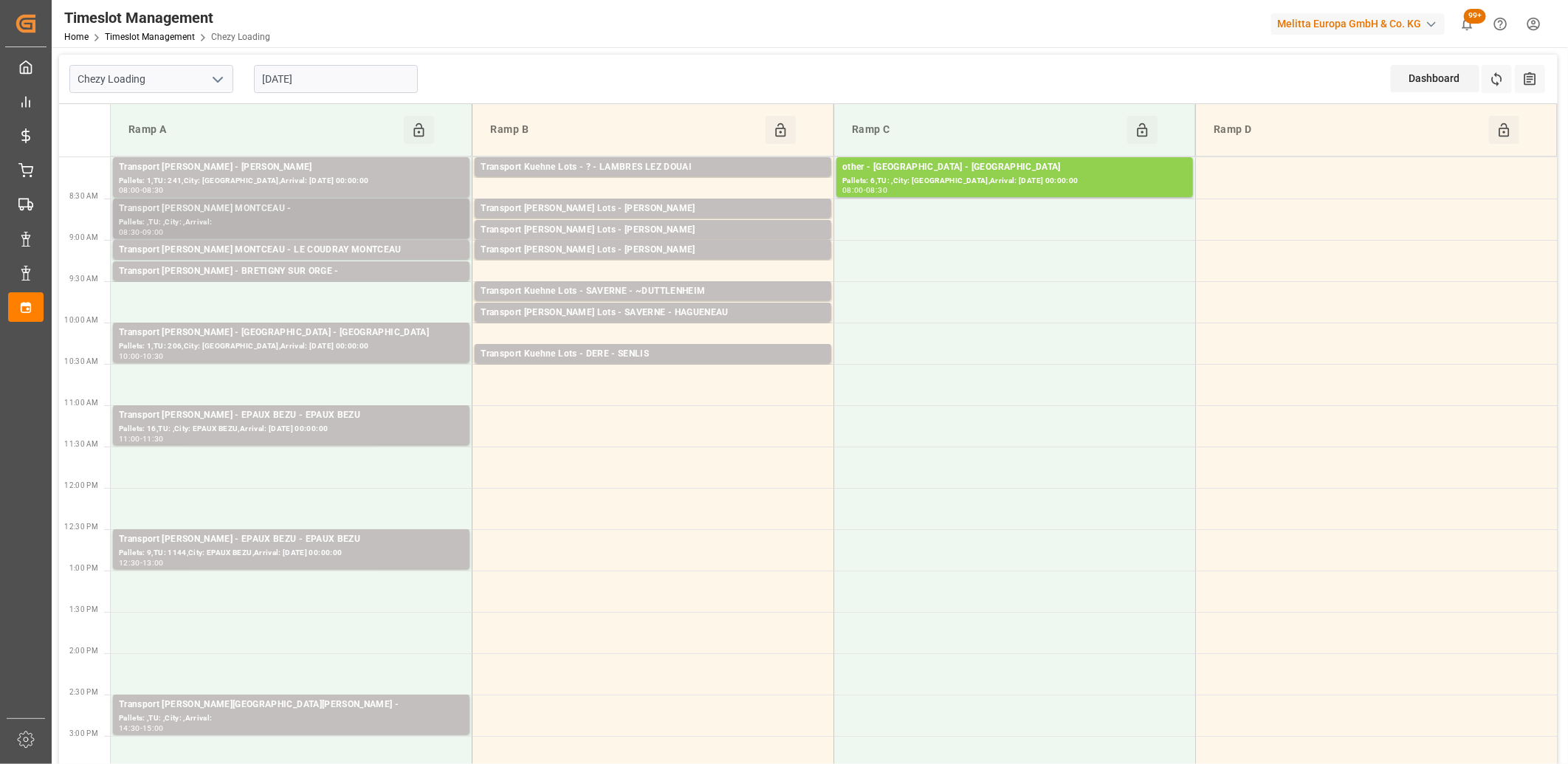
click at [282, 206] on div "Transport [PERSON_NAME] MONTCEAU -" at bounding box center [291, 209] width 345 height 15
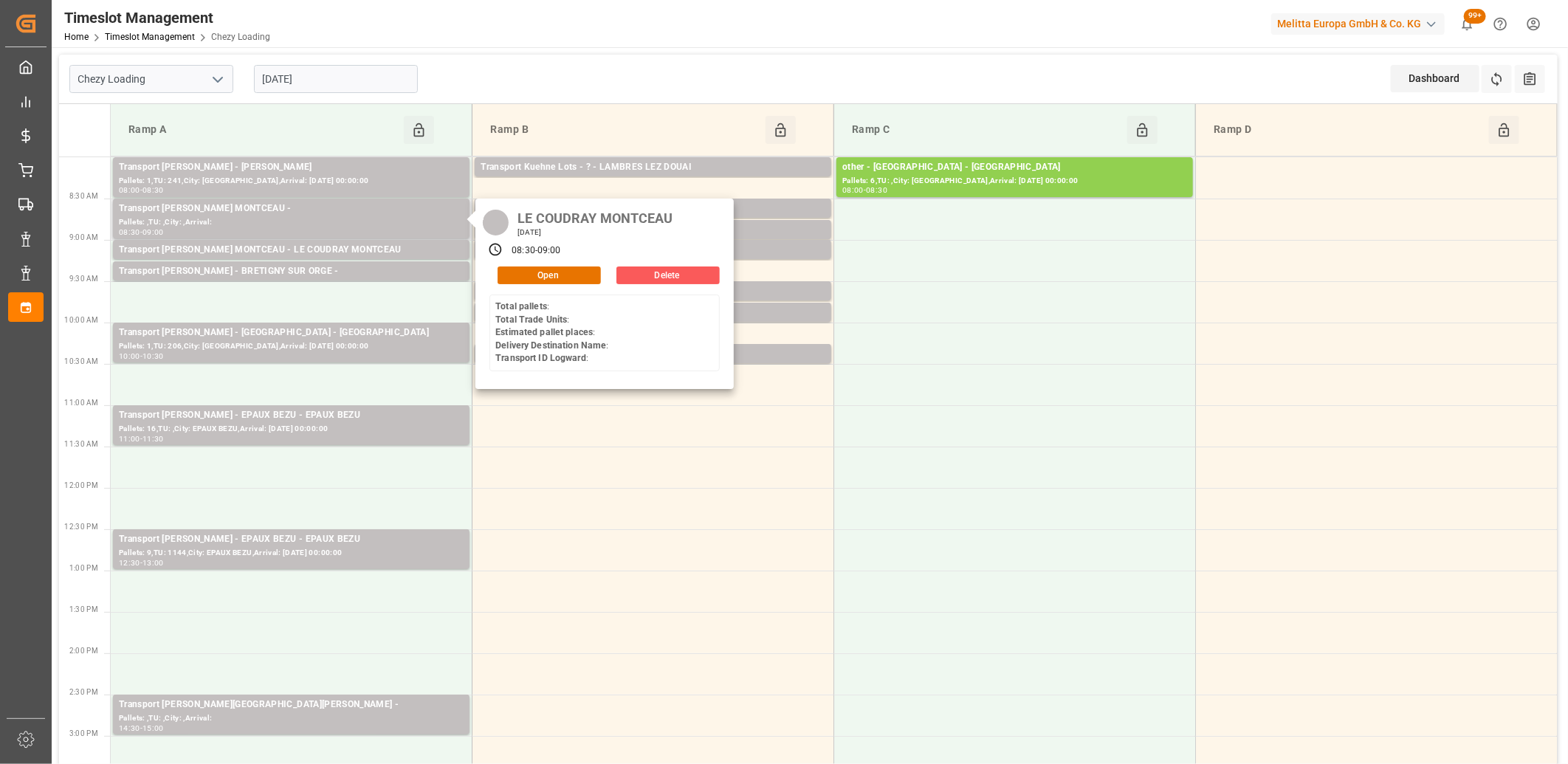
click at [644, 278] on button "Delete" at bounding box center [668, 275] width 104 height 17
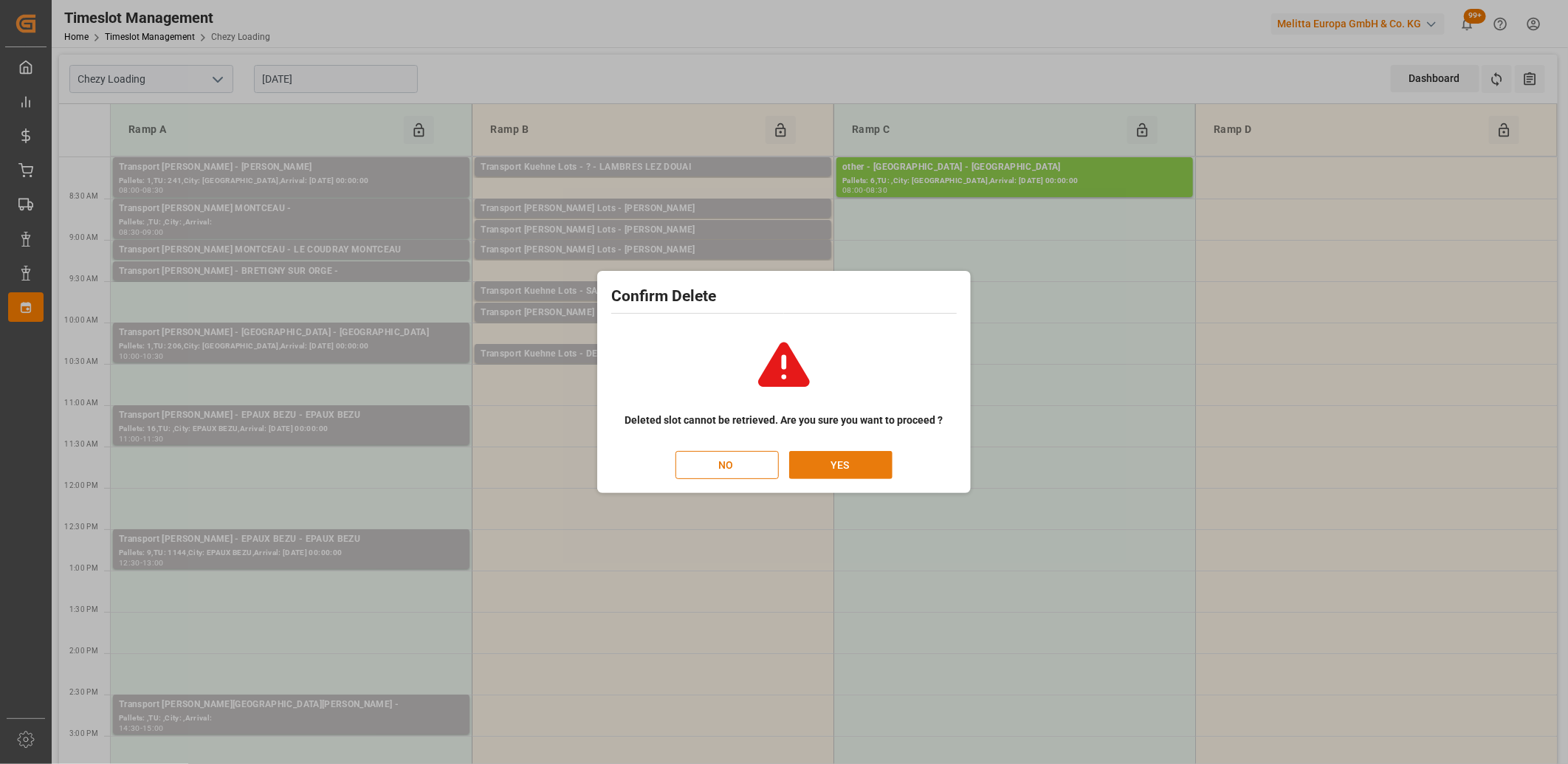
click at [839, 466] on button "YES" at bounding box center [841, 465] width 104 height 28
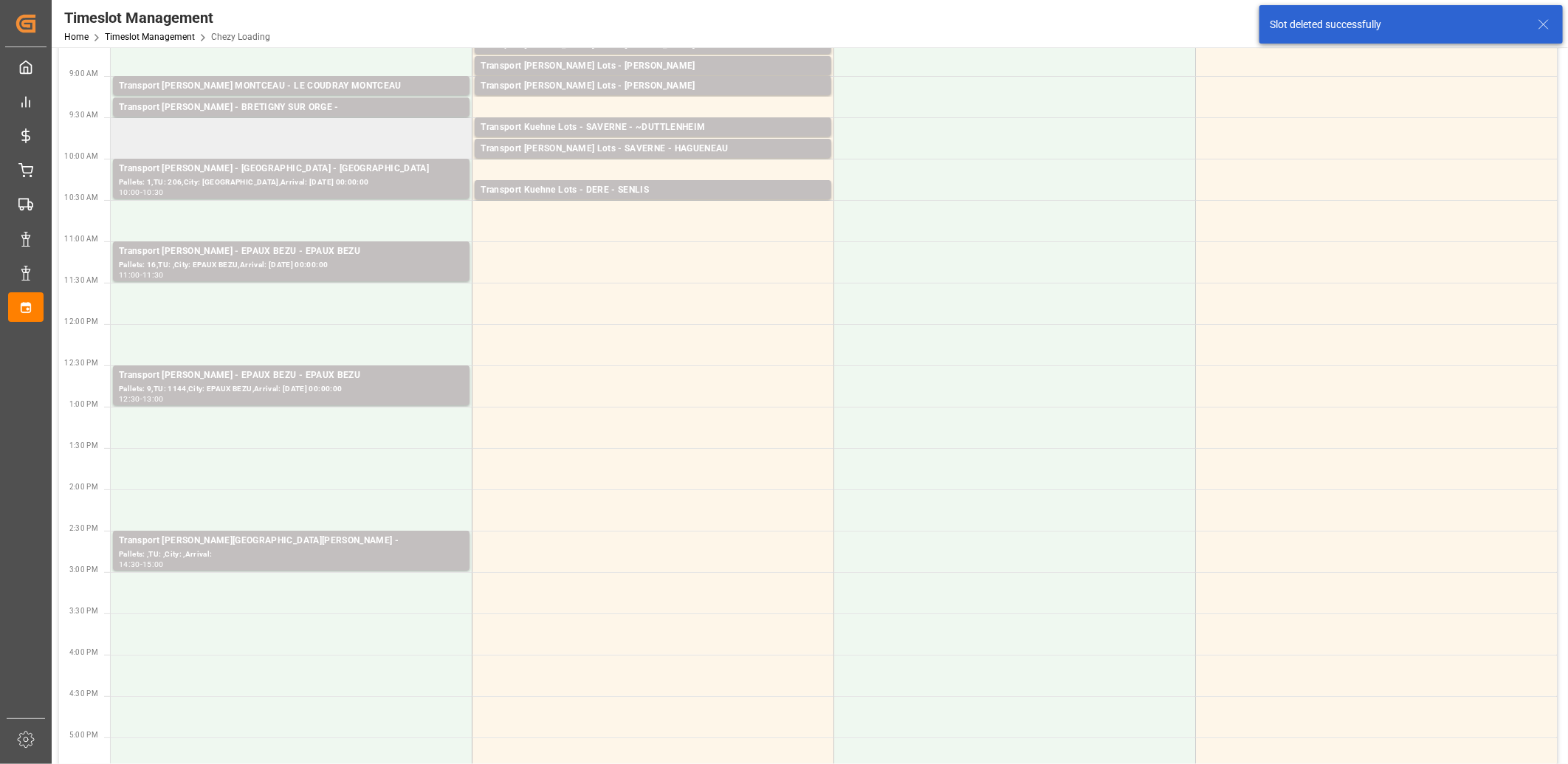
scroll to position [246, 0]
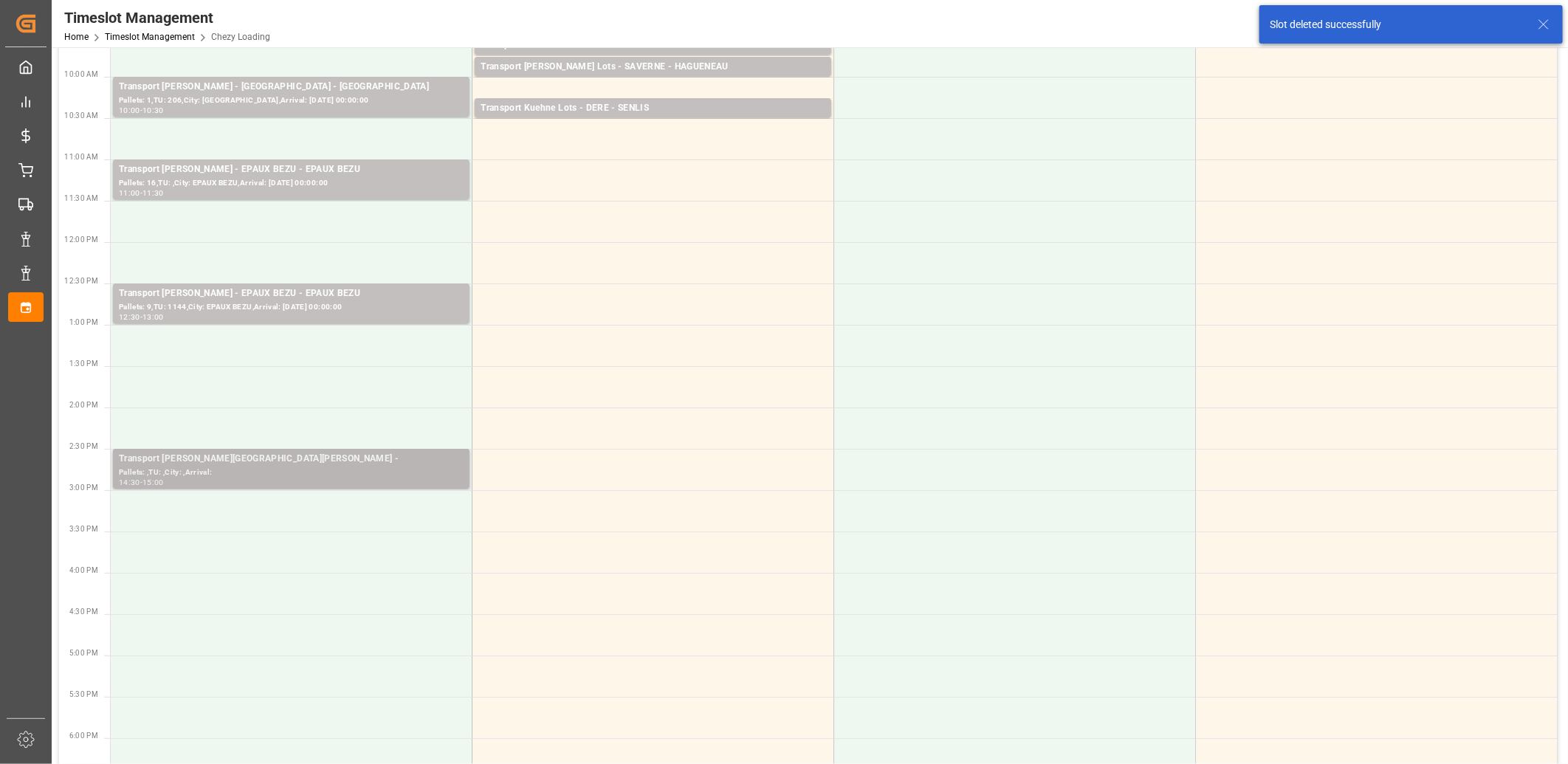
click at [281, 468] on div "Pallets: ,TU: ,City: ,Arrival:" at bounding box center [291, 473] width 345 height 13
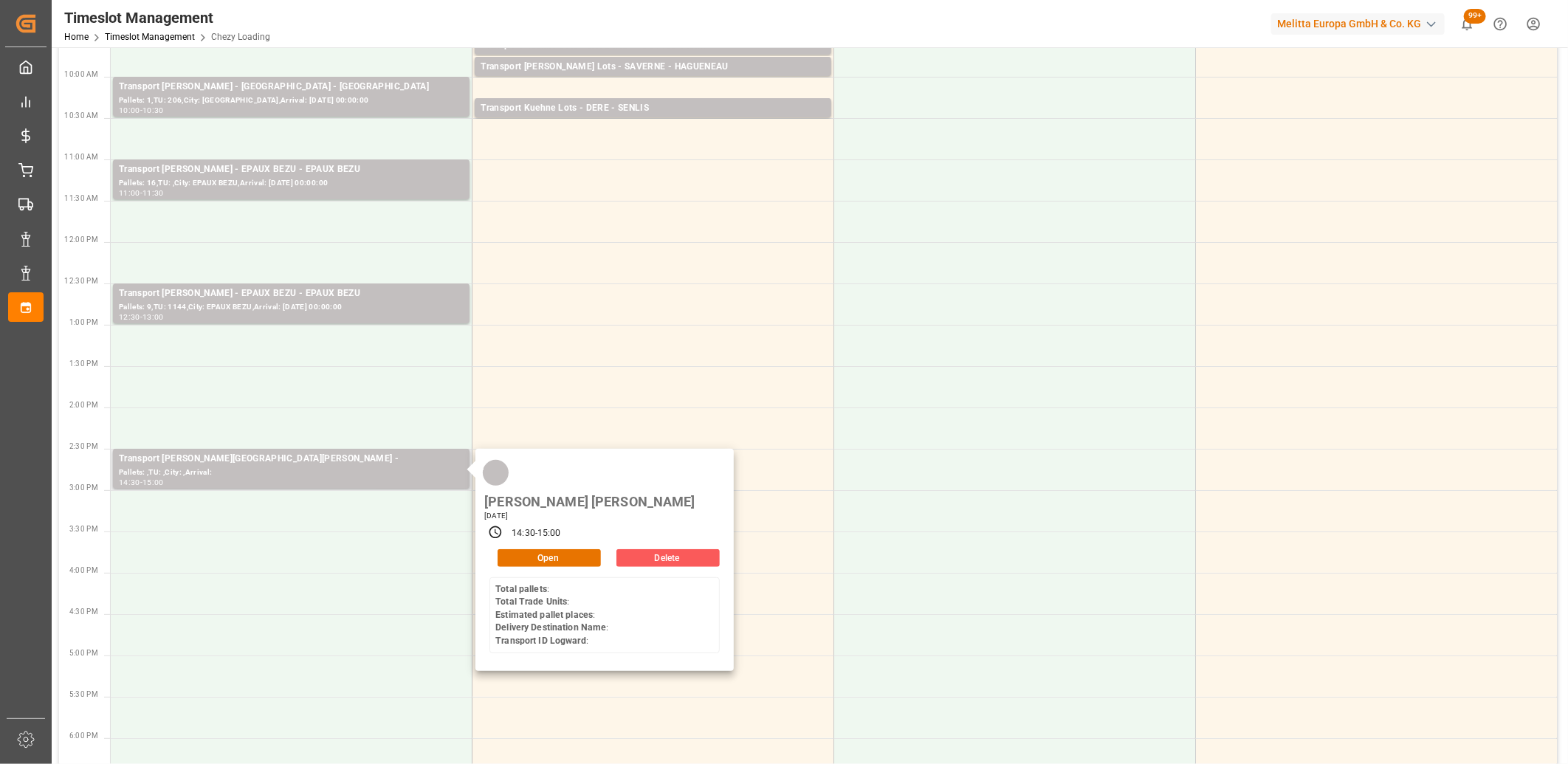
click at [643, 550] on button "Delete" at bounding box center [668, 558] width 104 height 17
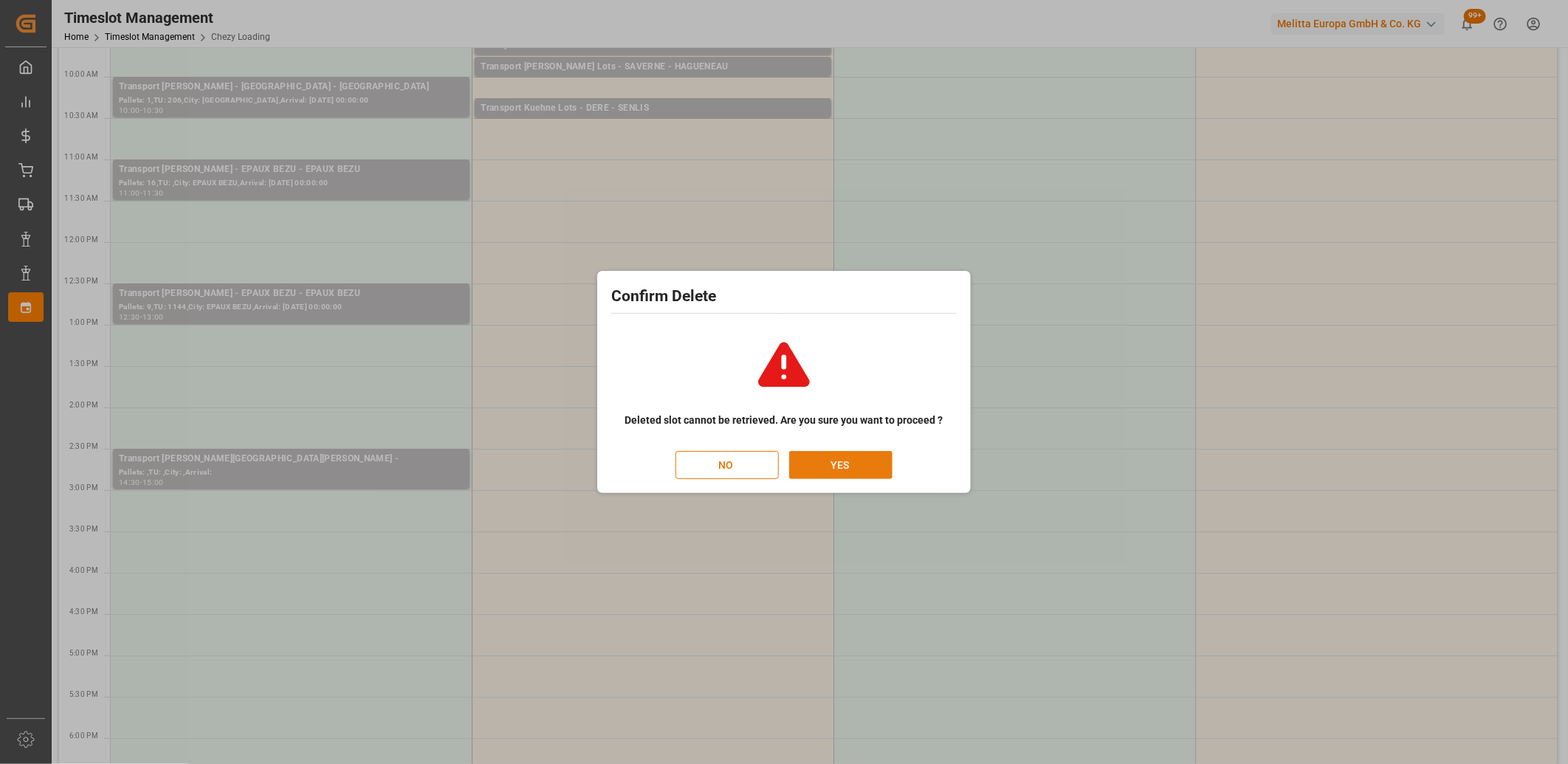
click at [833, 461] on button "YES" at bounding box center [841, 465] width 104 height 28
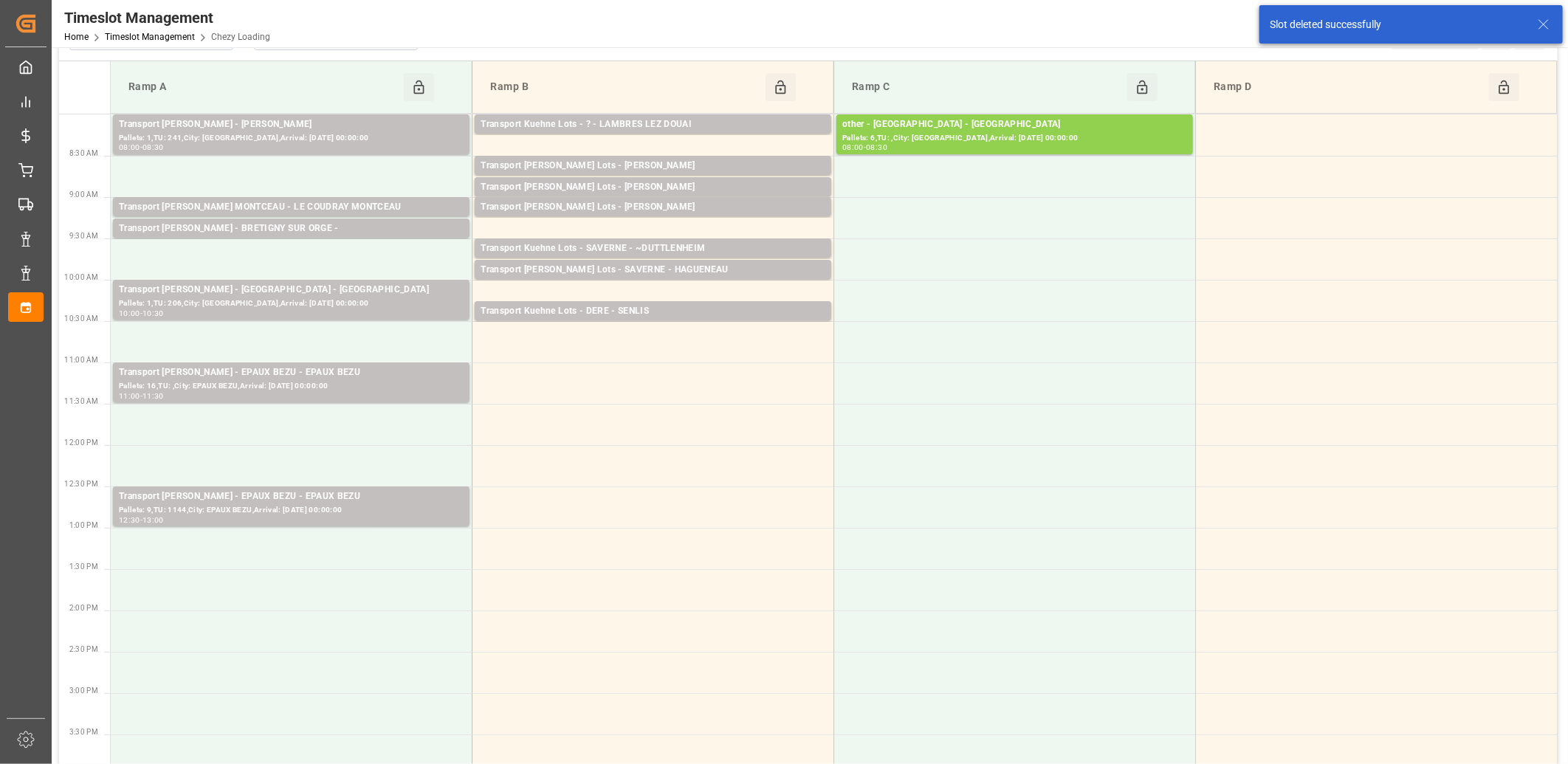
scroll to position [0, 0]
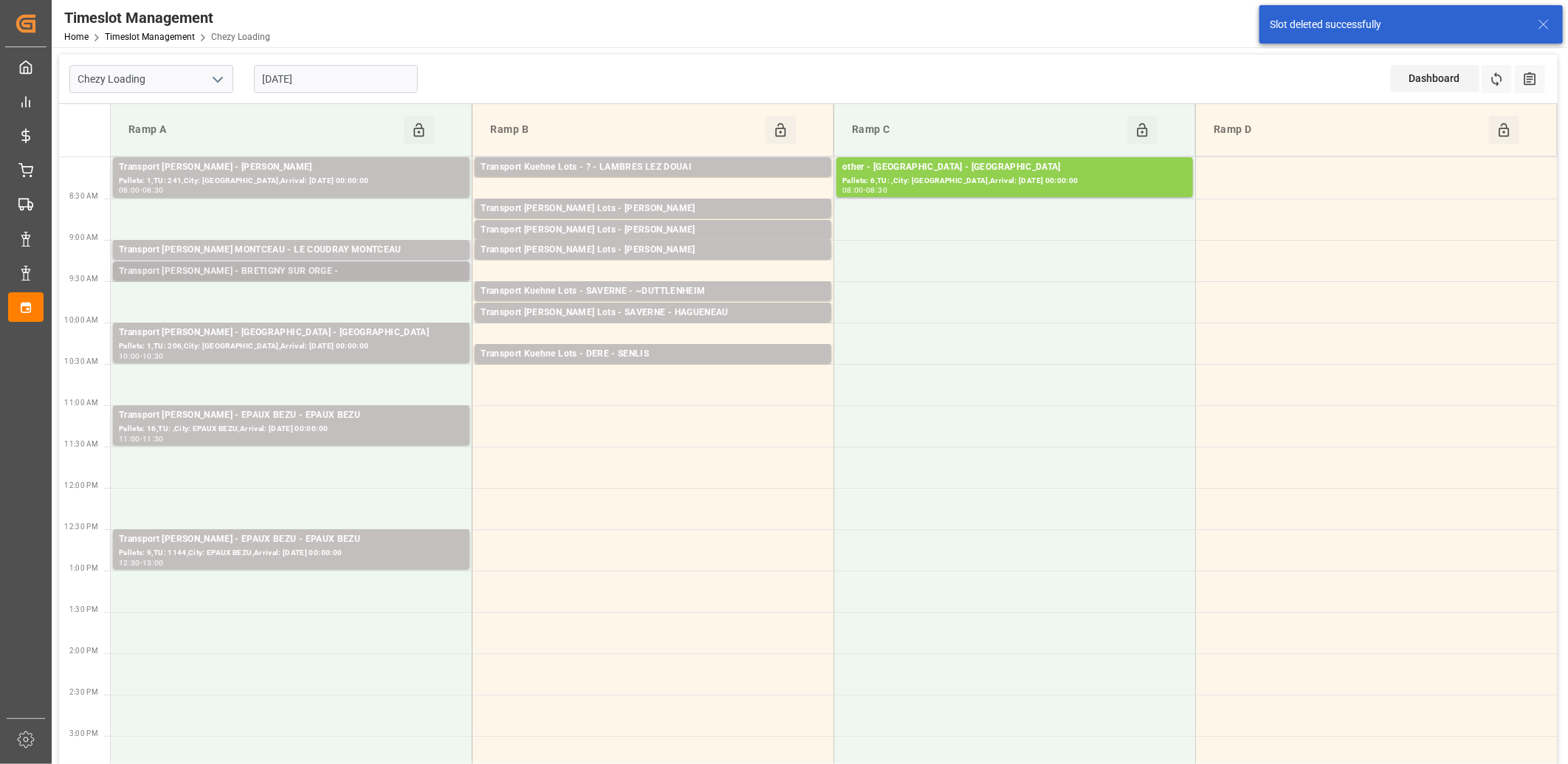
click at [298, 272] on div "Transport [PERSON_NAME] - BRETIGNY SUR ORGE -" at bounding box center [291, 271] width 345 height 15
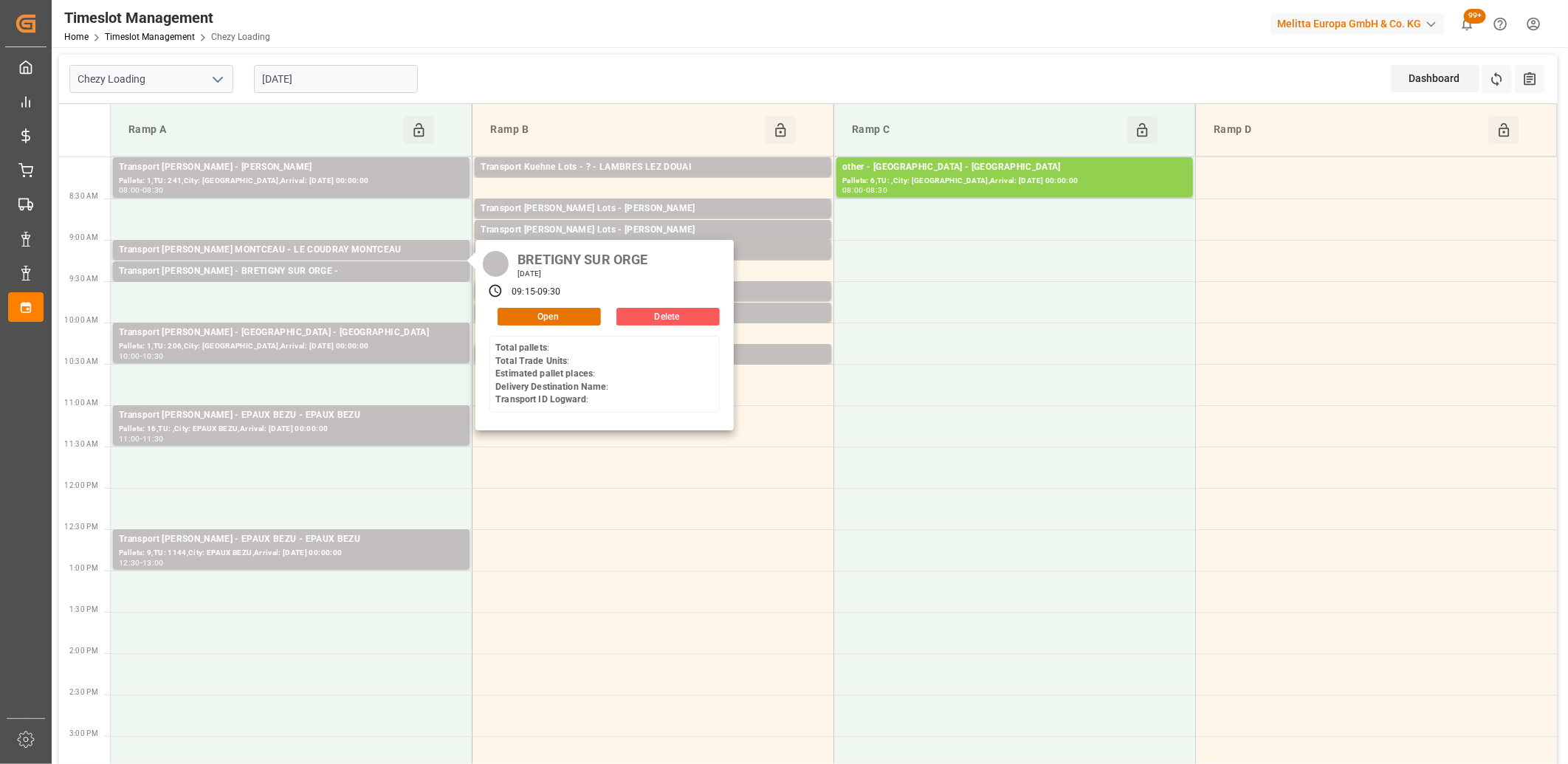
click at [625, 315] on button "Delete" at bounding box center [668, 316] width 104 height 17
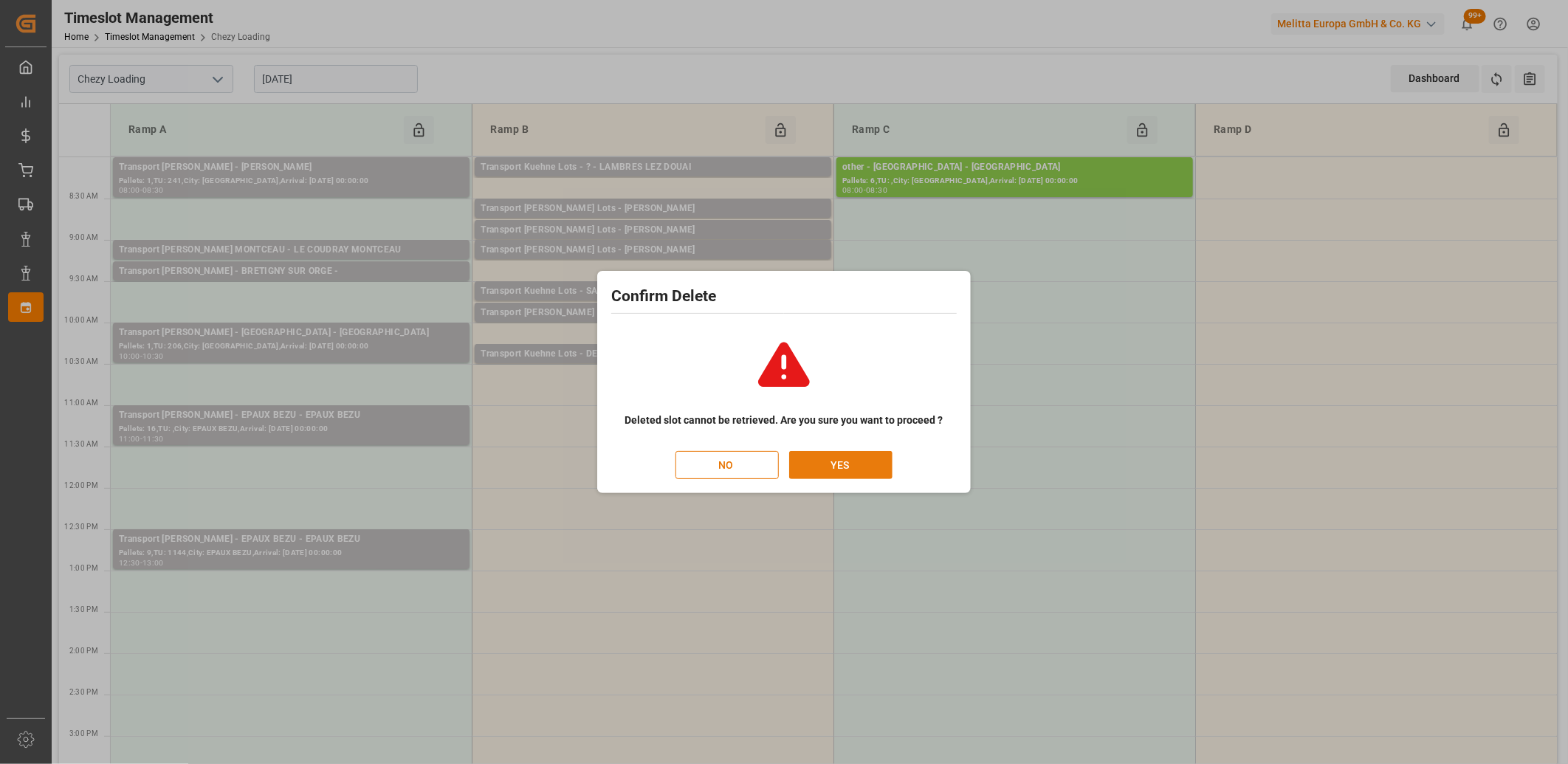
click at [849, 463] on button "YES" at bounding box center [841, 465] width 104 height 28
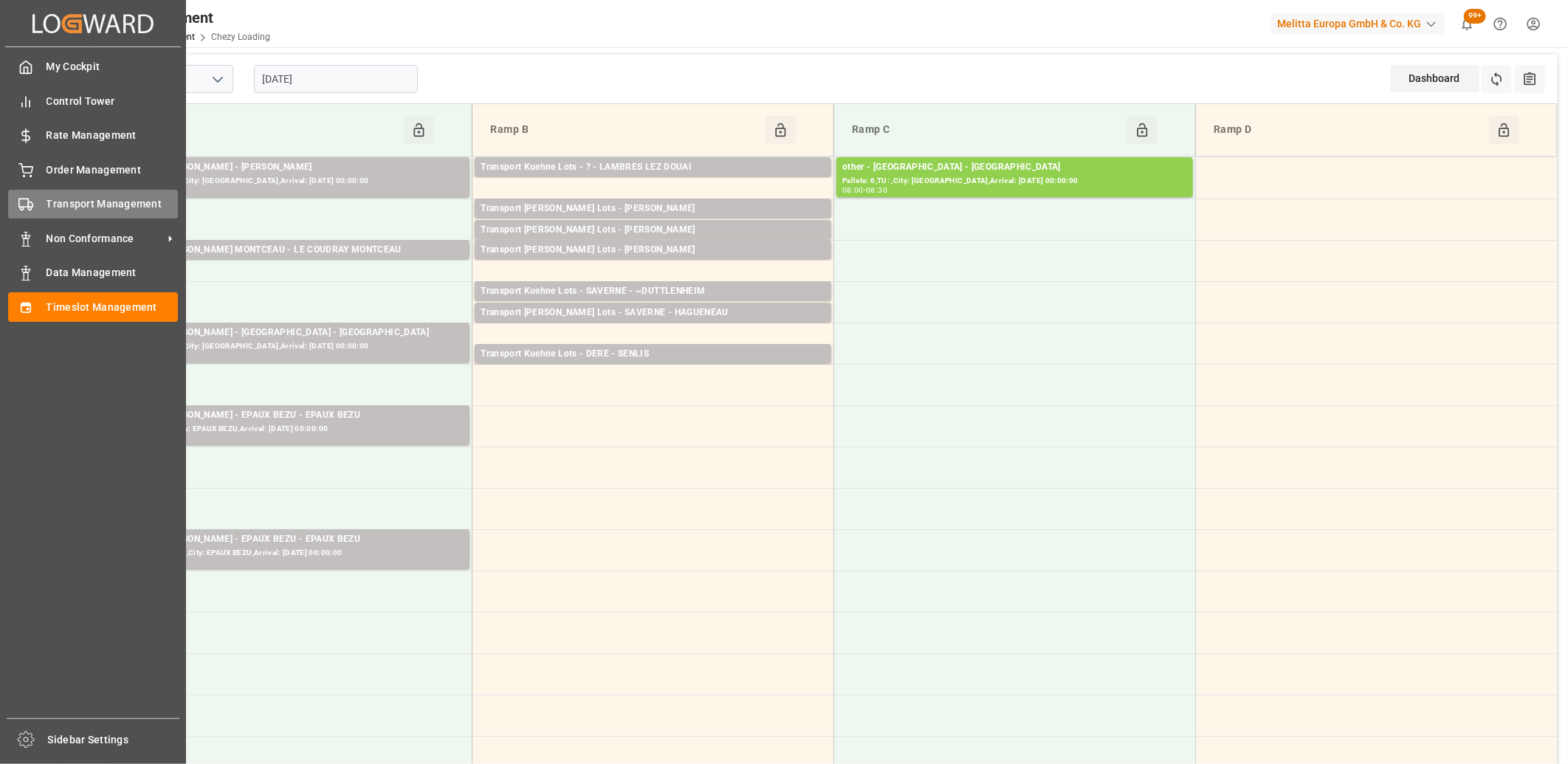
click at [18, 201] on icon at bounding box center [25, 204] width 15 height 15
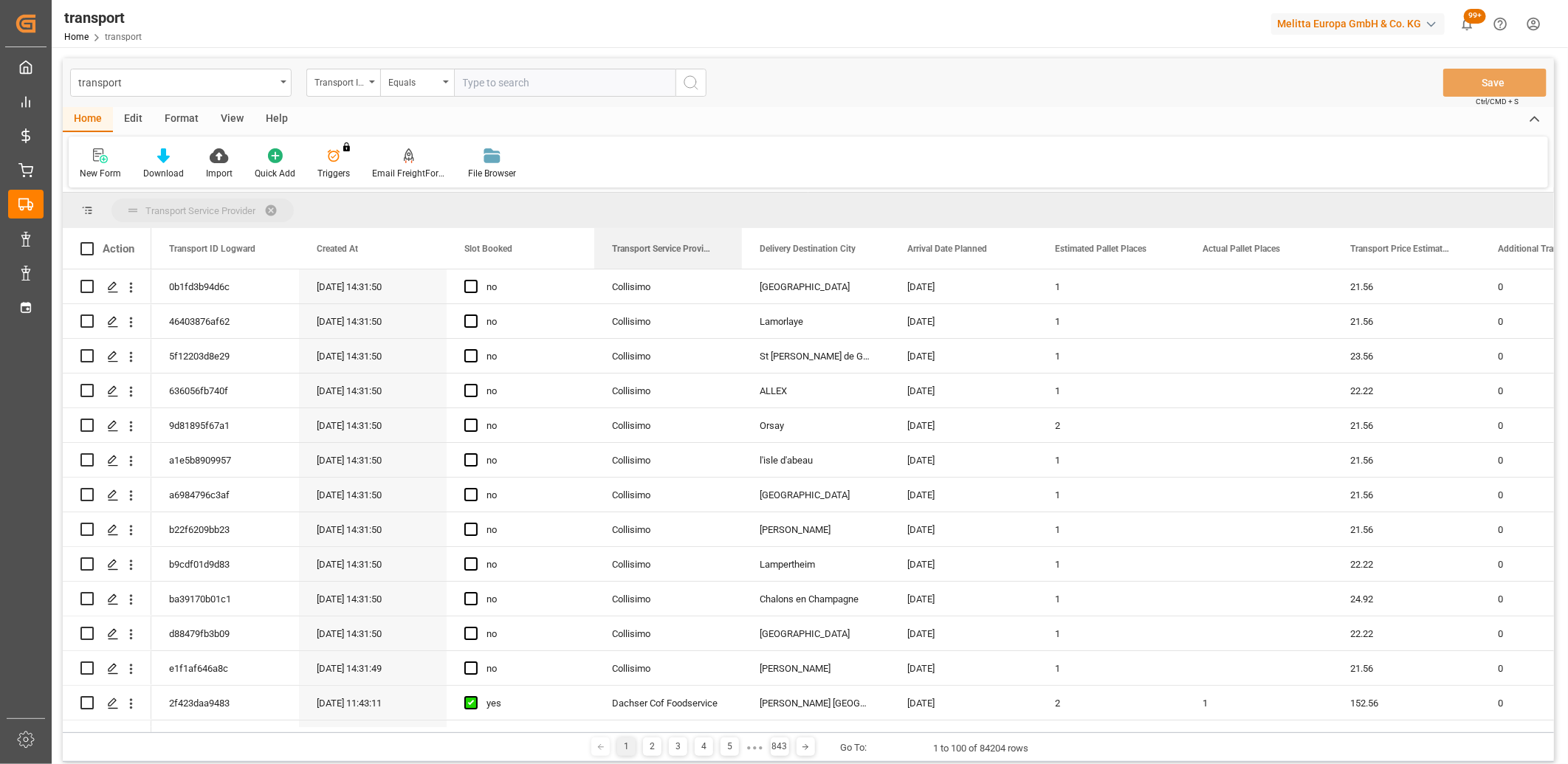
drag, startPoint x: 661, startPoint y: 251, endPoint x: 644, endPoint y: 210, distance: 44.4
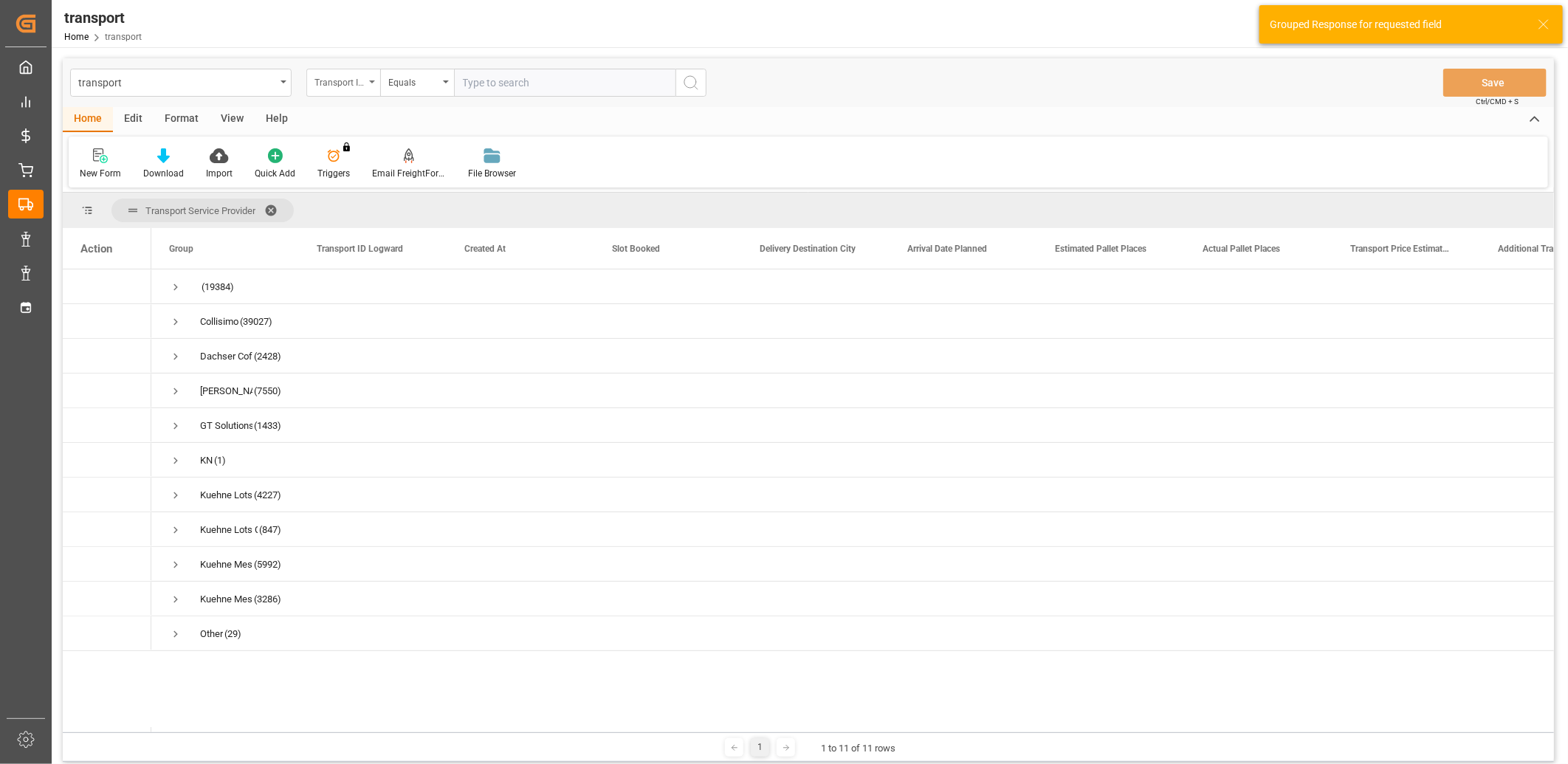
click at [355, 78] on div "Transport ID Logward" at bounding box center [339, 81] width 50 height 17
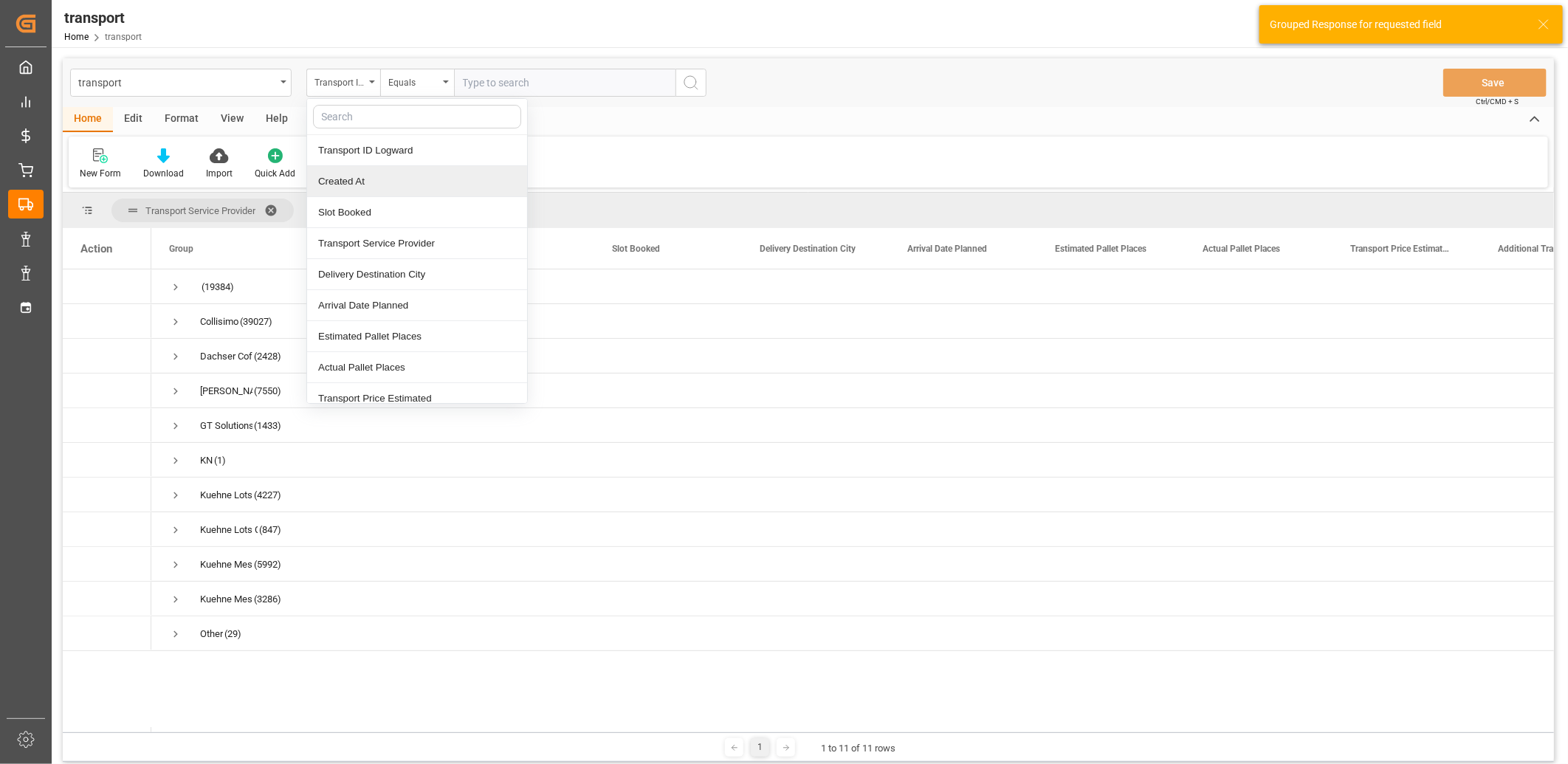
click at [349, 176] on div "Created At" at bounding box center [417, 181] width 220 height 31
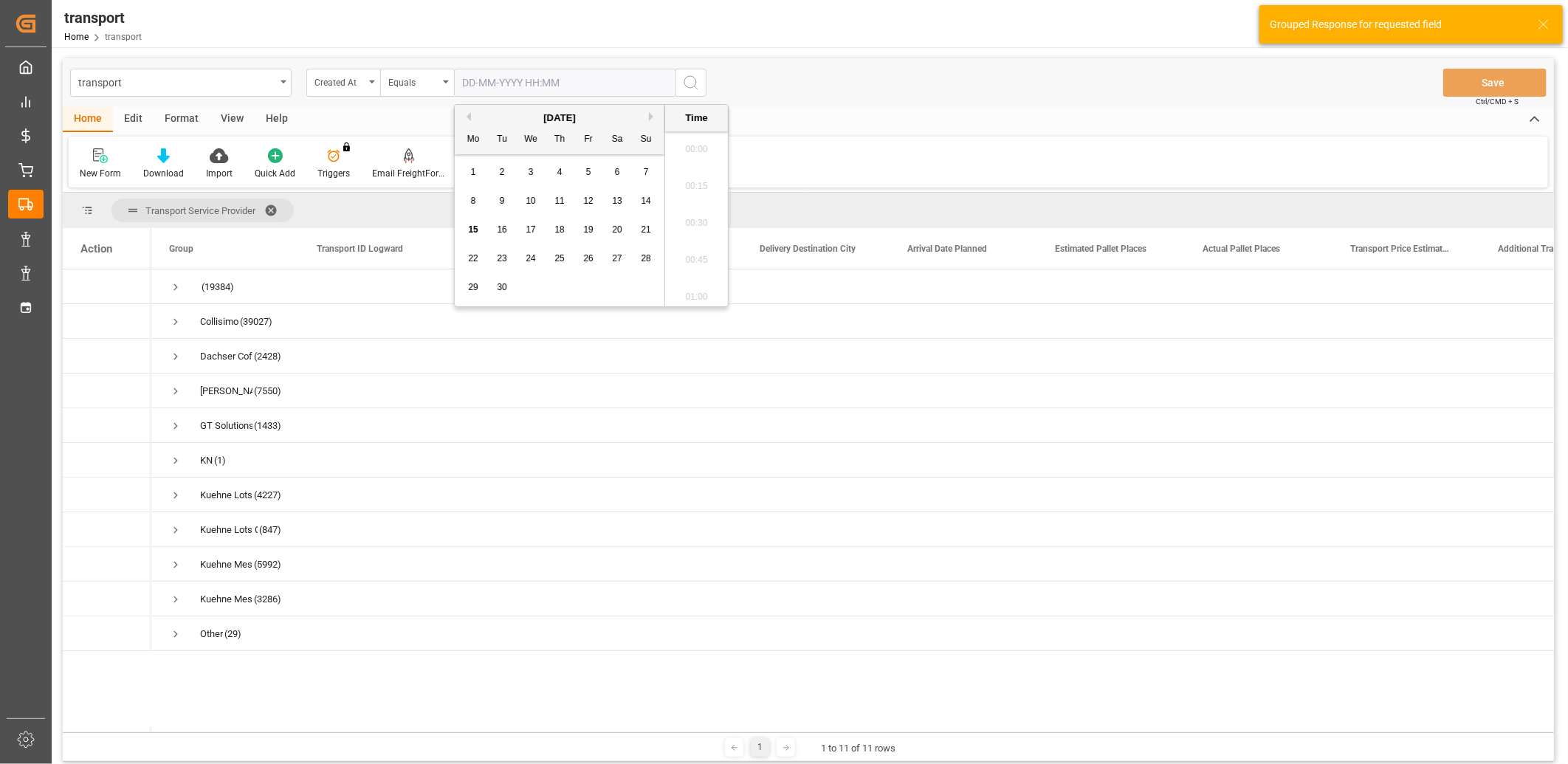
click at [493, 84] on input "text" at bounding box center [565, 82] width 221 height 28
click at [476, 233] on span "15" at bounding box center [473, 229] width 9 height 10
type input "[DATE] 00:00"
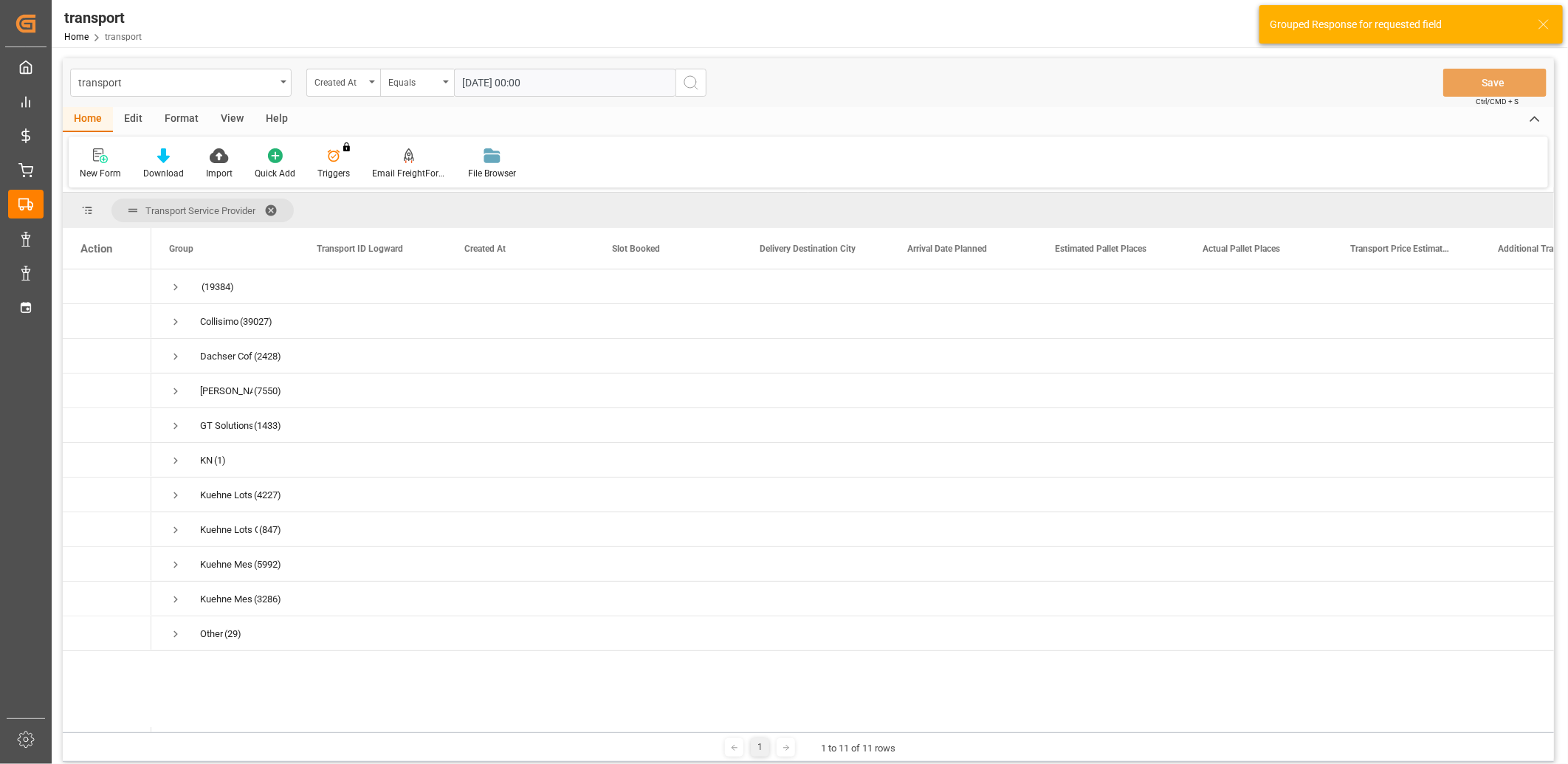
click at [685, 87] on icon "search button" at bounding box center [691, 82] width 17 height 17
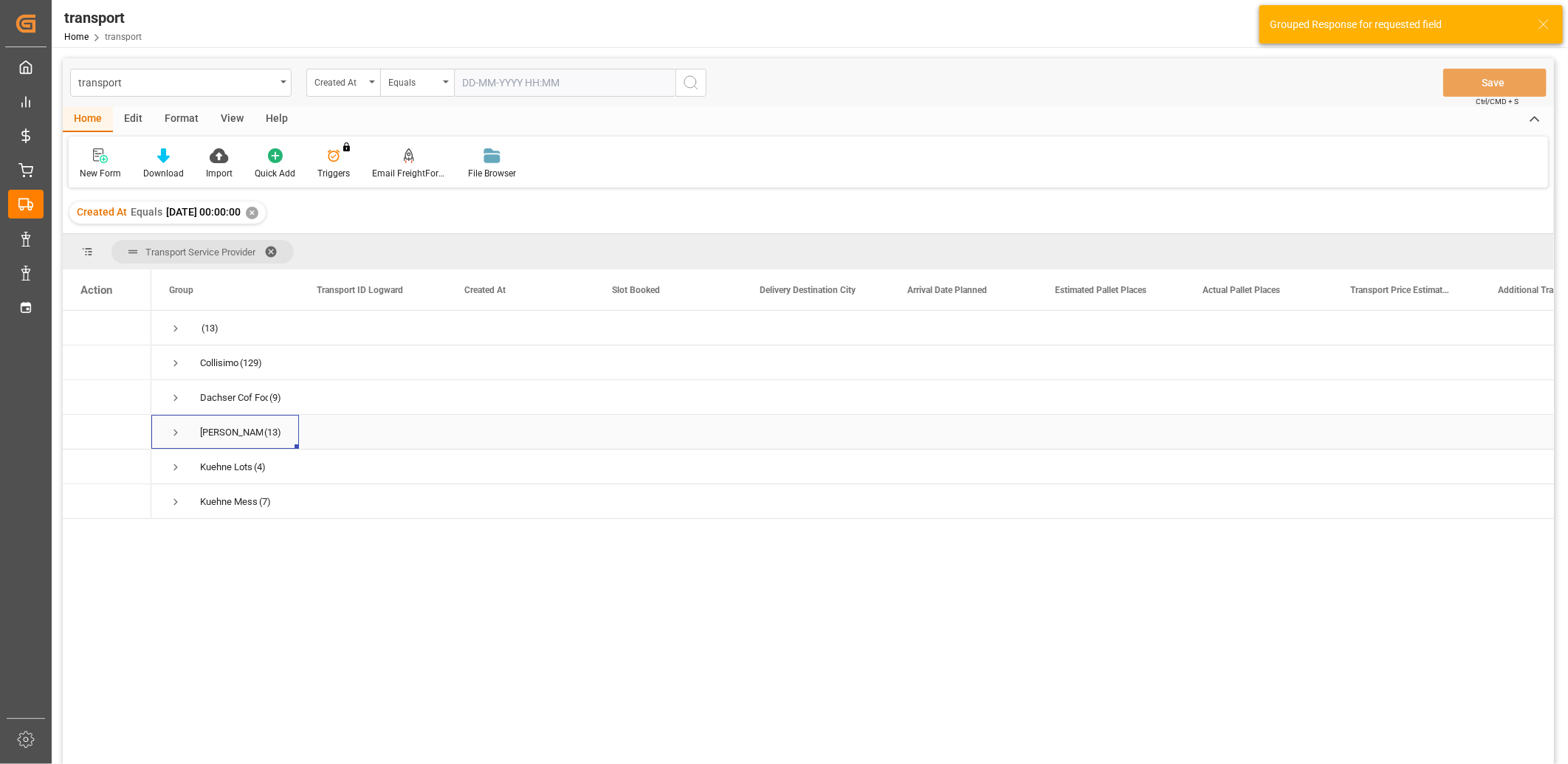
click at [180, 429] on span "Press SPACE to select this row." at bounding box center [176, 433] width 13 height 13
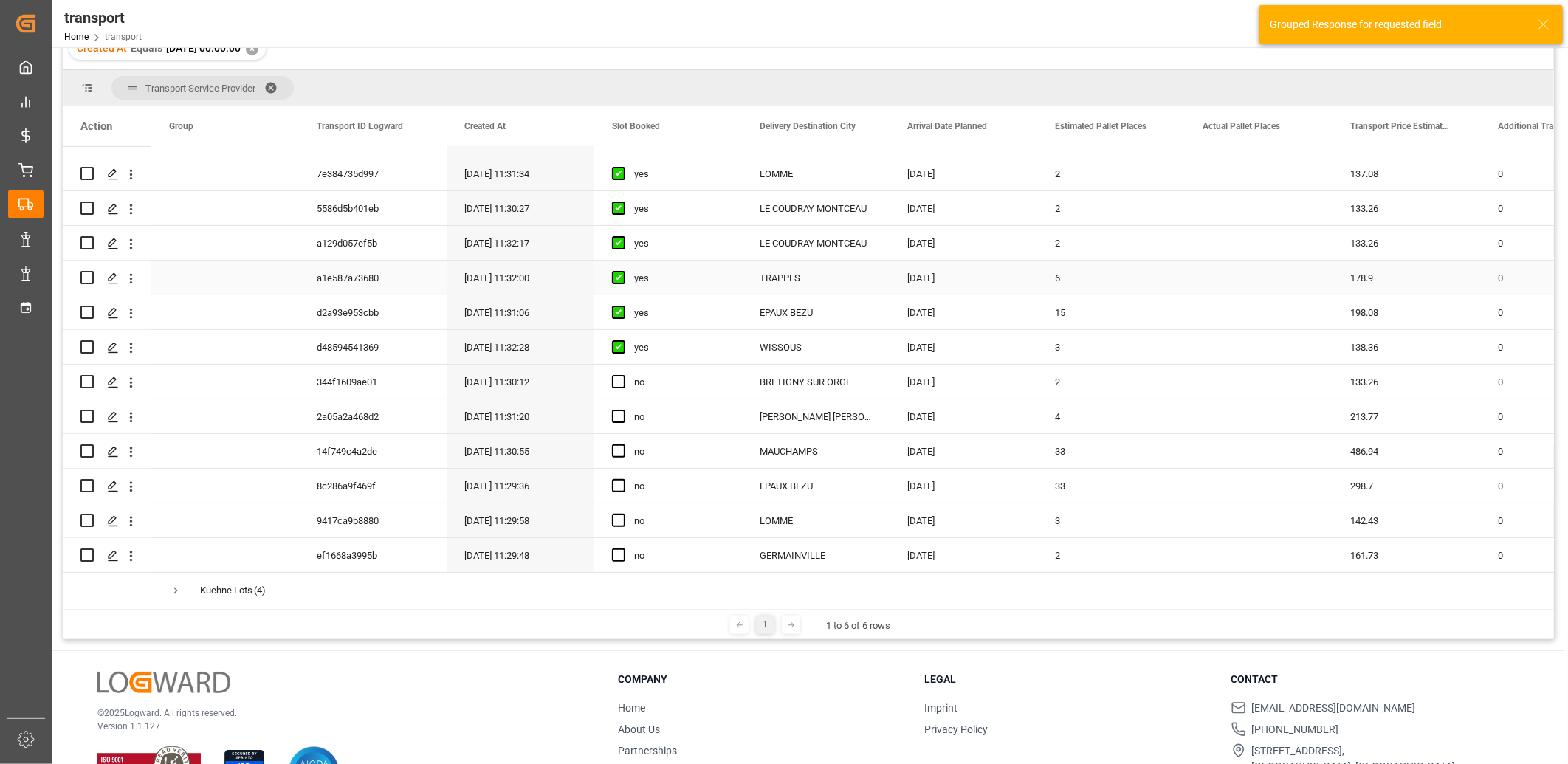
scroll to position [206, 0]
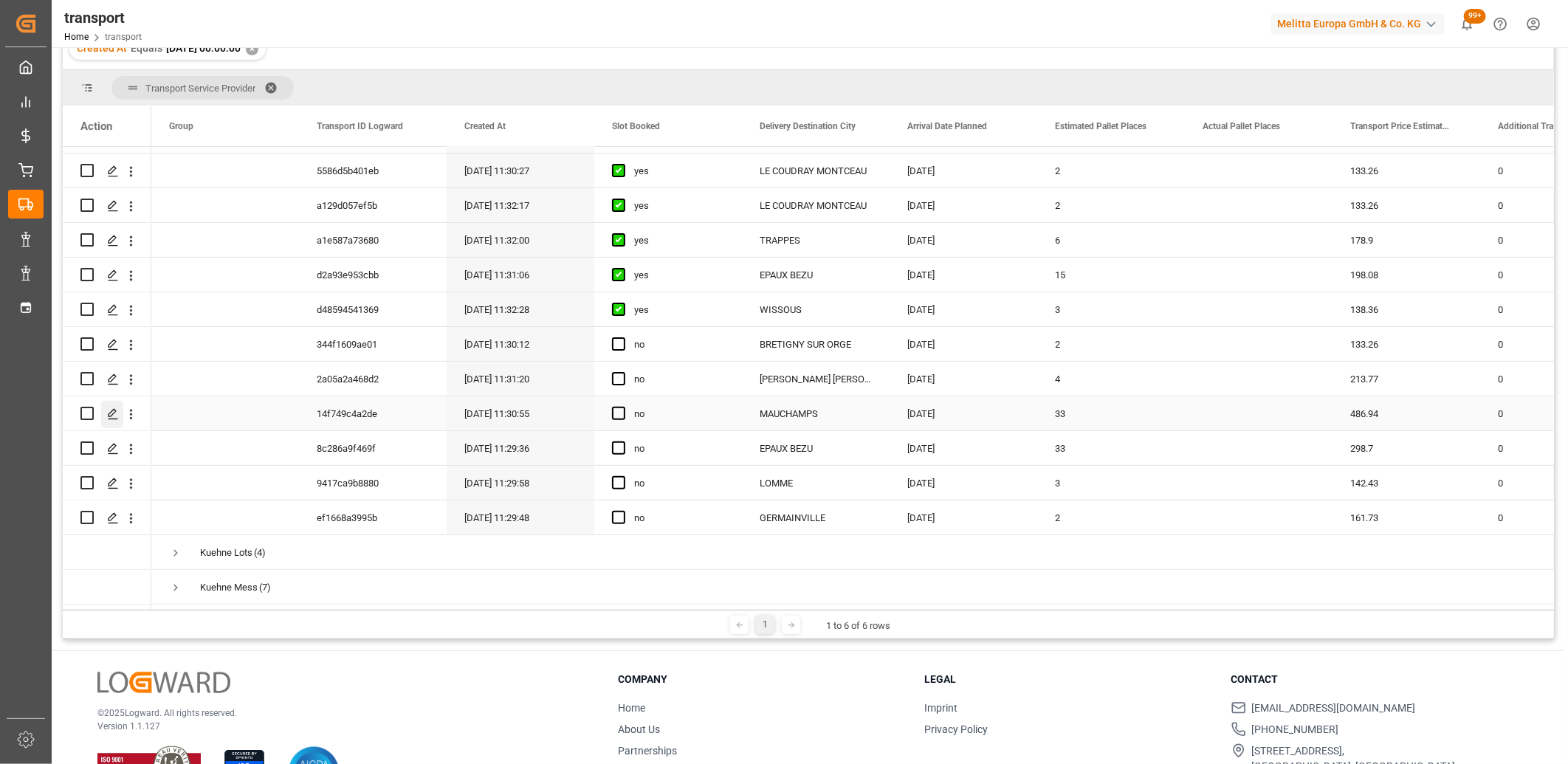
click at [115, 408] on icon "Press SPACE to select this row." at bounding box center [112, 414] width 12 height 12
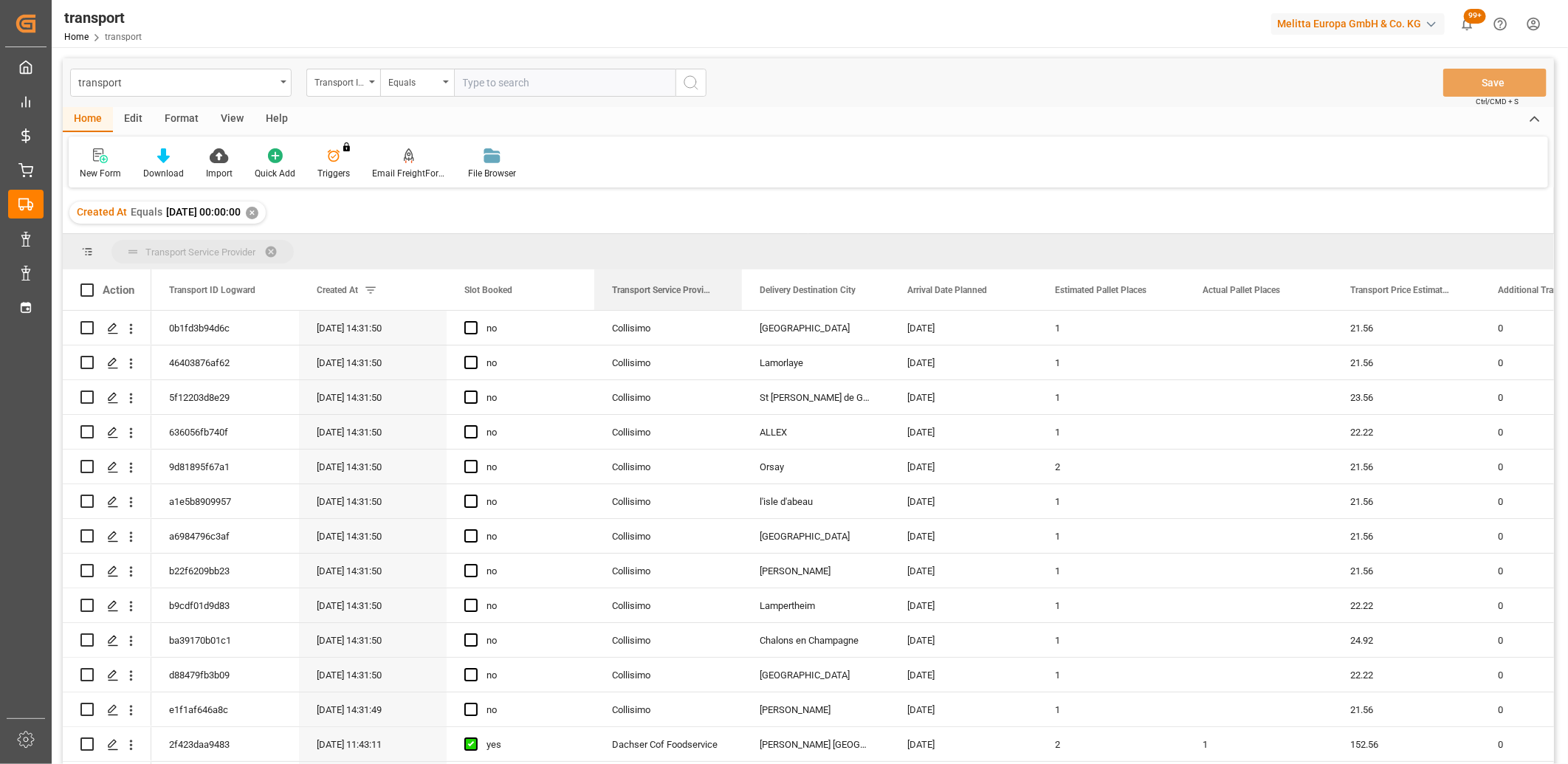
drag, startPoint x: 632, startPoint y: 288, endPoint x: 624, endPoint y: 256, distance: 33.0
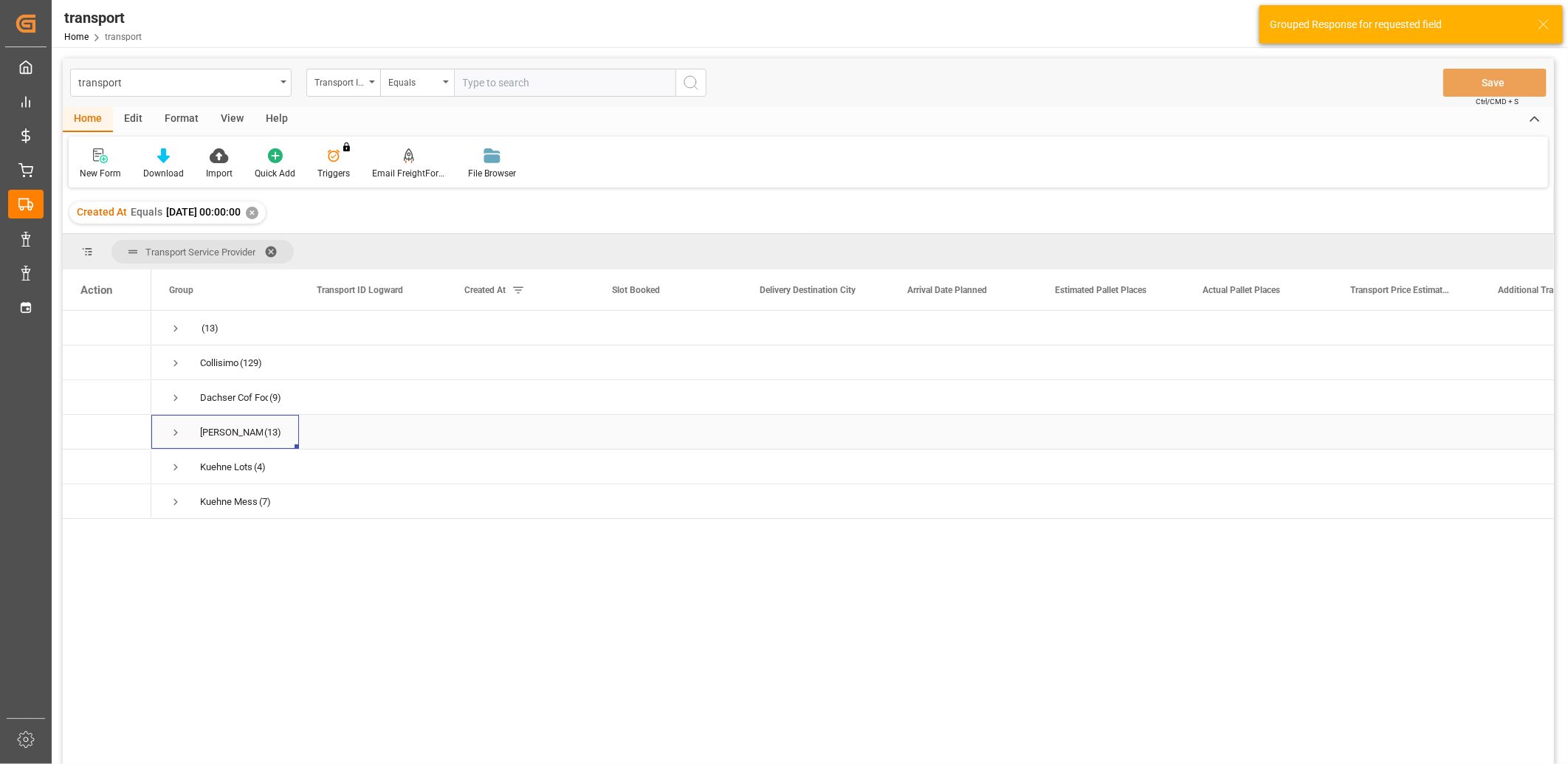
click at [172, 434] on span "Press SPACE to select this row." at bounding box center [176, 433] width 13 height 13
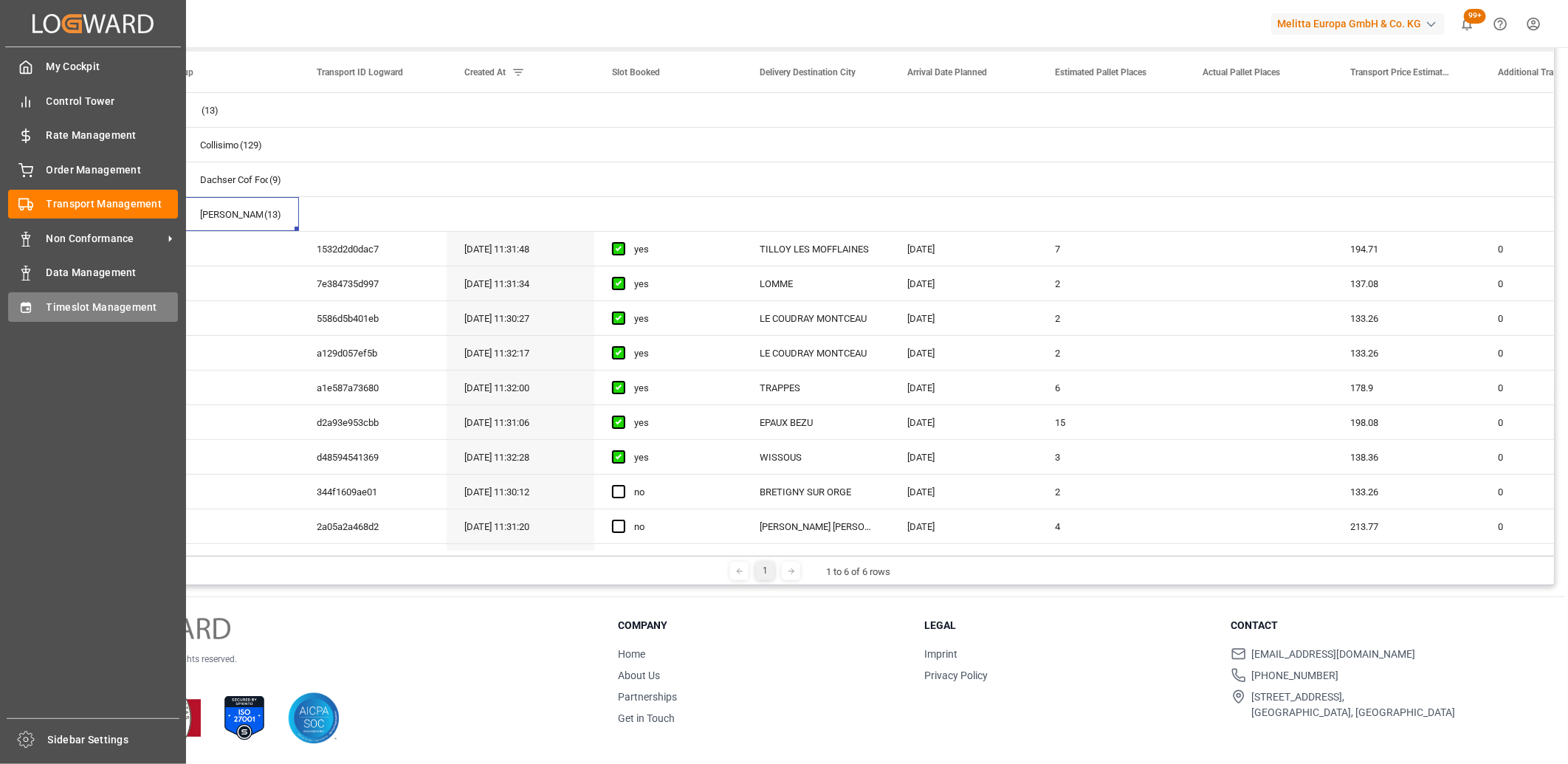
click at [40, 294] on div "Timeslot Management Timeslot Management" at bounding box center [93, 307] width 170 height 28
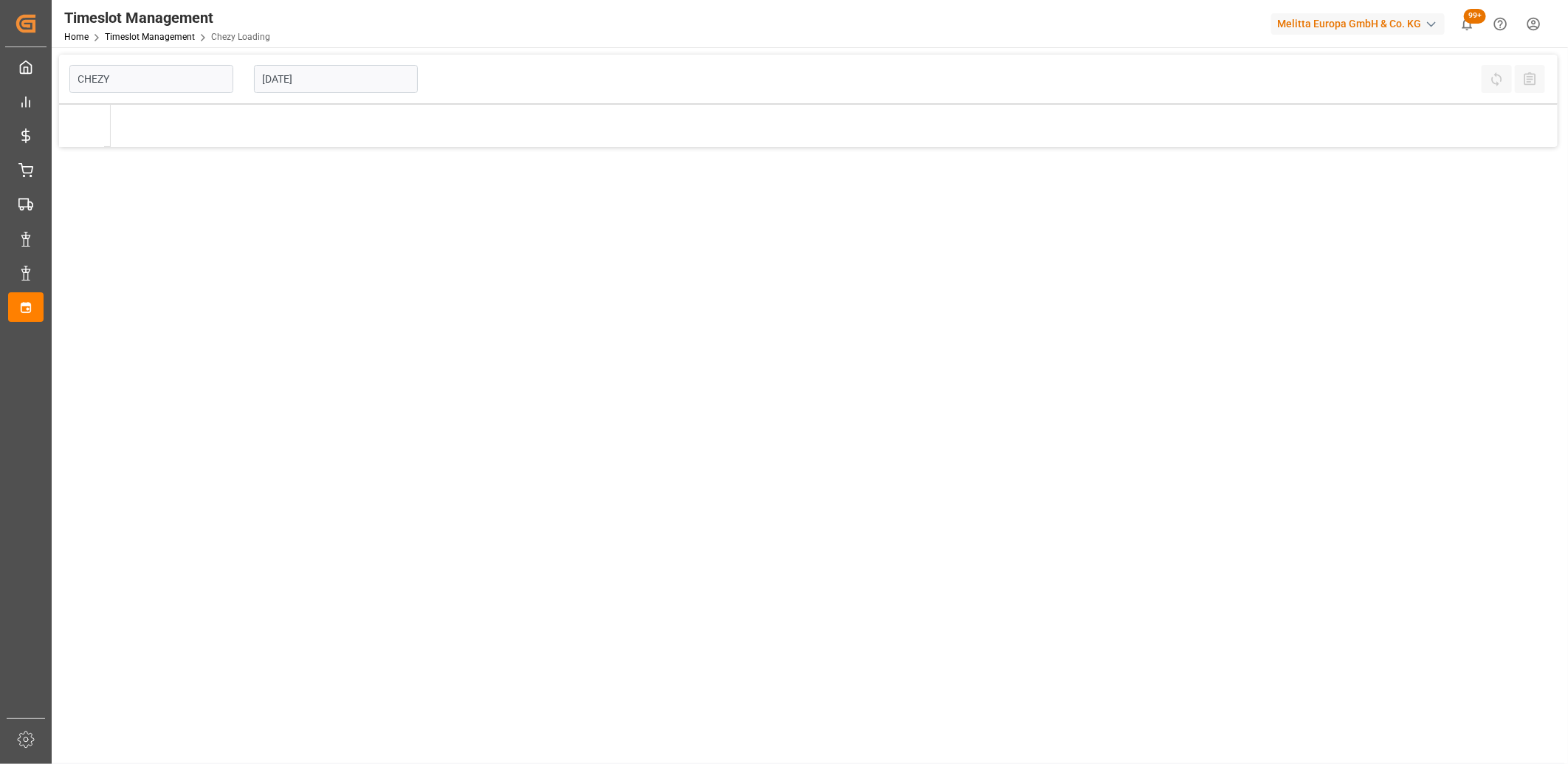
type input "Chezy Loading"
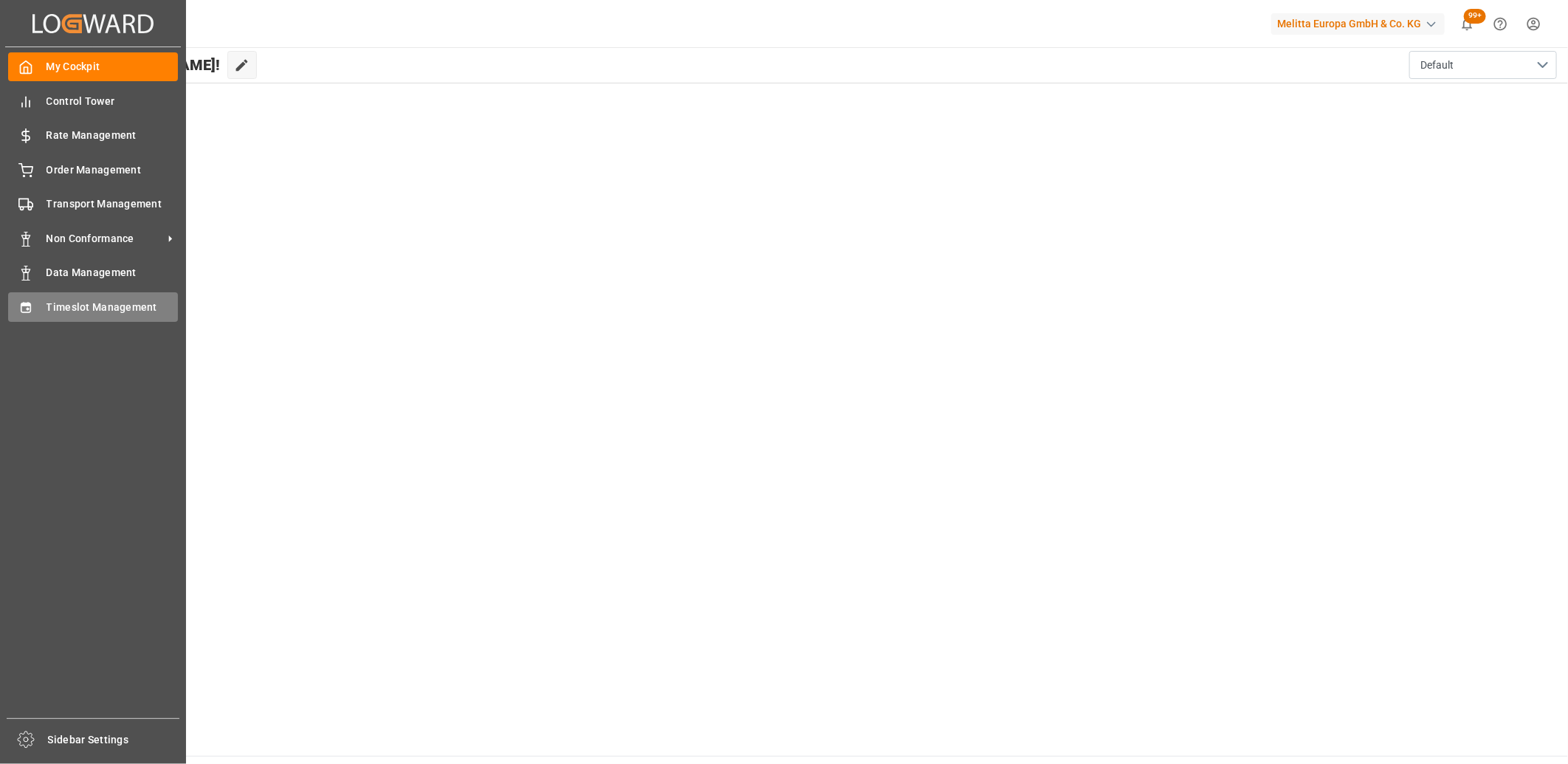
click at [38, 316] on div "Timeslot Management Timeslot Management" at bounding box center [93, 307] width 170 height 28
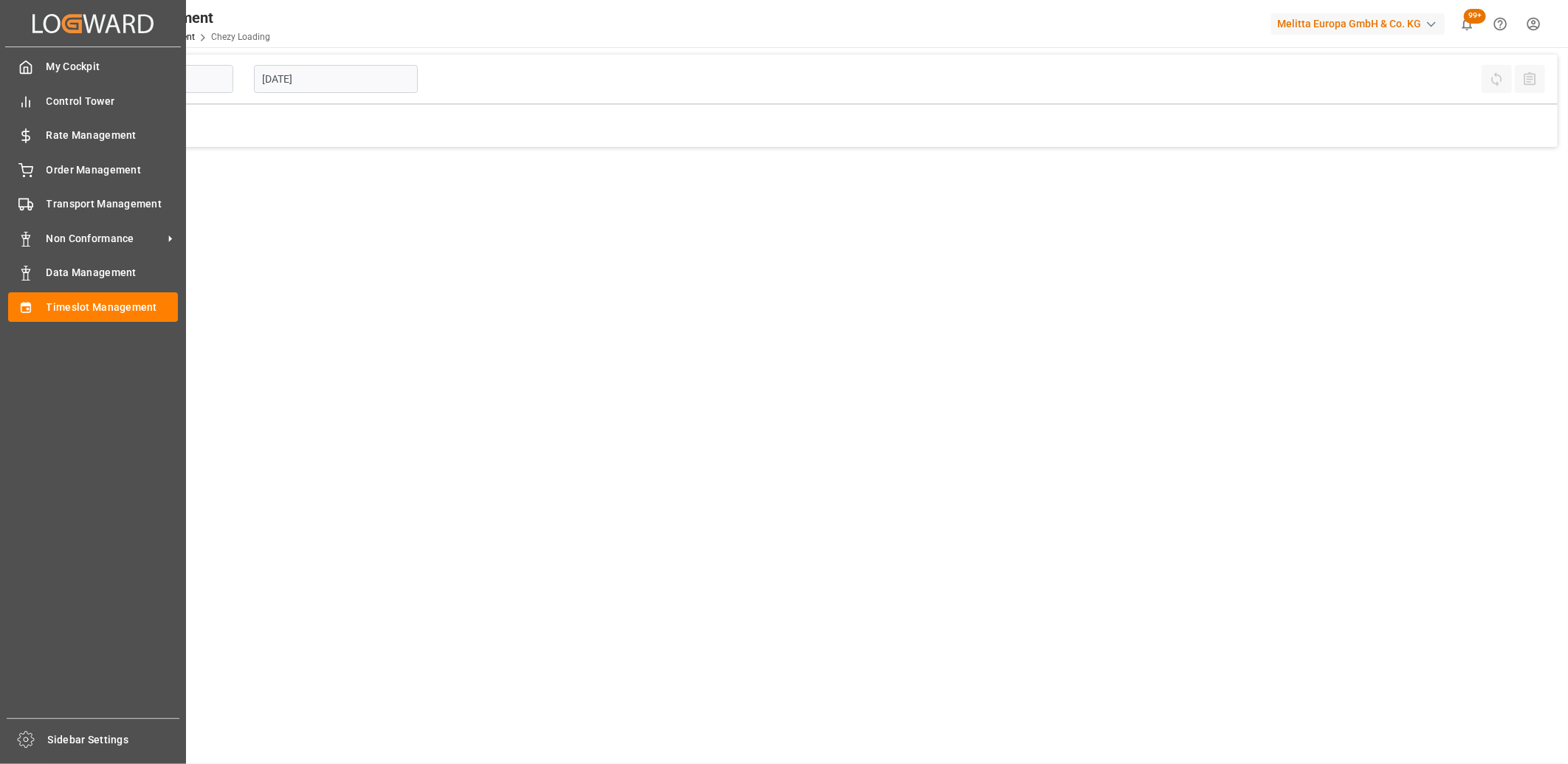
type input "Chezy Loading"
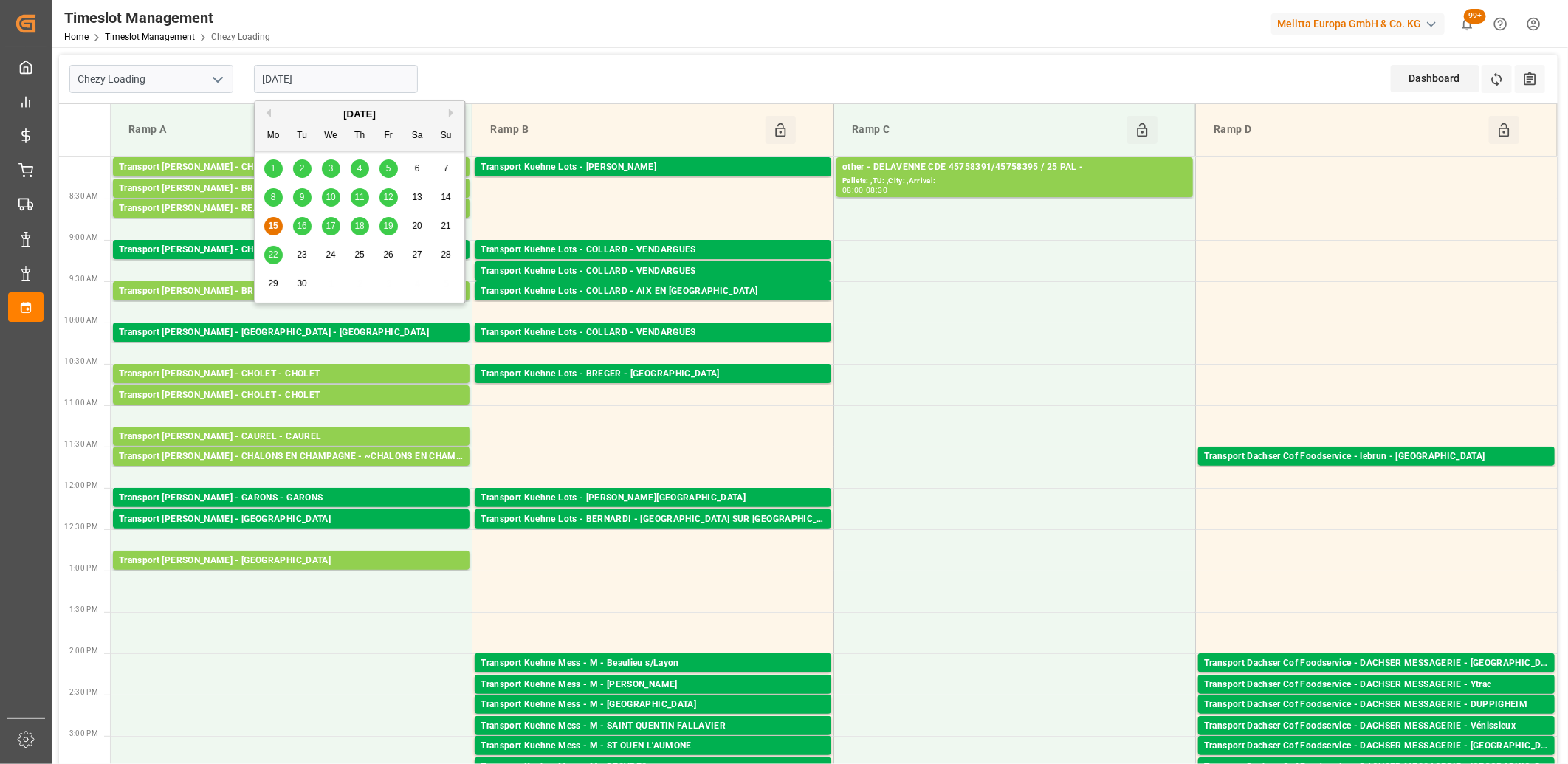
click at [331, 72] on input "[DATE]" at bounding box center [335, 78] width 164 height 28
click at [304, 223] on span "16" at bounding box center [301, 225] width 9 height 10
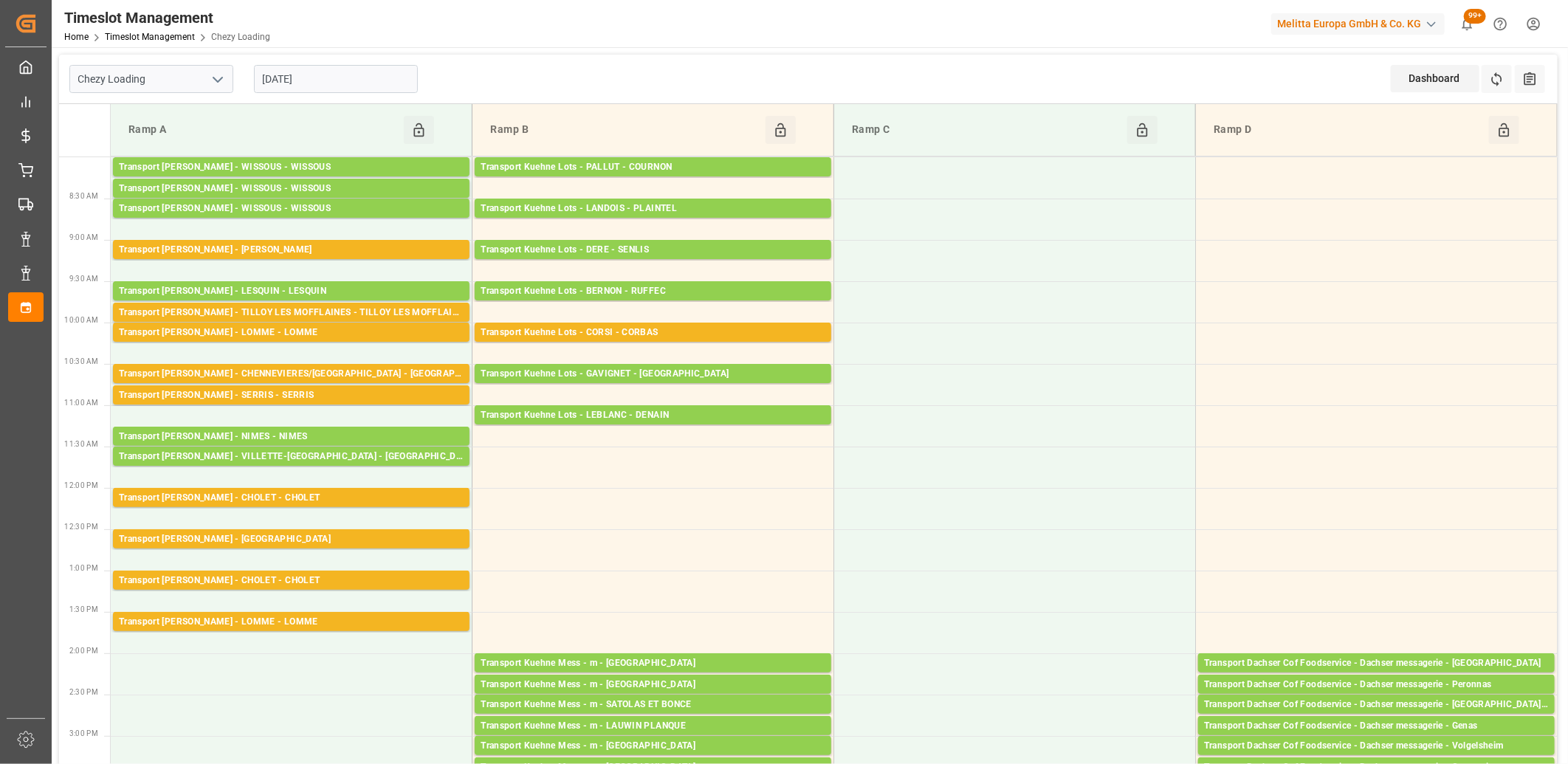
click at [343, 78] on input "[DATE]" at bounding box center [335, 78] width 164 height 28
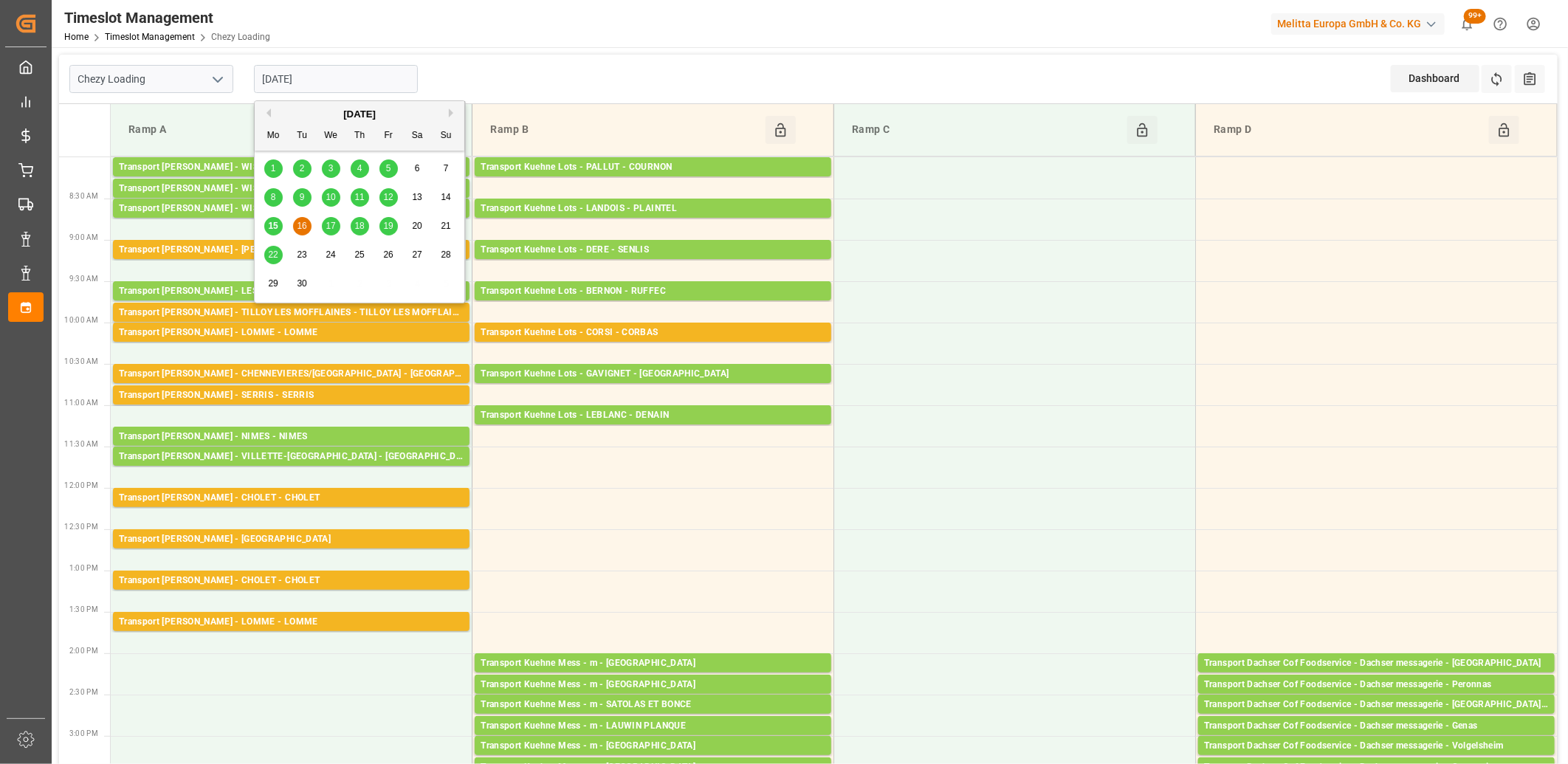
click at [332, 225] on span "17" at bounding box center [331, 225] width 9 height 10
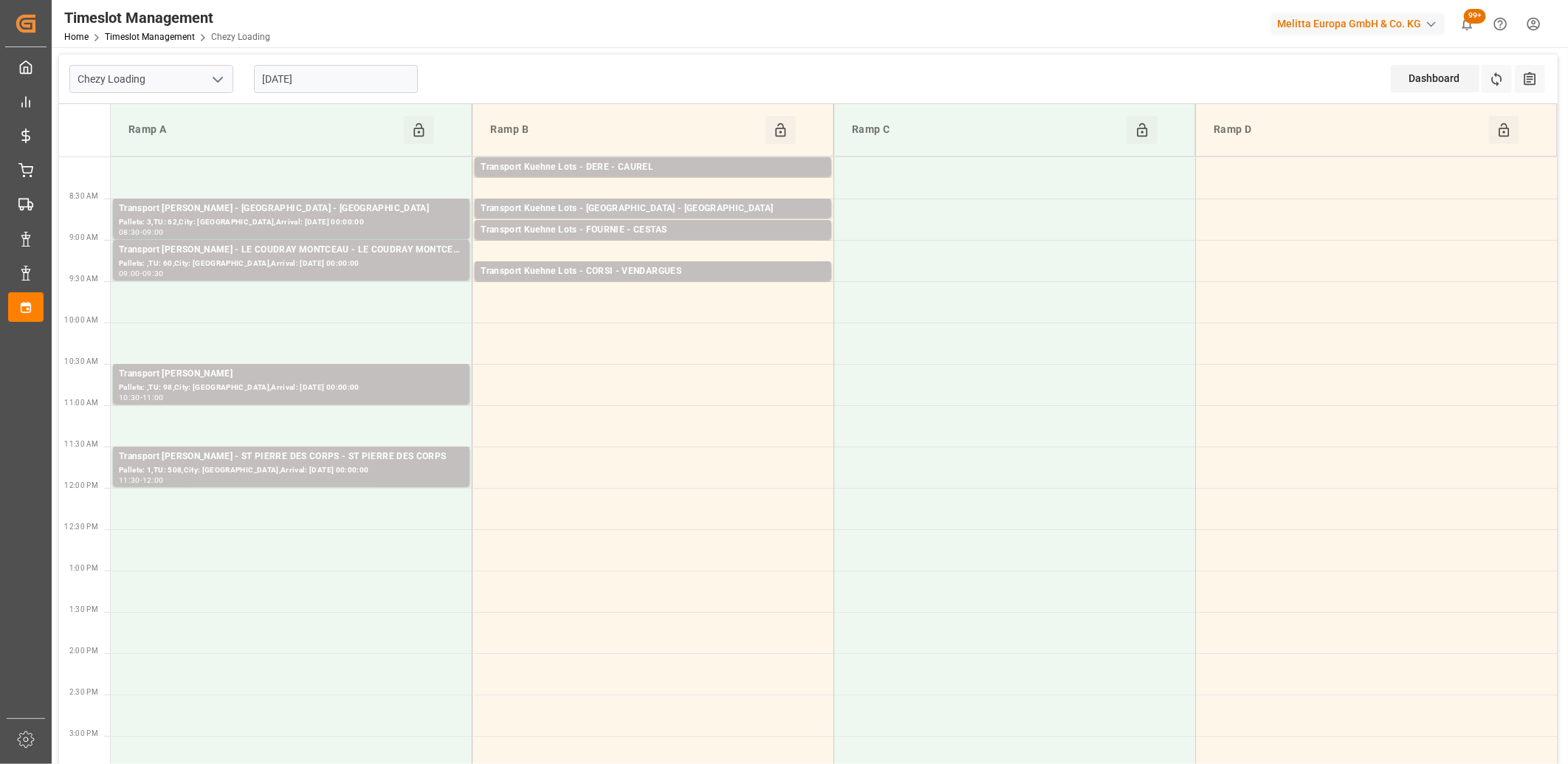
drag, startPoint x: 361, startPoint y: 72, endPoint x: 361, endPoint y: 87, distance: 15.0
click at [361, 74] on input "[DATE]" at bounding box center [335, 78] width 164 height 28
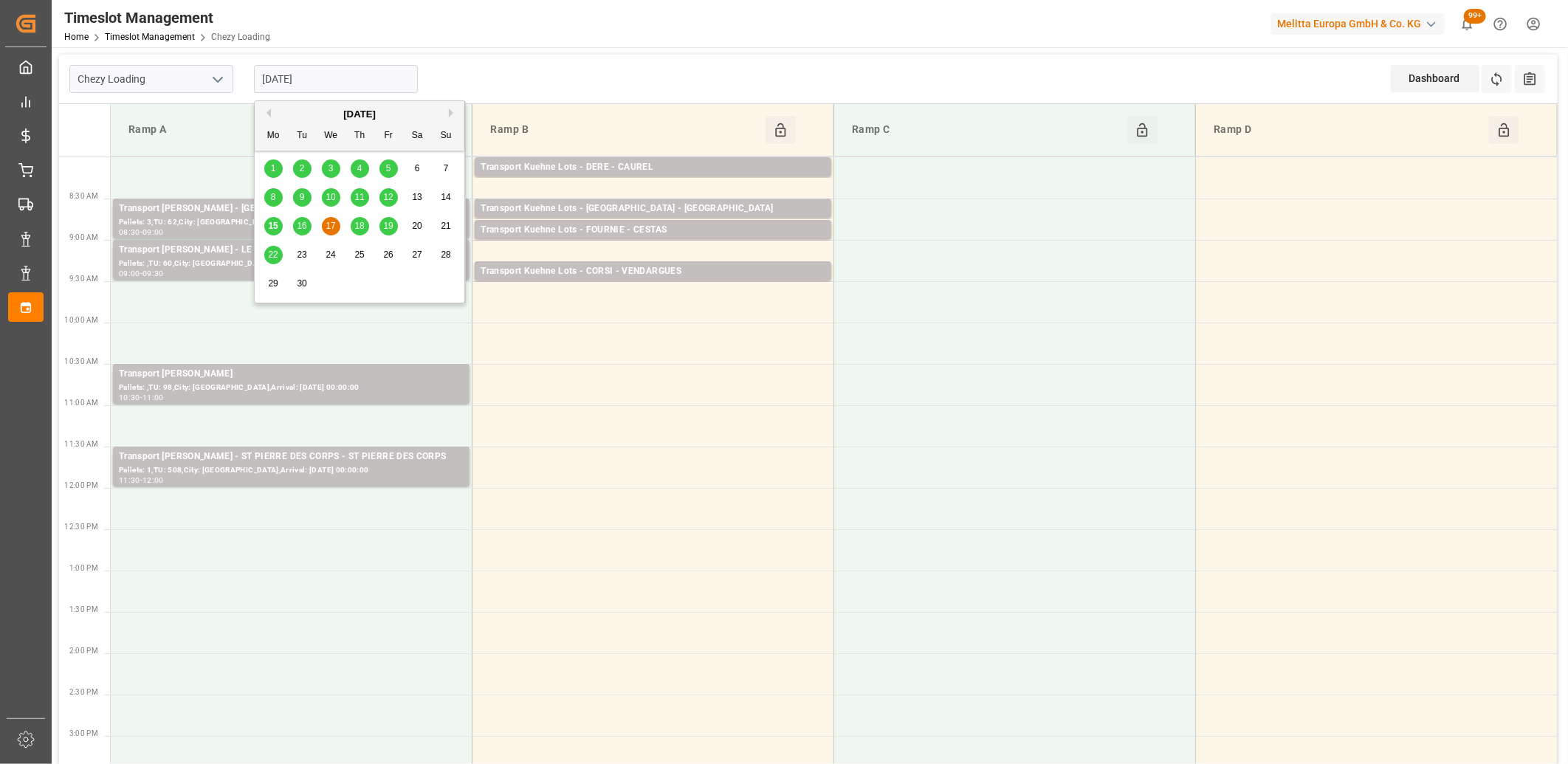
click at [357, 227] on span "18" at bounding box center [359, 225] width 9 height 10
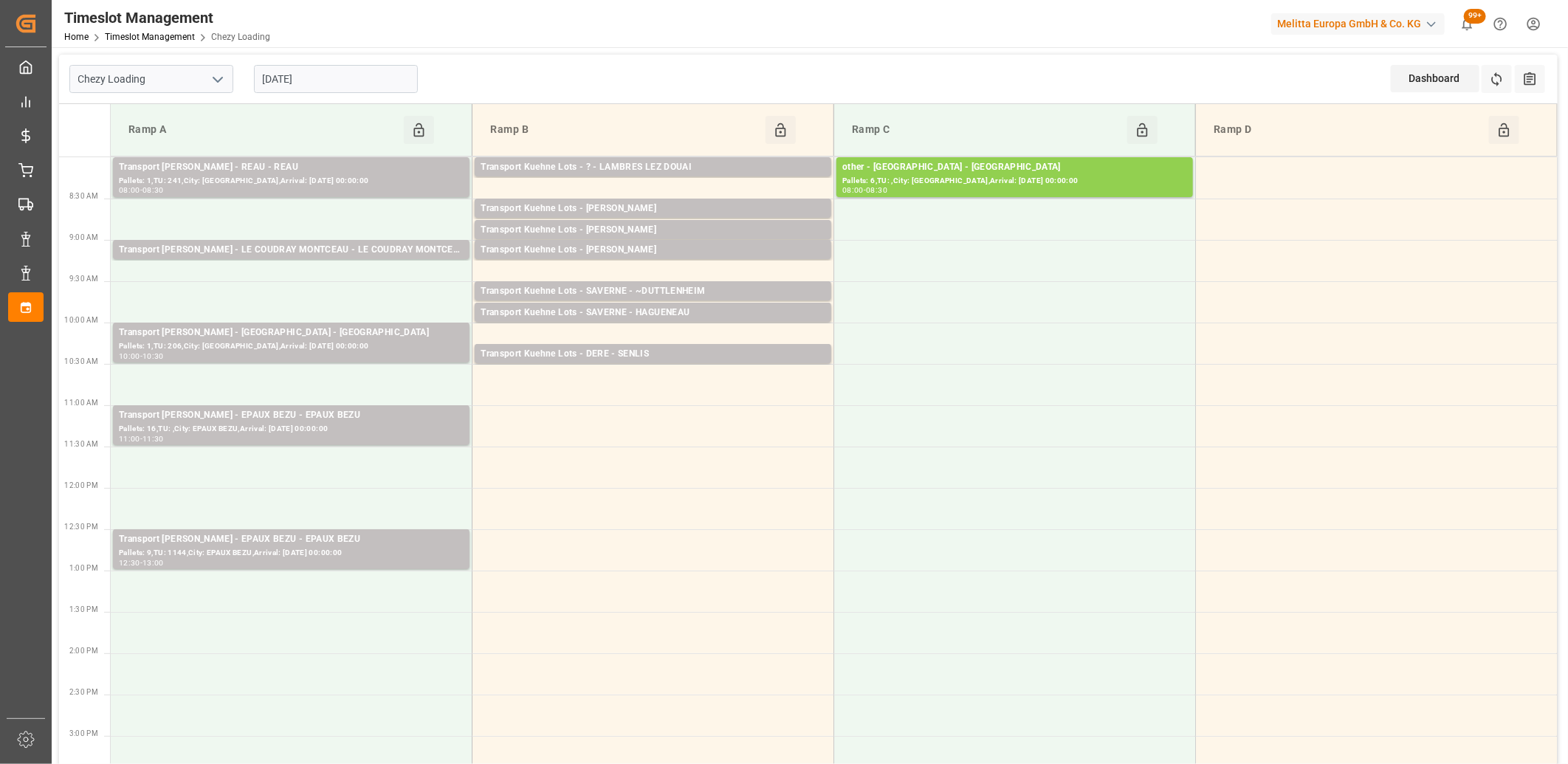
click at [359, 71] on input "[DATE]" at bounding box center [335, 78] width 164 height 28
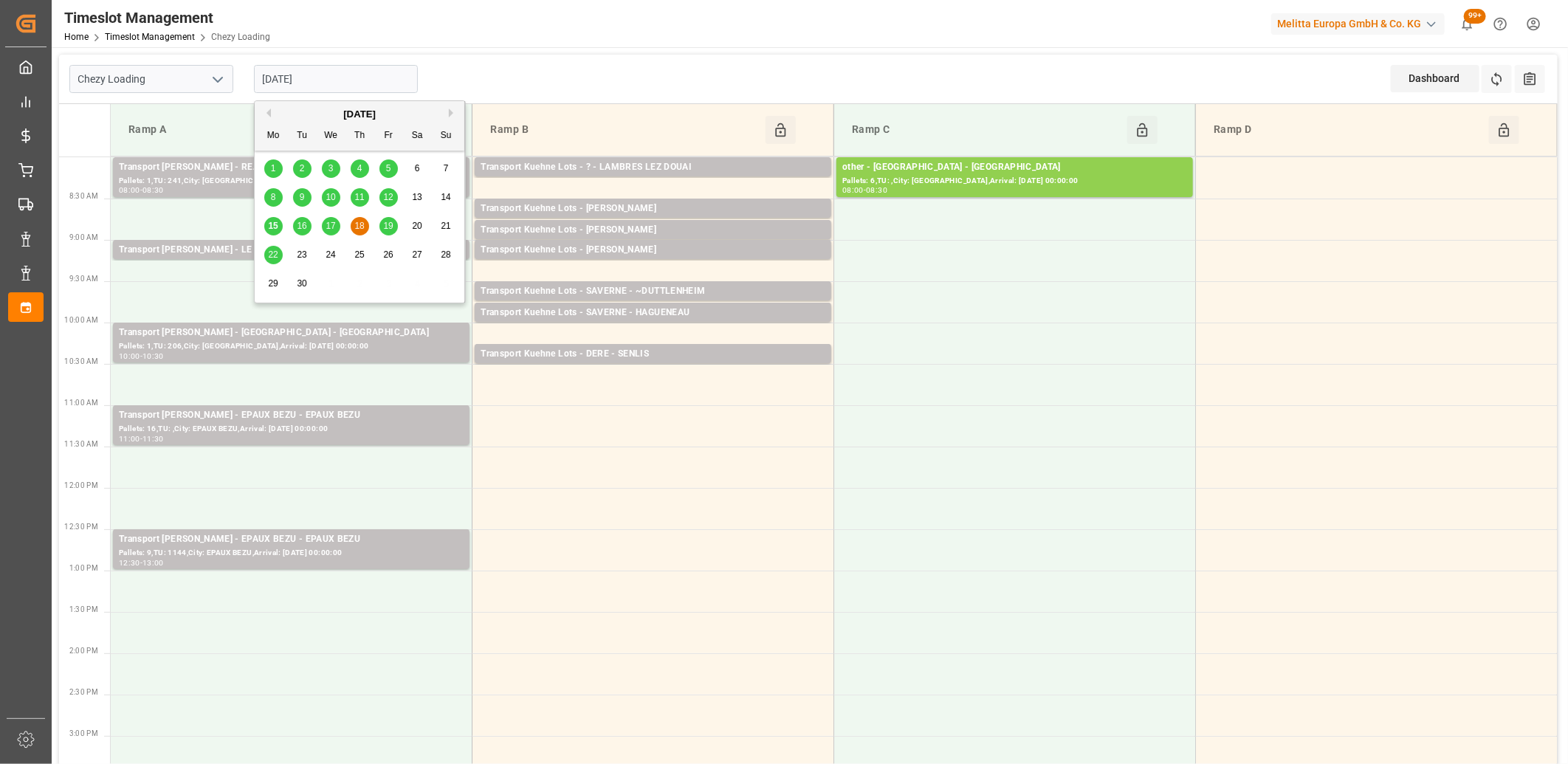
click at [387, 224] on span "19" at bounding box center [388, 225] width 9 height 10
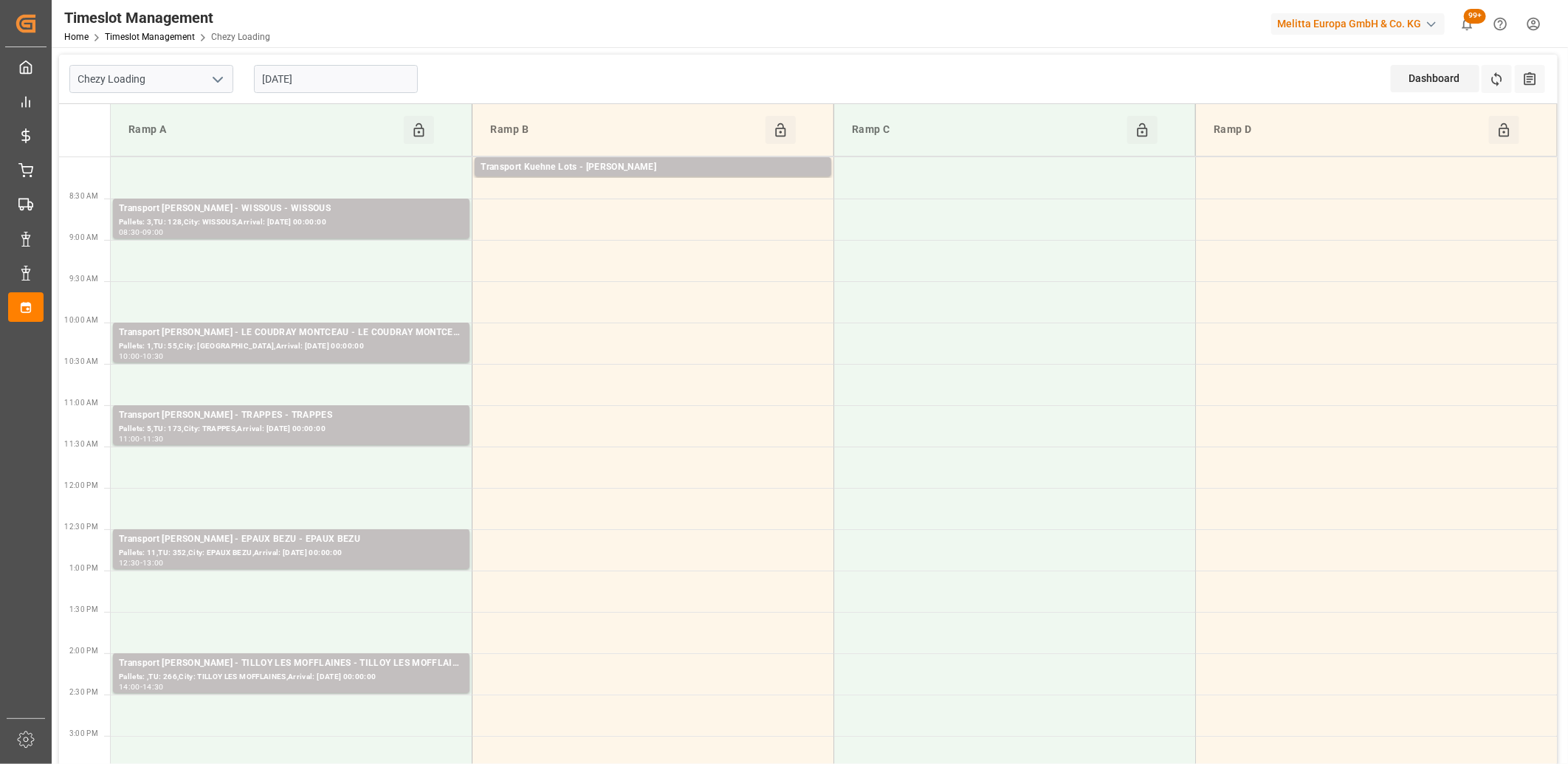
click at [364, 73] on input "[DATE]" at bounding box center [335, 78] width 164 height 28
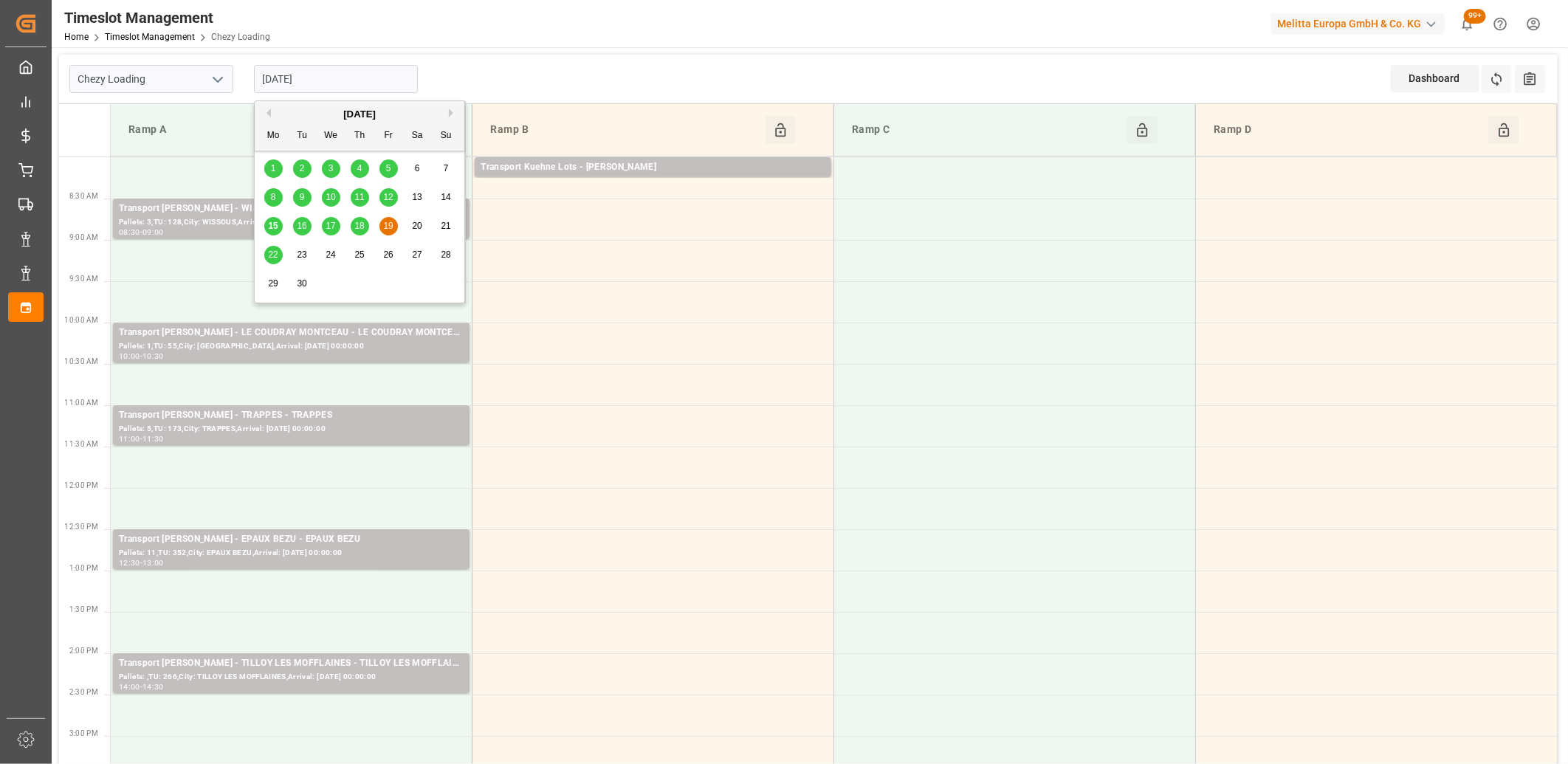
click at [269, 259] on span "22" at bounding box center [273, 255] width 9 height 10
type input "[DATE]"
